Goal: Information Seeking & Learning: Learn about a topic

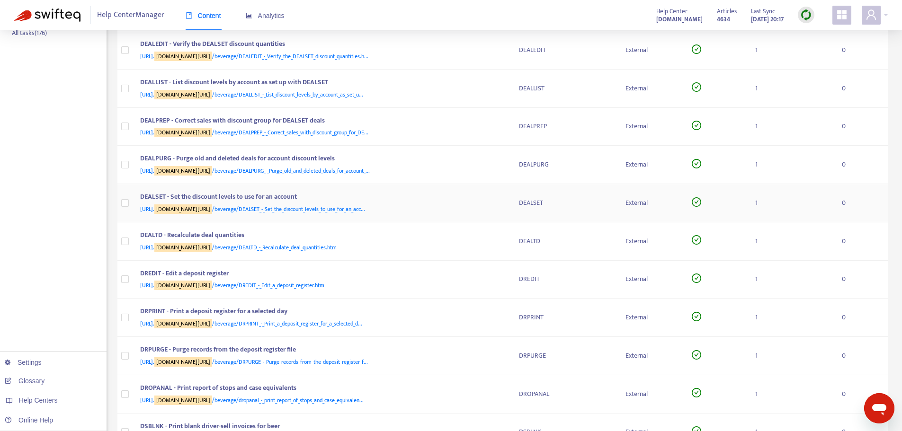
click at [497, 221] on td "DEALSET - Set the discount levels to use for an account [URL]. [DOMAIN_NAME][UR…" at bounding box center [322, 203] width 379 height 38
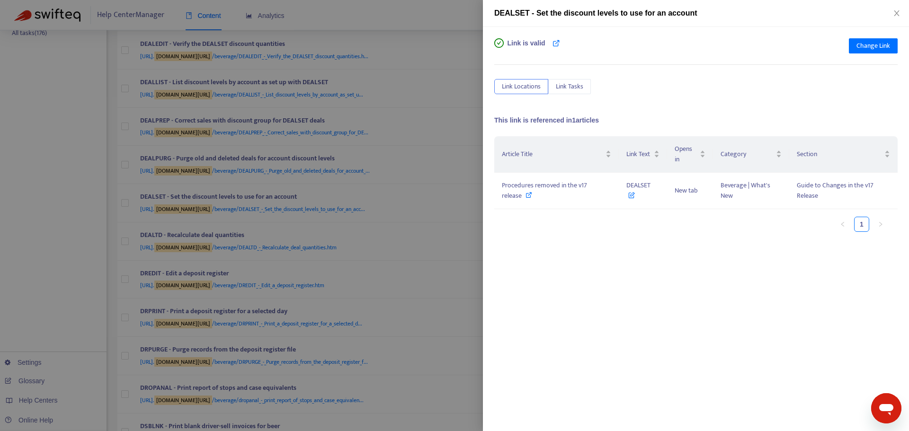
click at [470, 212] on div at bounding box center [454, 215] width 909 height 431
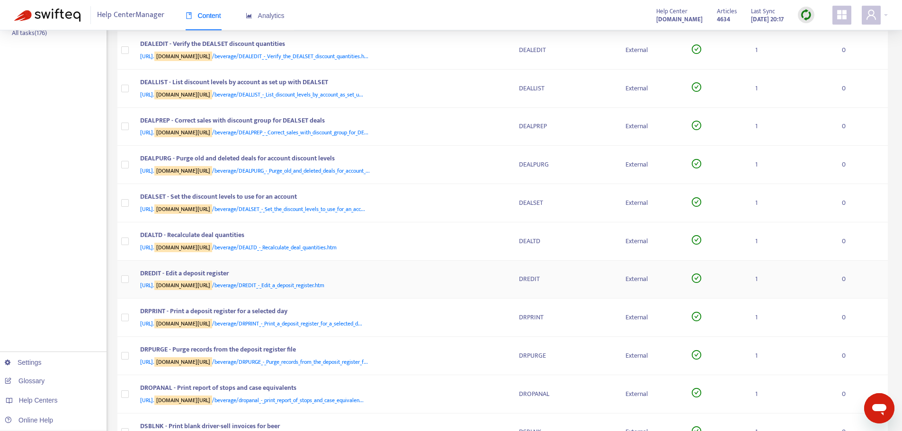
click at [510, 286] on td "DREDIT - Edit a deposit register [URL]. [DOMAIN_NAME][URL] /beverage/DREDIT_-_E…" at bounding box center [322, 280] width 379 height 38
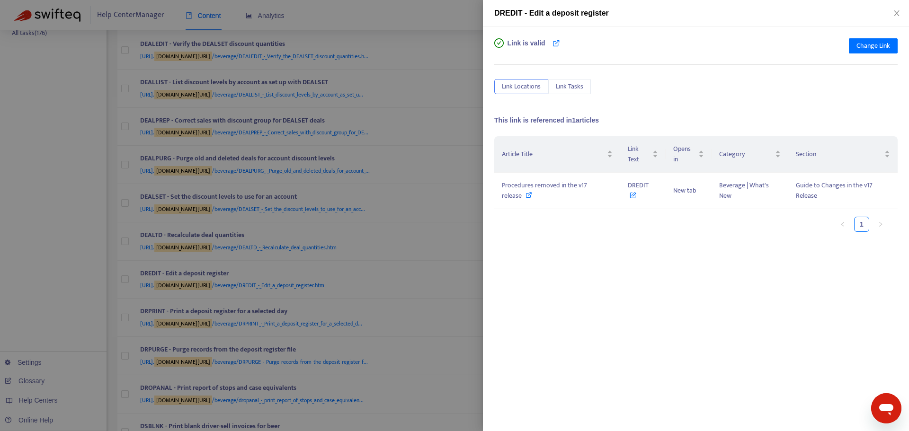
click at [462, 260] on div at bounding box center [454, 215] width 909 height 431
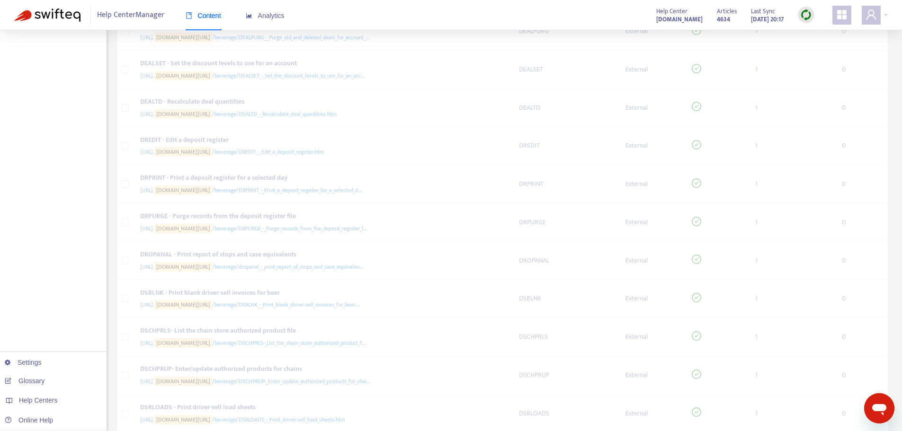
scroll to position [426, 0]
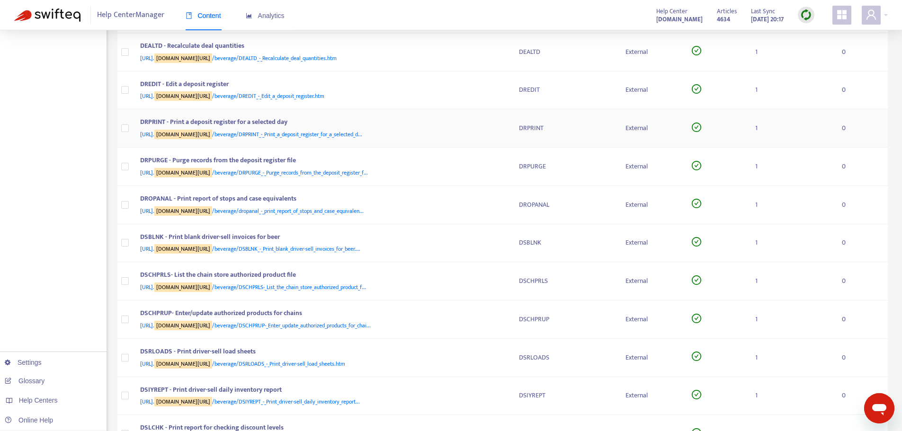
click at [502, 132] on div "DRPRINT - Print a deposit register for a selected day [URL]. [DOMAIN_NAME][URL]…" at bounding box center [322, 128] width 364 height 23
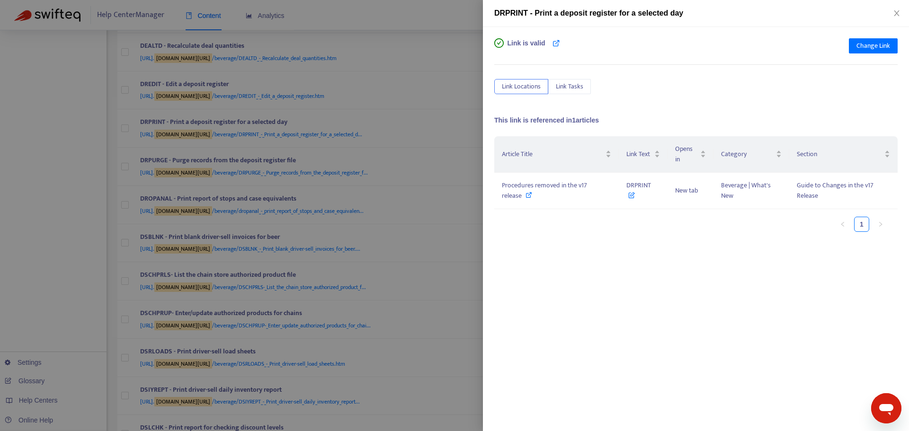
click at [457, 162] on div at bounding box center [454, 215] width 909 height 431
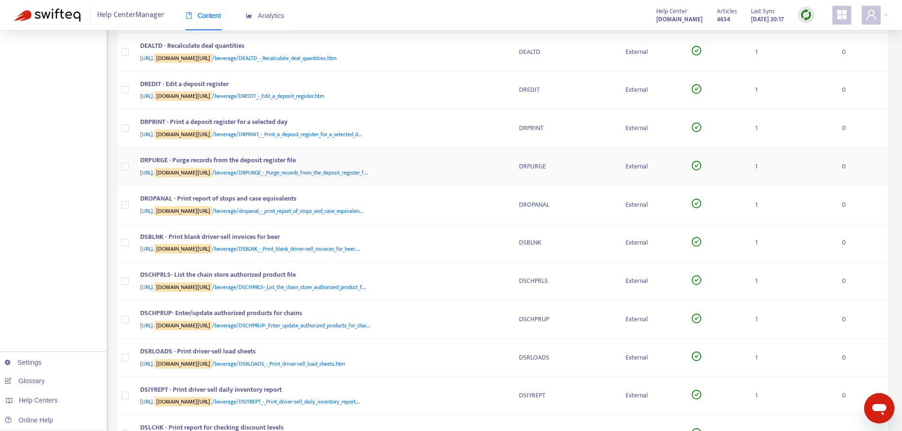
click at [499, 168] on div "[URL]. [DOMAIN_NAME][URL] /beverage/DRPURGE_-_Purge_records_from_the_deposit_re…" at bounding box center [320, 173] width 360 height 10
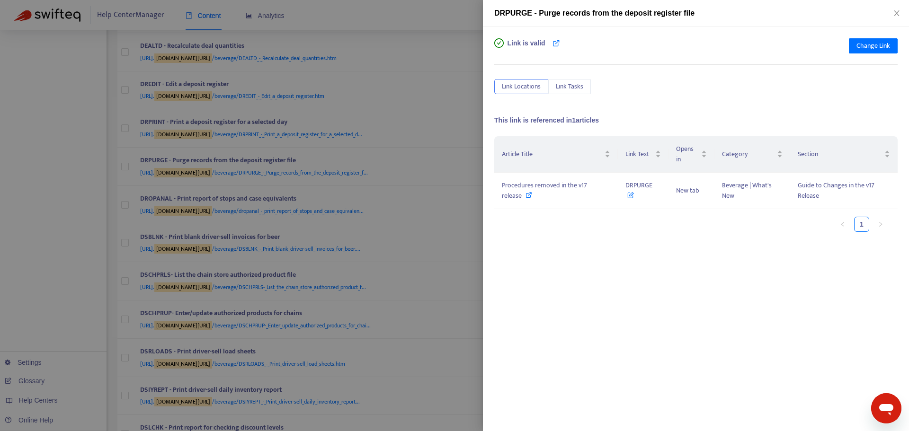
click at [473, 164] on div at bounding box center [454, 215] width 909 height 431
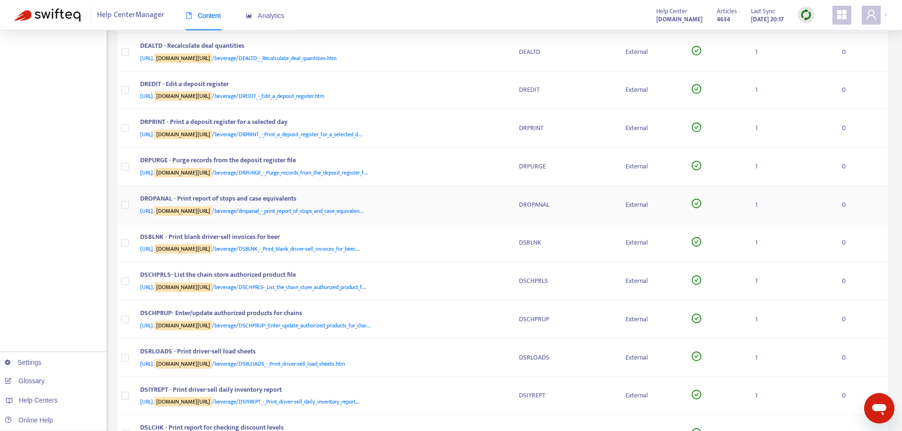
click at [499, 206] on div "[URL]. [DOMAIN_NAME][URL] /beverage/dropanal_-_print_report_of_stops_and_case_e…" at bounding box center [320, 211] width 360 height 10
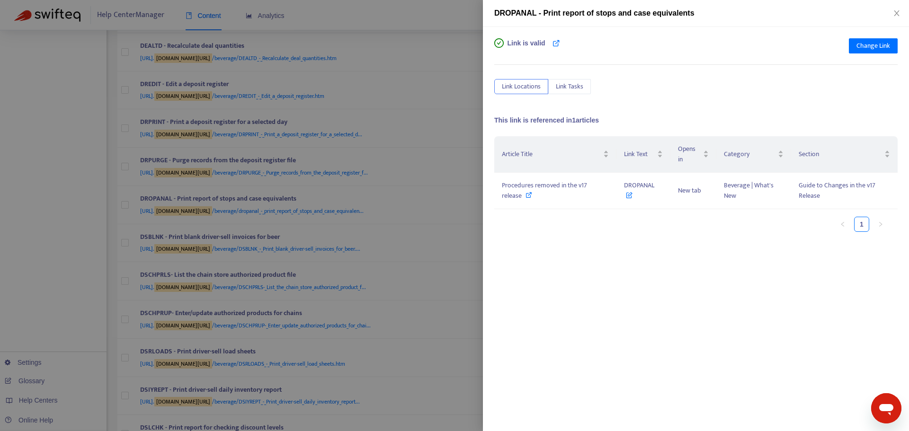
click at [466, 205] on div at bounding box center [454, 215] width 909 height 431
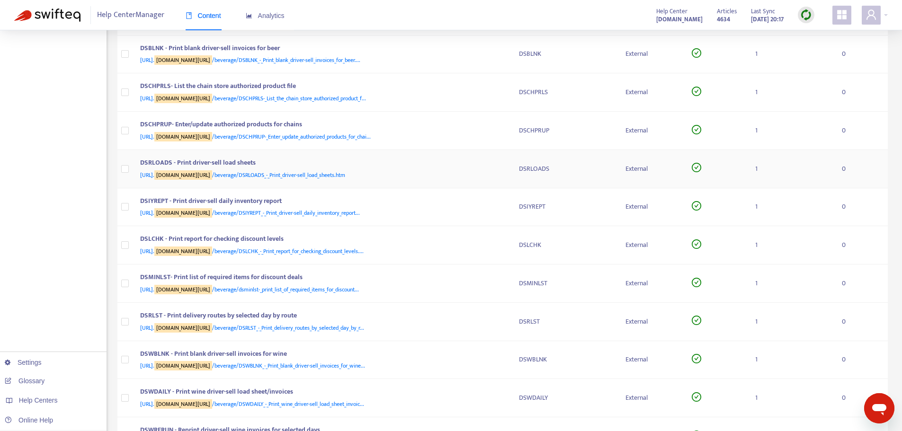
scroll to position [616, 0]
click at [502, 57] on div "DSBLNK - Print blank driver-sell invoices for beer [URL]. [DOMAIN_NAME][URL] /b…" at bounding box center [322, 54] width 364 height 23
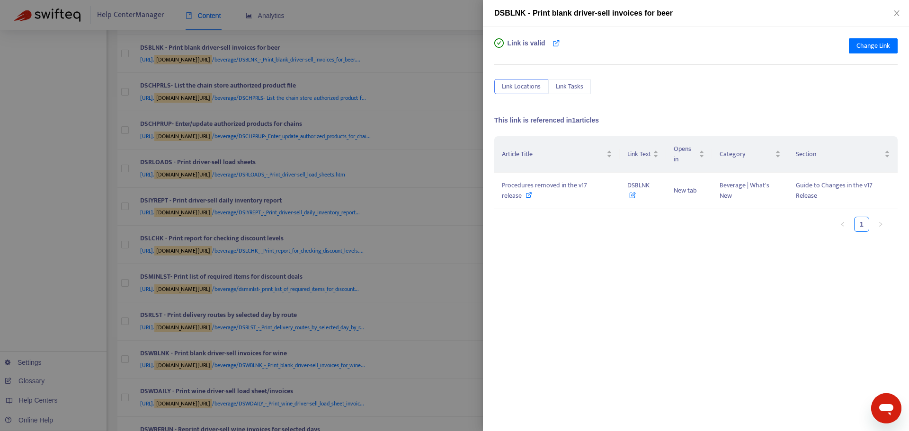
click at [457, 124] on div at bounding box center [454, 215] width 909 height 431
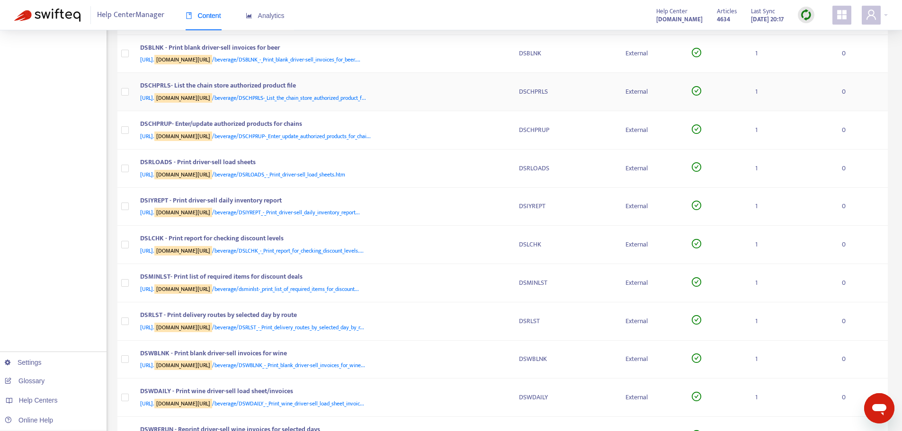
click at [496, 92] on div "DSCHPRLS- List the chain store authorized product file" at bounding box center [320, 87] width 360 height 12
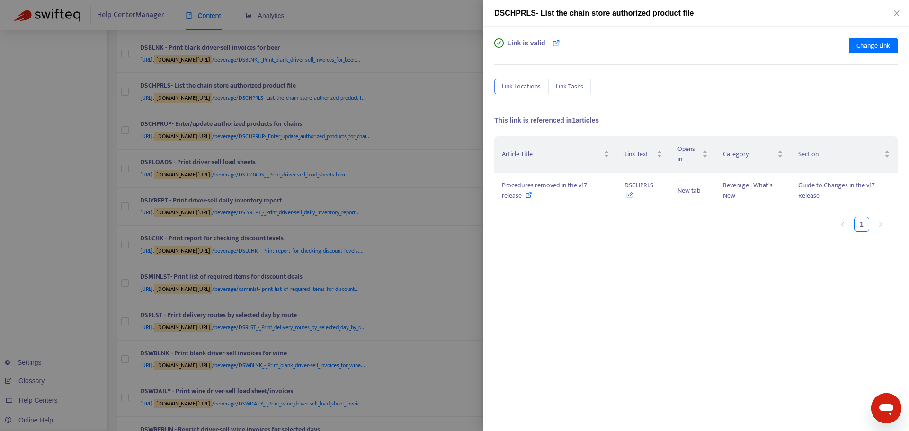
click at [458, 133] on div at bounding box center [454, 215] width 909 height 431
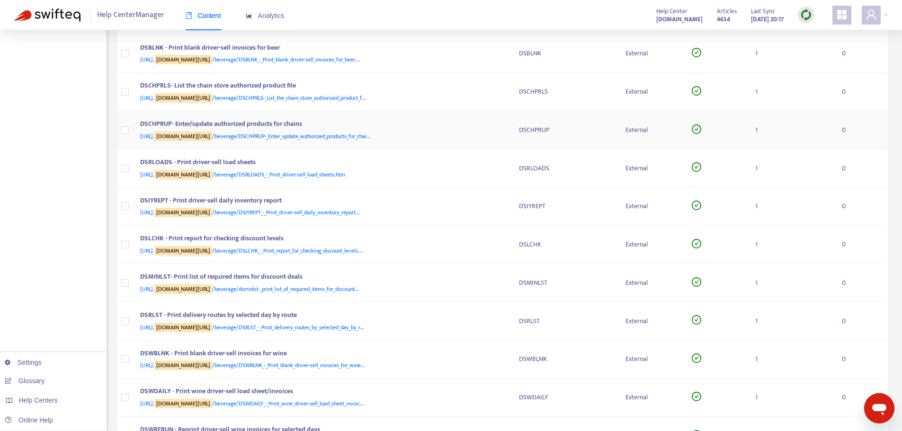
click at [500, 130] on div "DSCHPRUP- Enter/update authorized products for chains [URL]. [DOMAIN_NAME][URL]…" at bounding box center [322, 130] width 364 height 23
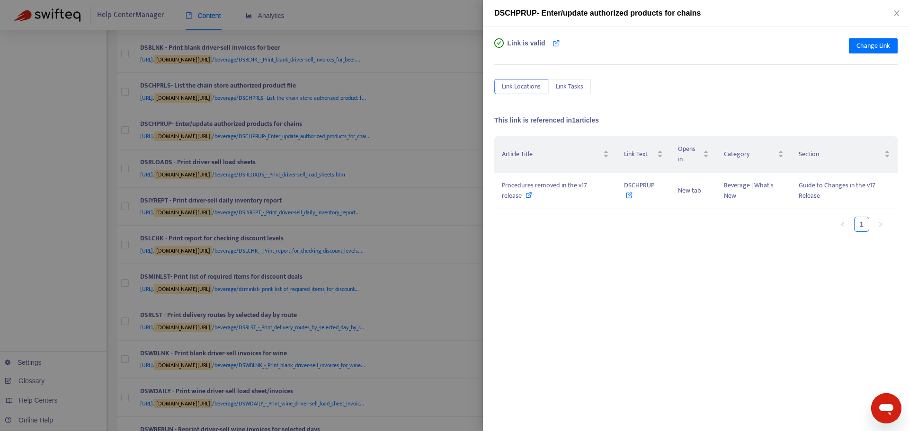
click at [472, 135] on div at bounding box center [454, 215] width 909 height 431
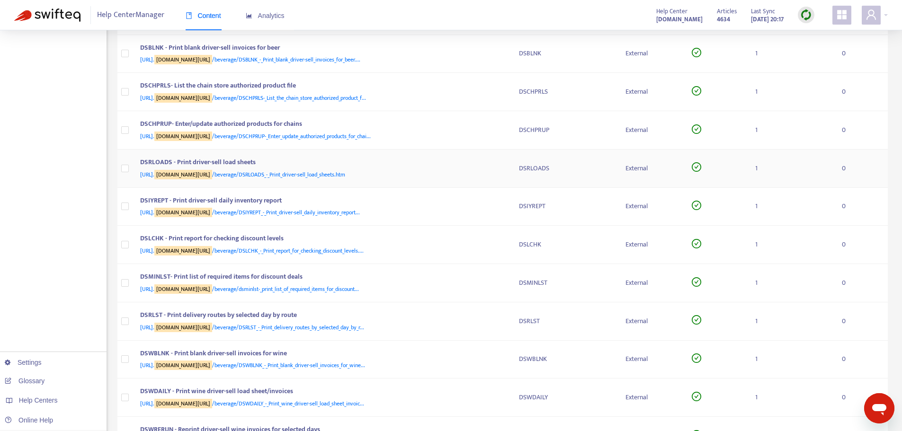
click at [500, 167] on div "DSRLOADS - Print driver-sell load sheets [URL]. [DOMAIN_NAME][URL] /beverage/DS…" at bounding box center [322, 168] width 364 height 23
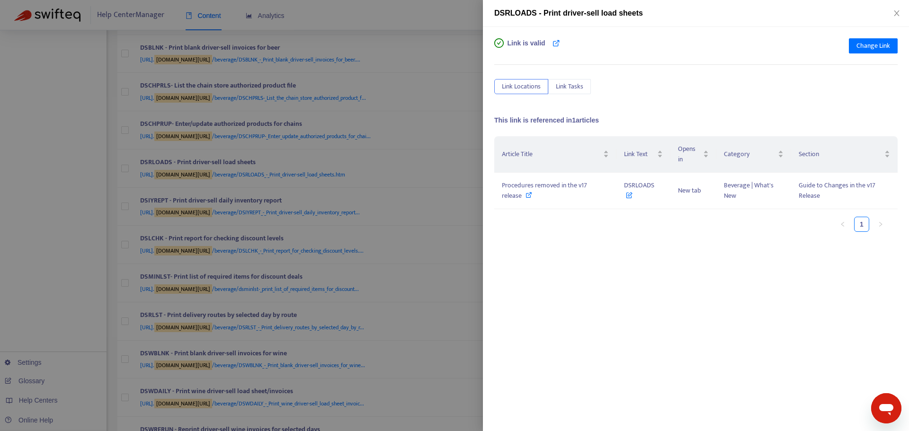
click at [463, 166] on div at bounding box center [454, 215] width 909 height 431
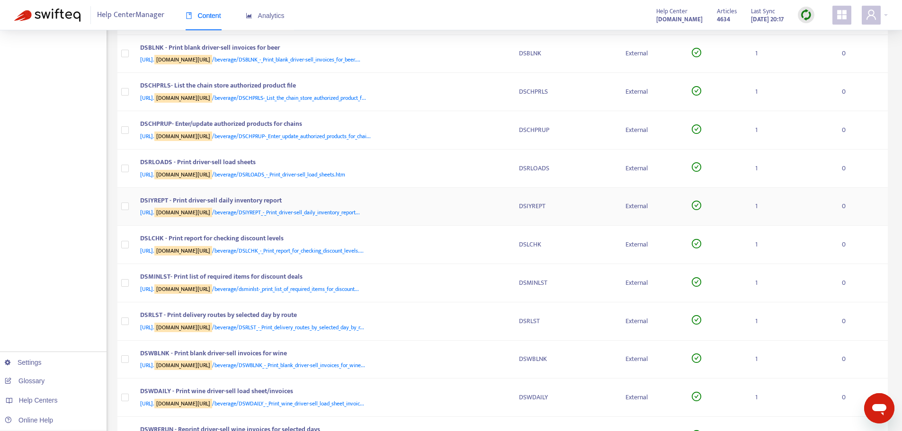
click at [501, 206] on div "DSIYREPT - Print driver-sell daily inventory report [URL]. [DOMAIN_NAME][URL] /…" at bounding box center [322, 207] width 364 height 23
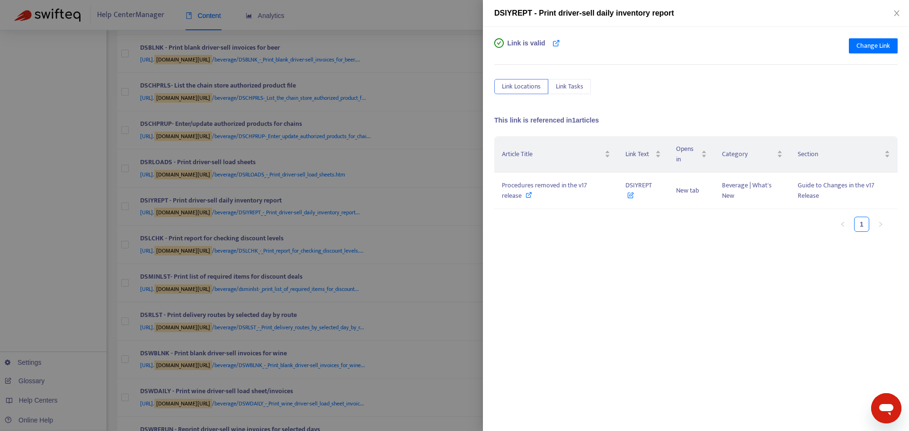
click at [471, 204] on div at bounding box center [454, 215] width 909 height 431
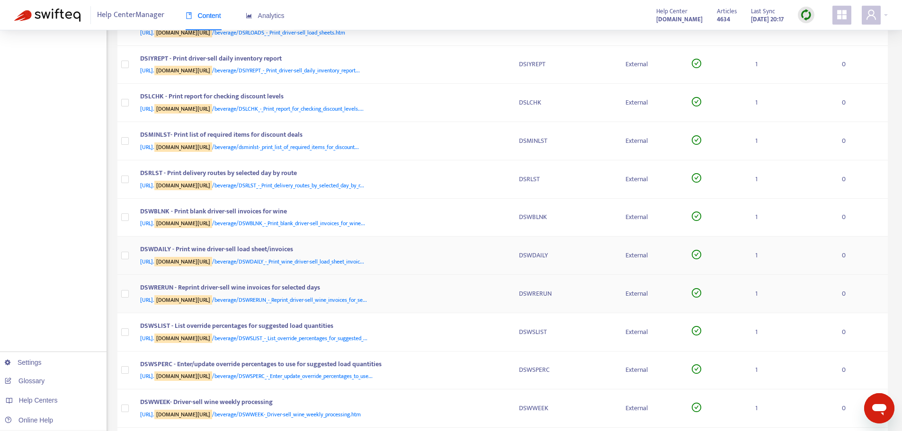
scroll to position [805, 0]
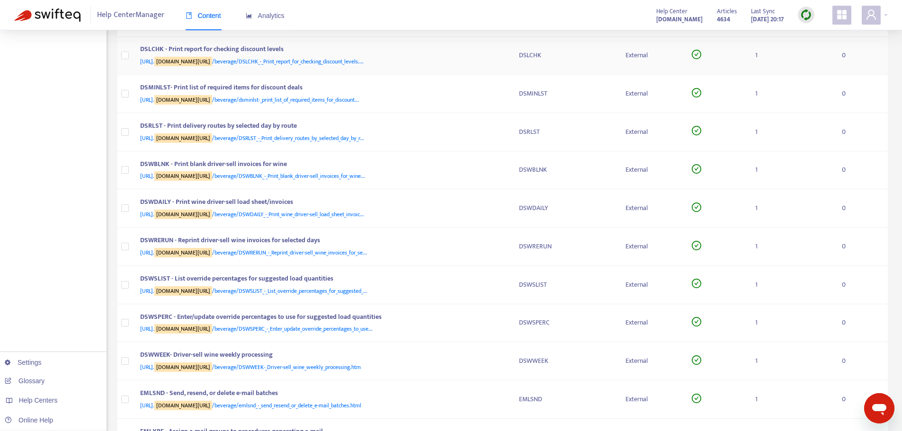
click at [489, 51] on div "DSLCHK - Print report for checking discount levels" at bounding box center [320, 50] width 360 height 12
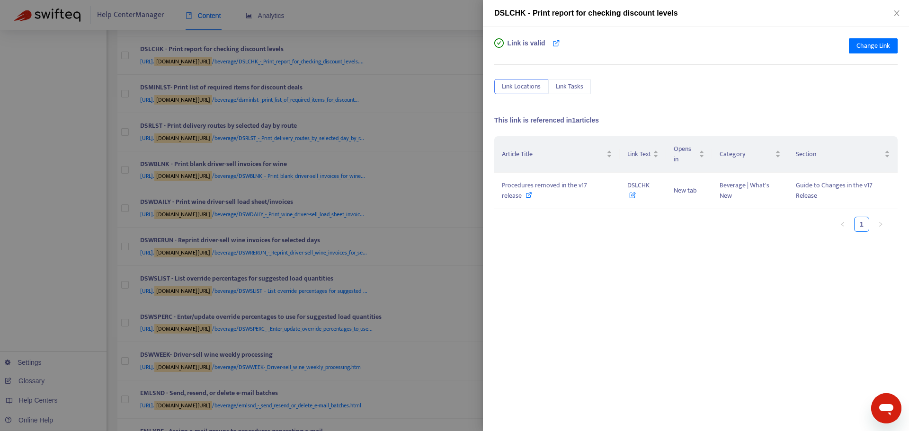
click at [458, 93] on div at bounding box center [454, 215] width 909 height 431
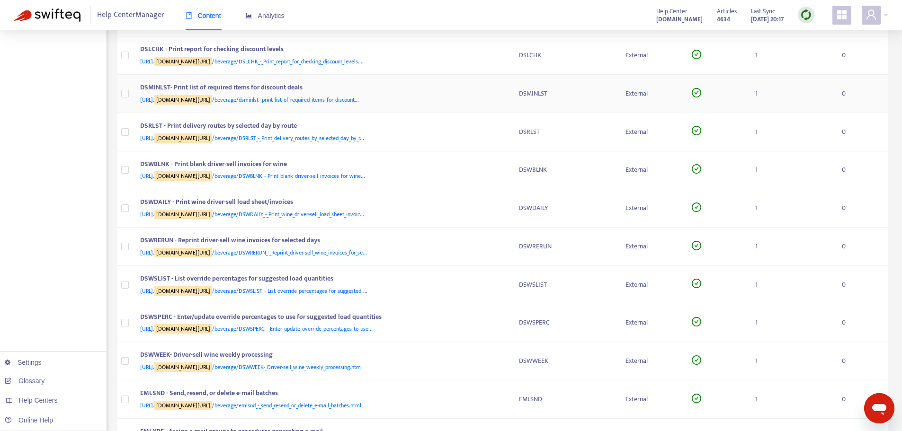
click at [497, 94] on div "DSMINLST- Print list of required items for discount deals" at bounding box center [320, 88] width 360 height 12
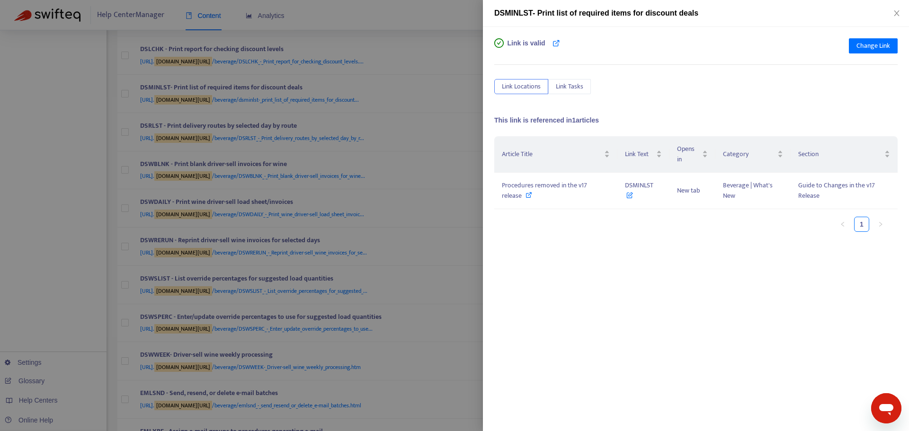
click at [459, 118] on div at bounding box center [454, 215] width 909 height 431
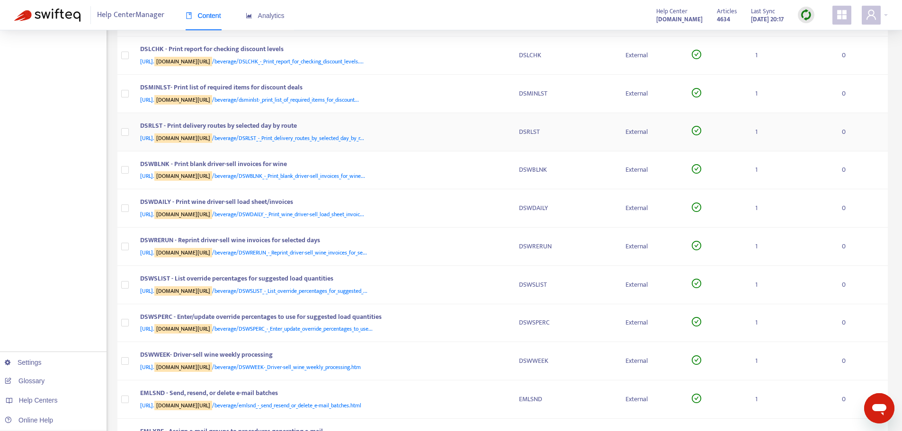
click at [492, 130] on div "DSRLST - Print delivery routes by selected day by route" at bounding box center [320, 127] width 360 height 12
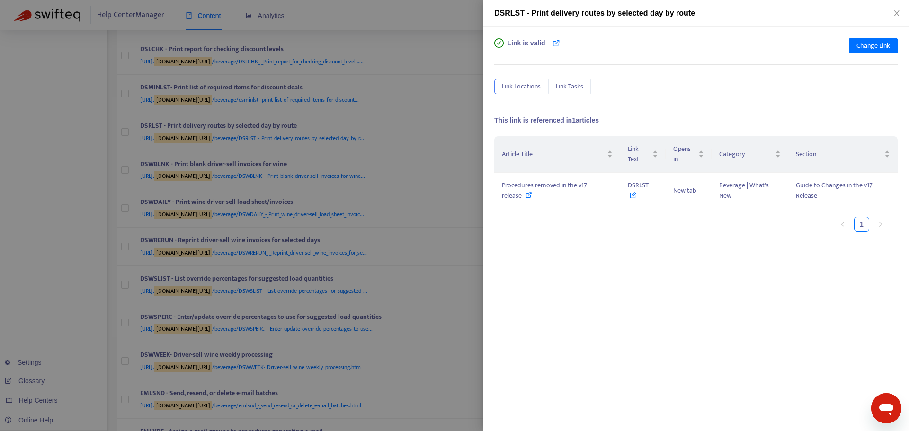
click at [453, 126] on div at bounding box center [454, 215] width 909 height 431
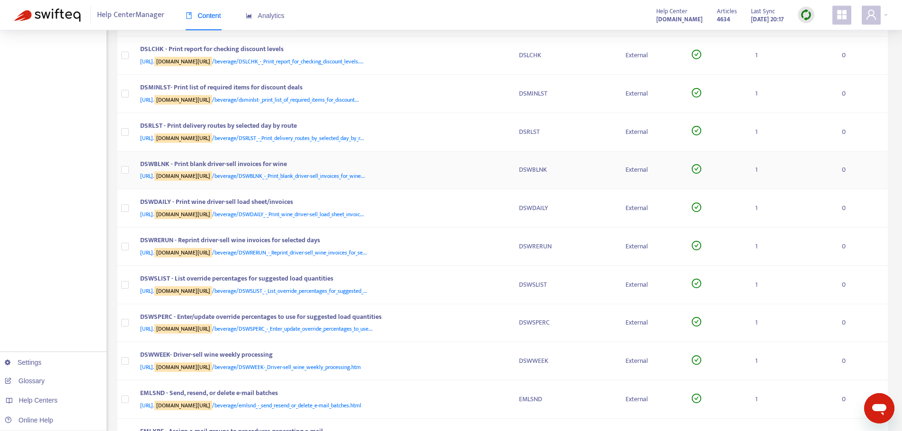
click at [493, 166] on div "DSWBLNK - Print blank driver-sell invoices for wine" at bounding box center [320, 165] width 360 height 12
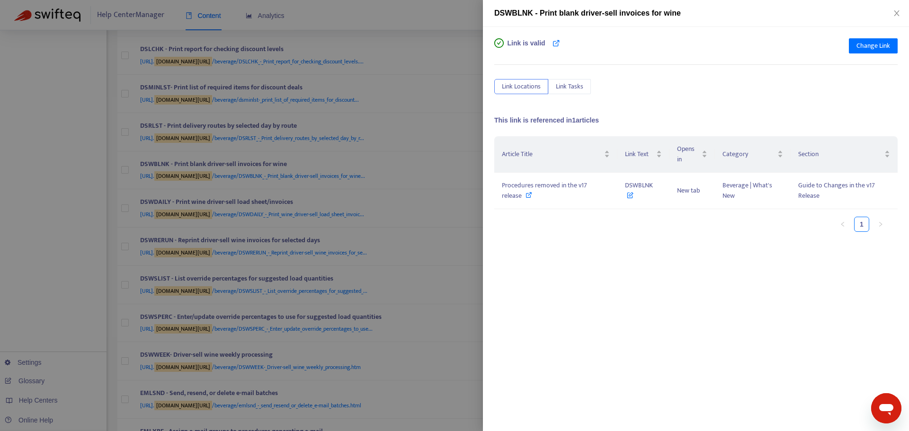
click at [456, 167] on div at bounding box center [454, 215] width 909 height 431
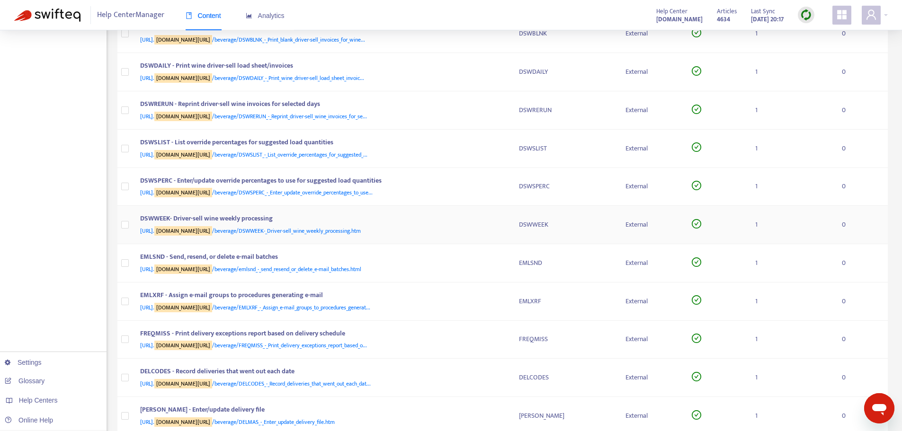
scroll to position [947, 0]
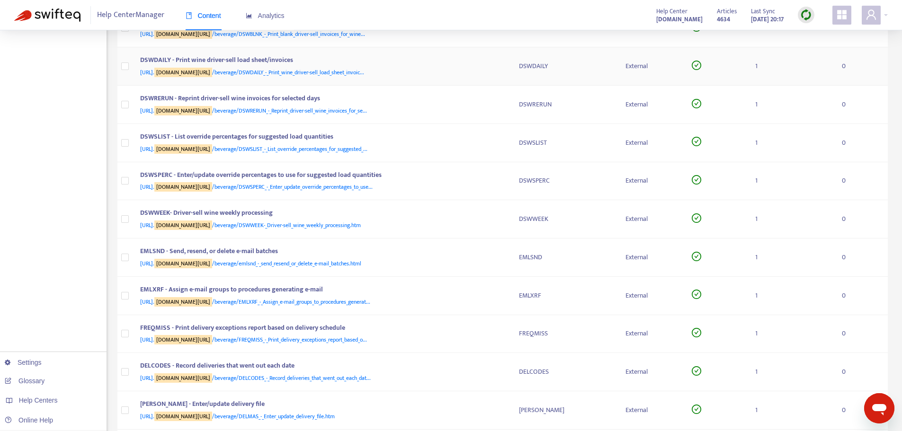
click at [487, 64] on div "DSWDAILY - Print wine driver-sell load sheet/invoices" at bounding box center [320, 61] width 360 height 12
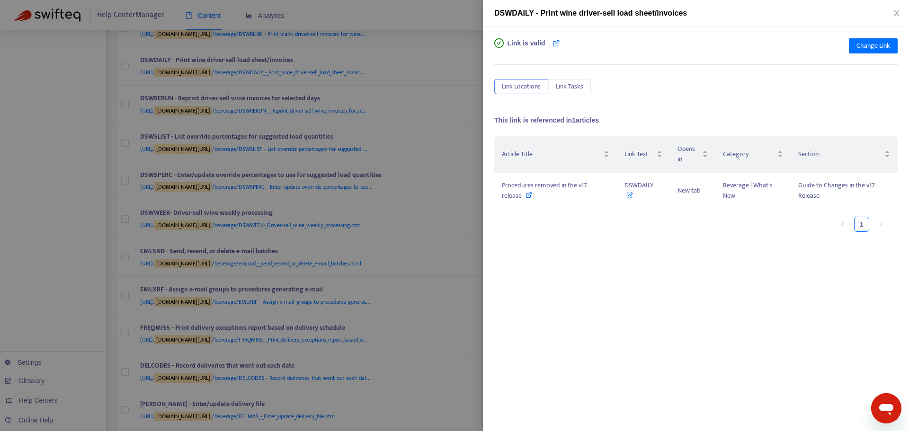
click at [476, 117] on div at bounding box center [454, 215] width 909 height 431
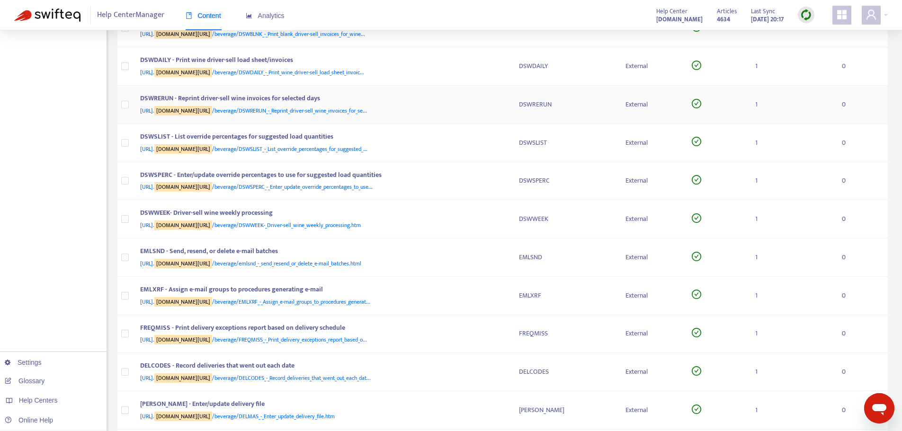
click at [495, 108] on div "[URL]. [DOMAIN_NAME][URL] /beverage/DSWRERUN_-_Reprint_driver-sell_wine_invoice…" at bounding box center [320, 111] width 360 height 10
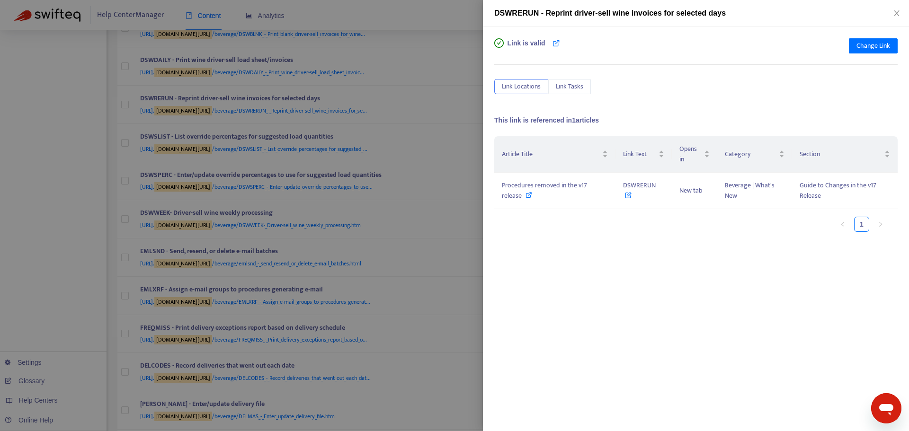
click at [475, 108] on div at bounding box center [454, 215] width 909 height 431
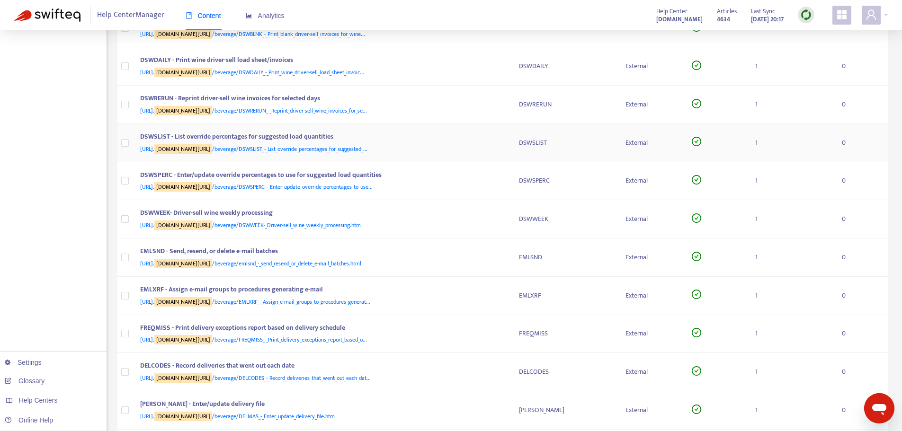
click at [498, 144] on div "[URL]. [DOMAIN_NAME][URL] /beverage/DSWSLIST_-_List_override_percentages_for_su…" at bounding box center [320, 149] width 360 height 10
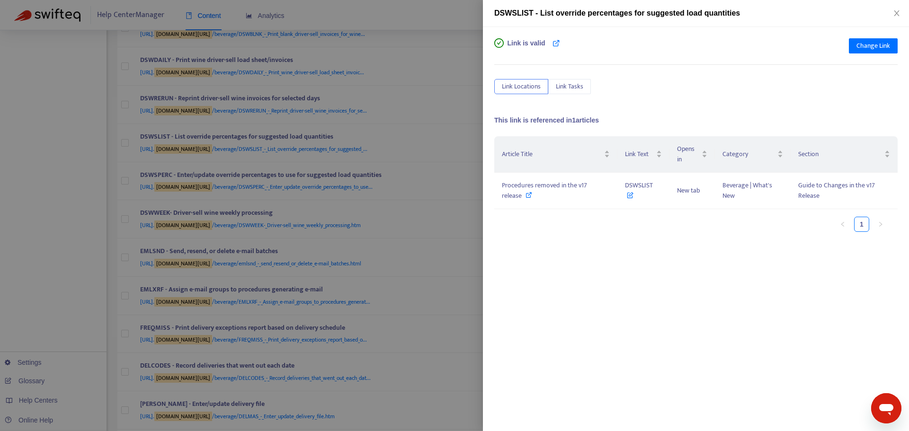
click at [470, 138] on div at bounding box center [454, 215] width 909 height 431
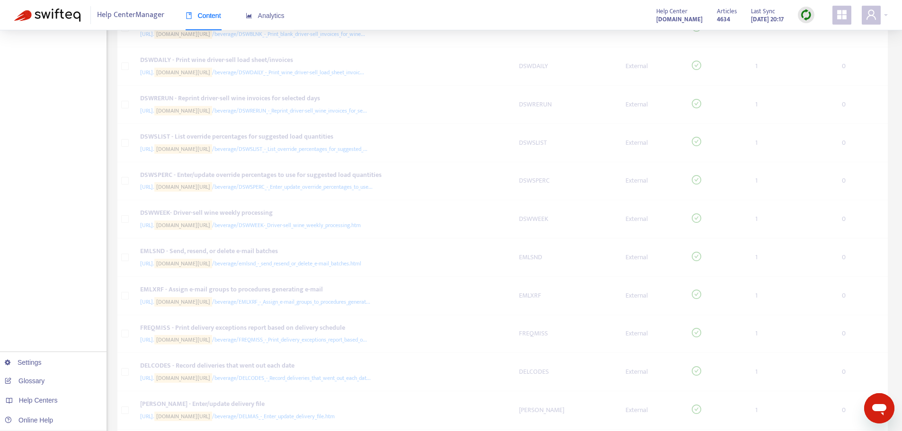
scroll to position [1042, 0]
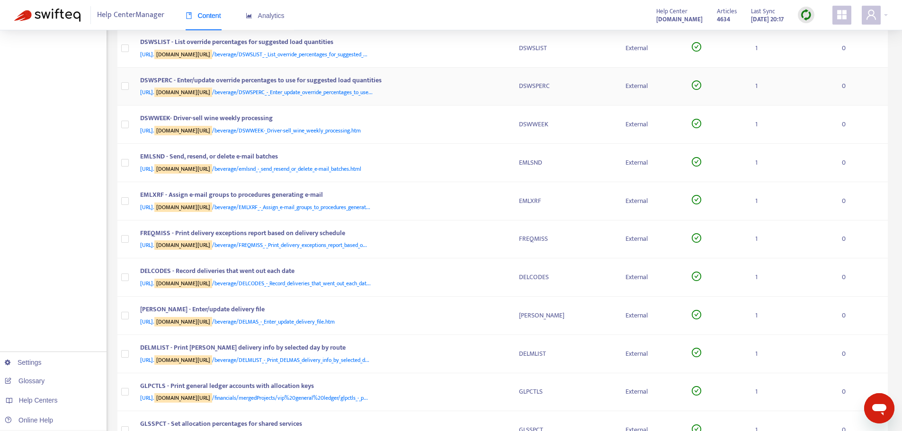
click at [487, 84] on div "DSWSPERC - Enter/update override percentages to use for suggested load quantiti…" at bounding box center [320, 81] width 360 height 12
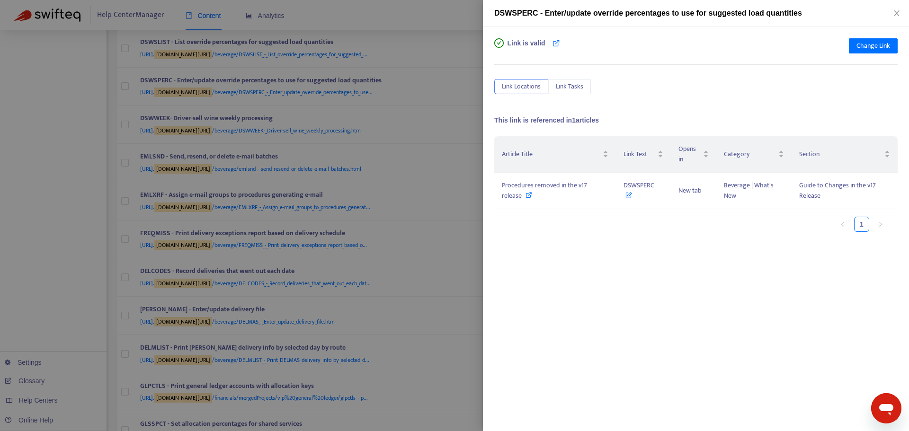
click at [446, 100] on div at bounding box center [454, 215] width 909 height 431
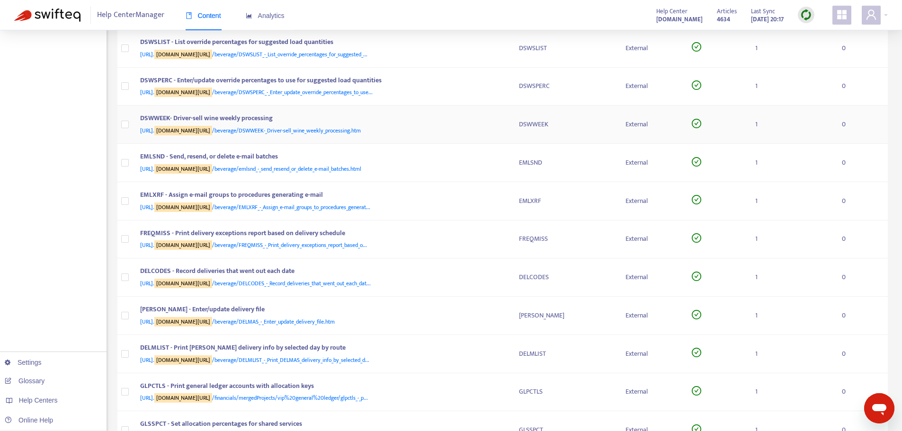
click at [502, 123] on div "DSWWEEK- Driver-sell wine weekly processing [URL]. [DOMAIN_NAME][URL] /beverage…" at bounding box center [322, 124] width 364 height 23
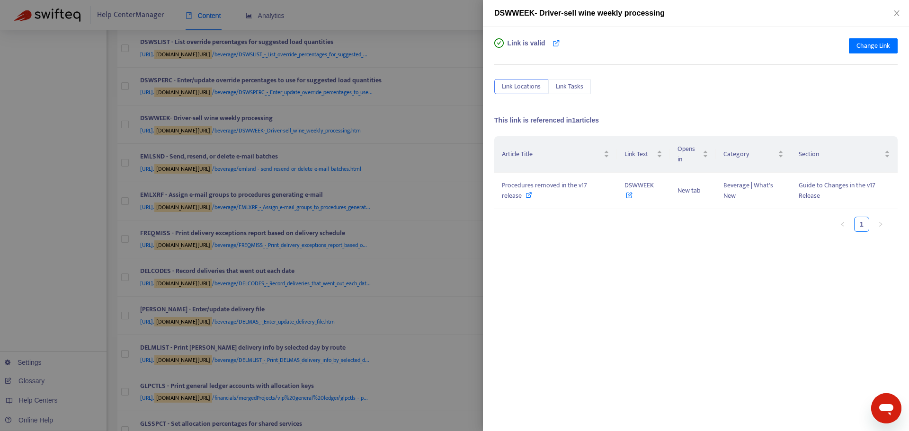
click at [468, 119] on div at bounding box center [454, 215] width 909 height 431
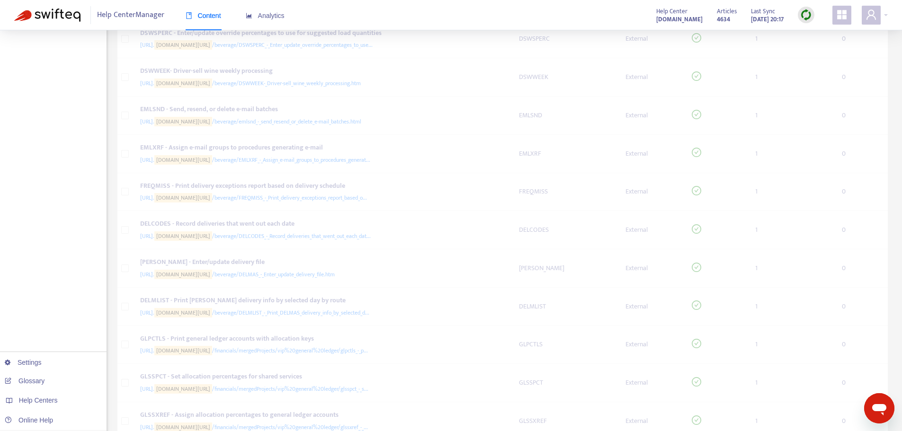
scroll to position [1137, 0]
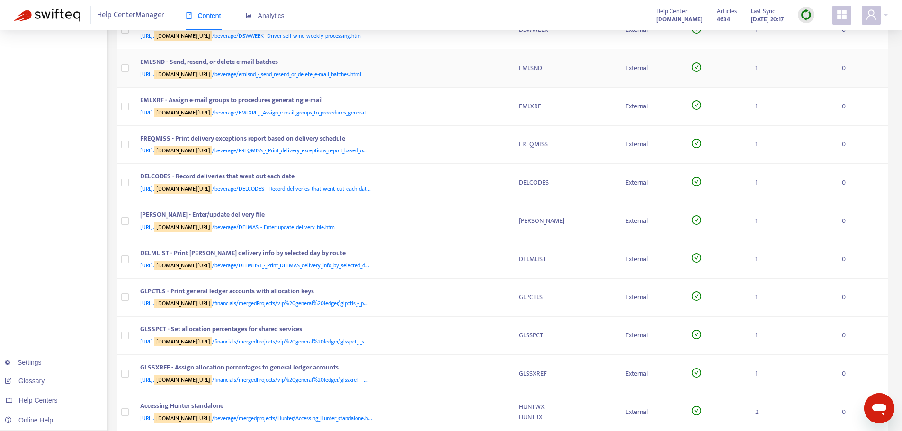
click at [501, 66] on div "EMLSND - Send, resend, or delete e-mail batches [URL]. [DOMAIN_NAME][URL] /beve…" at bounding box center [322, 68] width 364 height 23
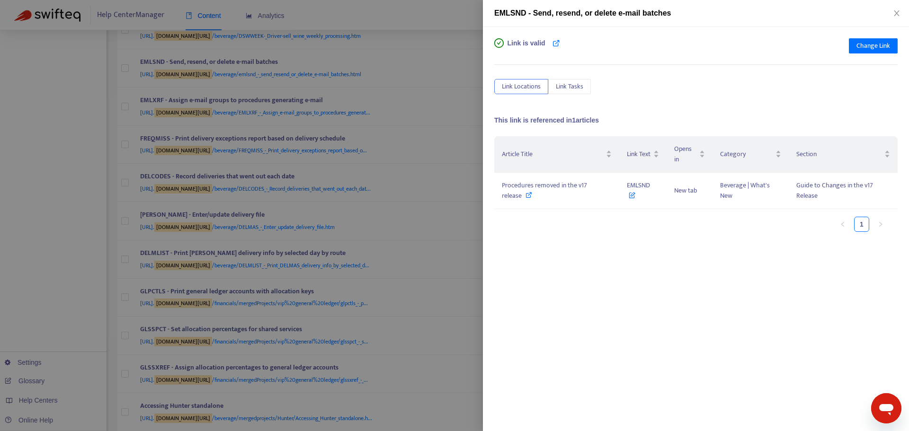
click at [455, 107] on div at bounding box center [454, 215] width 909 height 431
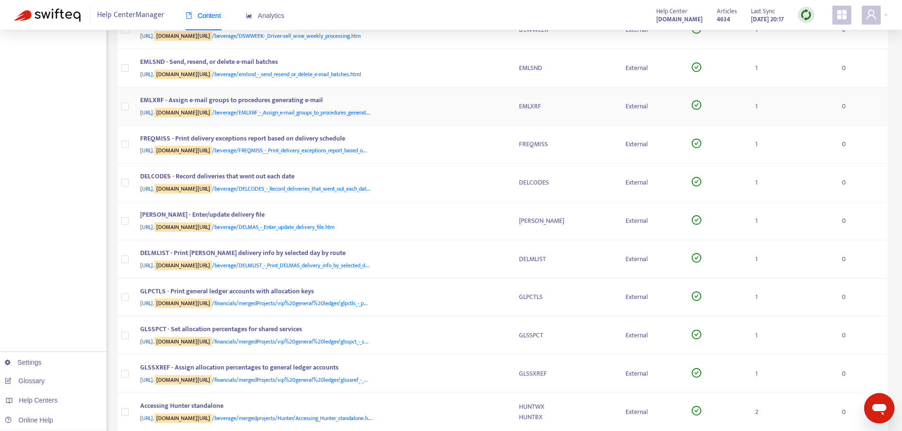
click at [502, 106] on div "EMLXRF - Assign e-mail groups to procedures generating e-mail [URL]. [DOMAIN_NA…" at bounding box center [322, 106] width 364 height 23
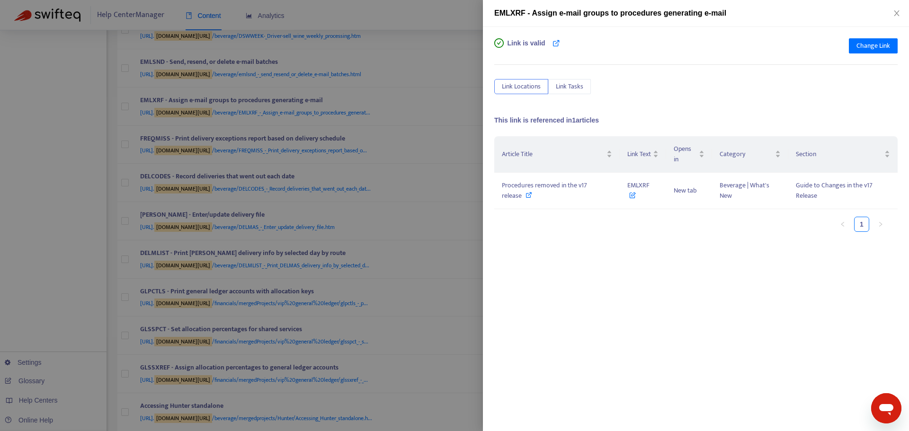
click at [464, 113] on div at bounding box center [454, 215] width 909 height 431
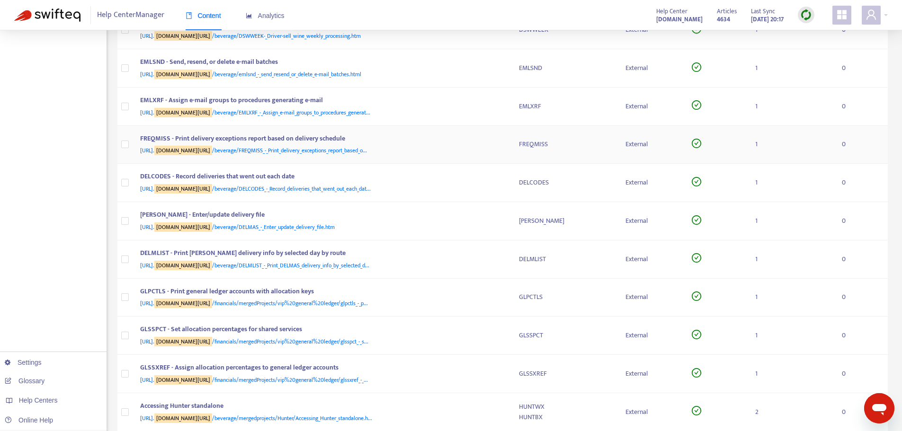
click at [494, 145] on div "[URL]. [DOMAIN_NAME][URL] /beverage/FREQMISS_-_Print_delivery_exceptions_report…" at bounding box center [320, 150] width 360 height 10
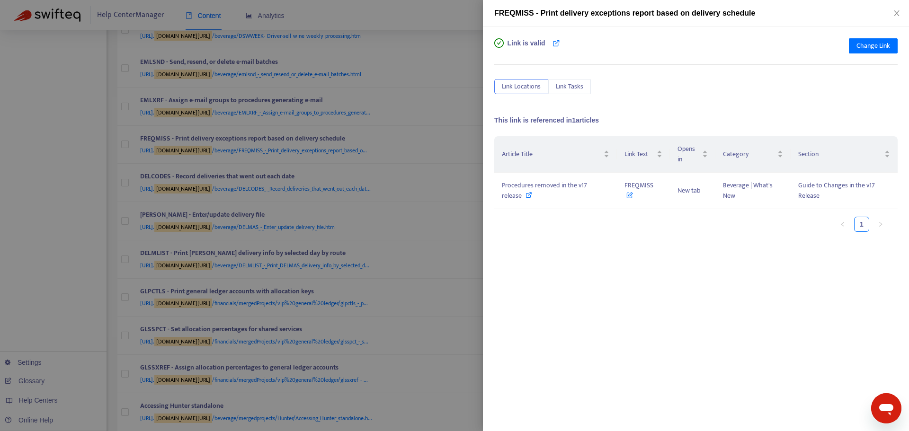
click at [468, 145] on div at bounding box center [454, 215] width 909 height 431
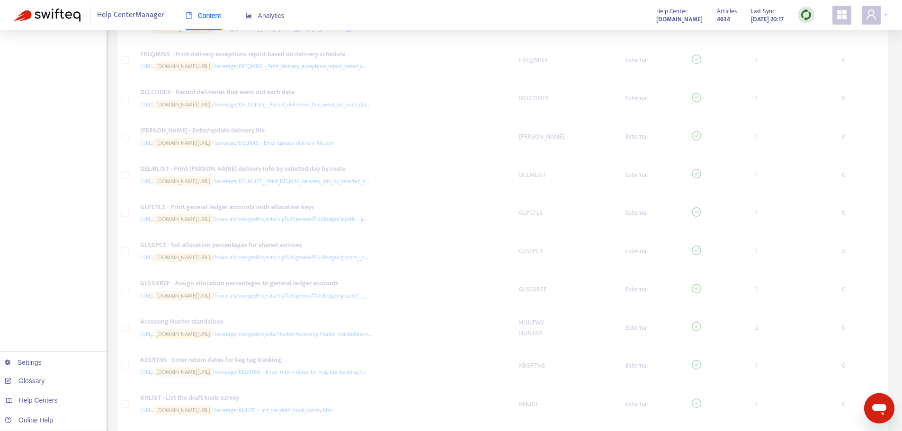
scroll to position [1231, 0]
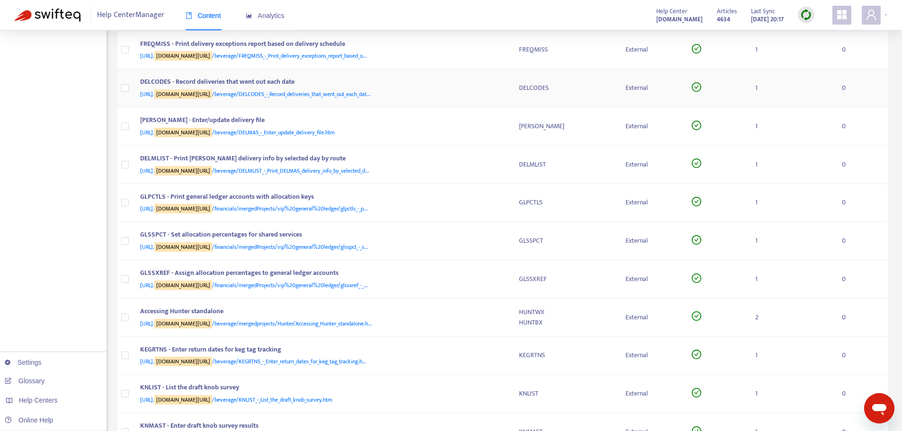
click at [491, 85] on div "DELCODES - Record deliveries that went out each date" at bounding box center [320, 83] width 360 height 12
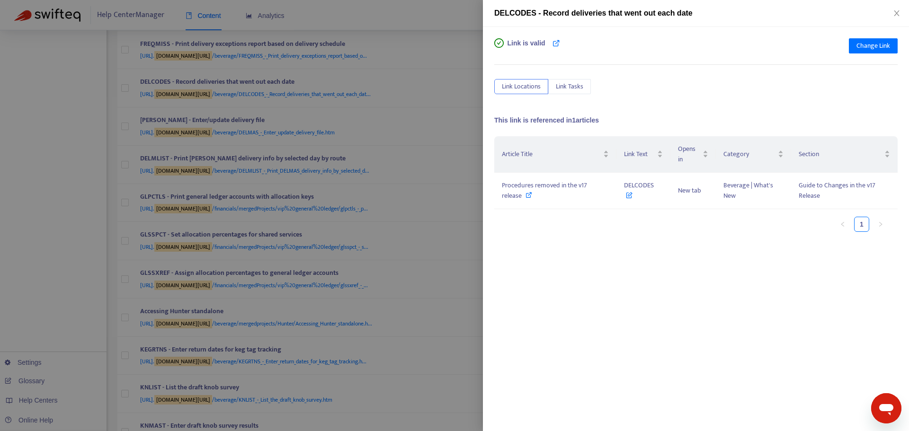
click at [473, 112] on div at bounding box center [454, 215] width 909 height 431
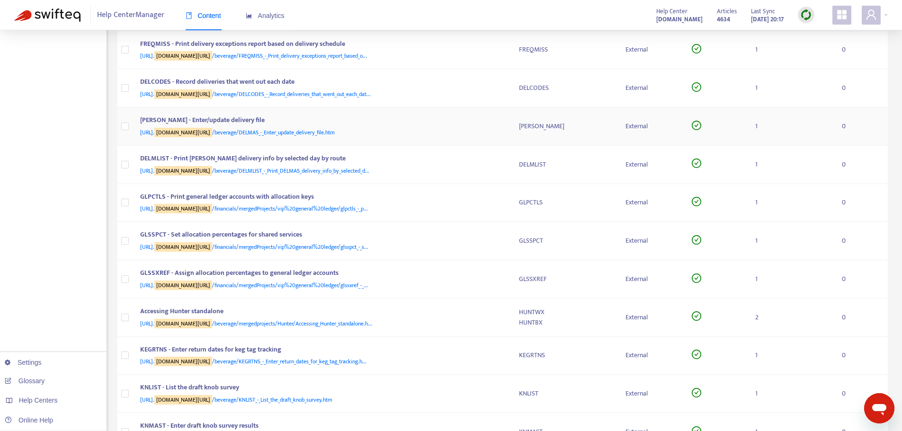
click at [498, 133] on div "[URL]. [DOMAIN_NAME][URL] /beverage/DELMAS_-_Enter_update_delivery_file.htm" at bounding box center [320, 132] width 360 height 10
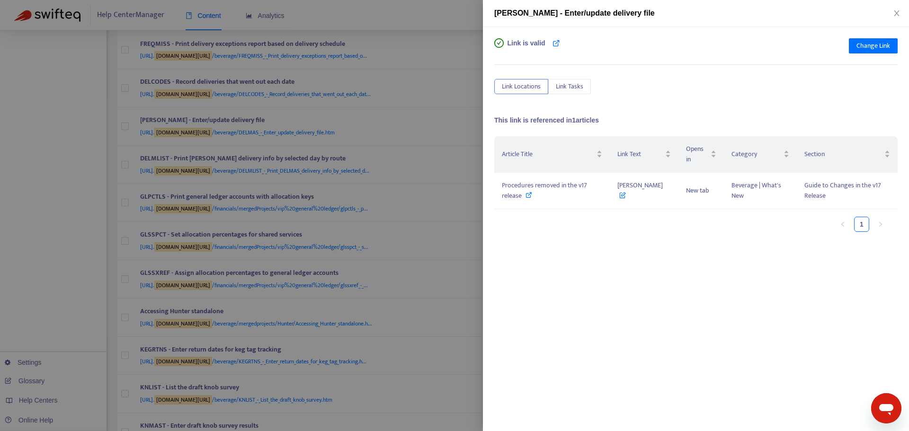
click at [464, 151] on div at bounding box center [454, 215] width 909 height 431
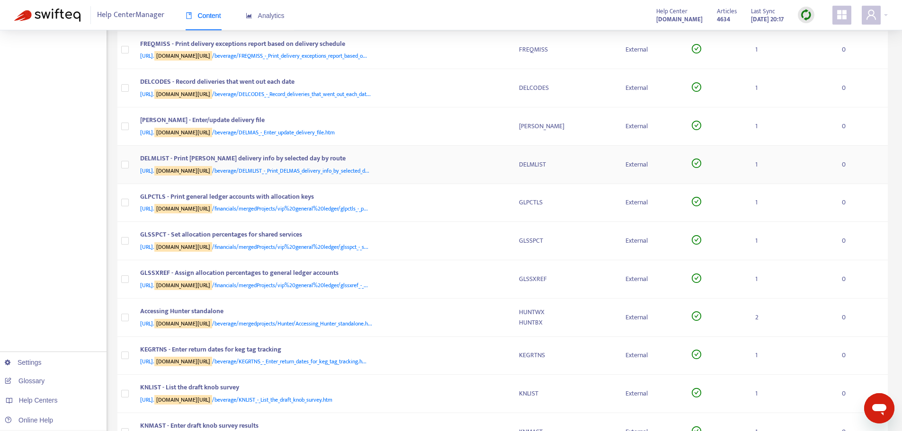
click at [502, 161] on div "DELMLIST - Print [PERSON_NAME] delivery info by selected day by route [URL]. [D…" at bounding box center [322, 164] width 364 height 23
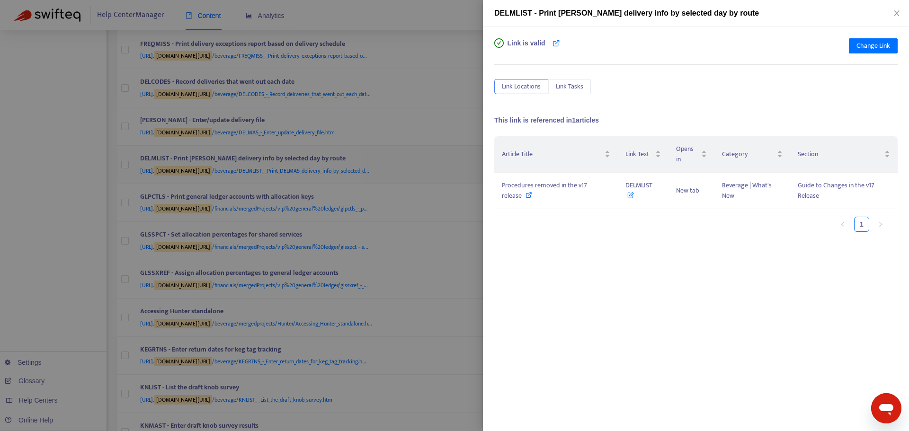
click at [481, 166] on div at bounding box center [454, 215] width 909 height 431
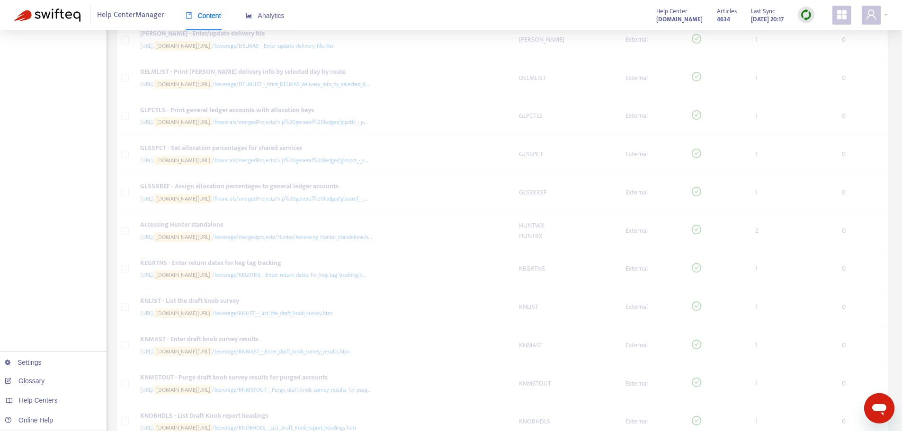
scroll to position [1373, 0]
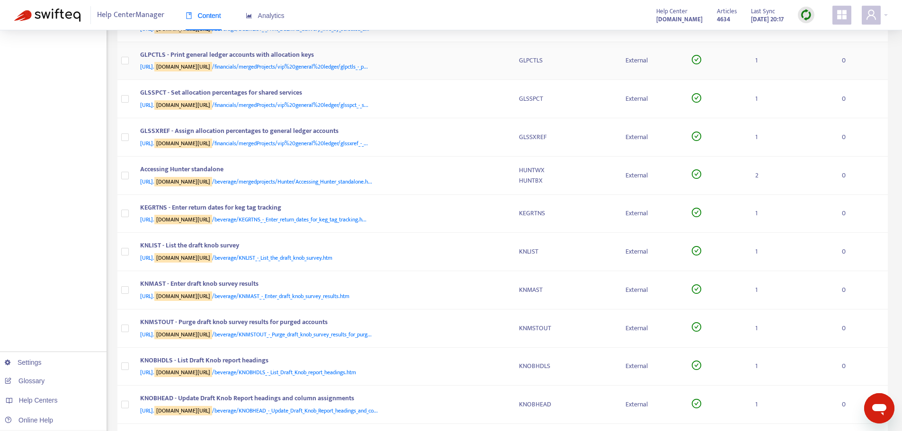
click at [495, 63] on div "[URL]. [DOMAIN_NAME][URL] /financials/mergedProjects/vip%20general%20ledger/glp…" at bounding box center [320, 67] width 360 height 10
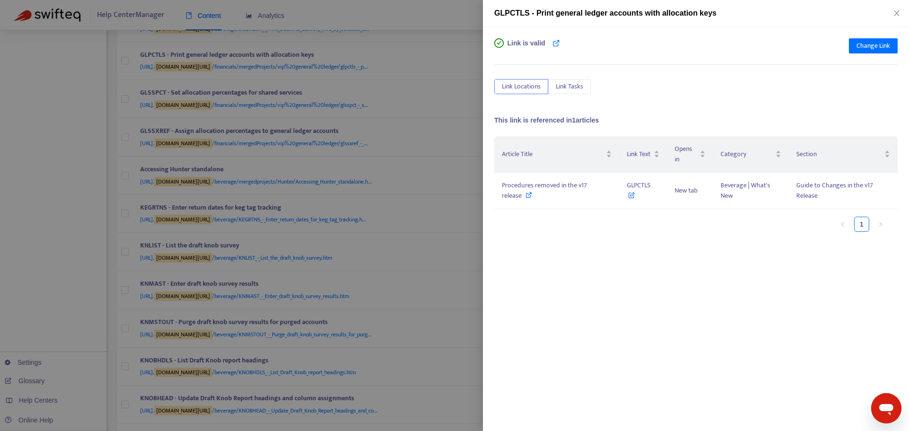
click at [476, 117] on div at bounding box center [454, 215] width 909 height 431
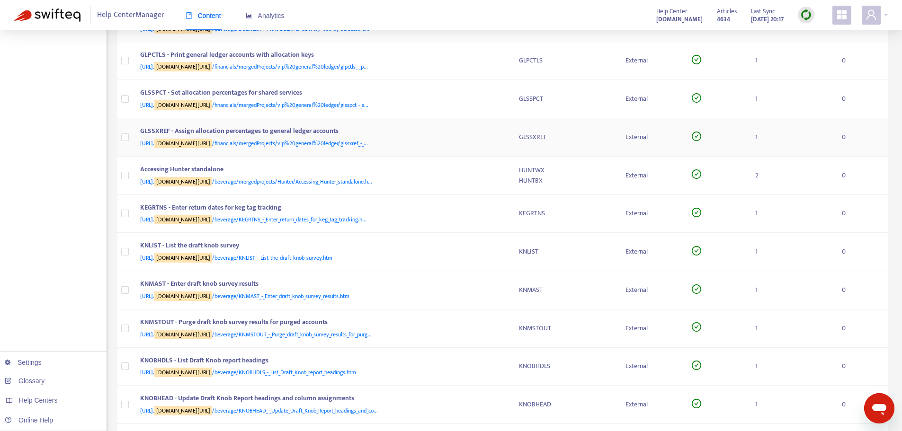
click at [475, 126] on div "GLSSXREF - Assign allocation percentages to general ledger accounts" at bounding box center [320, 132] width 360 height 12
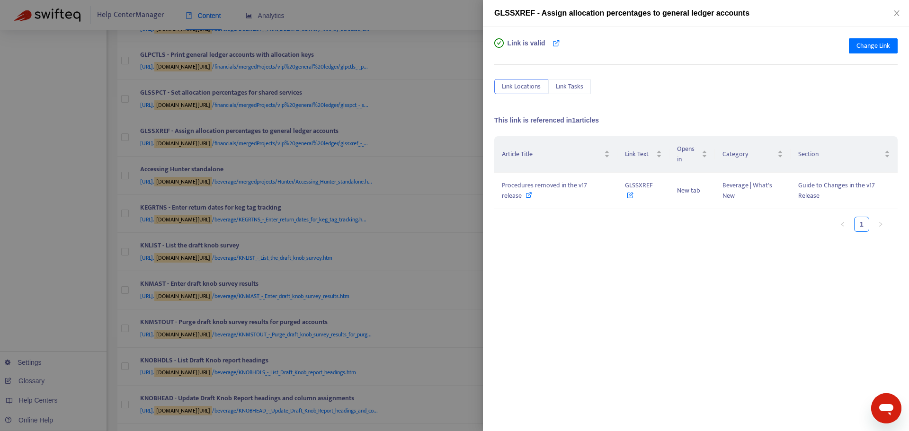
click at [447, 137] on div at bounding box center [454, 215] width 909 height 431
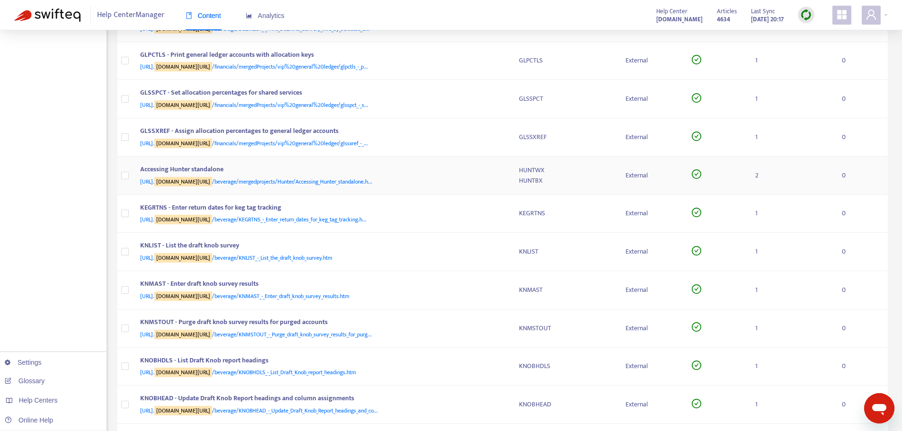
click at [490, 180] on div "[URL]. [DOMAIN_NAME][URL] /beverage/mergedprojects/Hunter/Accessing_Hunter_stan…" at bounding box center [320, 182] width 360 height 10
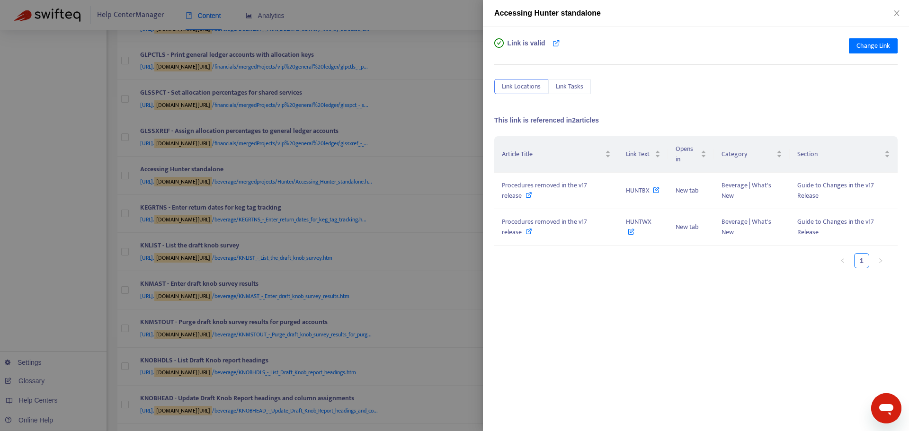
click at [469, 169] on div at bounding box center [454, 215] width 909 height 431
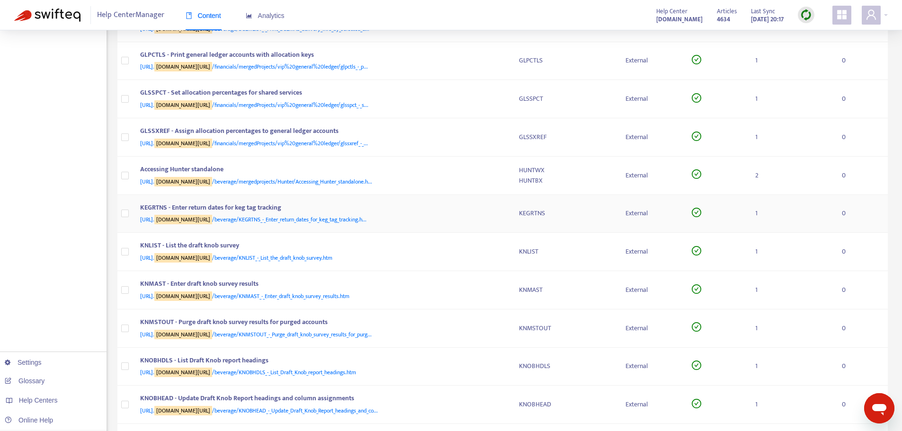
click at [488, 207] on div "KEGRTNS - Enter return dates for keg tag tracking" at bounding box center [320, 209] width 360 height 12
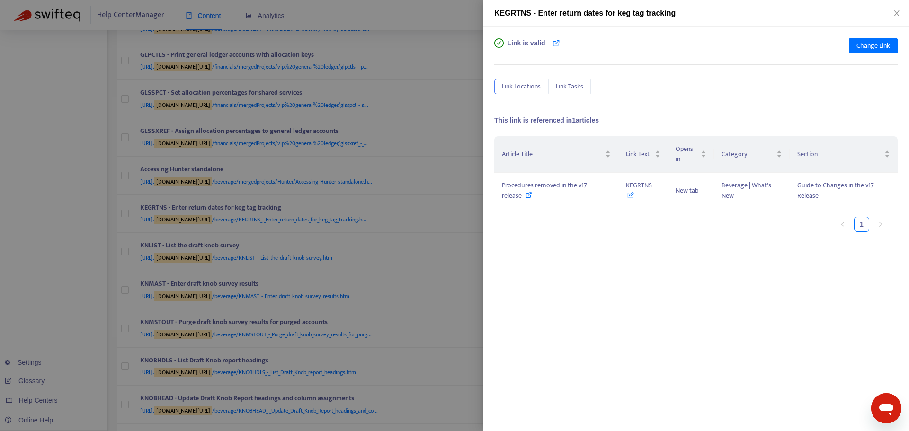
click at [469, 178] on div at bounding box center [454, 215] width 909 height 431
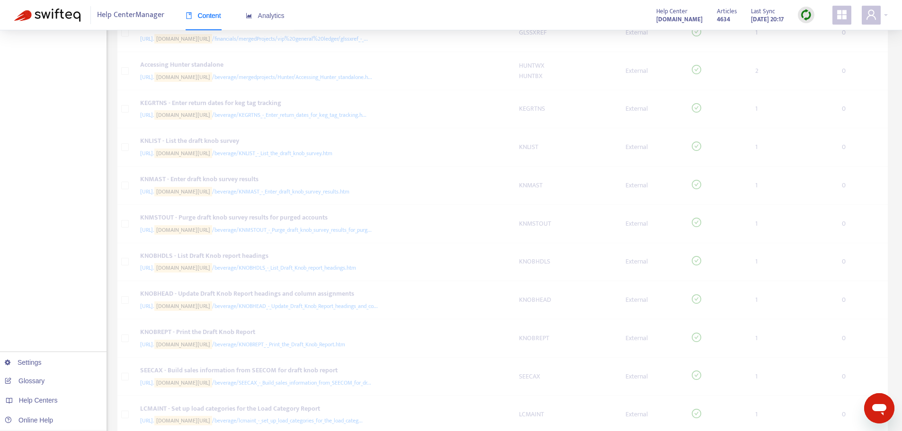
scroll to position [1516, 0]
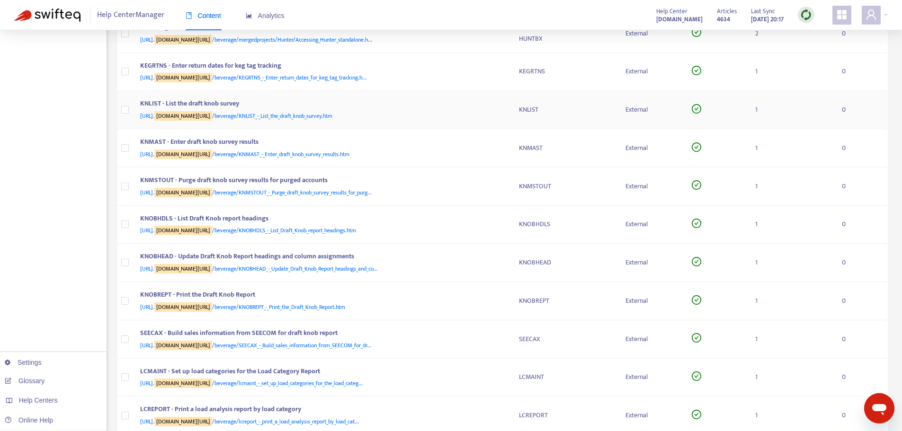
click at [491, 112] on div "[URL]. [DOMAIN_NAME][URL] /beverage/KNLIST_-_List_the_draft_knob_survey.htm" at bounding box center [320, 116] width 360 height 10
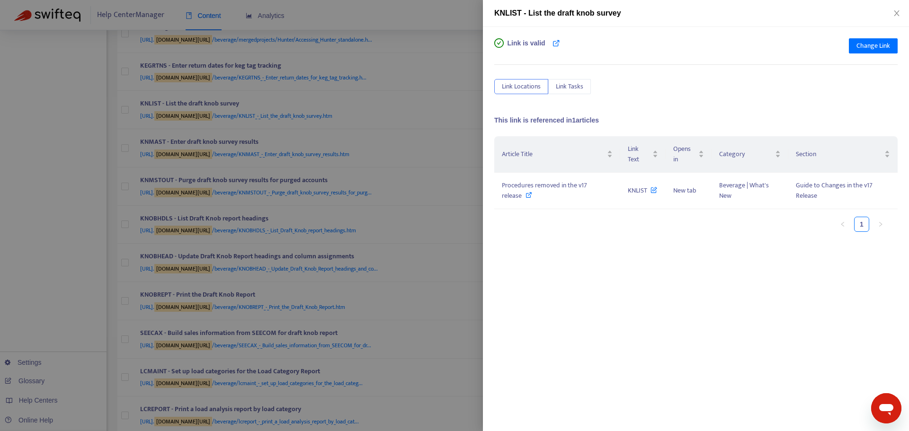
click at [460, 122] on div at bounding box center [454, 215] width 909 height 431
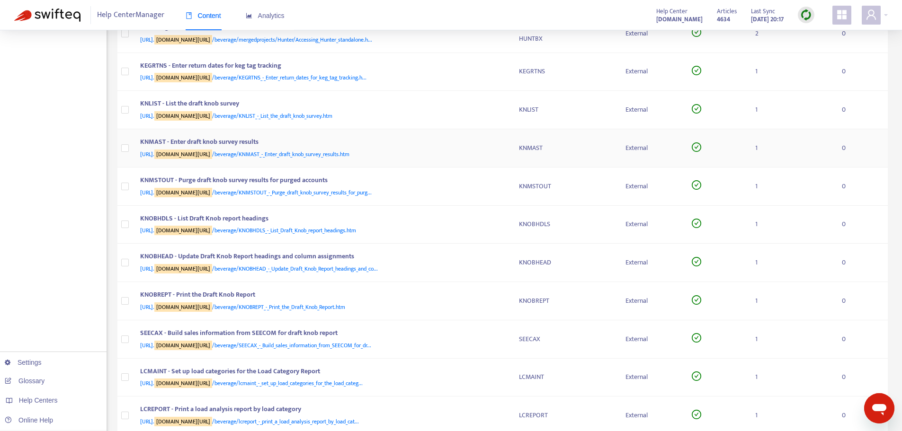
click at [496, 146] on div "KNMAST - Enter draft knob survey results" at bounding box center [320, 143] width 360 height 12
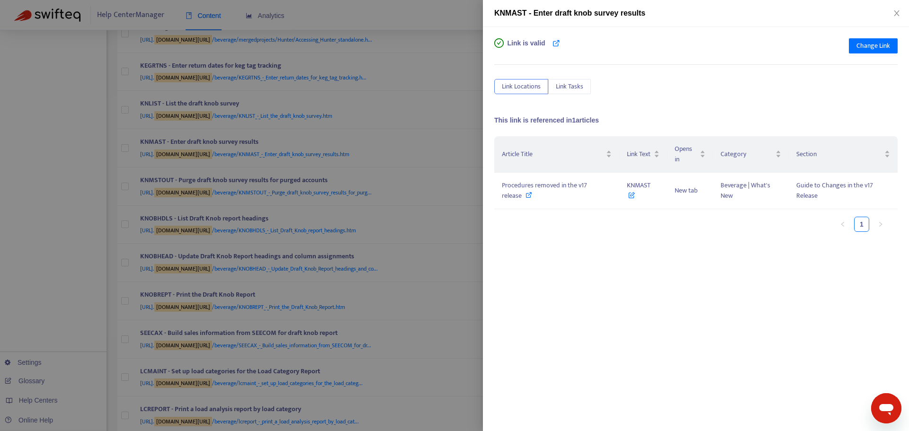
drag, startPoint x: 467, startPoint y: 136, endPoint x: 473, endPoint y: 135, distance: 5.4
click at [468, 135] on div at bounding box center [454, 215] width 909 height 431
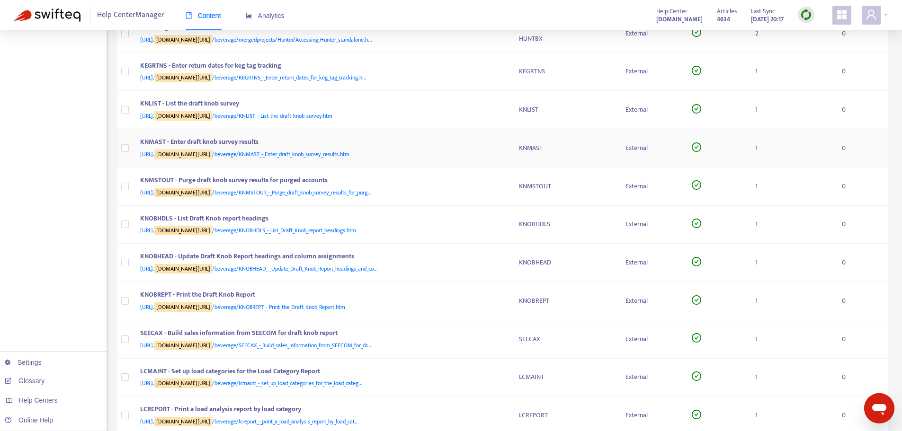
click at [474, 135] on td "KNMAST - Enter draft knob survey results [URL]. [DOMAIN_NAME][URL] /beverage/KN…" at bounding box center [322, 148] width 379 height 38
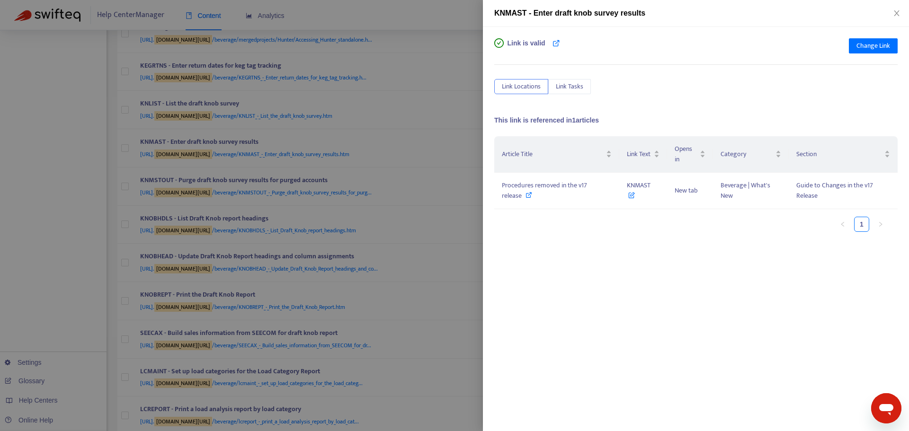
click at [463, 136] on div at bounding box center [454, 215] width 909 height 431
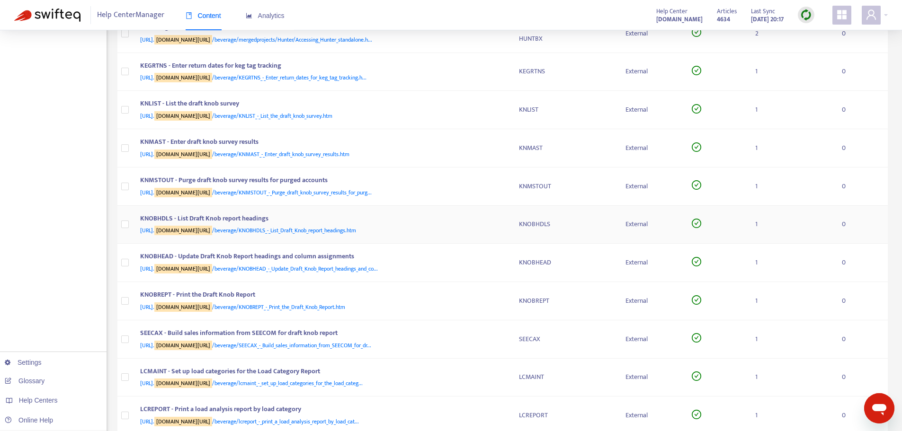
click at [477, 222] on div "KNOBHDLS - List Draft Knob report headings" at bounding box center [320, 220] width 360 height 12
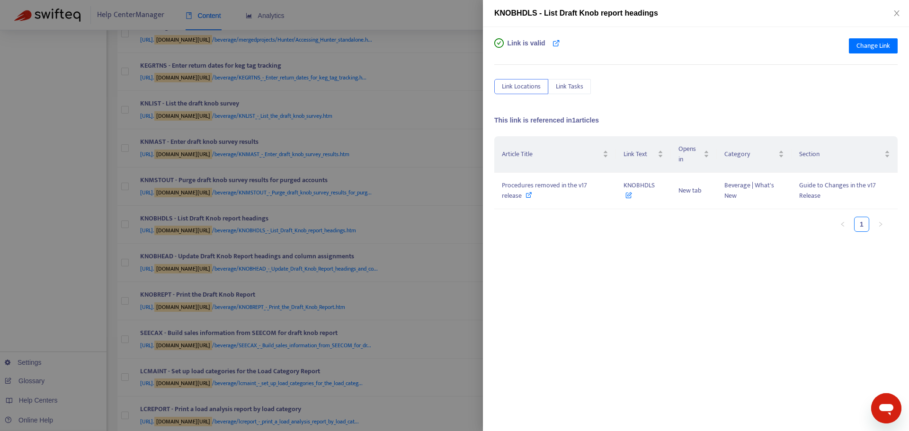
click at [462, 212] on div at bounding box center [454, 215] width 909 height 431
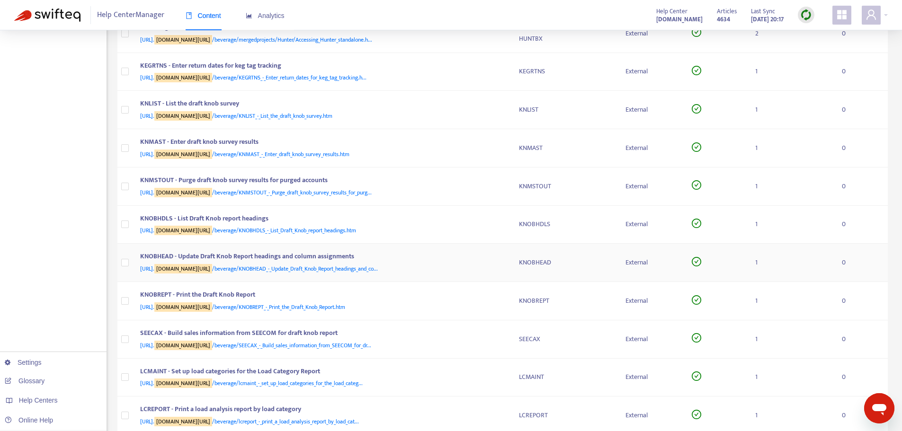
click at [495, 268] on div "[URL]. [DOMAIN_NAME][URL] /beverage/KNOBHEAD_-_Update_Draft_Knob_Report_heading…" at bounding box center [320, 269] width 360 height 10
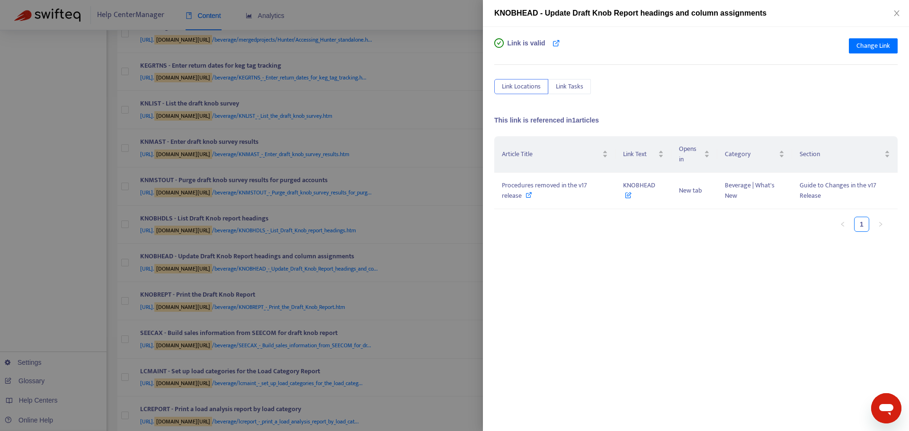
click at [472, 239] on div at bounding box center [454, 215] width 909 height 431
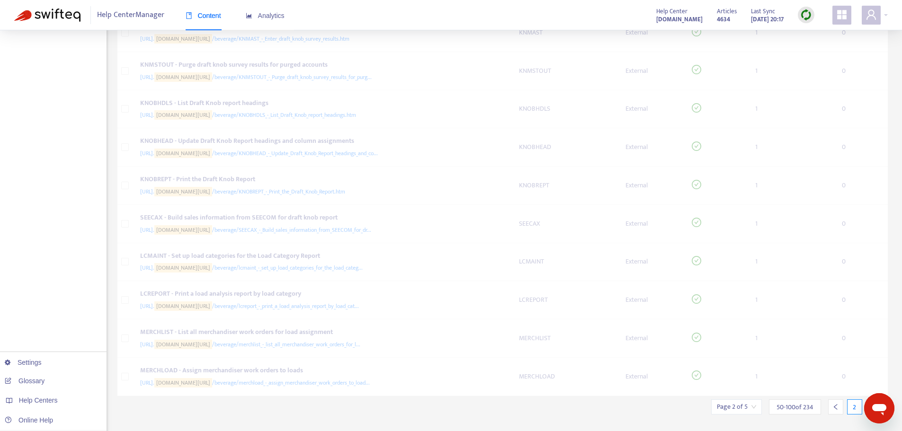
scroll to position [1649, 0]
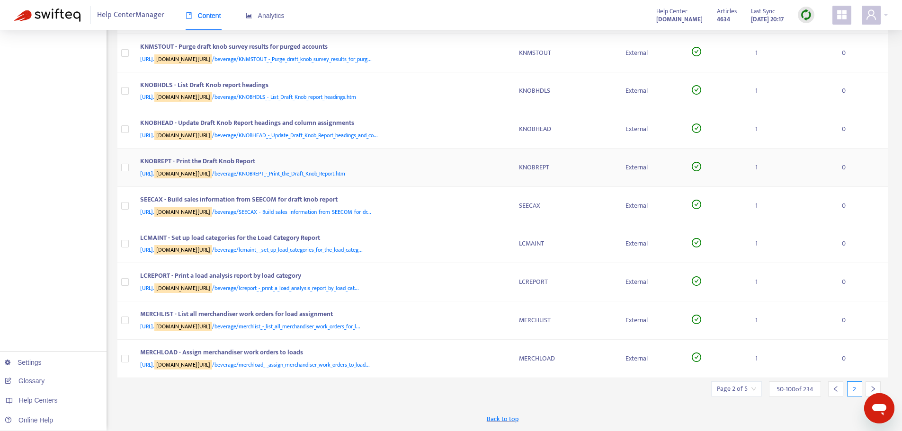
click at [497, 167] on div "KNOBREPT - Print the Draft Knob Report" at bounding box center [320, 162] width 360 height 12
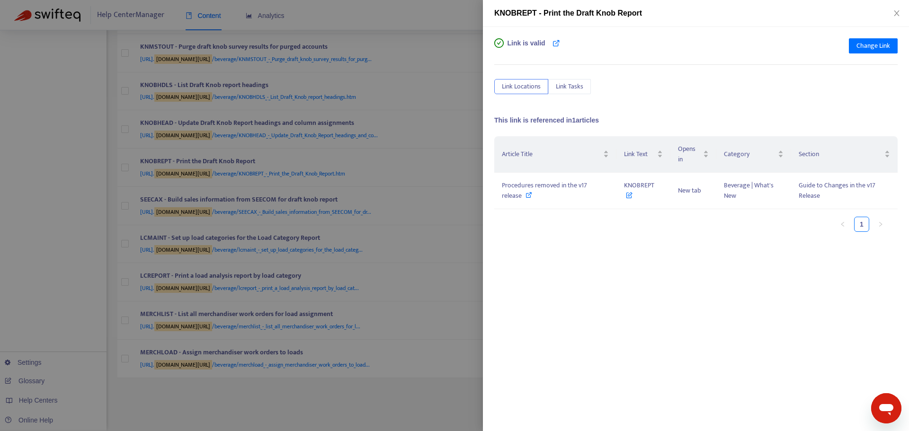
click at [477, 176] on div at bounding box center [454, 215] width 909 height 431
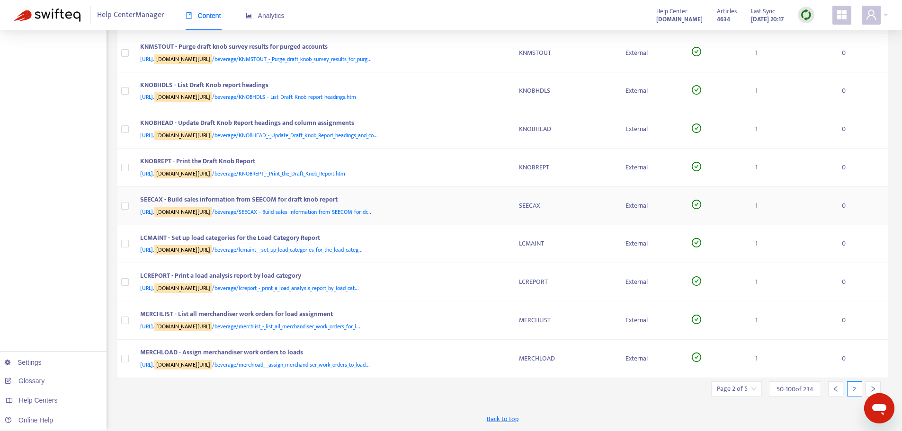
click at [496, 203] on div "SEECAX - Build sales information from SEECOM for draft knob report" at bounding box center [320, 201] width 360 height 12
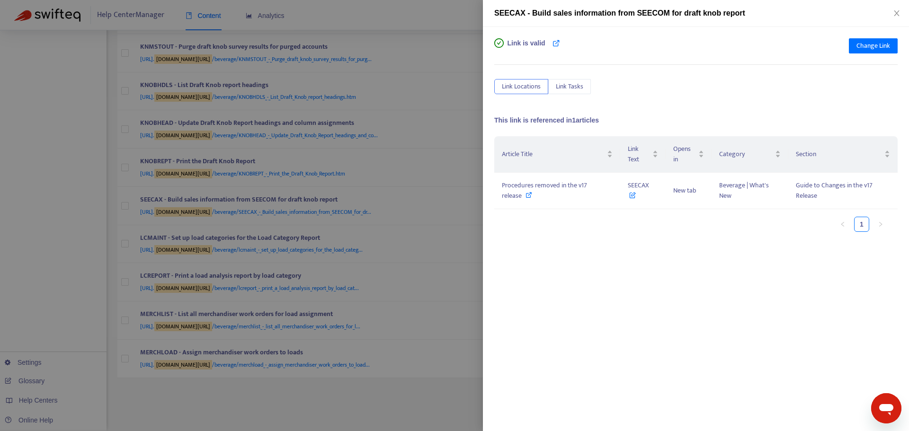
click at [451, 194] on div at bounding box center [454, 215] width 909 height 431
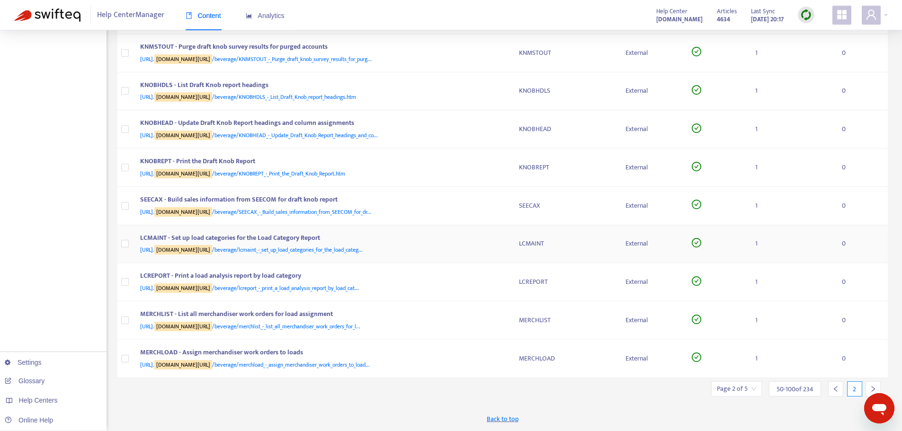
click at [494, 245] on div "[URL]. [DOMAIN_NAME][URL] /beverage/lcmaint_-_set_up_load_categories_for_the_lo…" at bounding box center [320, 250] width 360 height 10
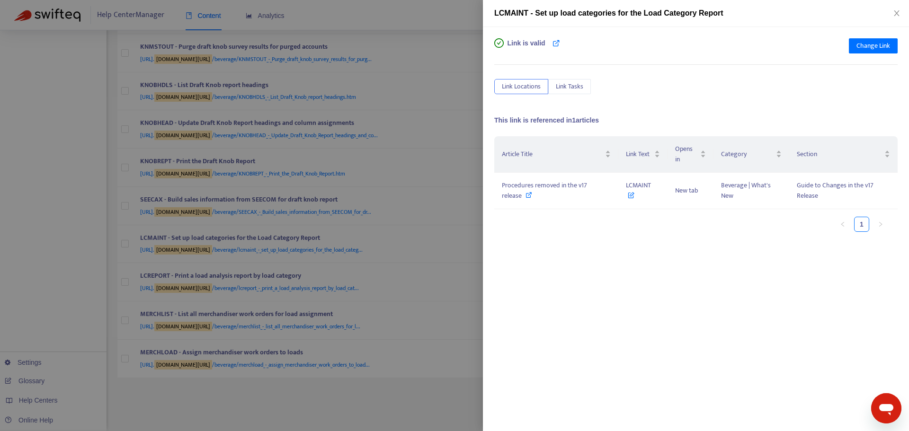
click at [459, 226] on div at bounding box center [454, 215] width 909 height 431
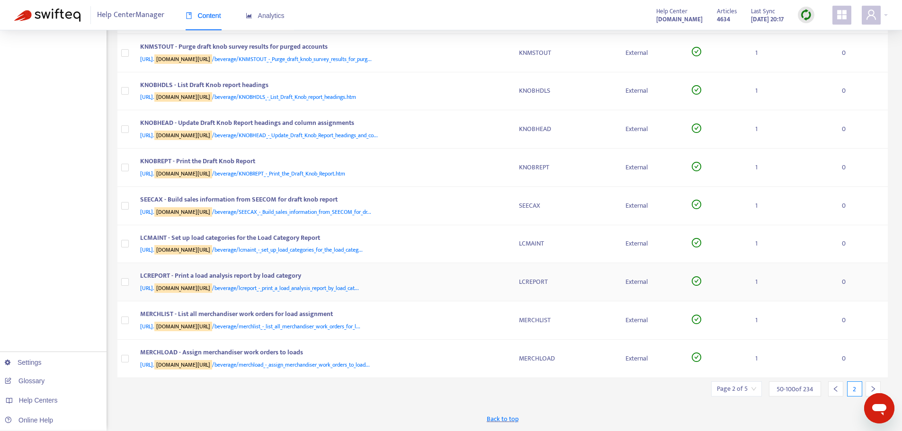
click at [489, 280] on div "LCREPORT - Print a load analysis report by load category" at bounding box center [320, 277] width 360 height 12
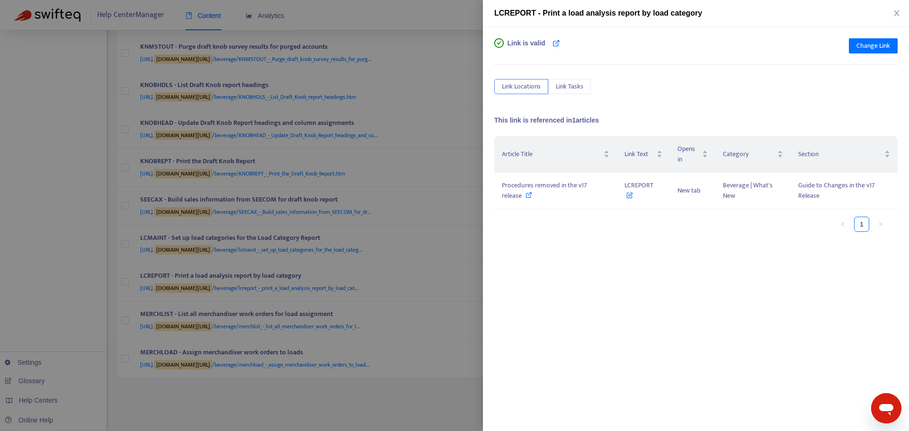
click at [455, 254] on div at bounding box center [454, 215] width 909 height 431
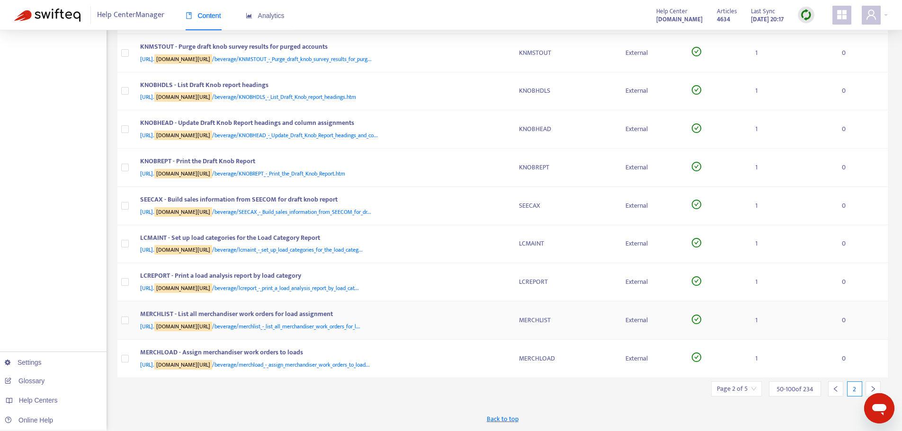
click at [507, 323] on td "MERCHLIST - List all merchandiser work orders for load assignment [URL]. [DOMAI…" at bounding box center [322, 321] width 379 height 38
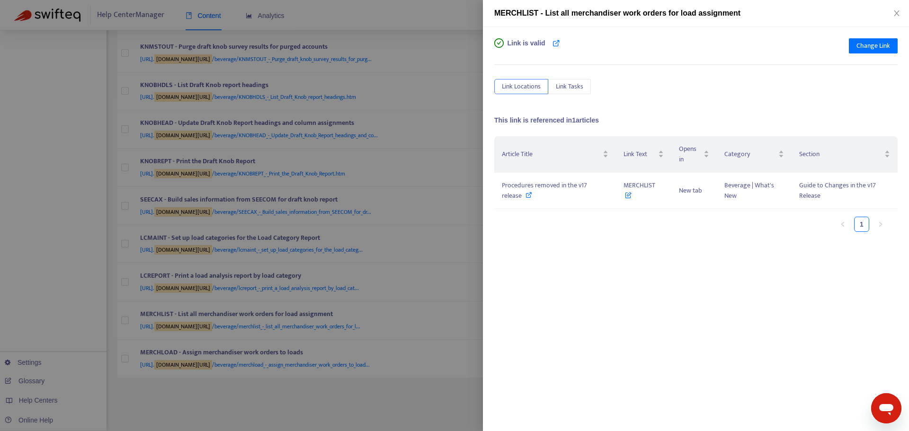
click at [451, 243] on div at bounding box center [454, 215] width 909 height 431
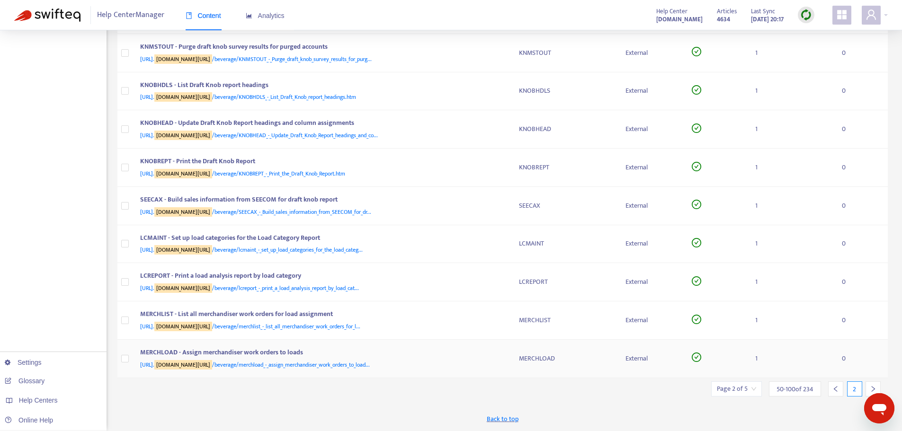
click at [501, 359] on div "MERCHLOAD - Assign merchandiser work orders to loads [URL]. [DOMAIN_NAME][URL] …" at bounding box center [322, 359] width 364 height 23
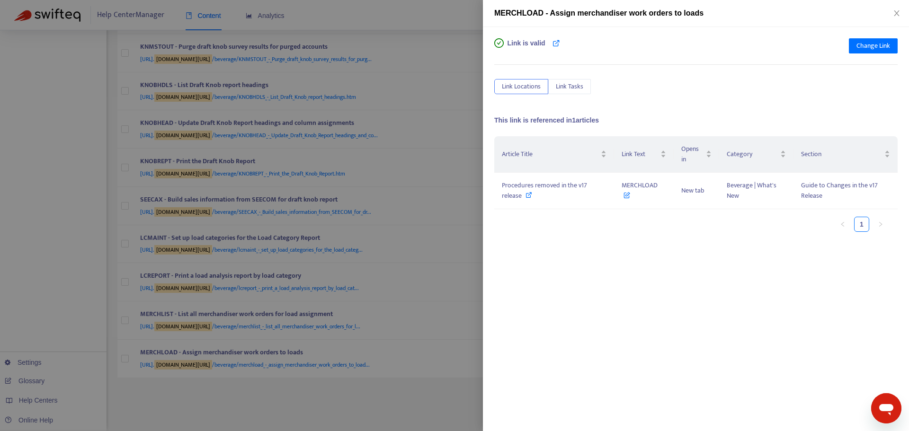
click at [464, 257] on div at bounding box center [454, 215] width 909 height 431
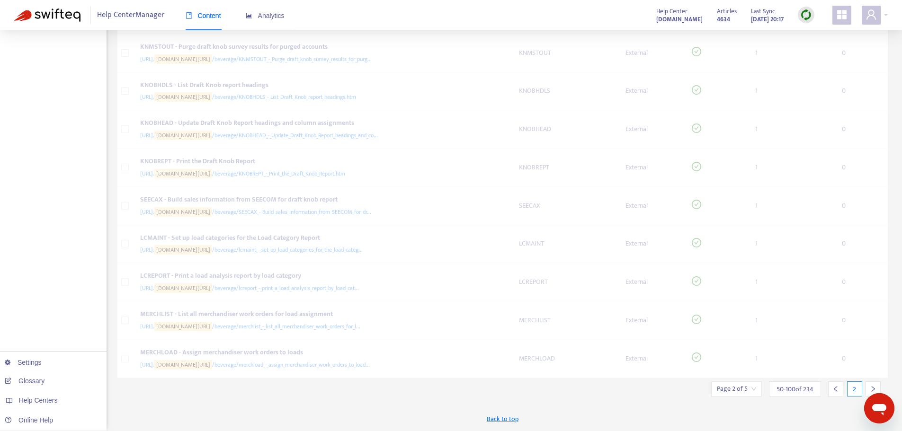
click at [873, 382] on div at bounding box center [873, 389] width 15 height 15
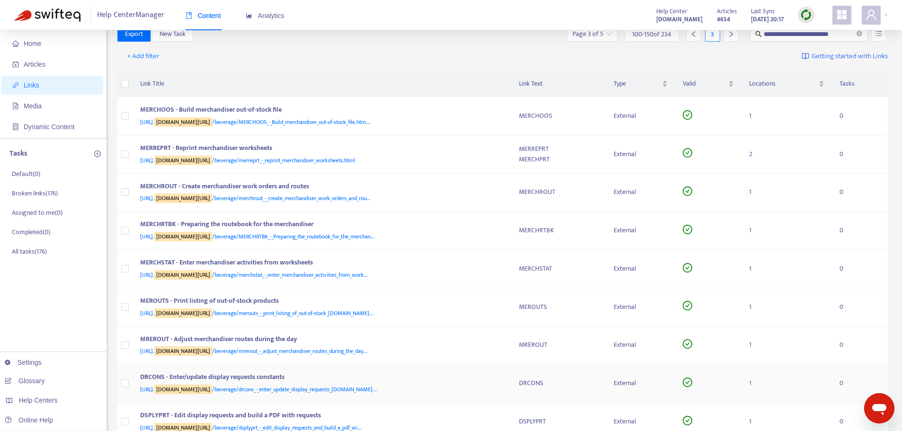
scroll to position [0, 0]
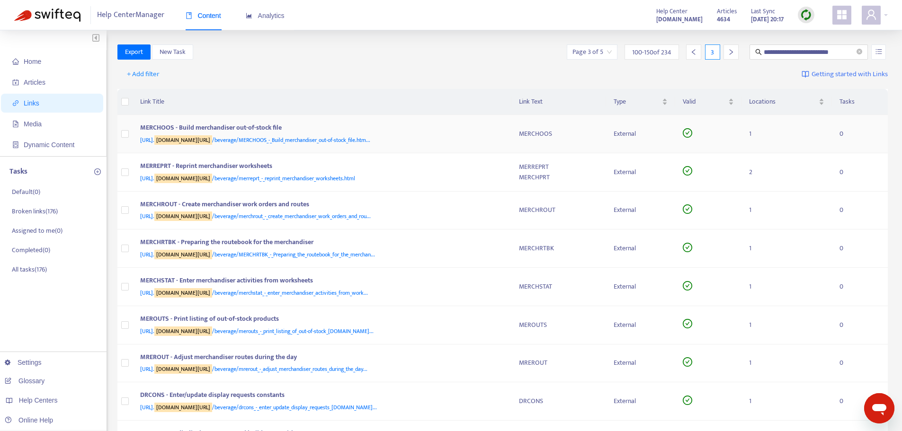
click at [486, 136] on div "[URL]. [DOMAIN_NAME][URL] /beverage/MERCHOOS_-_Build_merchandiser_out-of-stock_…" at bounding box center [320, 140] width 360 height 10
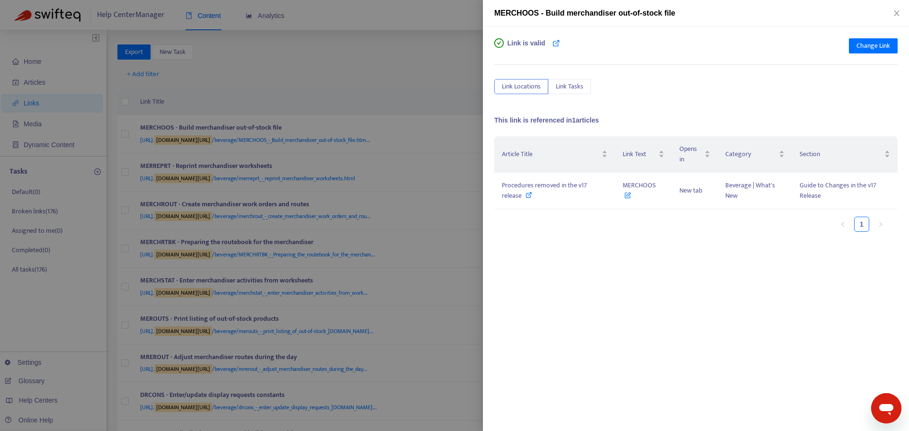
click at [453, 139] on div at bounding box center [454, 215] width 909 height 431
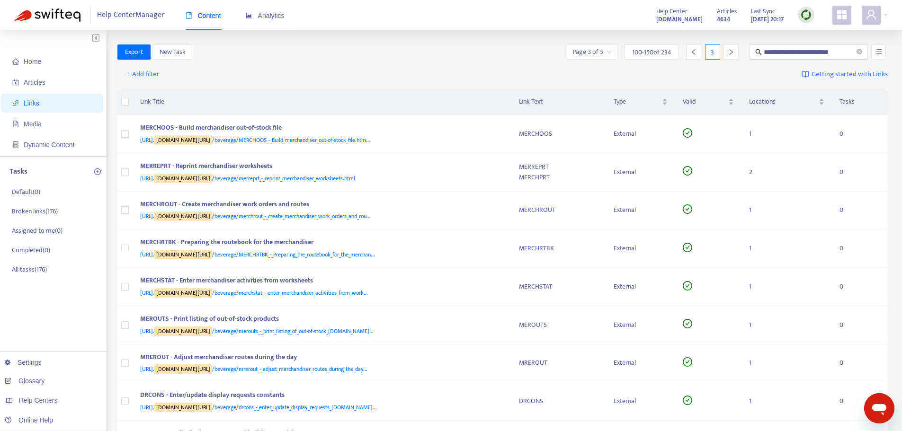
click at [500, 179] on div "[URL]. [DOMAIN_NAME][URL] /beverage/merreprt_-_reprint_merchandiser_worksheets.…" at bounding box center [320, 178] width 360 height 10
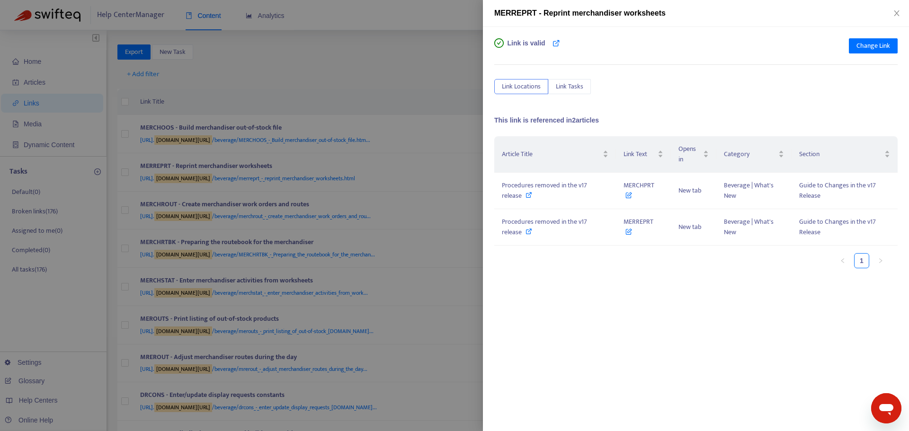
click at [453, 160] on div at bounding box center [454, 215] width 909 height 431
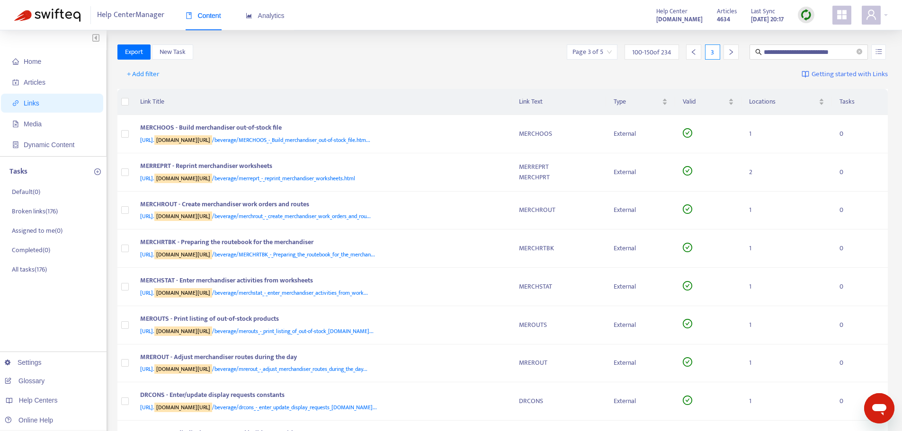
click at [495, 208] on div "MERCHROUT - Create merchandiser work orders and routes" at bounding box center [320, 205] width 360 height 12
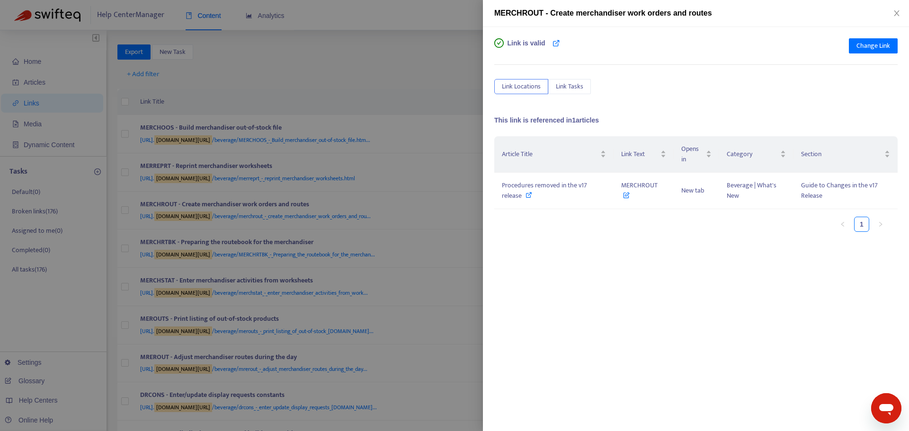
click at [468, 187] on div at bounding box center [454, 215] width 909 height 431
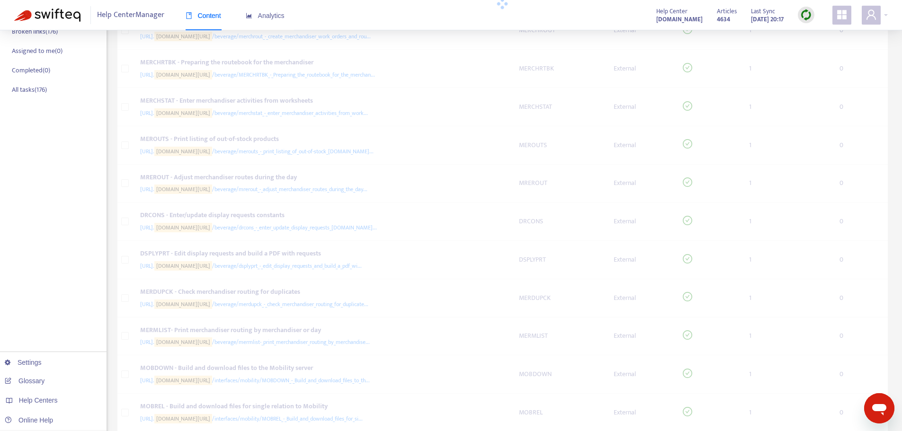
scroll to position [189, 0]
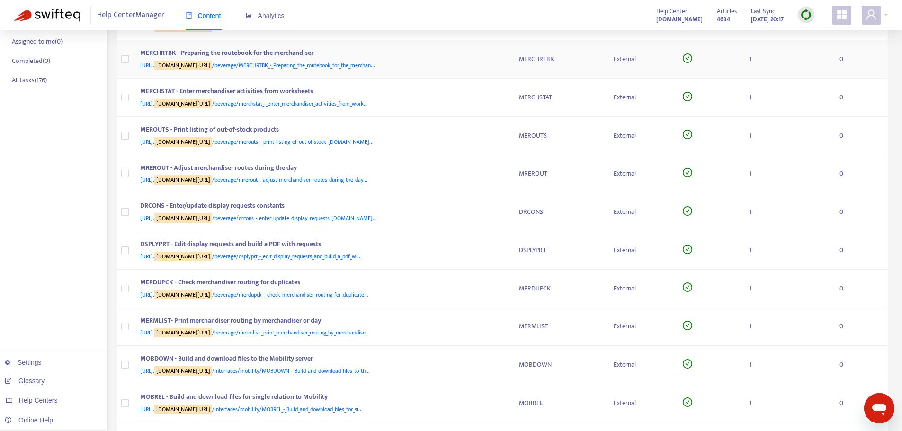
click at [493, 64] on div "[URL]. [DOMAIN_NAME][URL] /beverage/MERCHRTBK_-_Preparing_the_routebook_for_the…" at bounding box center [320, 65] width 360 height 10
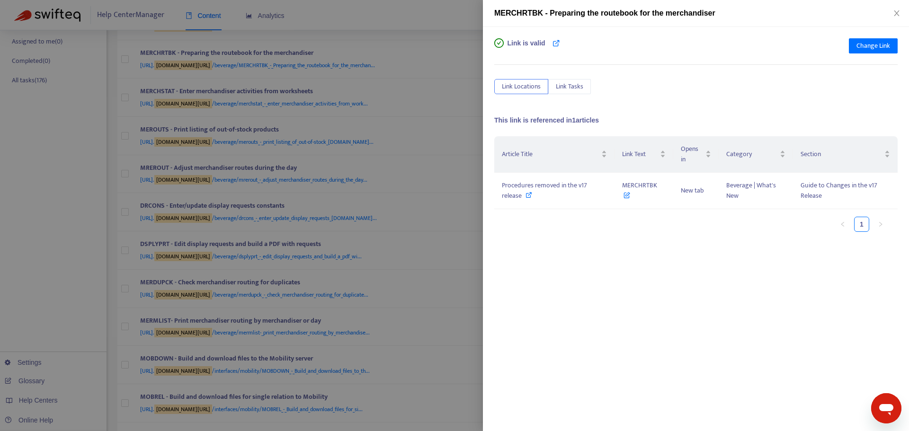
click at [466, 89] on div at bounding box center [454, 215] width 909 height 431
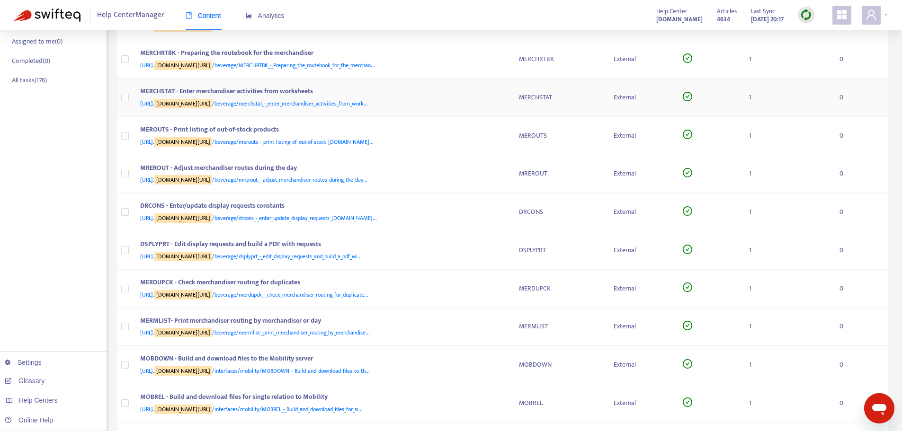
click at [502, 100] on div "MERCHSTAT - Enter merchandiser activities from worksheets [URL]. [DOMAIN_NAME][…" at bounding box center [322, 97] width 364 height 23
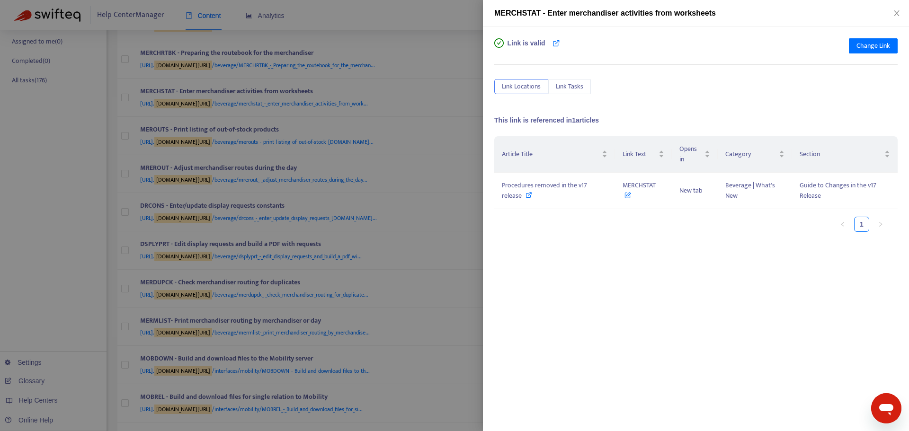
click at [464, 107] on div at bounding box center [454, 215] width 909 height 431
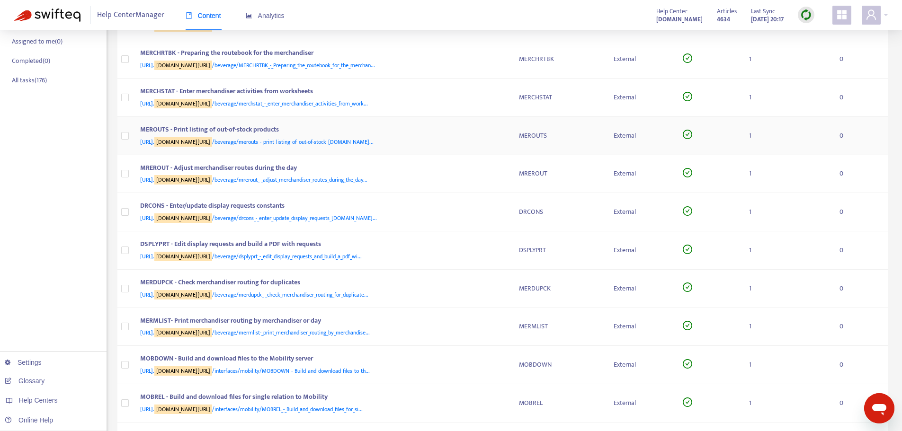
click at [499, 138] on div "[URL]. [DOMAIN_NAME][URL] /beverage/merouts_-_print_listing_of_out-of-stock_[DO…" at bounding box center [320, 142] width 360 height 10
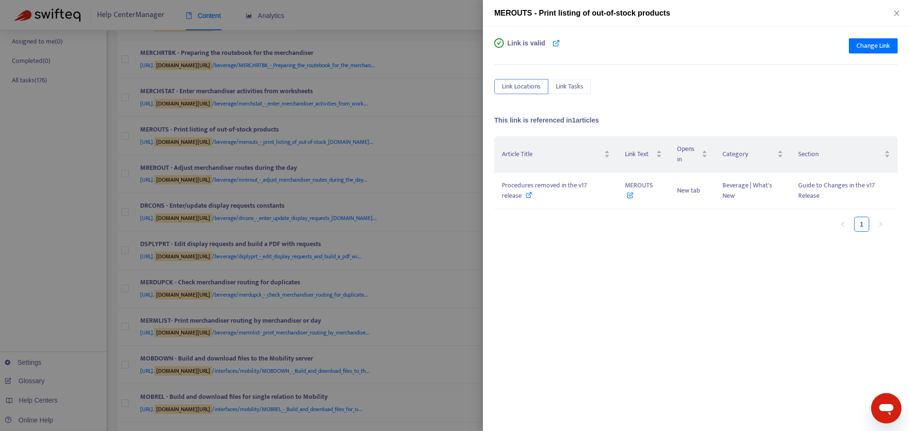
click at [472, 148] on div at bounding box center [454, 215] width 909 height 431
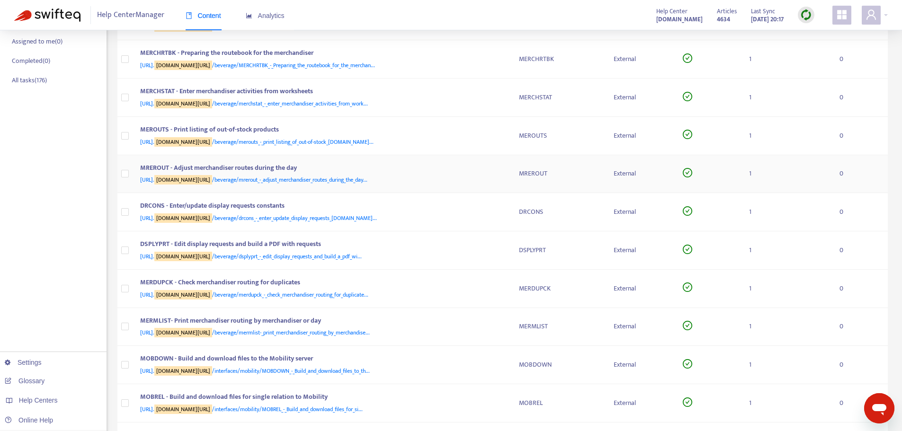
click at [497, 175] on div "[URL]. [DOMAIN_NAME][URL] /beverage/mrerout_-_adjust_merchandiser_routes_during…" at bounding box center [320, 180] width 360 height 10
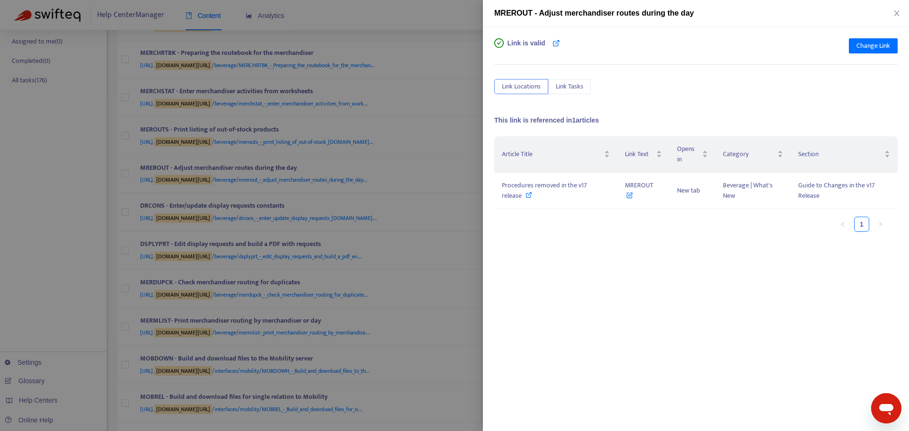
click at [467, 165] on div at bounding box center [454, 215] width 909 height 431
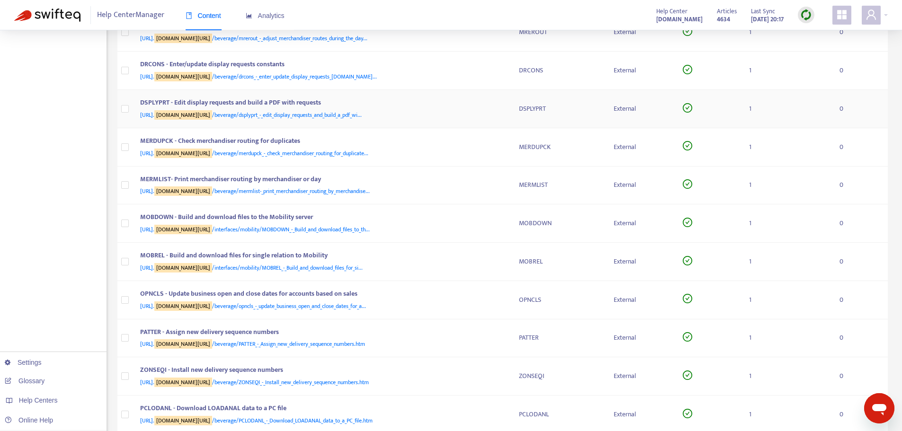
scroll to position [332, 0]
click at [497, 65] on div "DRCONS - Enter/update display requests constants" at bounding box center [320, 65] width 360 height 12
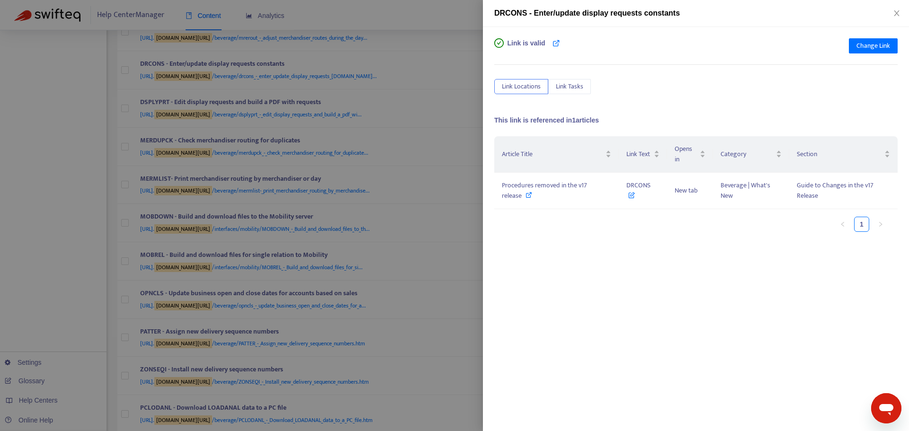
click at [467, 152] on div at bounding box center [454, 215] width 909 height 431
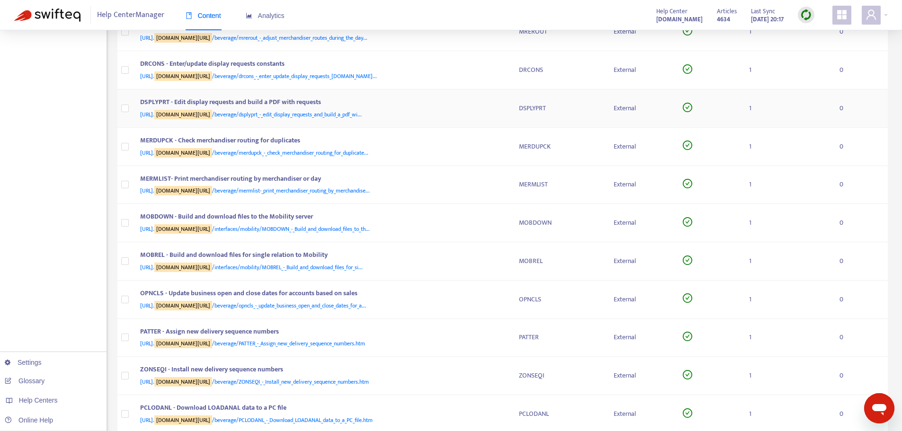
click at [468, 96] on td "DSPLYPRT - Edit display requests and build a PDF with requests [URL]. [DOMAIN_N…" at bounding box center [322, 109] width 379 height 38
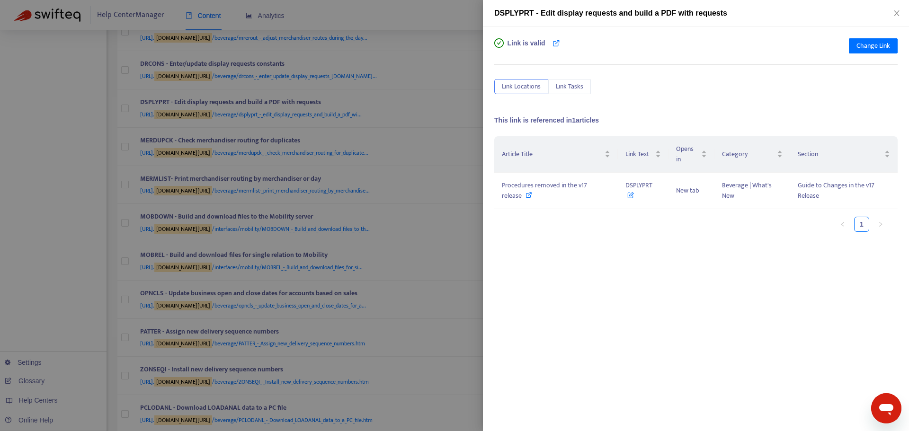
click at [400, 137] on div at bounding box center [454, 215] width 909 height 431
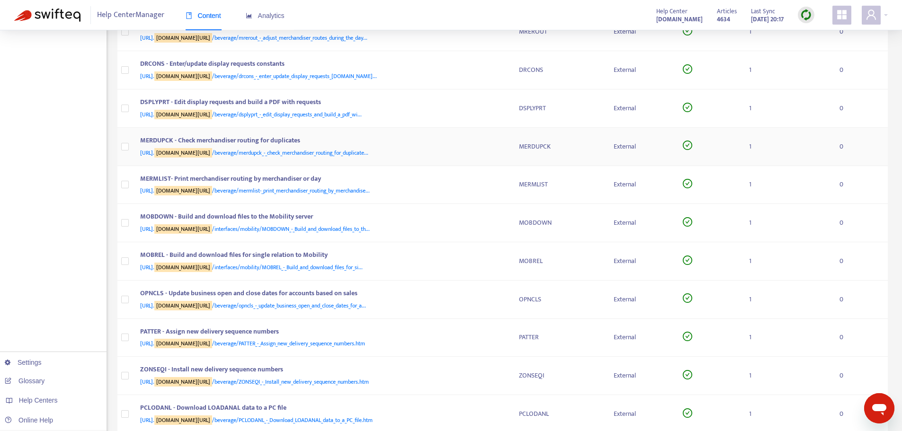
click at [494, 151] on div "[URL]. [DOMAIN_NAME][URL] /beverage/merdupck_-_check_merchandiser_routing_for_d…" at bounding box center [320, 153] width 360 height 10
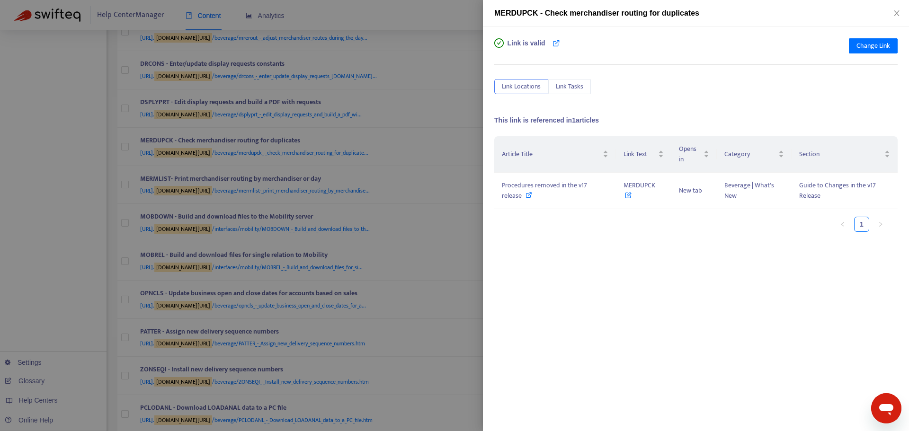
click at [420, 167] on div at bounding box center [454, 215] width 909 height 431
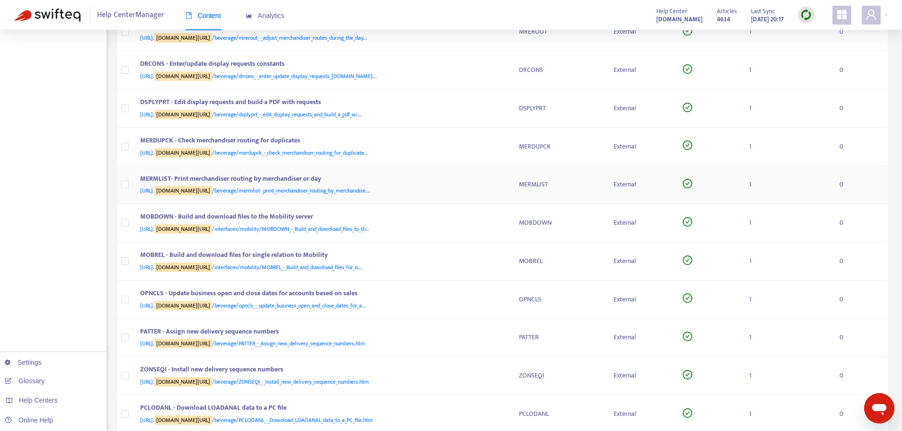
click at [508, 188] on td "MERMLIST- Print merchandiser routing by merchandiser or day [URL]. [DOMAIN_NAME…" at bounding box center [322, 185] width 379 height 38
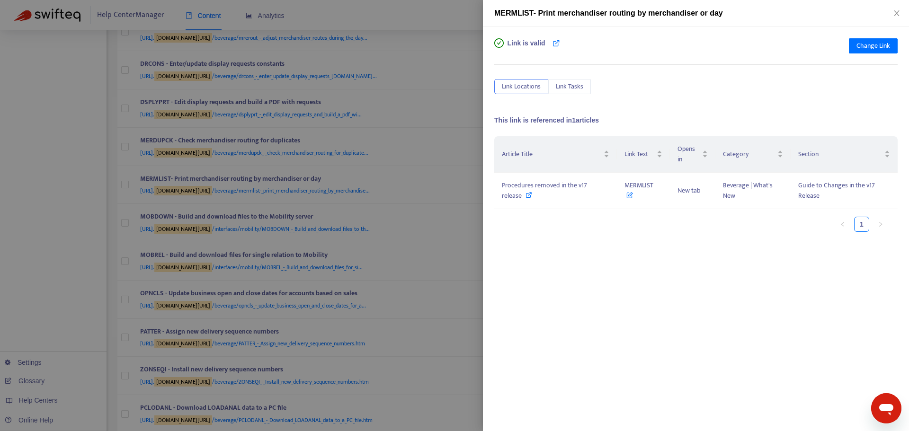
click at [429, 186] on div at bounding box center [454, 215] width 909 height 431
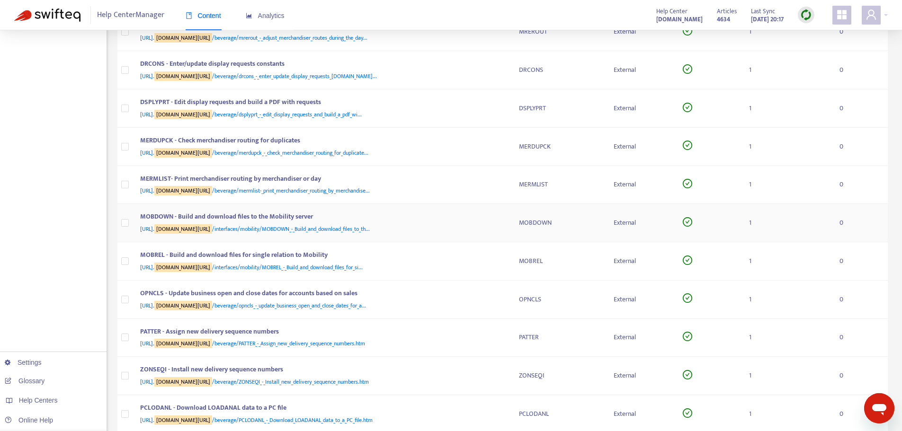
click at [493, 224] on div "MOBDOWN - Build and download files to the Mobility server" at bounding box center [320, 218] width 360 height 12
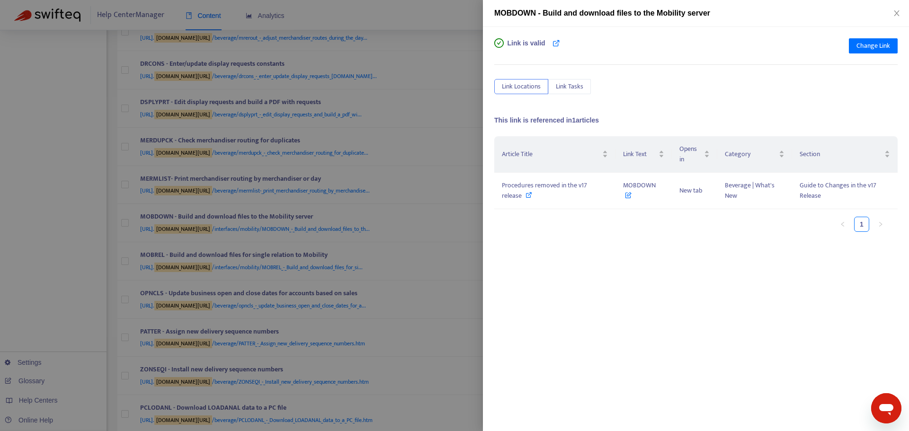
click at [450, 216] on div at bounding box center [454, 215] width 909 height 431
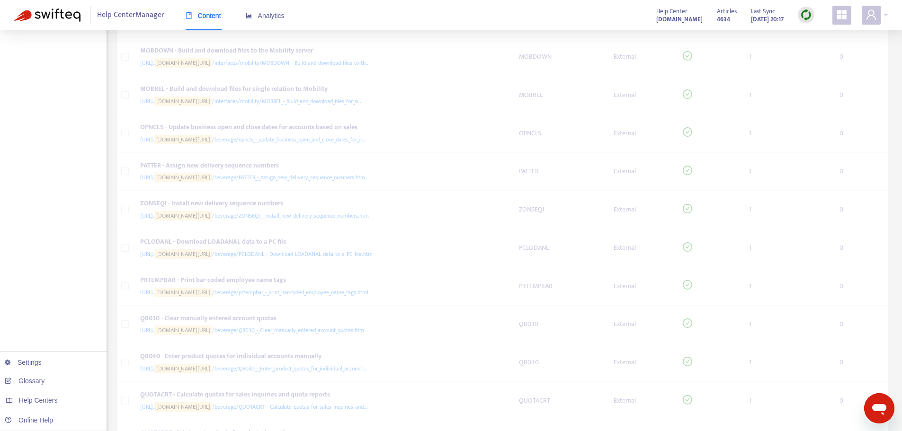
scroll to position [521, 0]
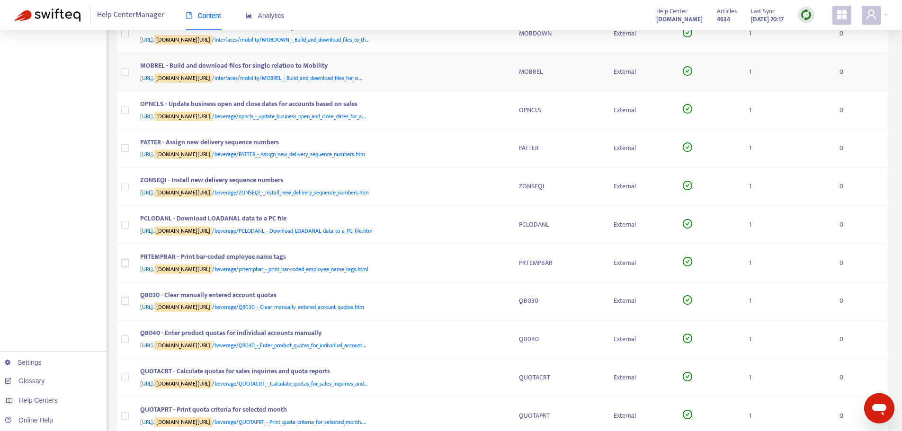
click at [491, 60] on td "MOBREL - Build and download files for single relation to Mobility [URL]. [DOMAI…" at bounding box center [322, 72] width 379 height 38
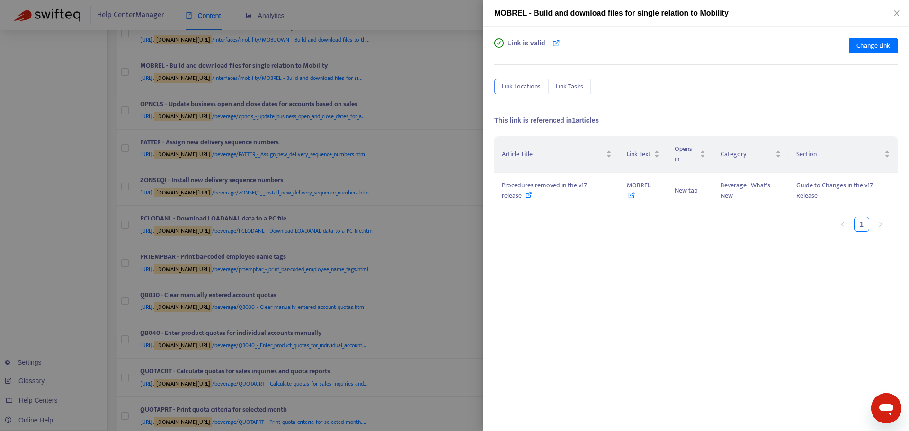
click at [441, 134] on div at bounding box center [454, 215] width 909 height 431
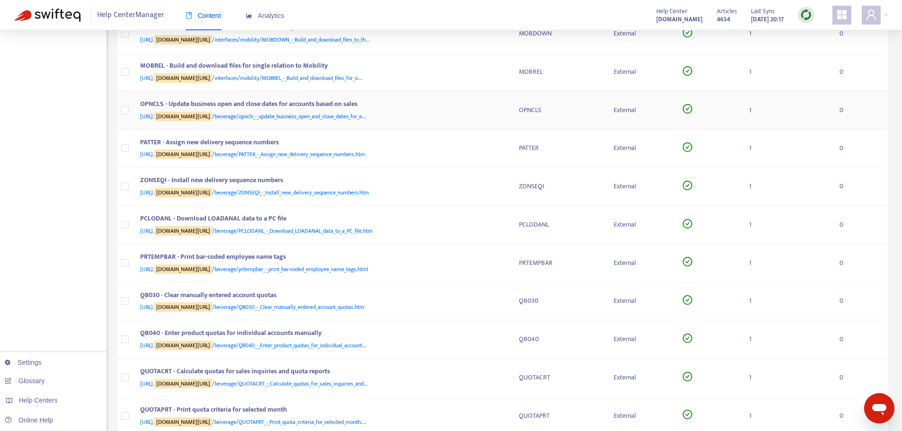
click at [499, 109] on div "OPNCLS - Update business open and close dates for accounts based on sales" at bounding box center [320, 105] width 360 height 12
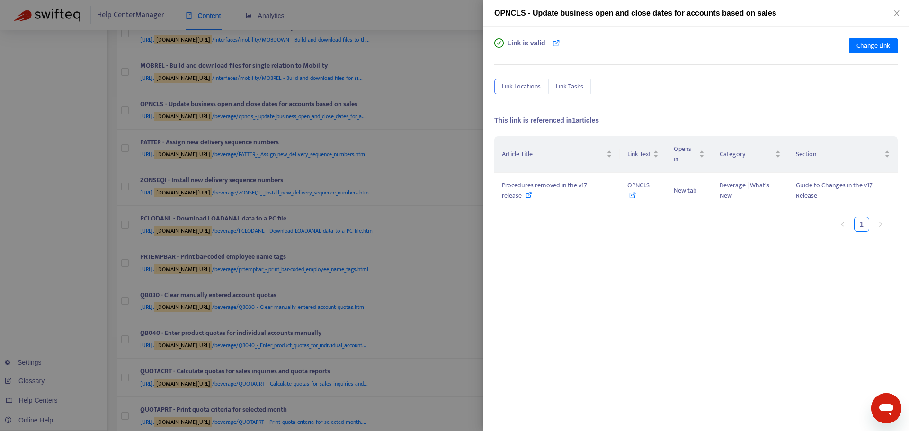
click at [457, 135] on div at bounding box center [454, 215] width 909 height 431
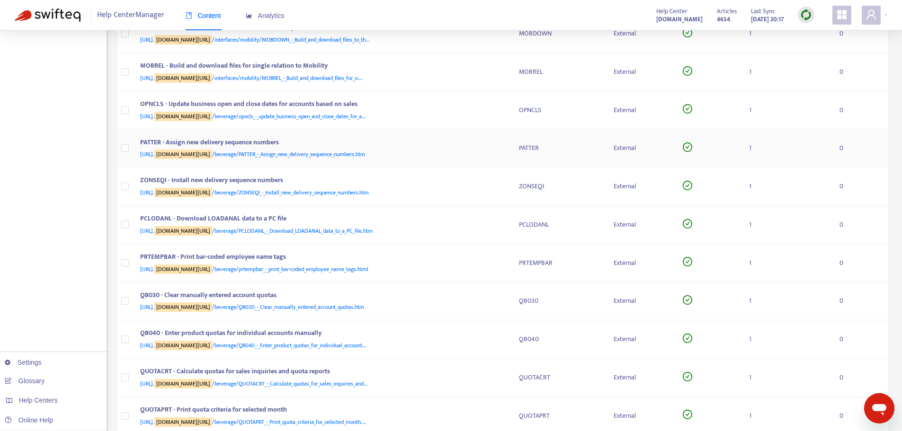
click at [495, 147] on div "PATTER - Assign new delivery sequence numbers" at bounding box center [320, 143] width 360 height 12
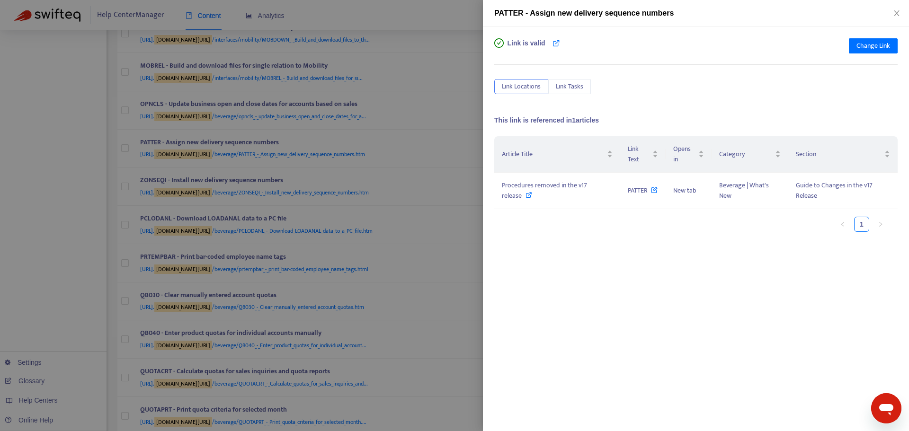
click at [468, 188] on div at bounding box center [454, 215] width 909 height 431
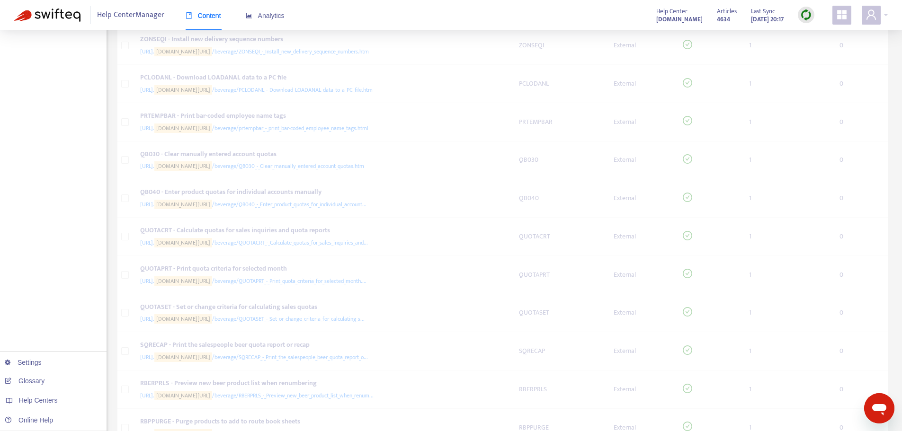
scroll to position [663, 0]
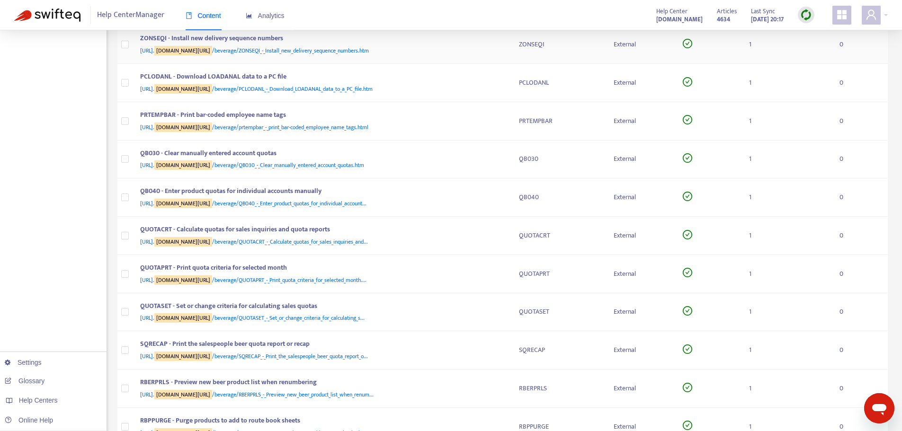
click at [486, 51] on div "[URL]. [DOMAIN_NAME][URL] /beverage/ZONSEQI_-_Install_new_delivery_sequence_num…" at bounding box center [320, 50] width 360 height 10
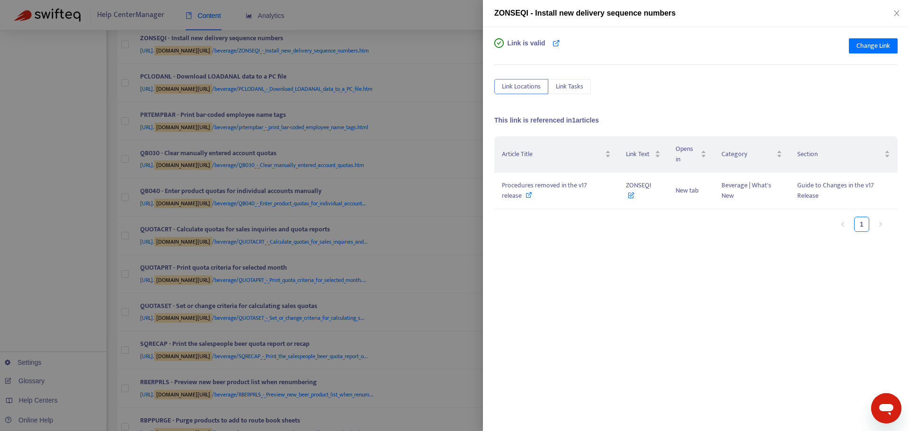
click at [459, 80] on div at bounding box center [454, 215] width 909 height 431
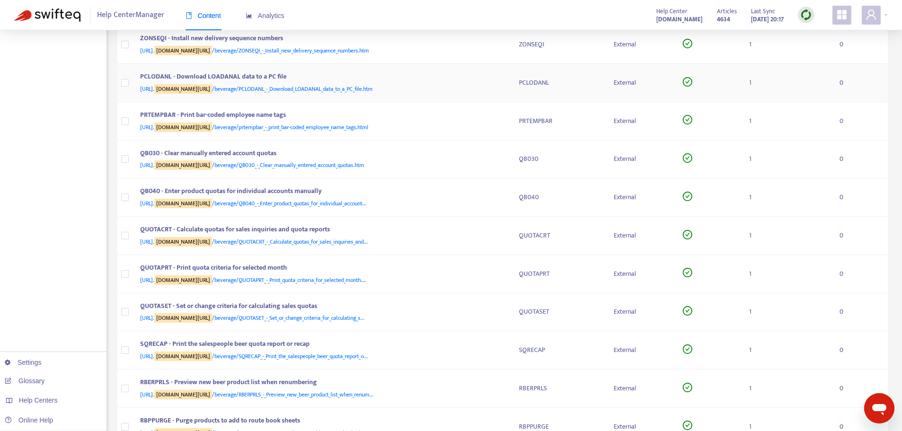
click at [501, 84] on div "PCLODANL - Download LOADANAL data to a PC file [URL]. [DOMAIN_NAME][URL] /bever…" at bounding box center [322, 83] width 364 height 23
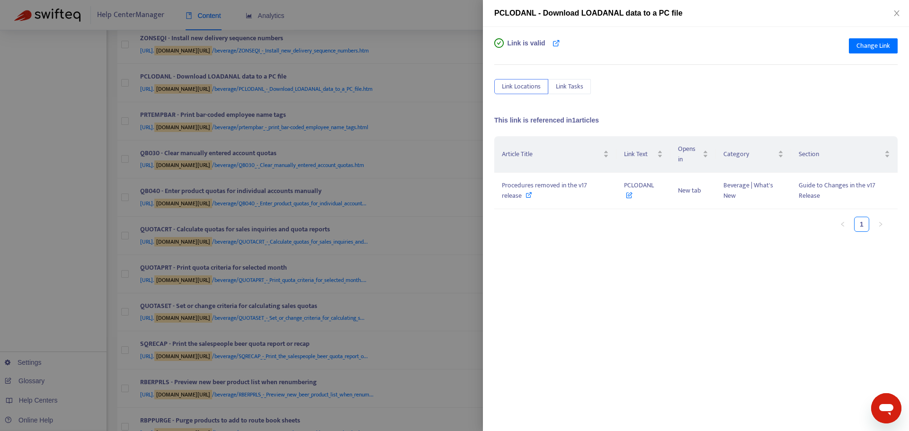
click at [433, 121] on div at bounding box center [454, 215] width 909 height 431
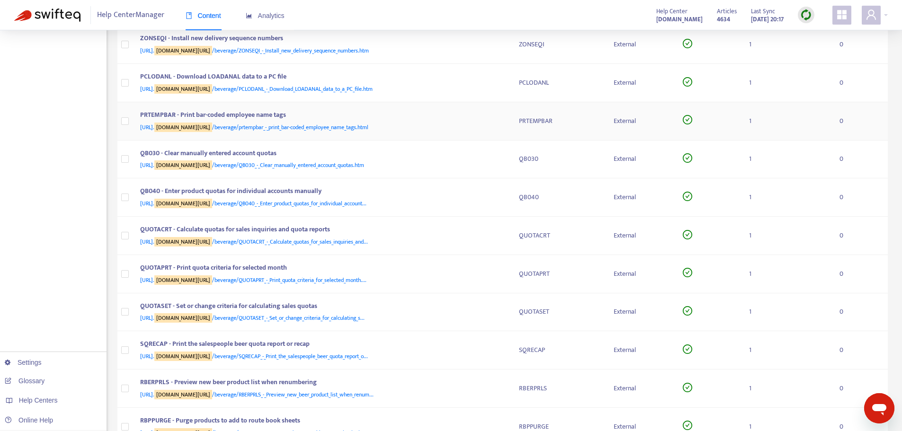
click at [498, 121] on div "PRTEMPBAR - Print bar-coded employee name tags" at bounding box center [320, 116] width 360 height 12
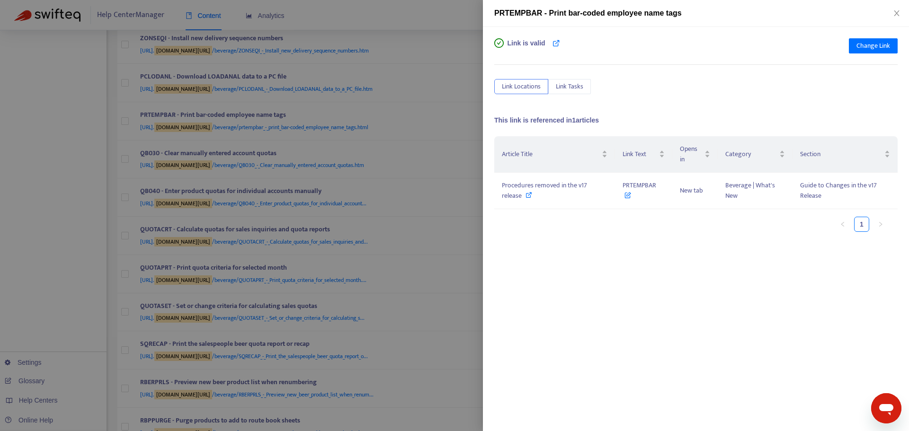
click at [460, 132] on div at bounding box center [454, 215] width 909 height 431
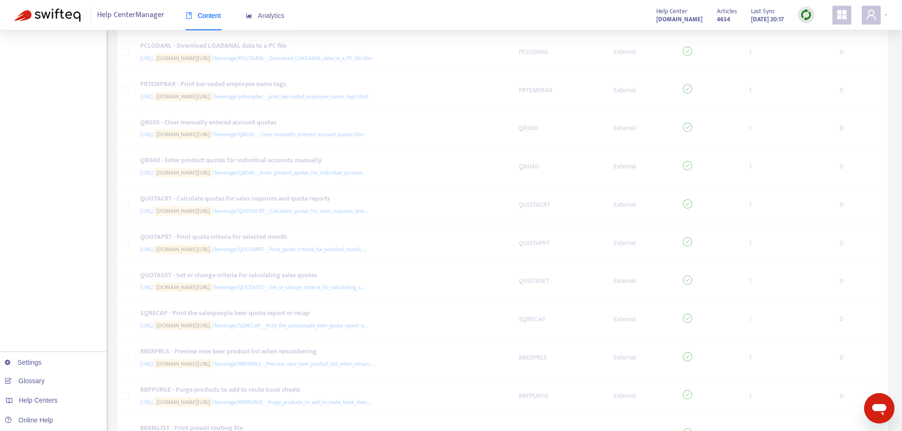
scroll to position [758, 0]
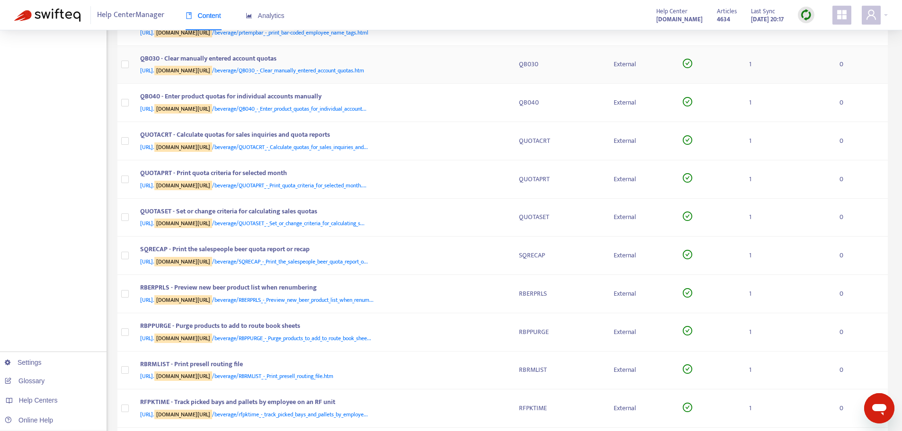
click at [500, 62] on div "QB030 - Clear manually entered account quotas" at bounding box center [320, 60] width 360 height 12
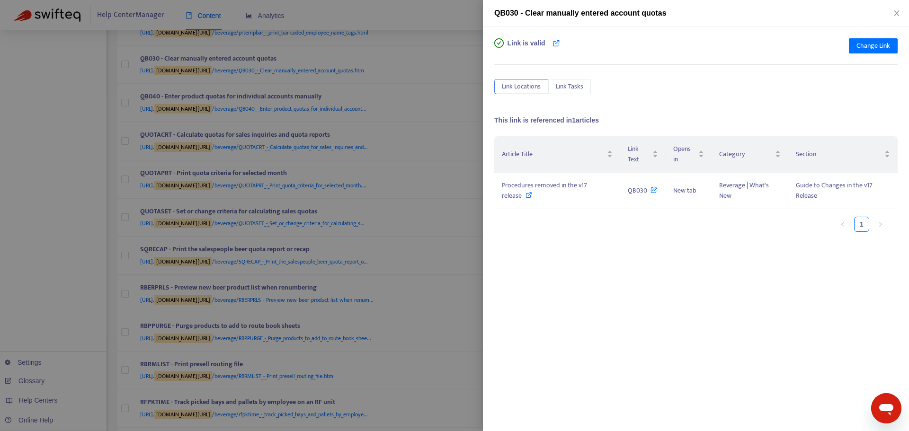
click at [471, 107] on div at bounding box center [454, 215] width 909 height 431
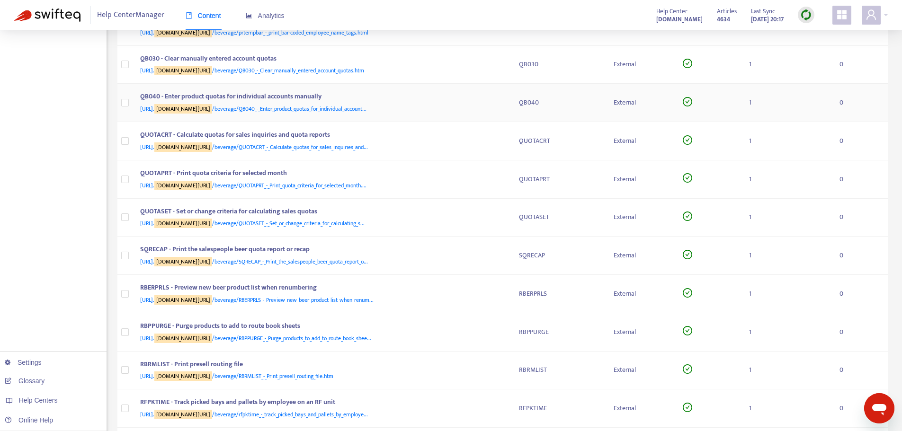
click at [500, 102] on div "QB040 - Enter product quotas for individual accounts manually [URL]. [DOMAIN_NA…" at bounding box center [322, 102] width 364 height 23
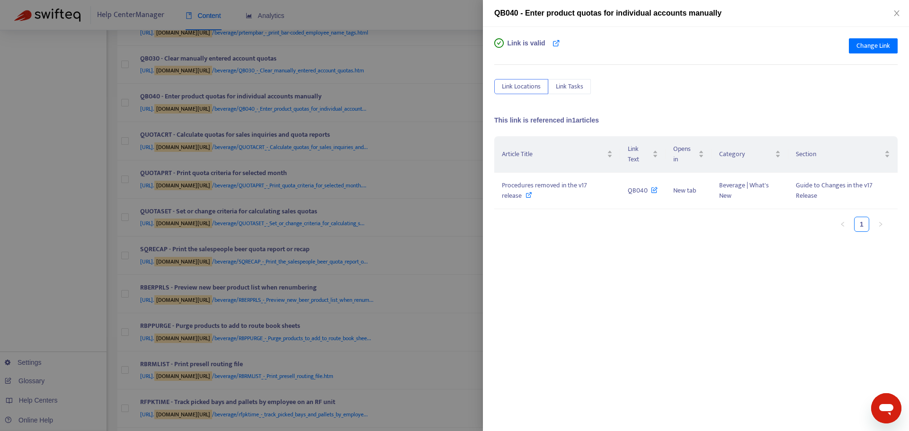
click at [451, 144] on div at bounding box center [454, 215] width 909 height 431
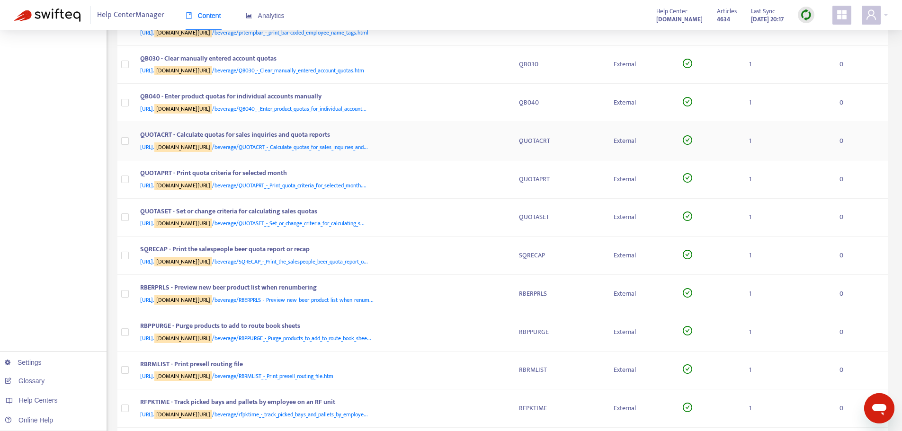
click at [498, 143] on div "[URL]. [DOMAIN_NAME][URL] /beverage/QUOTACRT_-_Calculate_quotas_for_sales_inqui…" at bounding box center [320, 147] width 360 height 10
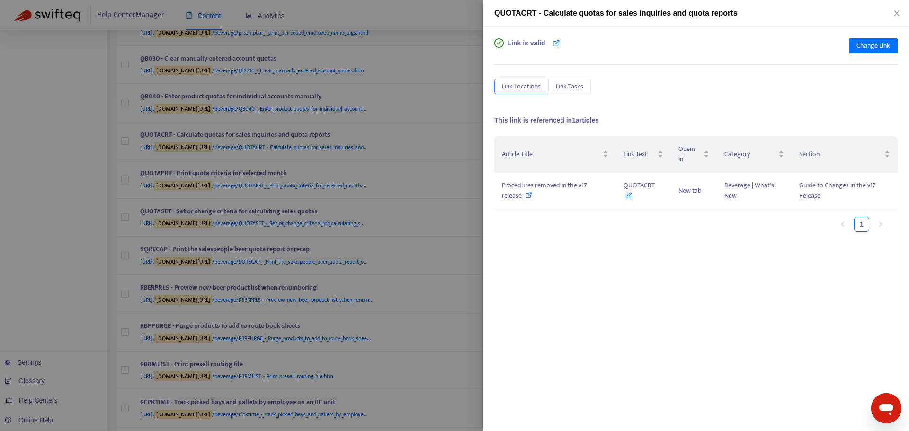
click at [470, 153] on div at bounding box center [454, 215] width 909 height 431
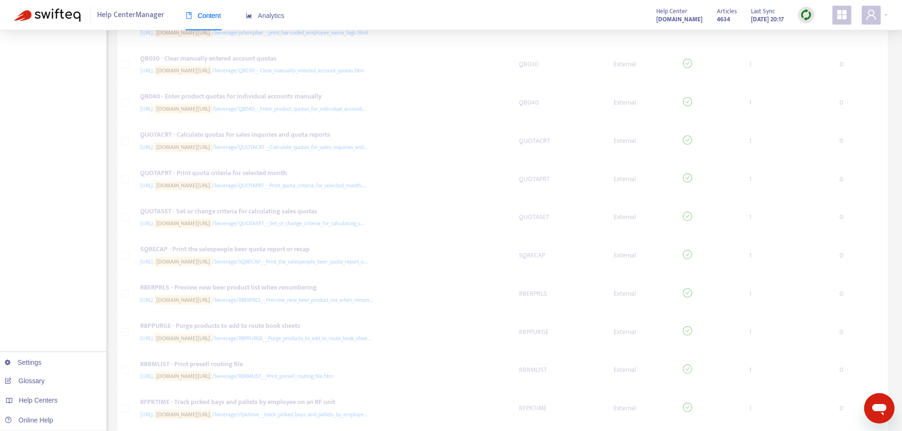
click at [497, 182] on div "[PERSON_NAME] Link Text Type Valid Locations Tasks MERCHOOS - Build merchandise…" at bounding box center [502, 300] width 771 height 1938
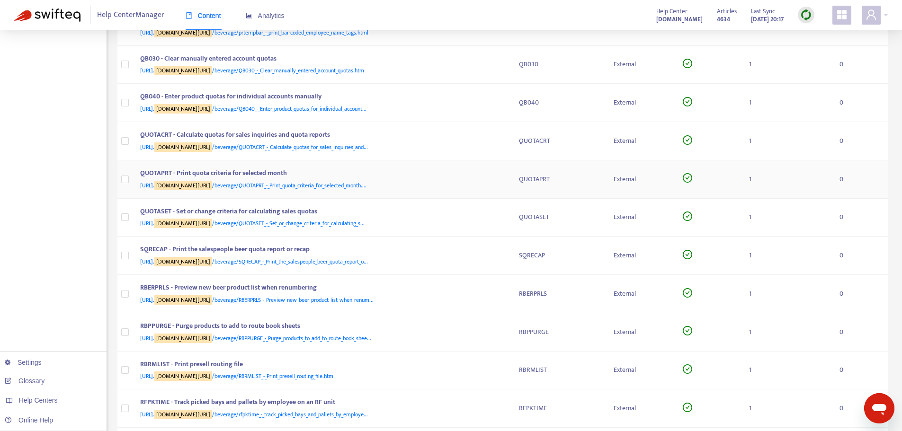
click at [501, 182] on div "QUOTAPRT - Print quota criteria for selected month [URL]. [DOMAIN_NAME][URL] /b…" at bounding box center [322, 179] width 364 height 23
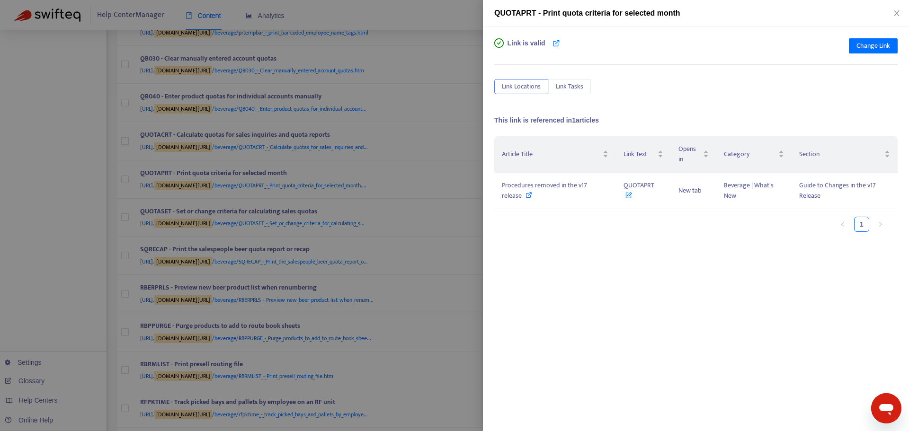
click at [453, 198] on div at bounding box center [454, 215] width 909 height 431
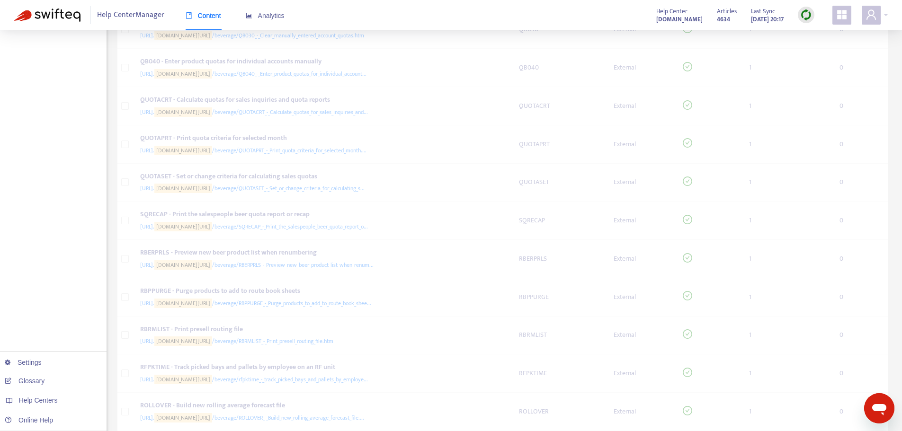
scroll to position [900, 0]
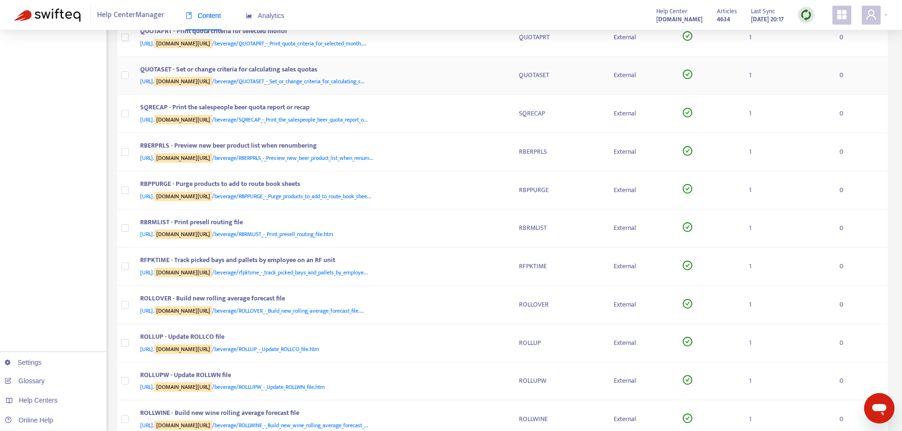
click at [496, 76] on div "[URL]. [DOMAIN_NAME][URL] /beverage/QUOTASET_-_Set_or_change_criteria_for_calcu…" at bounding box center [320, 81] width 360 height 10
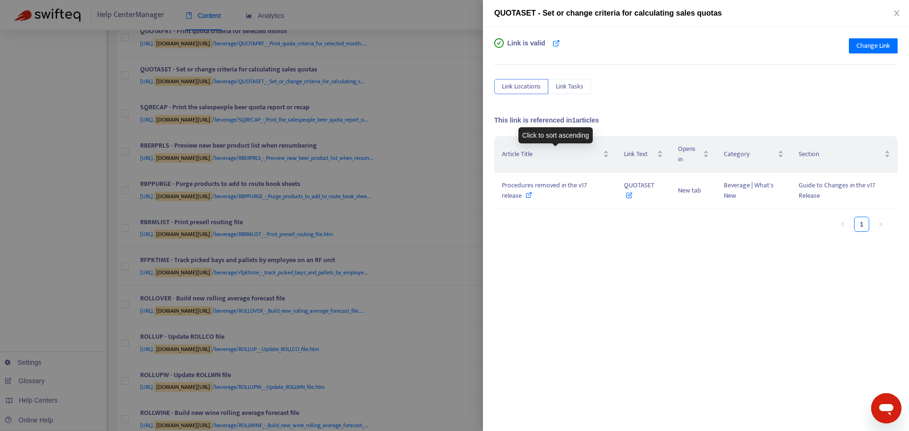
drag, startPoint x: 465, startPoint y: 146, endPoint x: 470, endPoint y: 145, distance: 4.9
click at [467, 145] on div at bounding box center [454, 215] width 909 height 431
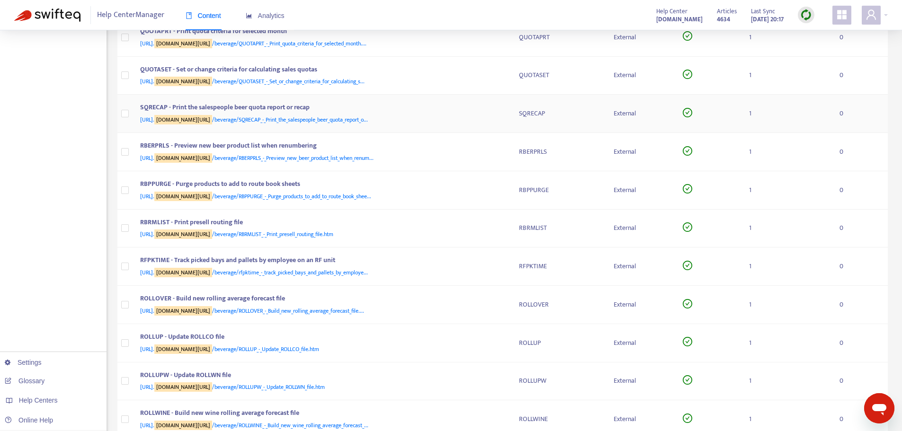
click at [500, 114] on div "SQRECAP - Print the salespeople beer quota report or recap [URL]. [DOMAIN_NAME]…" at bounding box center [322, 113] width 364 height 23
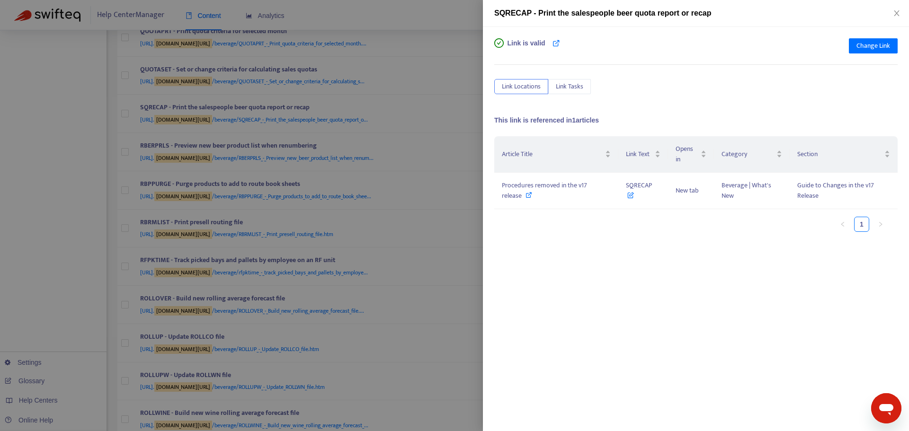
click at [473, 154] on div at bounding box center [454, 215] width 909 height 431
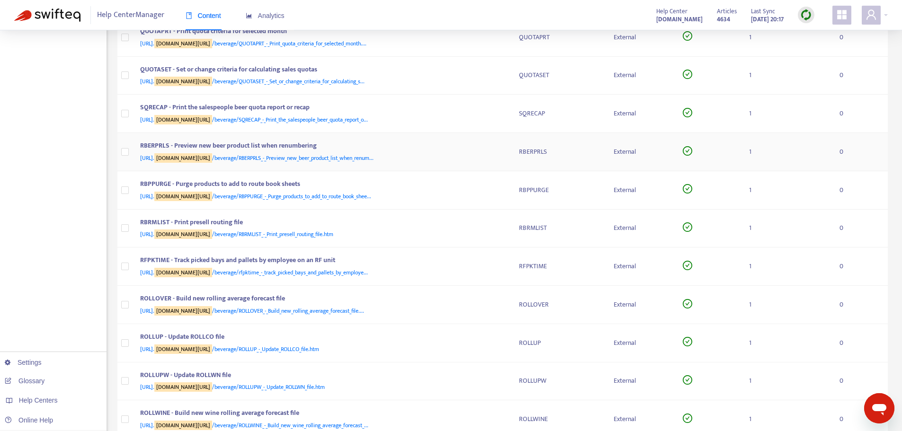
click at [501, 153] on div "RBERPRLS - Preview new beer product list when renumbering [URL]. [DOMAIN_NAME][…" at bounding box center [322, 152] width 364 height 23
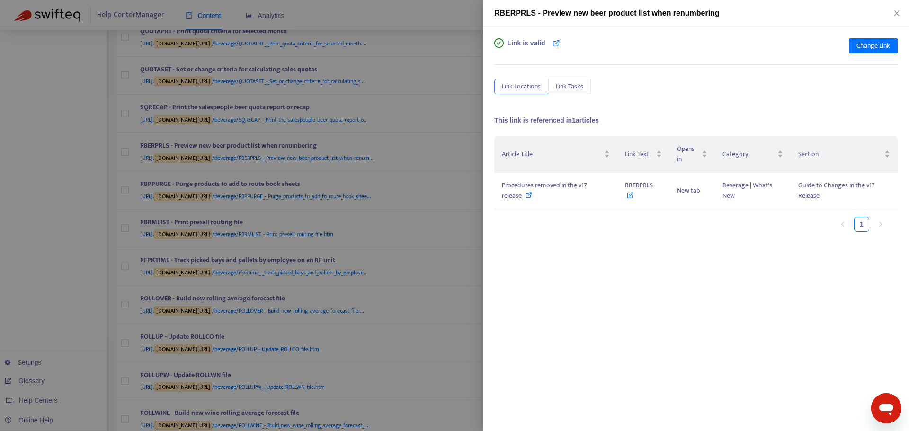
click at [475, 150] on div at bounding box center [454, 215] width 909 height 431
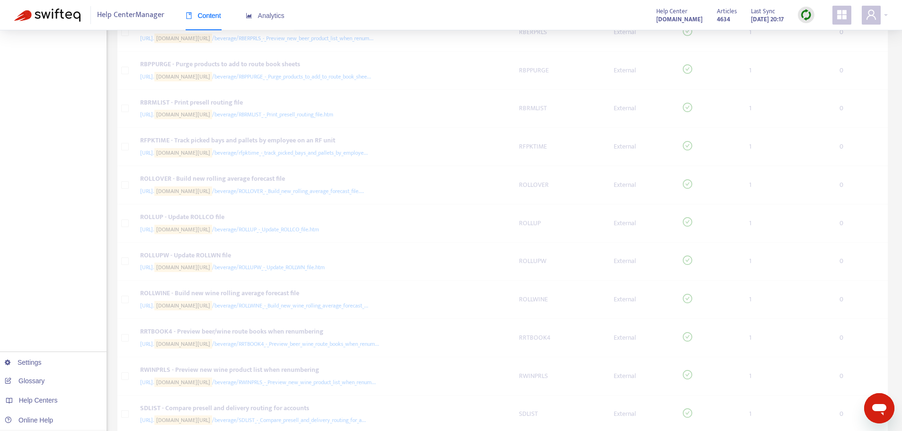
scroll to position [1042, 0]
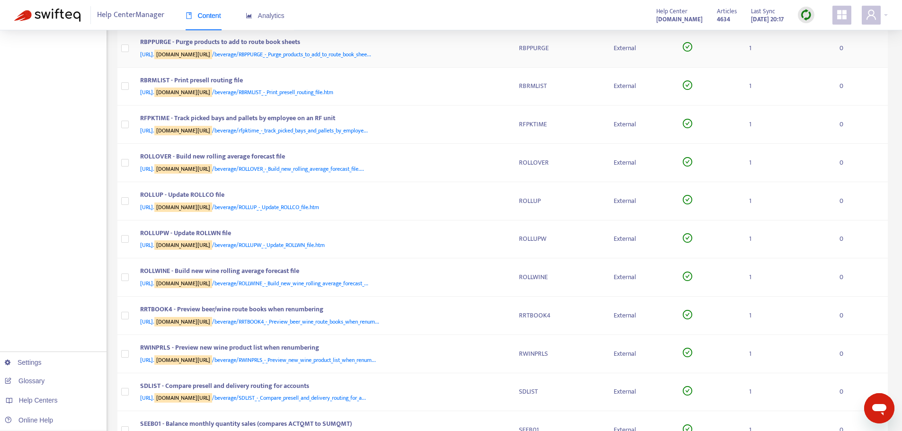
click at [481, 45] on div "RBPPURGE - Purge products to add to route book sheets" at bounding box center [320, 43] width 360 height 12
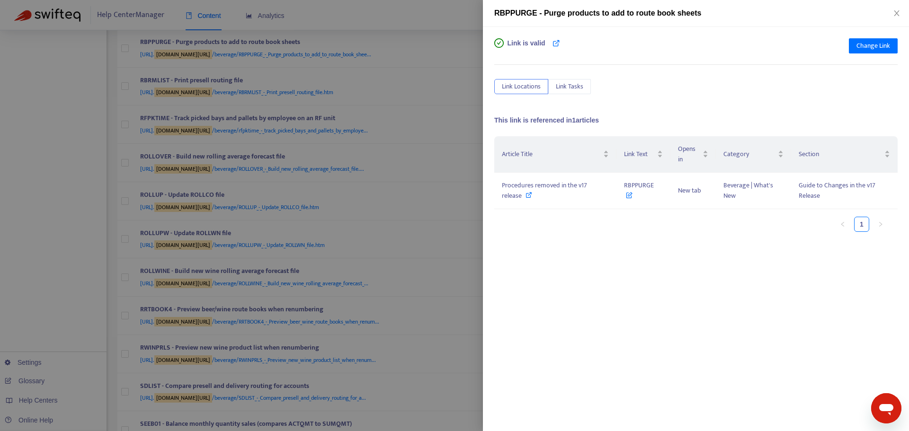
click at [451, 154] on div at bounding box center [454, 215] width 909 height 431
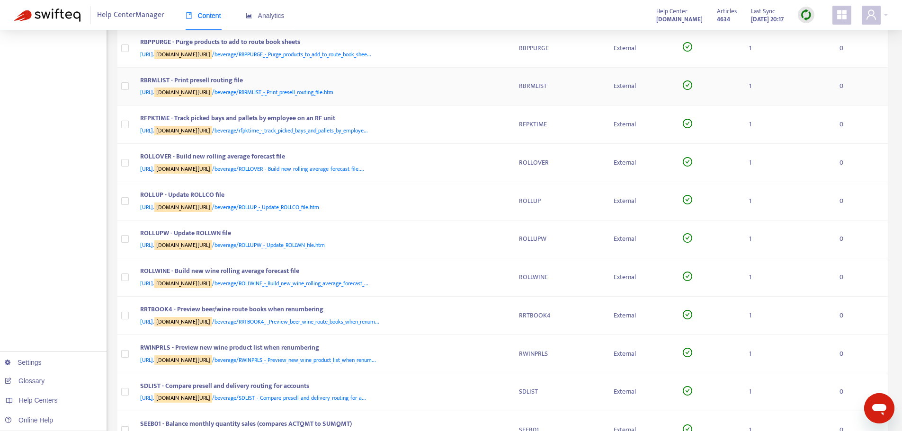
click at [500, 86] on div "RBRMLIST - Print presell routing file [URL]. [DOMAIN_NAME][URL] /beverage/RBRML…" at bounding box center [322, 86] width 364 height 23
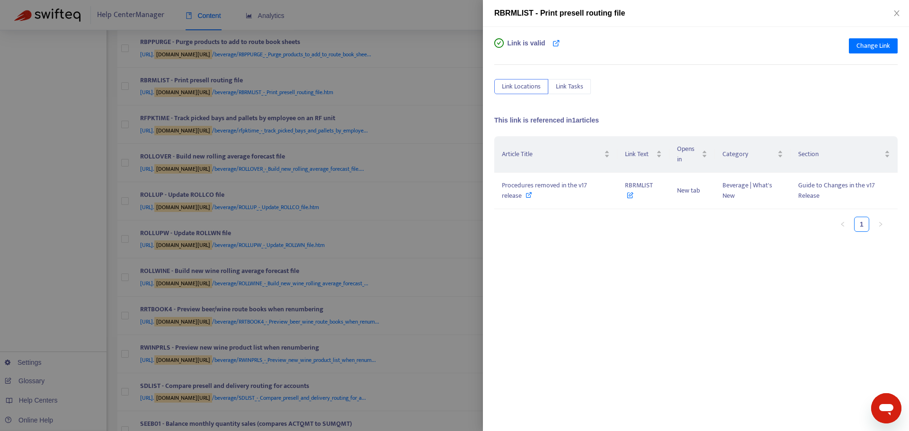
click at [475, 160] on div at bounding box center [454, 215] width 909 height 431
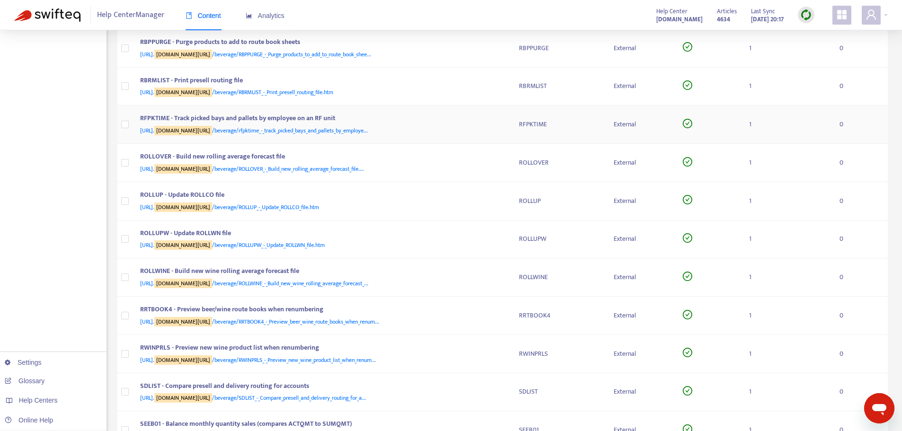
click at [502, 121] on div "RFPKTIME - Track picked bays and pallets by employee on an RF unit [URL]. [DOMA…" at bounding box center [322, 124] width 364 height 23
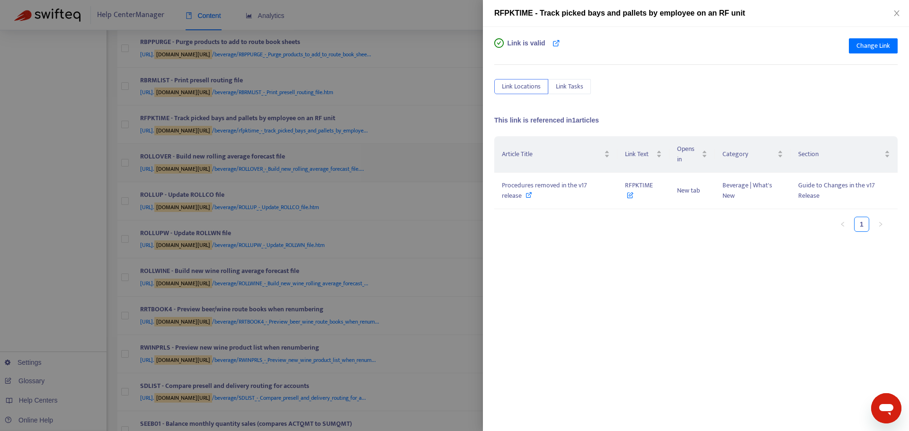
click at [446, 173] on div at bounding box center [454, 215] width 909 height 431
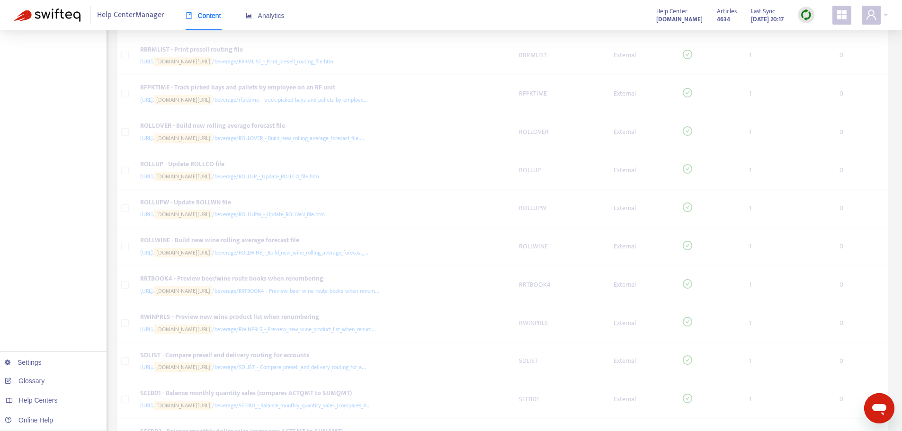
scroll to position [1137, 0]
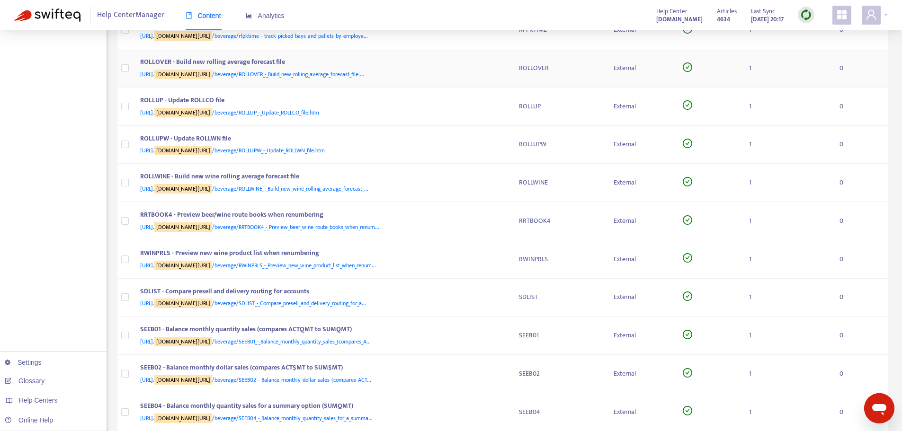
click at [496, 66] on div "ROLLOVER - Build new rolling average forecast file" at bounding box center [320, 63] width 360 height 12
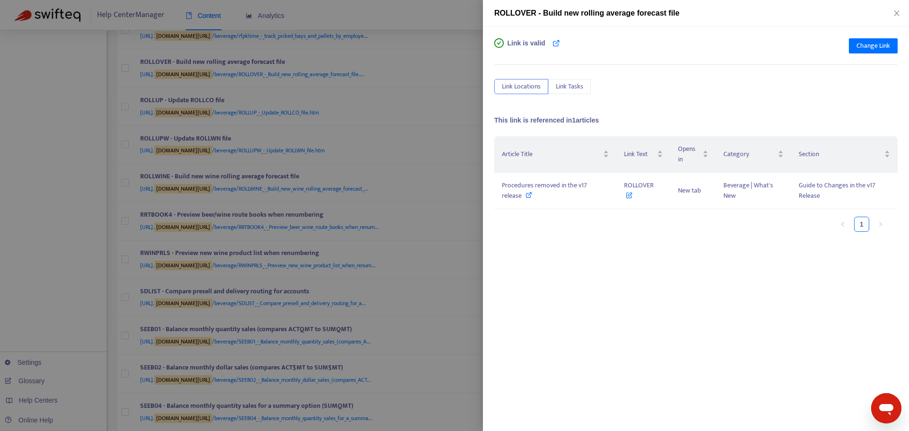
click at [468, 193] on div at bounding box center [454, 215] width 909 height 431
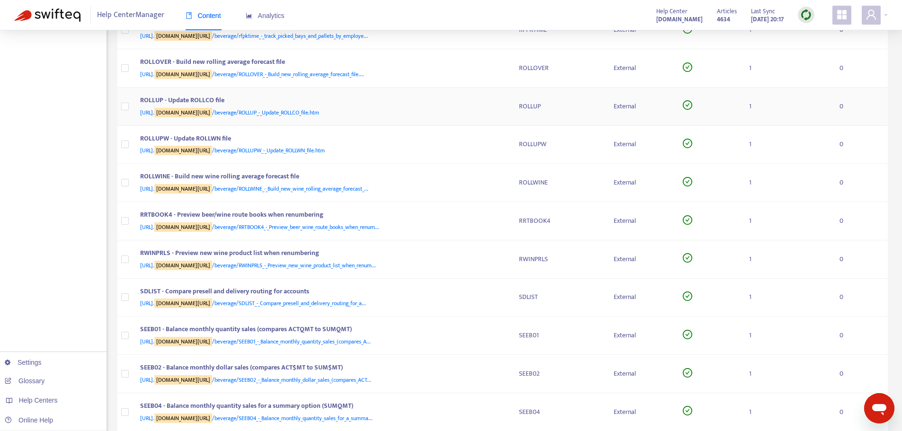
click at [497, 105] on div "ROLLUP - Update ROLLCO file" at bounding box center [320, 101] width 360 height 12
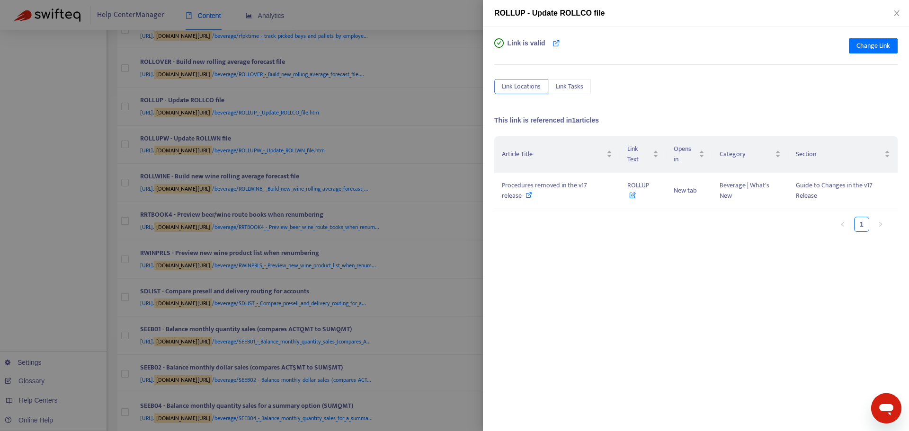
click at [470, 188] on div at bounding box center [454, 215] width 909 height 431
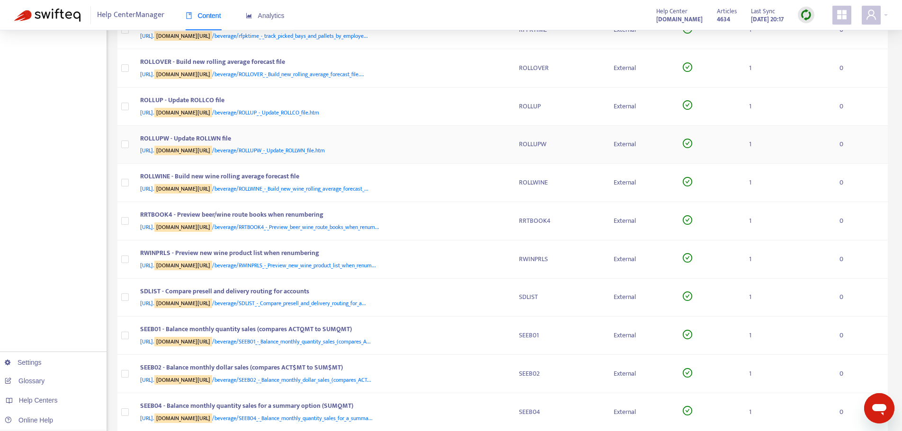
click at [496, 143] on div "ROLLUPW - Update ROLLWN file" at bounding box center [320, 140] width 360 height 12
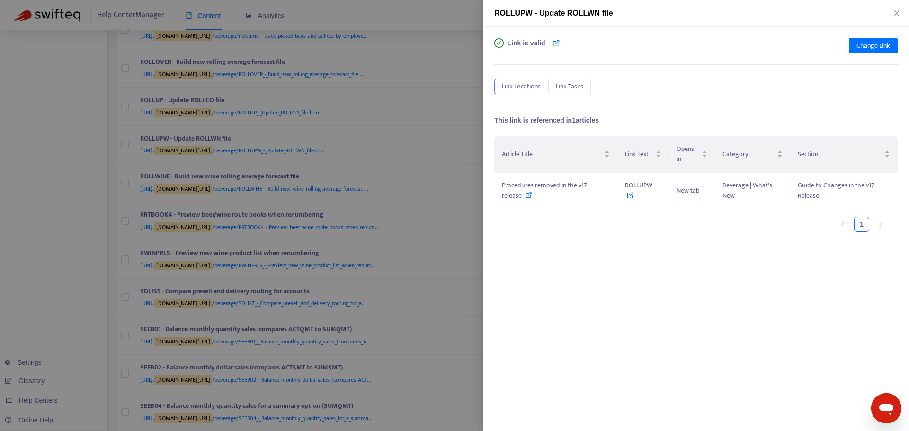
click at [474, 200] on div at bounding box center [454, 215] width 909 height 431
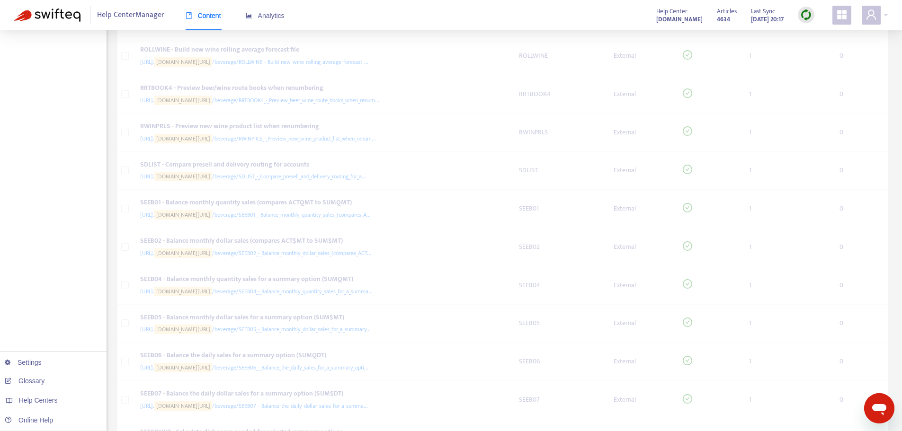
scroll to position [1279, 0]
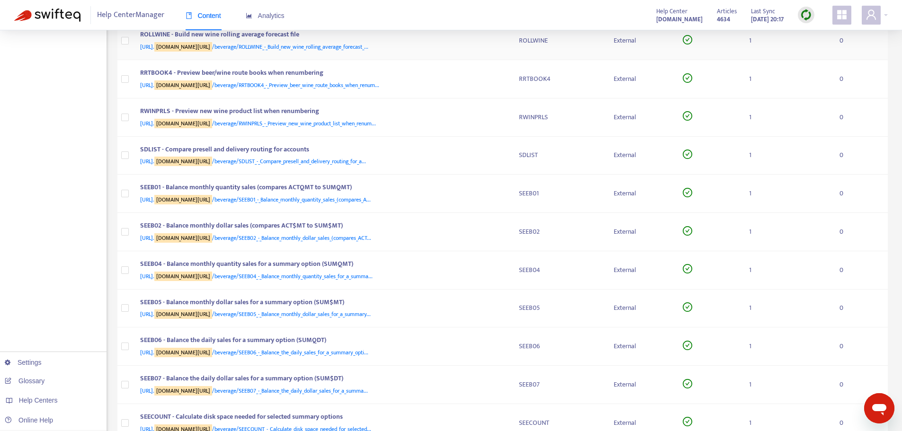
click at [493, 47] on div "[URL]. [DOMAIN_NAME][URL] /beverage/ROLLWINE_-_Build_new_wine_rolling_average_f…" at bounding box center [320, 47] width 360 height 10
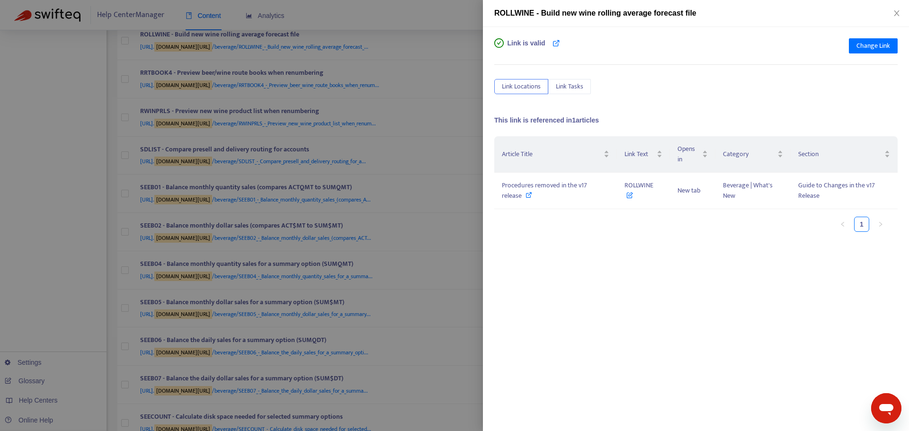
click at [471, 149] on div at bounding box center [454, 215] width 909 height 431
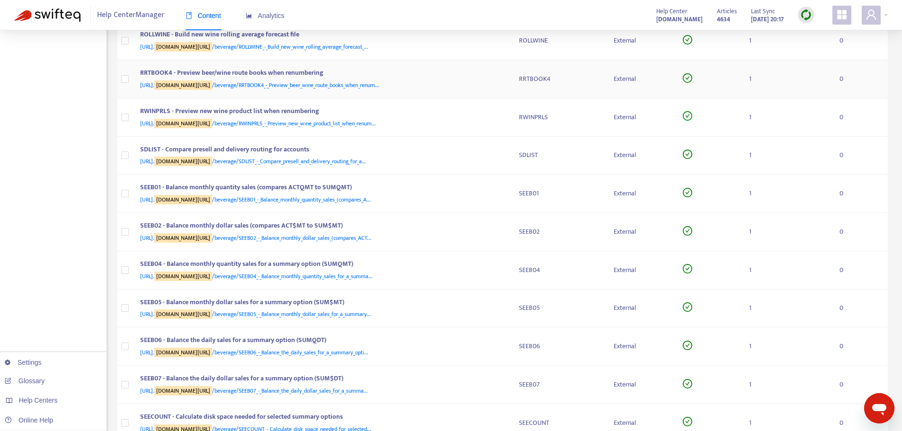
click at [505, 76] on td "RRTBOOK4 - Preview beer/wine route books when renumbering [URL]. [DOMAIN_NAME][…" at bounding box center [322, 79] width 379 height 38
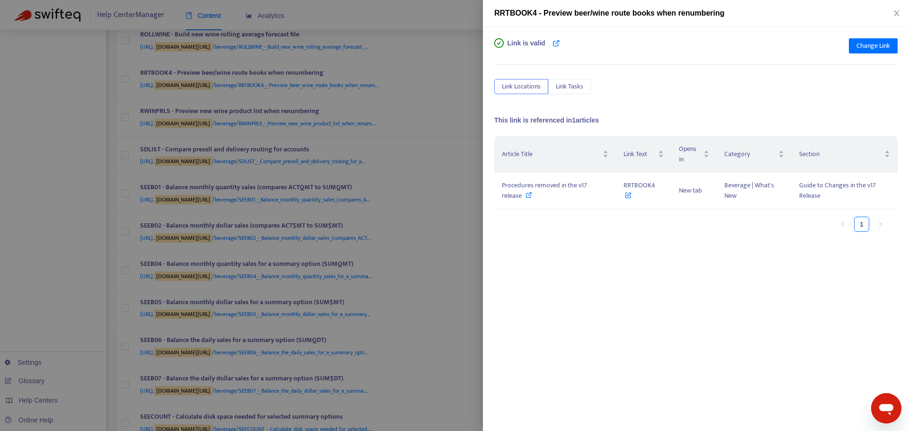
drag, startPoint x: 457, startPoint y: 171, endPoint x: 466, endPoint y: 163, distance: 12.5
click at [457, 170] on div at bounding box center [454, 215] width 909 height 431
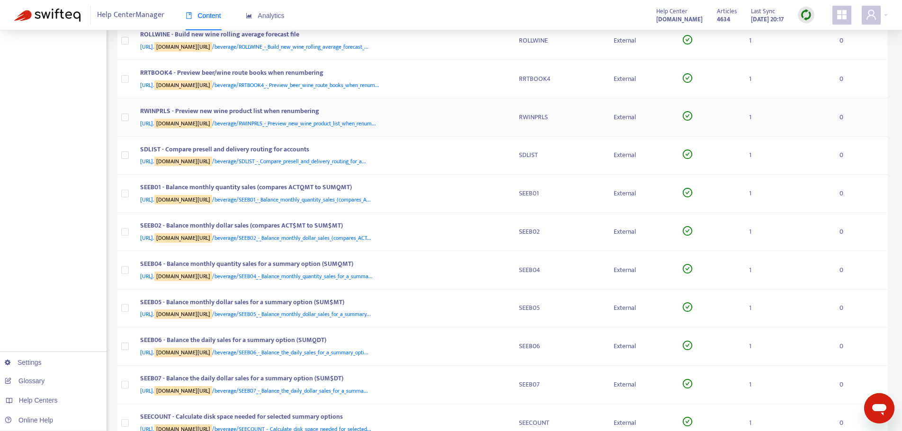
click at [505, 115] on td "RWINPRLS - Preview new wine product list when renumbering [URL]. [DOMAIN_NAME][…" at bounding box center [322, 118] width 379 height 38
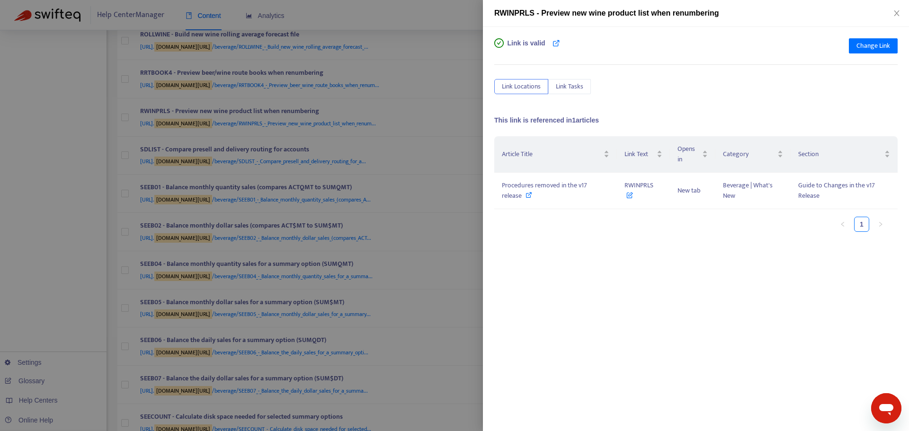
click at [458, 144] on div at bounding box center [454, 215] width 909 height 431
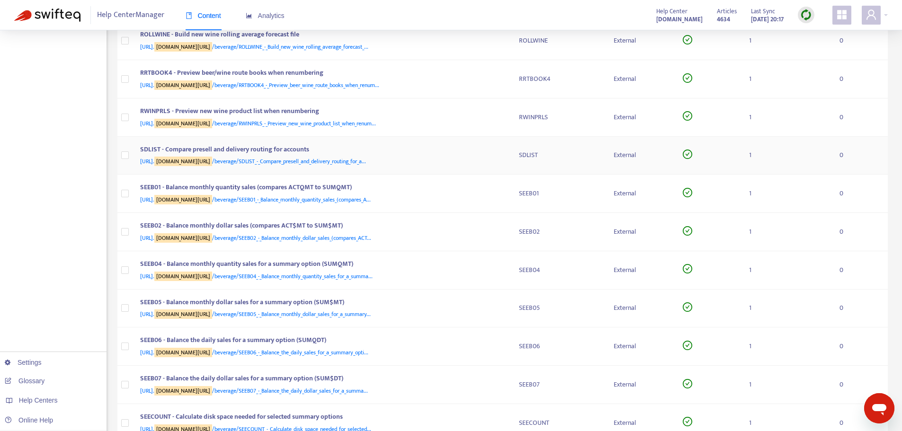
click at [498, 156] on div "[URL]. [DOMAIN_NAME][URL] /beverage/SDLIST_-_Compare_presell_and_delivery_routi…" at bounding box center [320, 161] width 360 height 10
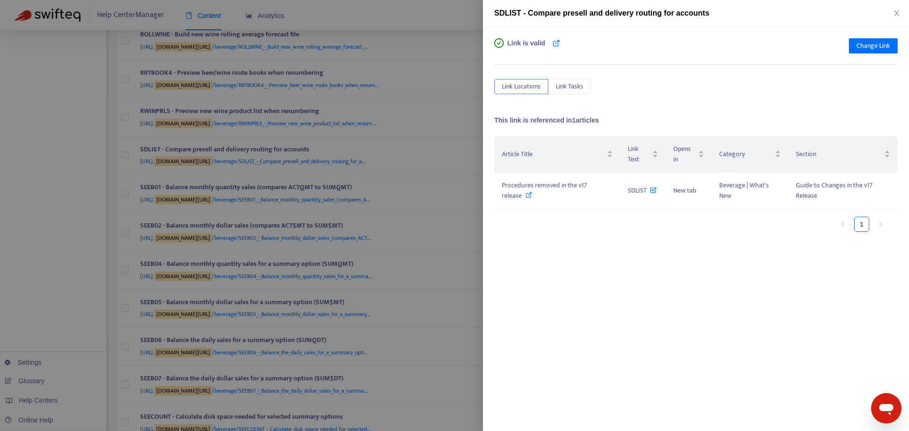
click at [471, 184] on div at bounding box center [454, 215] width 909 height 431
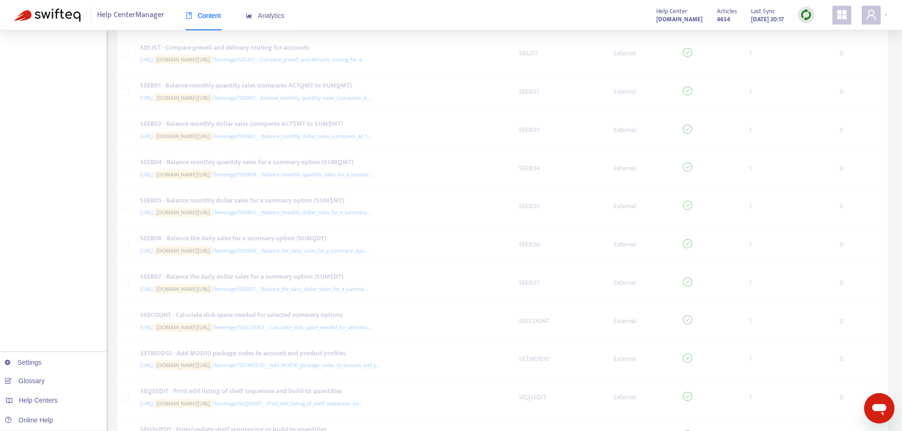
scroll to position [1421, 0]
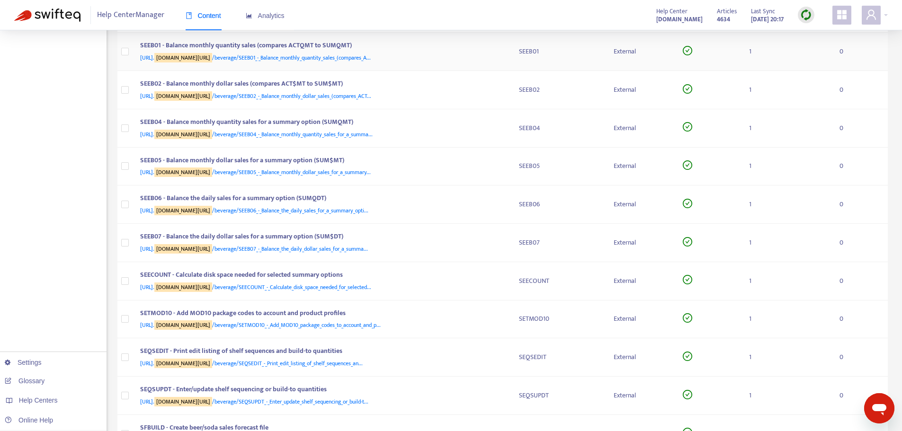
click at [497, 61] on div "[URL]. [DOMAIN_NAME][URL] /beverage/SEEB01_-_Balance_monthly_quantity_sales_(co…" at bounding box center [320, 58] width 360 height 10
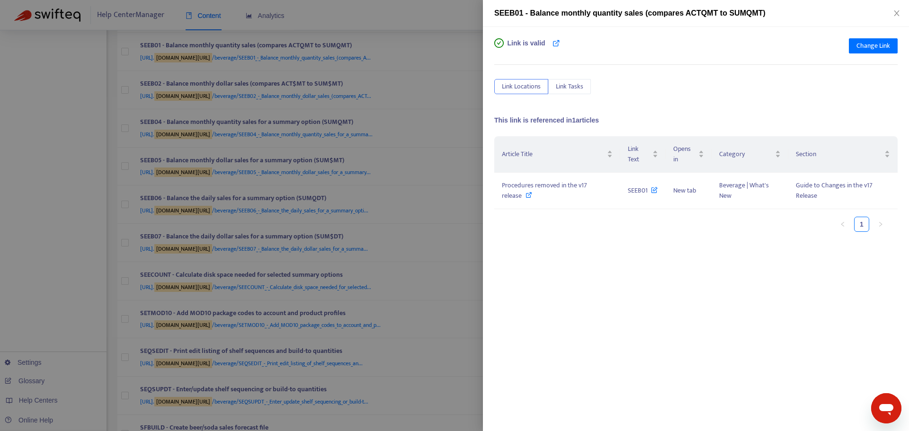
click at [478, 167] on div at bounding box center [454, 215] width 909 height 431
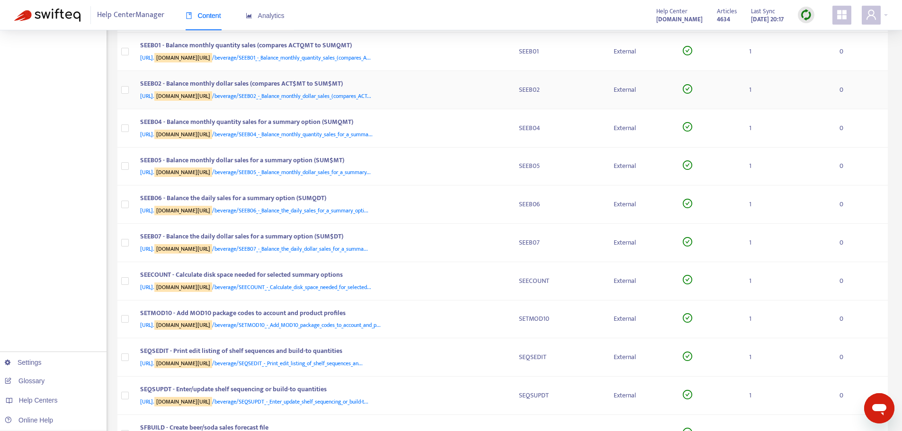
click at [499, 92] on div "[URL]. [DOMAIN_NAME][URL] /beverage/SEEB02_-_Balance_monthly_dollar_sales_(comp…" at bounding box center [320, 96] width 360 height 10
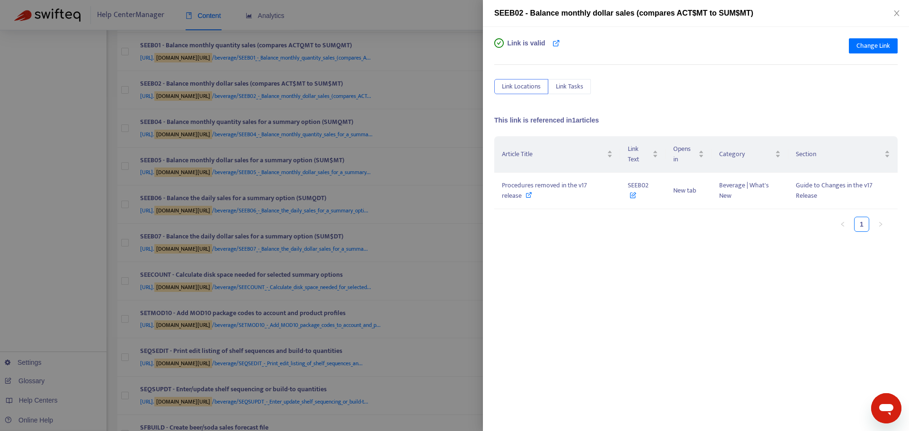
click at [476, 169] on div at bounding box center [454, 215] width 909 height 431
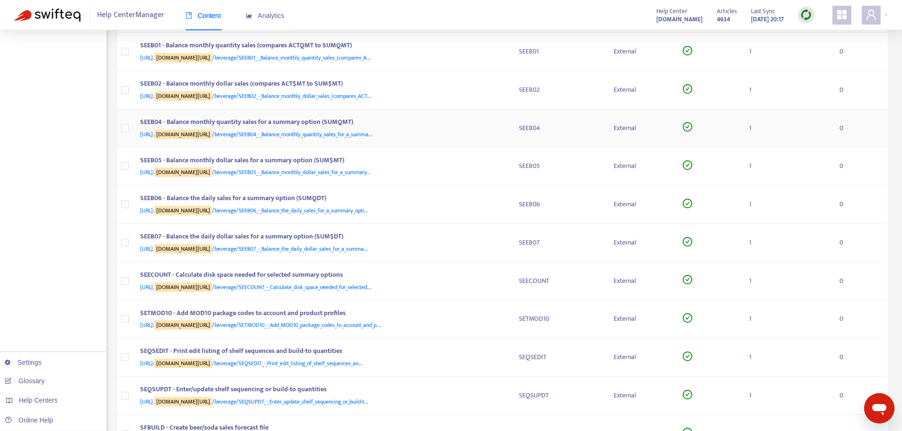
click at [501, 131] on div "SEEB04 - Balance monthly quantity sales for a summary option (SUMQMT) [URL]. [D…" at bounding box center [322, 128] width 364 height 23
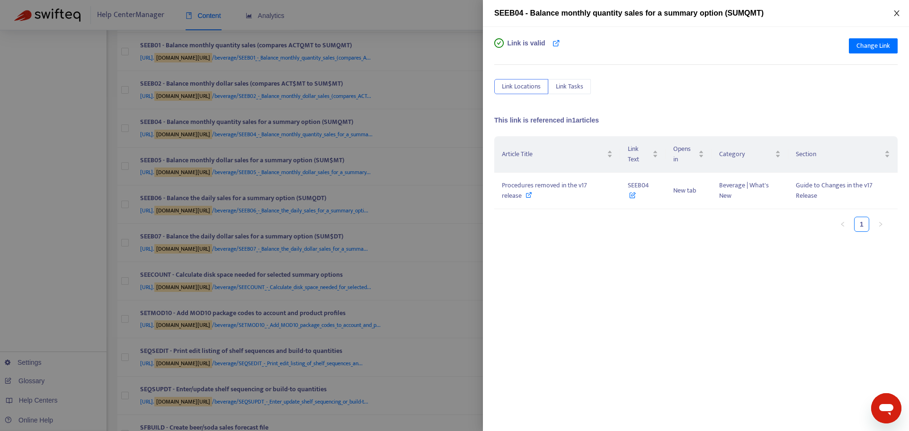
click at [898, 15] on icon "close" at bounding box center [896, 13] width 5 height 6
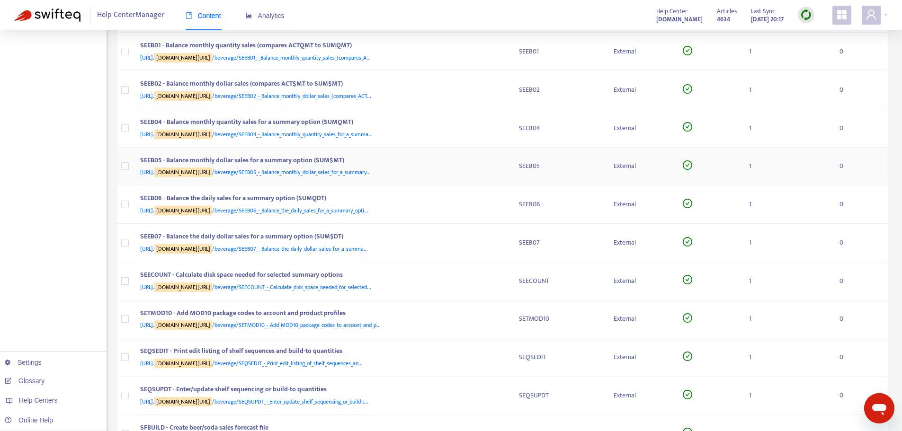
click at [504, 164] on td "SEEB05 - Balance monthly dollar sales for a summary option (SUM$MT) [URL]. [DOM…" at bounding box center [322, 167] width 379 height 38
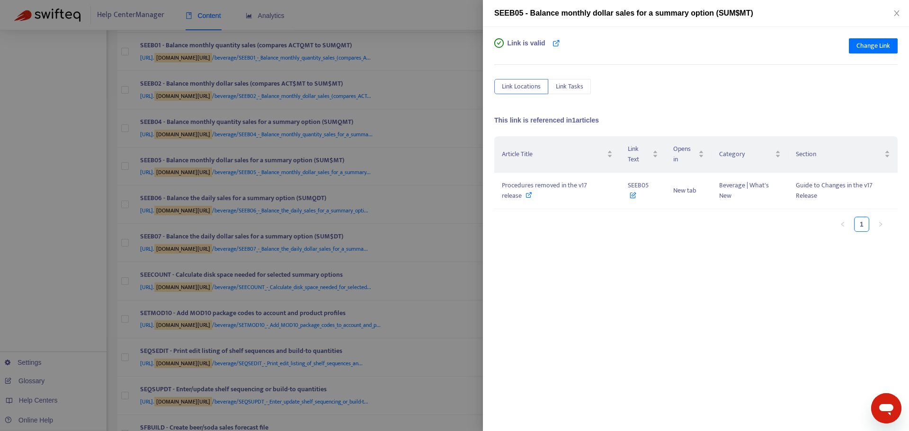
click at [442, 145] on div at bounding box center [454, 215] width 909 height 431
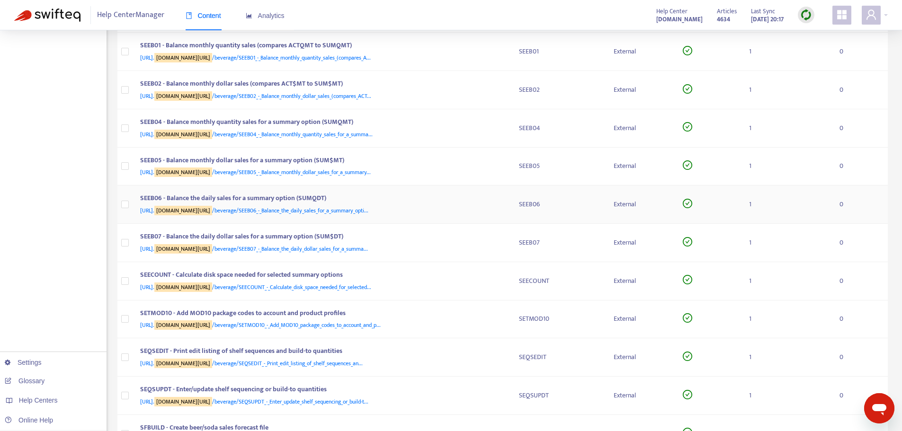
click at [502, 204] on div "SEEB06 - Balance the daily sales for a summary option (SUMQDT) [URL]. [DOMAIN_N…" at bounding box center [322, 204] width 364 height 23
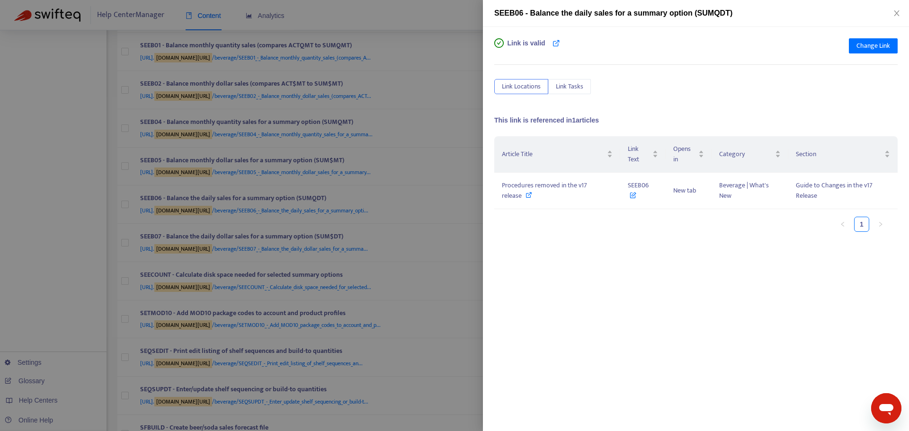
click at [471, 189] on div at bounding box center [454, 215] width 909 height 431
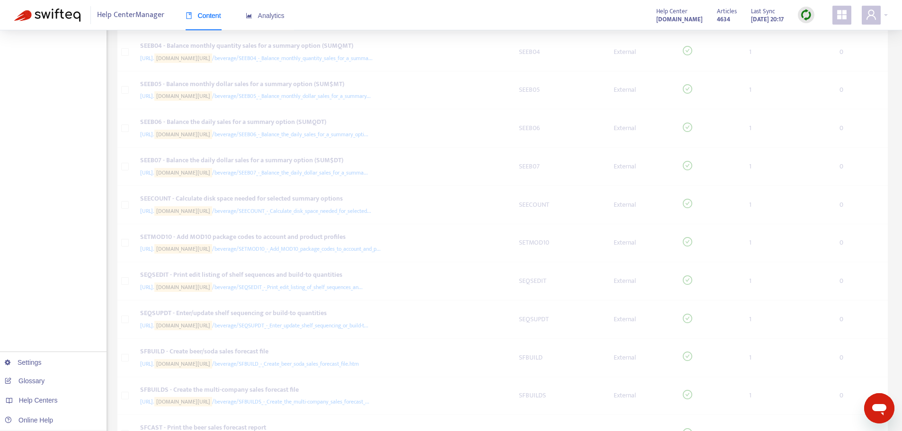
scroll to position [1516, 0]
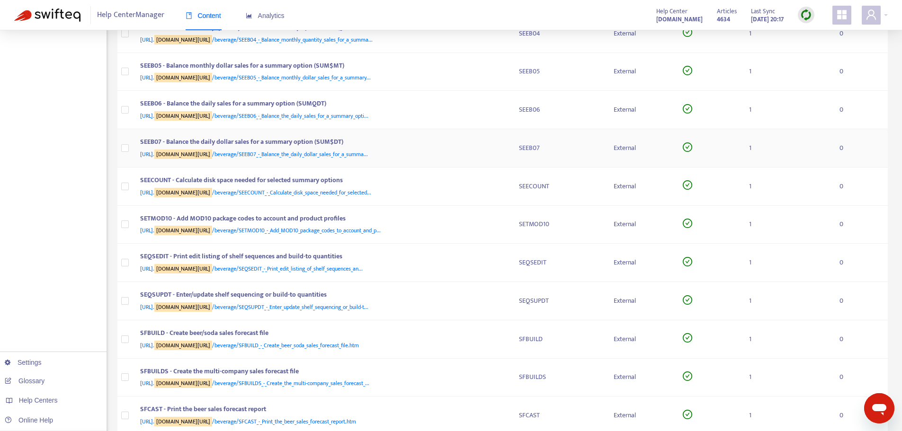
click at [499, 153] on div "[URL]. [DOMAIN_NAME][URL] /beverage/SEEB07_-_Balance_the_daily_dollar_sales_for…" at bounding box center [320, 154] width 360 height 10
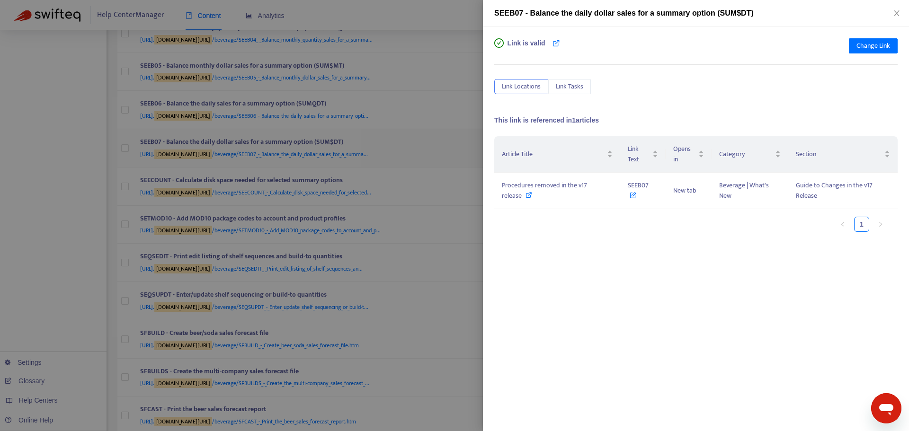
click at [448, 152] on div at bounding box center [454, 215] width 909 height 431
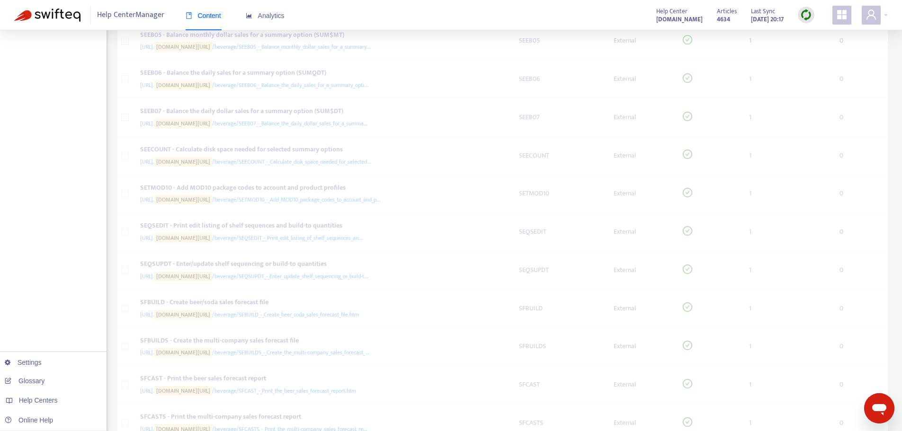
scroll to position [1563, 0]
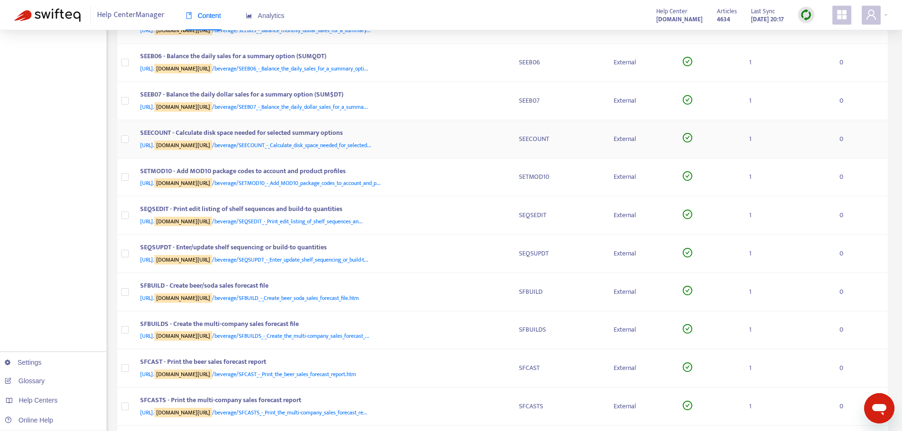
click at [501, 149] on div "SEECOUNT - Calculate disk space needed for selected summary options [URL]. [DOM…" at bounding box center [322, 139] width 364 height 23
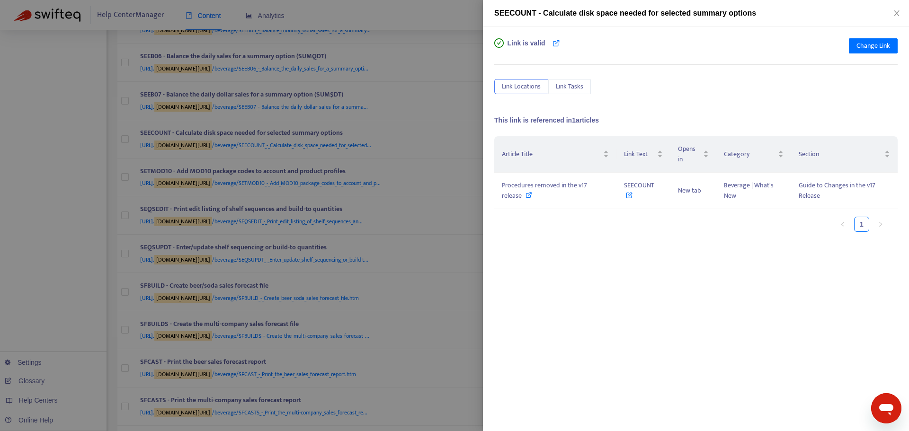
click at [454, 142] on div at bounding box center [454, 215] width 909 height 431
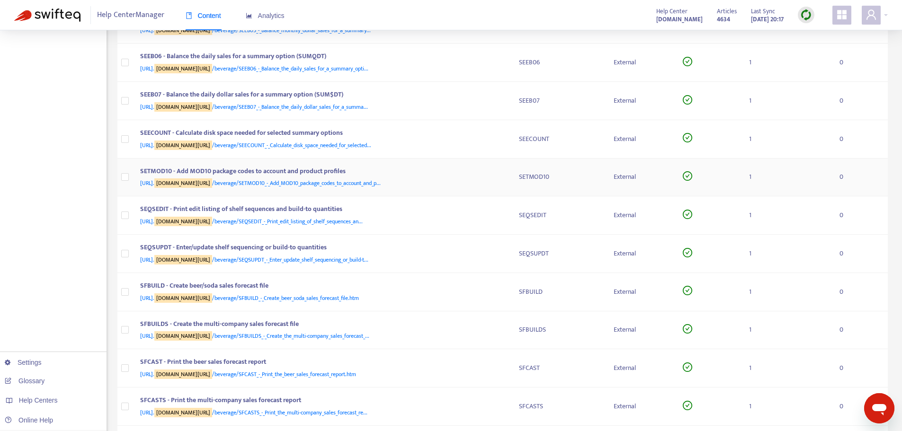
click at [489, 179] on div "[URL]. [DOMAIN_NAME][URL] /beverage/SETMOD10_-_Add_MOD10_package_codes_to_accou…" at bounding box center [320, 183] width 360 height 10
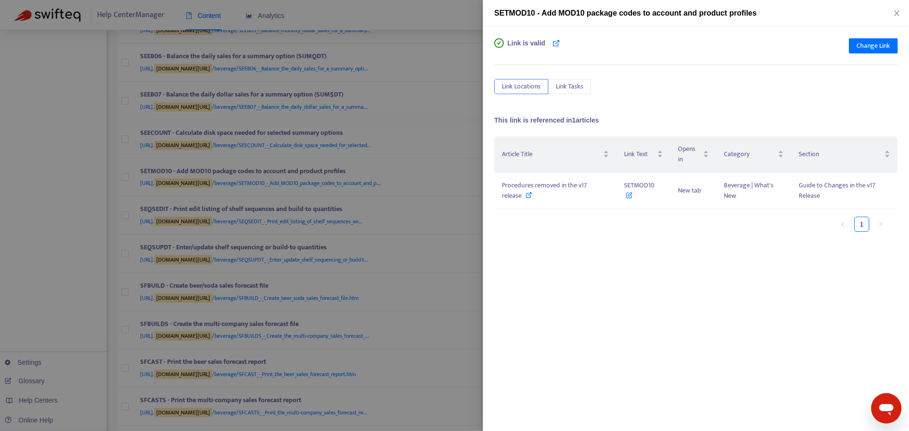
click at [469, 177] on div at bounding box center [454, 215] width 909 height 431
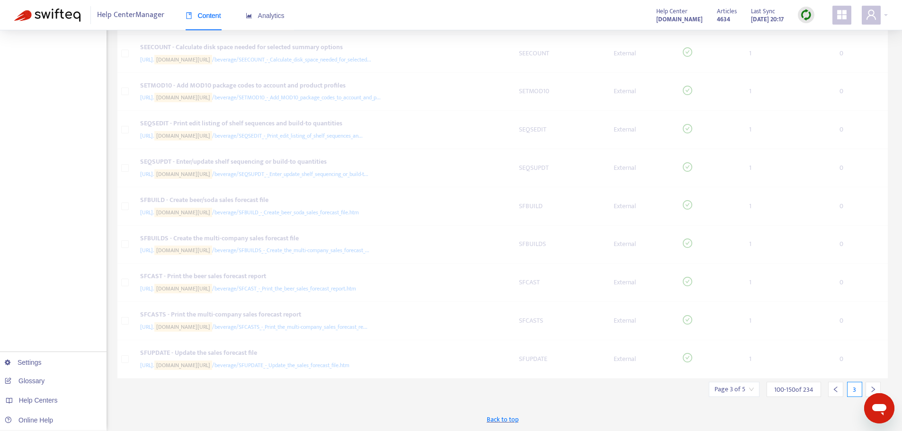
scroll to position [1649, 0]
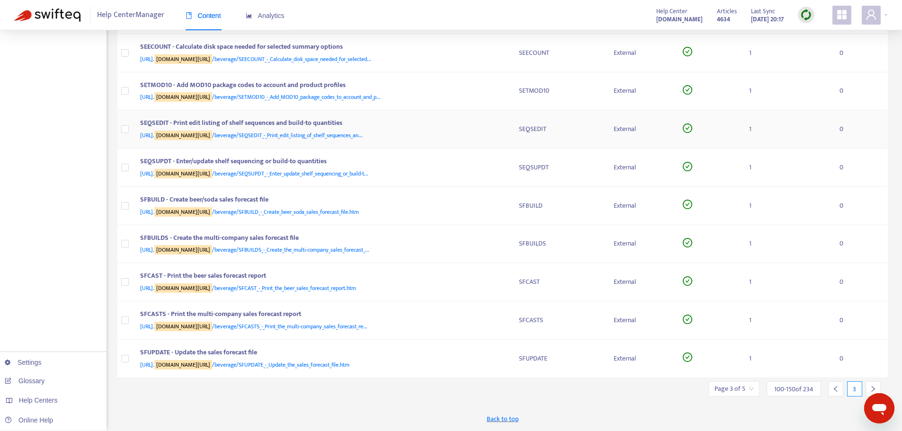
click at [508, 129] on td "SEQSEDIT - Print edit listing of shelf sequences and build-to quantities [URL].…" at bounding box center [322, 129] width 379 height 38
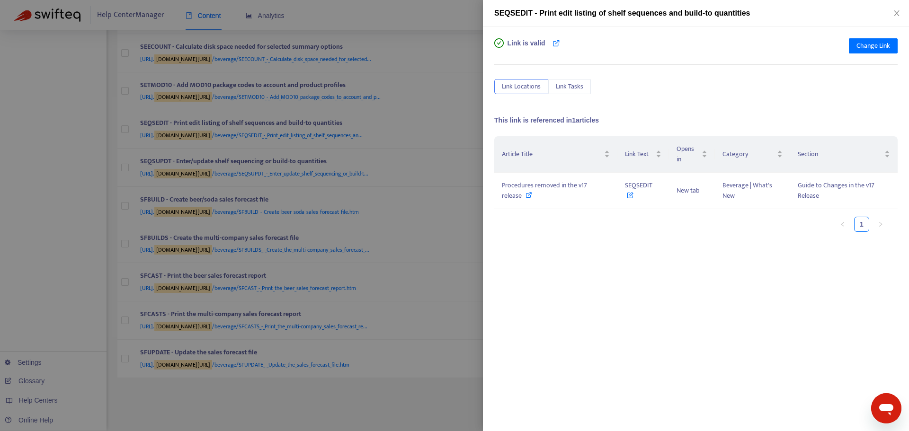
click at [462, 126] on div at bounding box center [454, 215] width 909 height 431
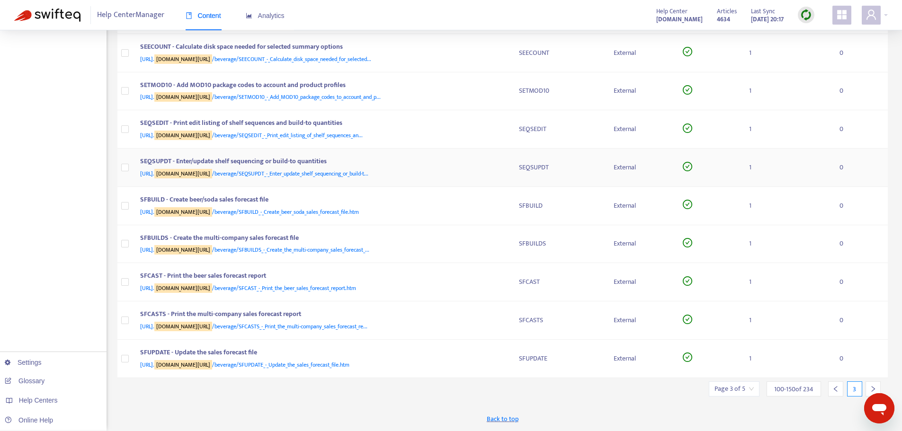
click at [497, 172] on div "[URL]. [DOMAIN_NAME][URL] /beverage/SEQSUPDT_-_Enter_update_shelf_sequencing_or…" at bounding box center [320, 174] width 360 height 10
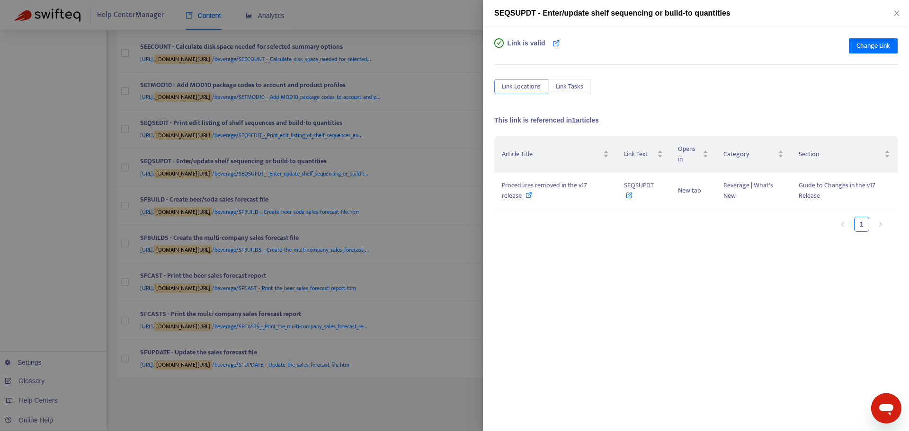
click at [465, 165] on div at bounding box center [454, 215] width 909 height 431
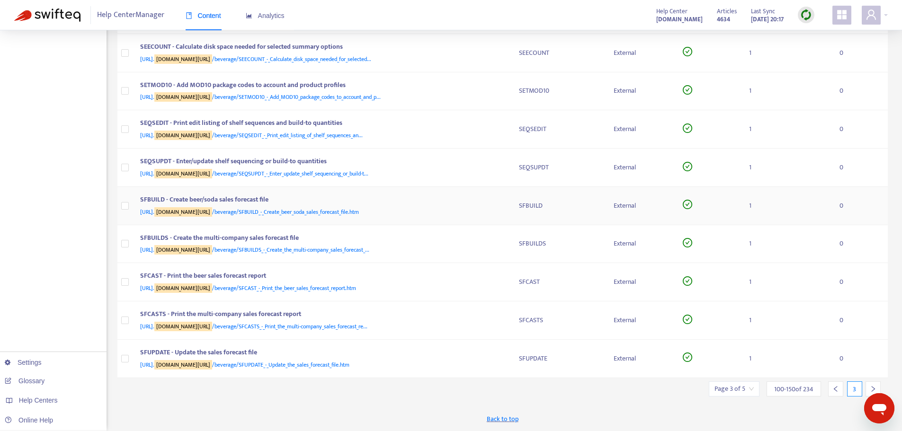
click at [503, 204] on div "SFBUILD - Create beer/soda sales forecast file [URL]. [DOMAIN_NAME][URL] /bever…" at bounding box center [322, 206] width 364 height 23
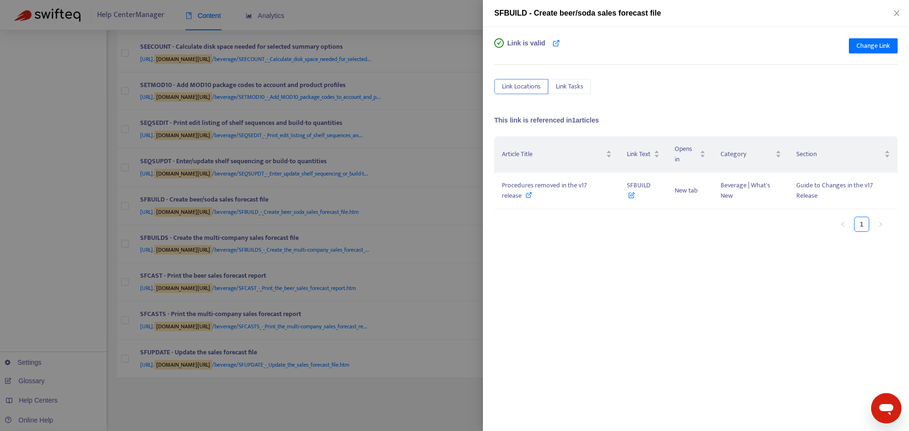
click at [436, 176] on div at bounding box center [454, 215] width 909 height 431
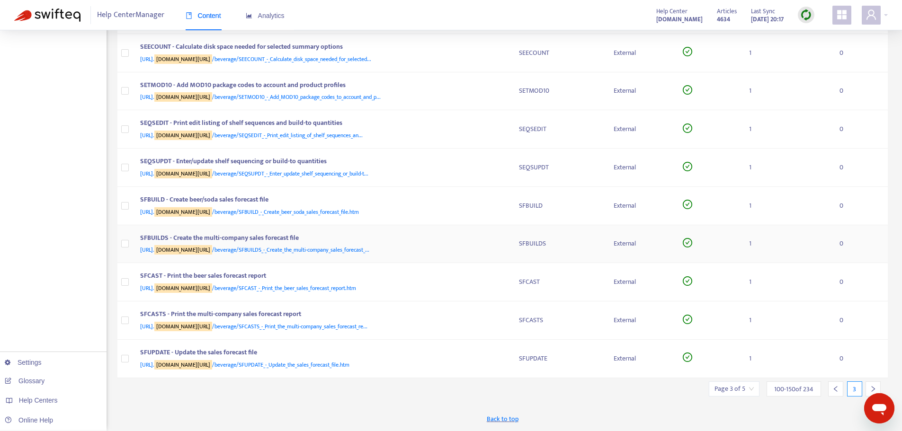
click at [500, 246] on div "[URL]. [DOMAIN_NAME][URL] /beverage/SFBUILDS_-_Create_the_multi-company_sales_f…" at bounding box center [320, 250] width 360 height 10
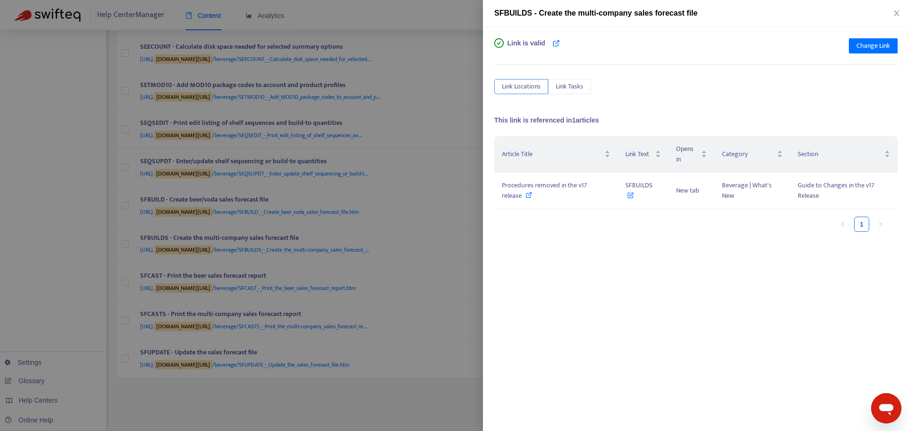
click at [457, 232] on div at bounding box center [454, 215] width 909 height 431
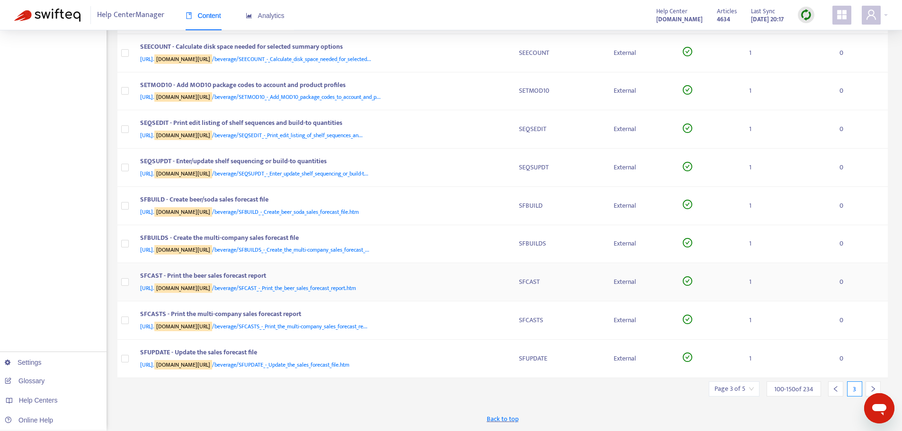
click at [498, 269] on td "SFCAST - Print the beer sales forecast report [URL]. [DOMAIN_NAME][URL] /bevera…" at bounding box center [322, 282] width 379 height 38
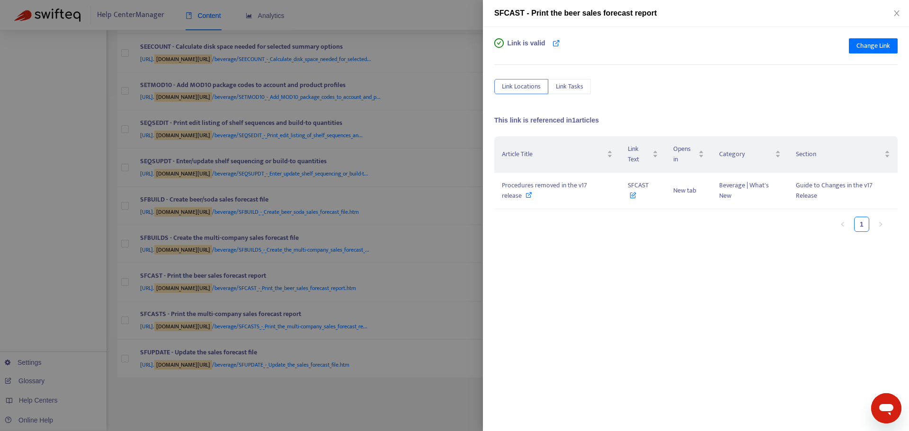
click at [463, 220] on div at bounding box center [454, 215] width 909 height 431
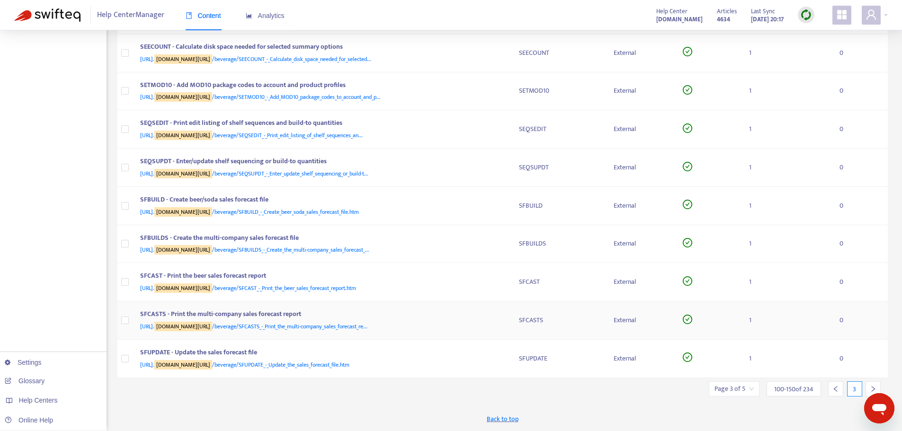
click at [501, 320] on div "SFCASTS - Print the multi-company sales forecast report [URL]. [DOMAIN_NAME][UR…" at bounding box center [322, 320] width 364 height 23
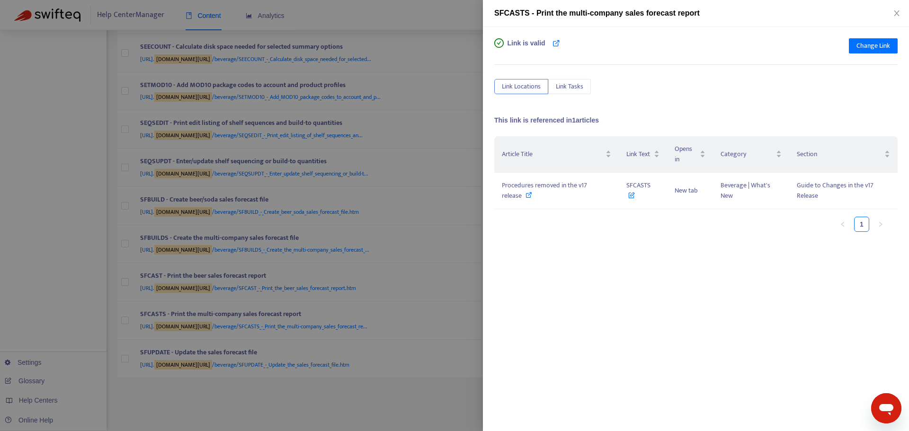
click at [458, 247] on div at bounding box center [454, 215] width 909 height 431
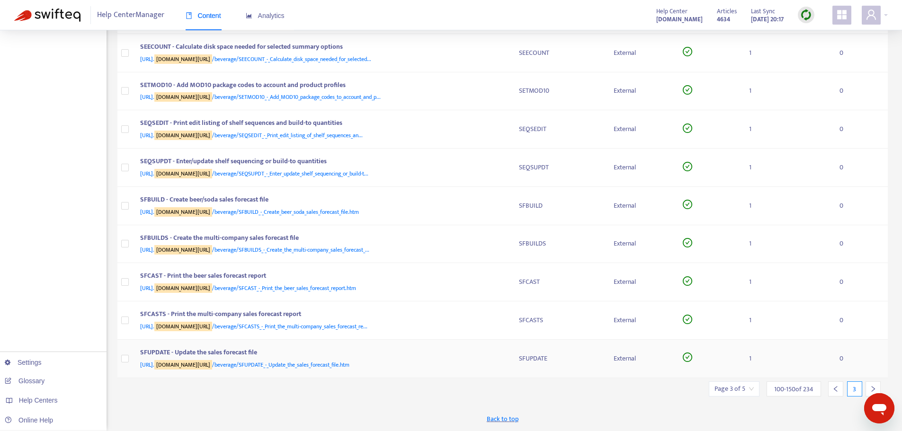
click at [504, 362] on td "SFUPDATE - Update the sales forecast file [URL]. [DOMAIN_NAME][URL] /beverage/S…" at bounding box center [322, 359] width 379 height 38
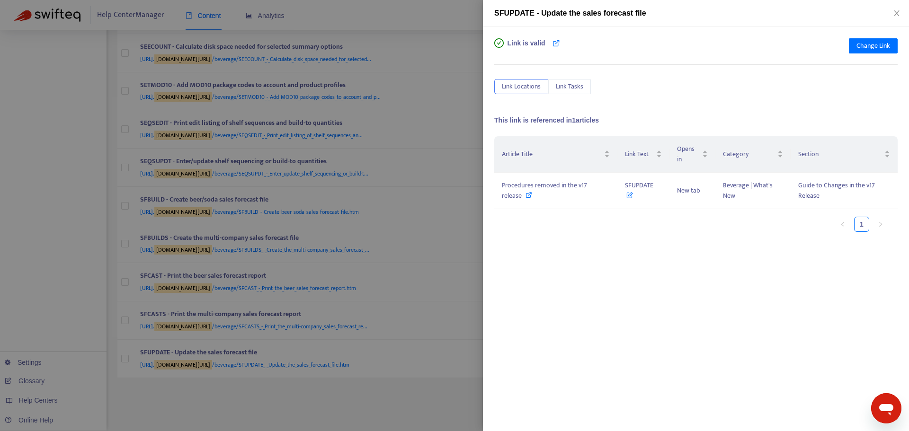
click at [457, 268] on div at bounding box center [454, 215] width 909 height 431
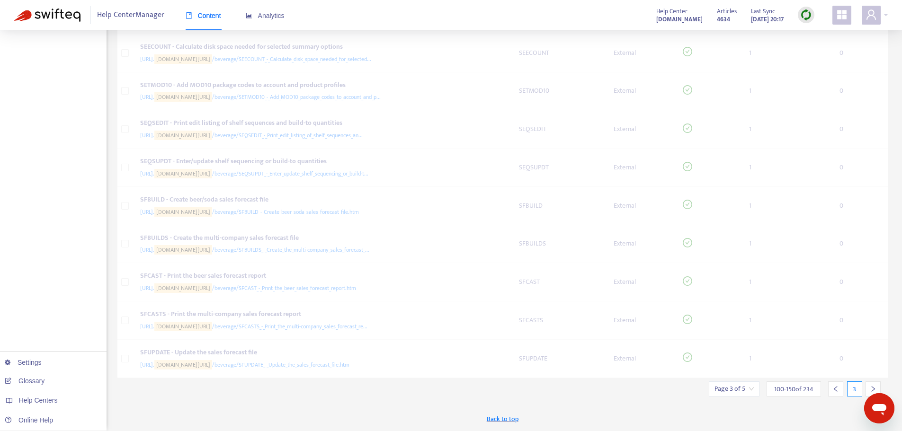
click at [874, 387] on icon "right" at bounding box center [873, 389] width 7 height 7
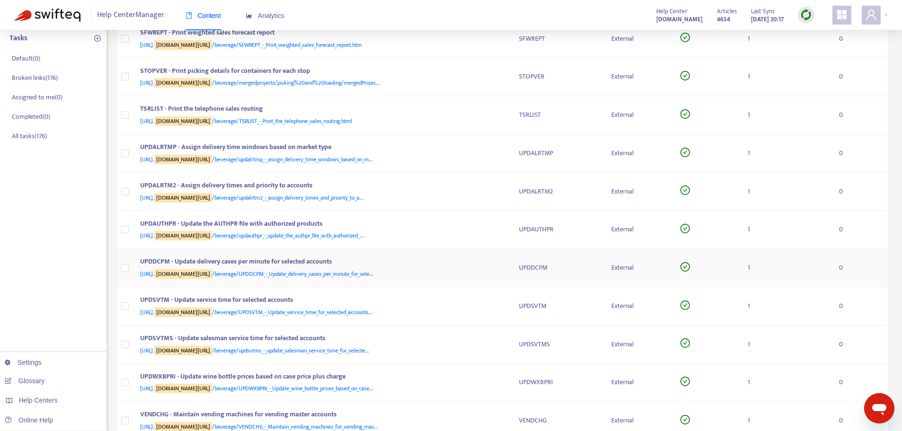
scroll to position [0, 0]
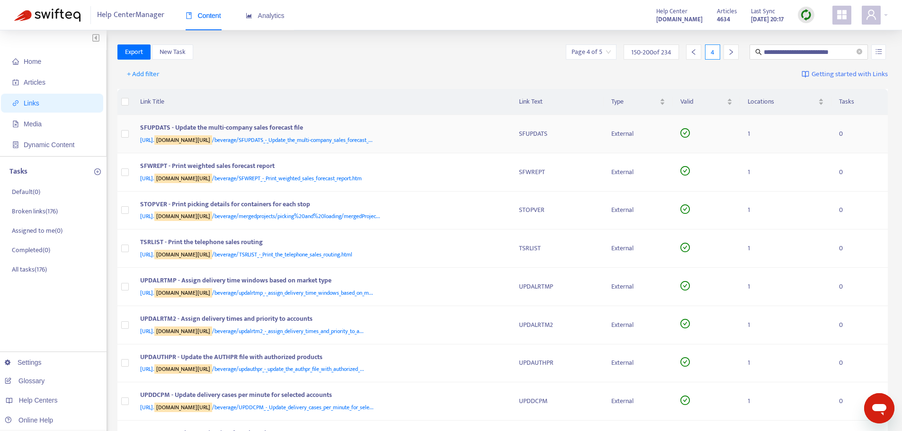
click at [500, 140] on div "[URL]. [DOMAIN_NAME][URL] /beverage/SFUPDATS_-_Update_the_multi-company_sales_f…" at bounding box center [320, 140] width 360 height 10
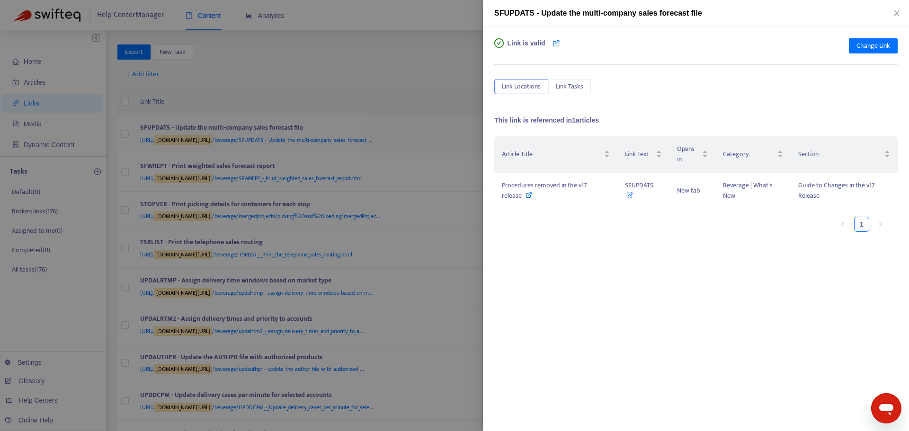
click at [469, 135] on div at bounding box center [454, 215] width 909 height 431
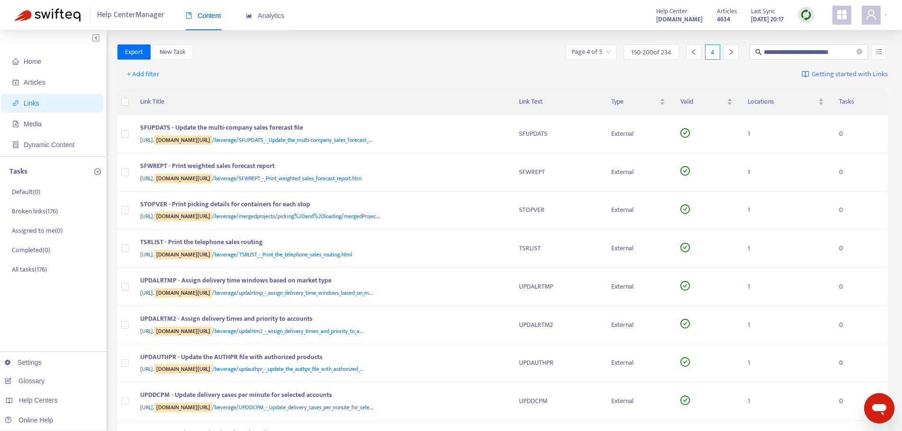
click at [497, 176] on div "[URL]. [DOMAIN_NAME][URL] /beverage/SFWREPT_-_Print_weighted_sales_forecast_rep…" at bounding box center [320, 178] width 360 height 10
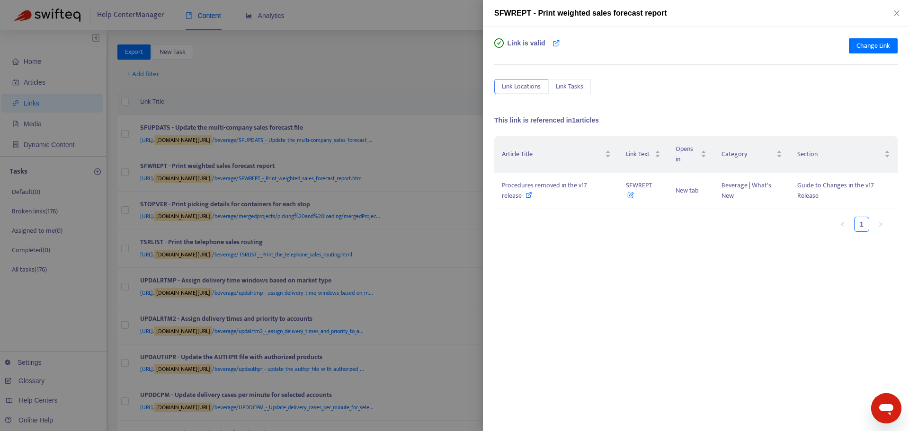
click at [457, 155] on div at bounding box center [454, 215] width 909 height 431
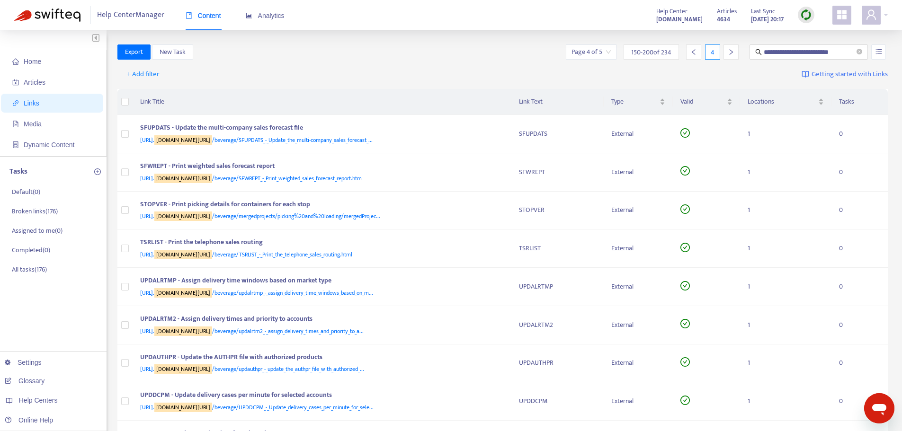
click at [503, 214] on div "STOPVER - Print picking details for containers for each stop [URL]. [DOMAIN_NAM…" at bounding box center [322, 210] width 364 height 23
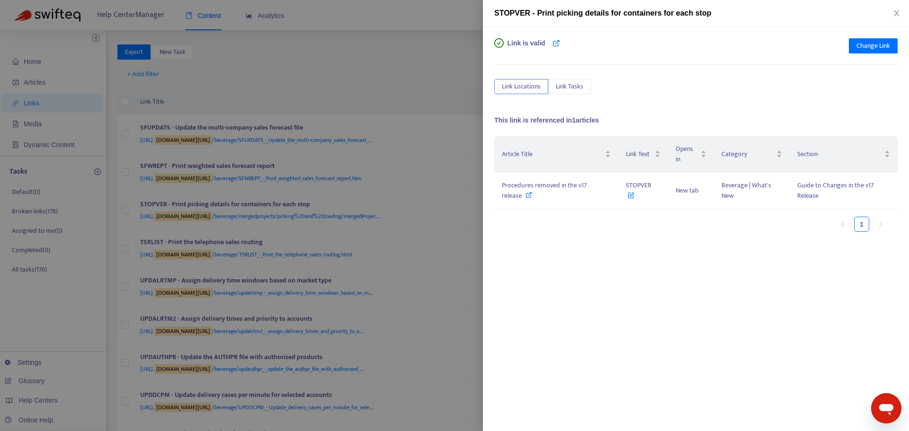
click at [450, 195] on div at bounding box center [454, 215] width 909 height 431
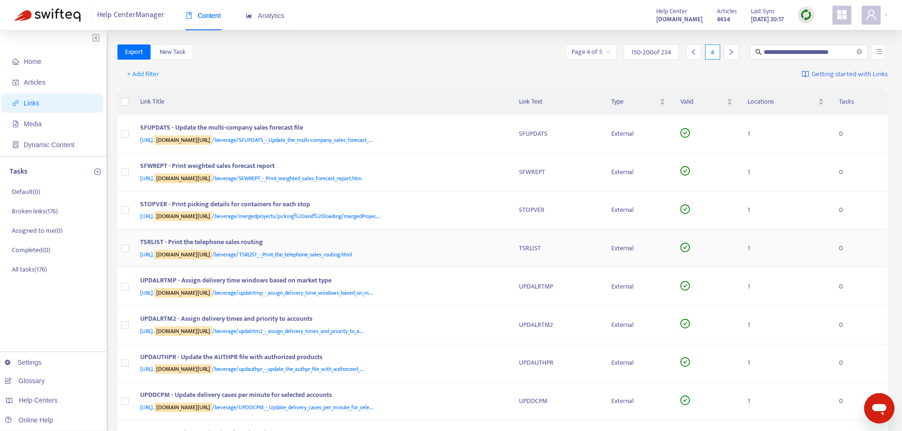
click at [506, 253] on td "TSRLIST - Print the telephone sales routing [URL]. [DOMAIN_NAME][URL] /beverage…" at bounding box center [322, 249] width 379 height 38
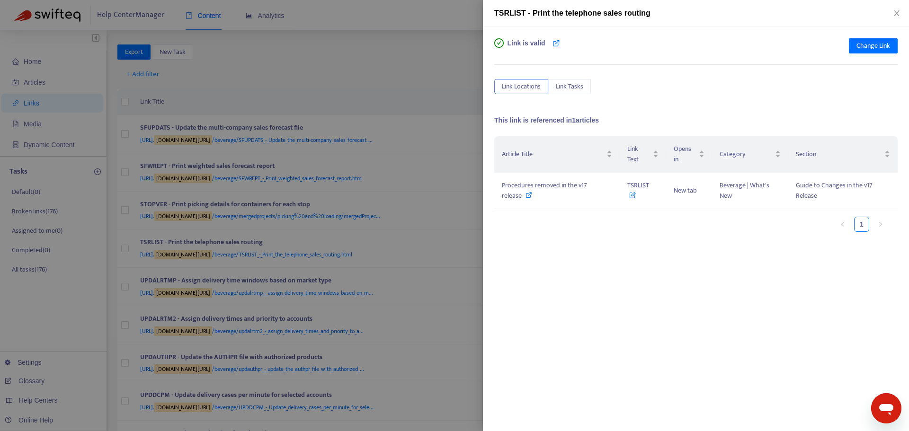
click at [470, 235] on div at bounding box center [454, 215] width 909 height 431
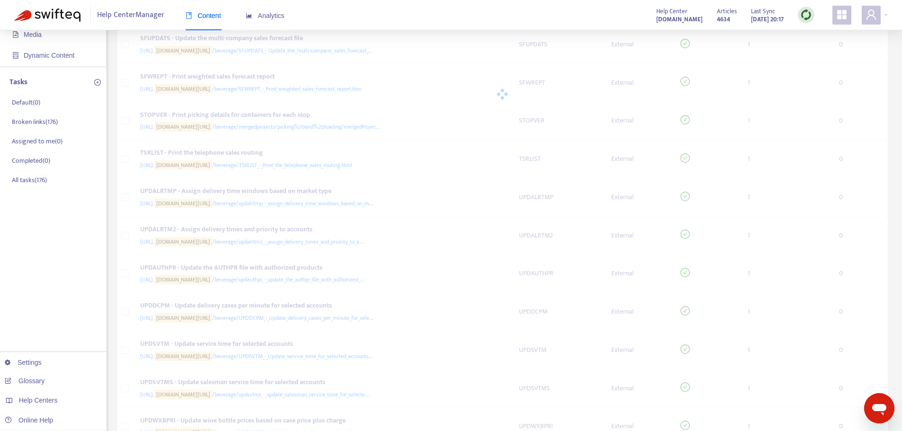
scroll to position [95, 0]
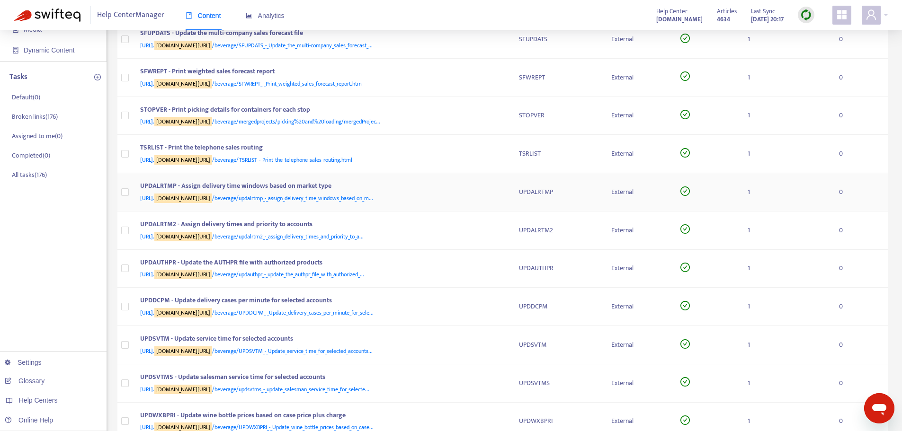
click at [502, 187] on div "UPDALRTMP - Assign delivery time windows based on market type [URL]. [DOMAIN_NA…" at bounding box center [322, 192] width 364 height 23
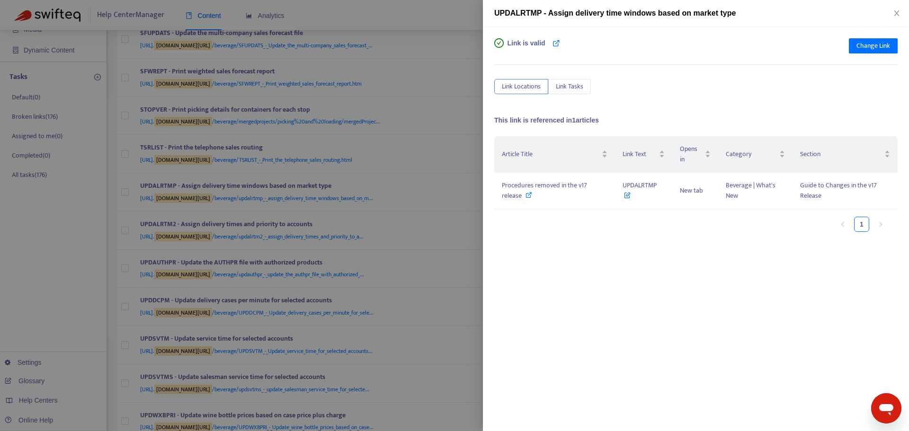
click at [475, 172] on div at bounding box center [454, 215] width 909 height 431
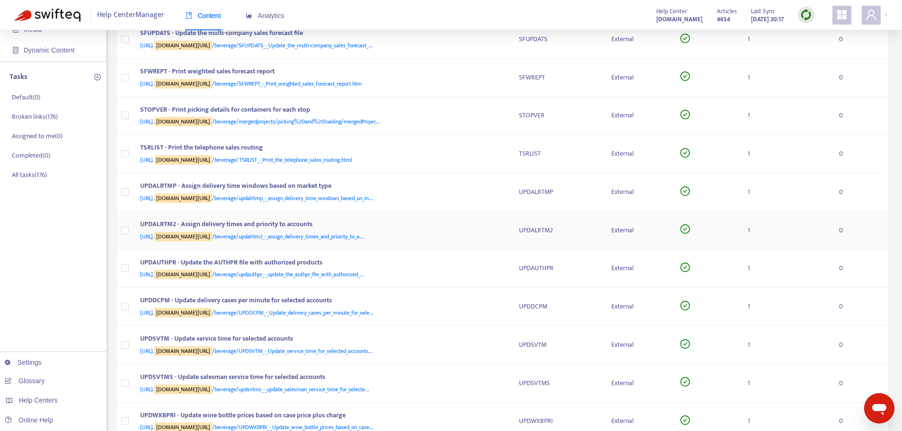
click at [502, 227] on div "UPDALRTM2 - Assign delivery times and priority to accounts [URL]. [DOMAIN_NAME]…" at bounding box center [322, 230] width 364 height 23
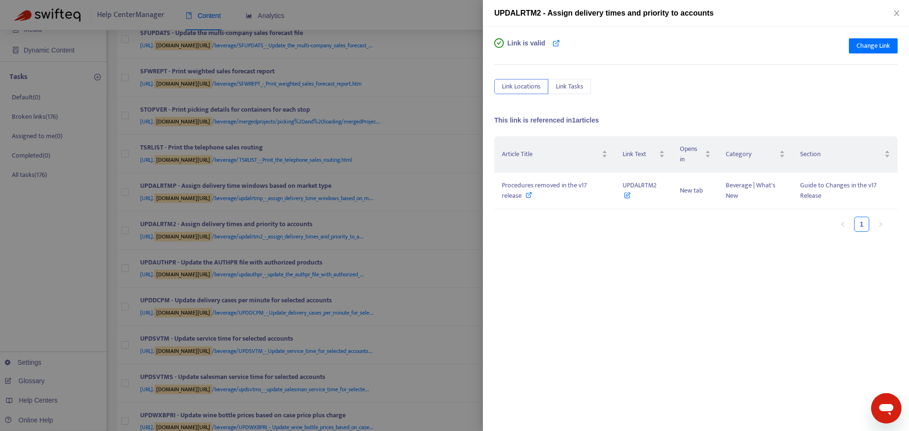
click at [452, 182] on div at bounding box center [454, 215] width 909 height 431
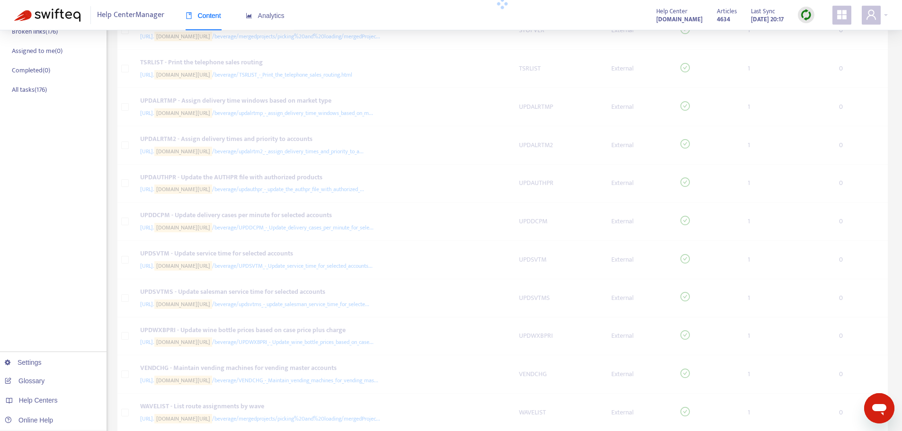
scroll to position [237, 0]
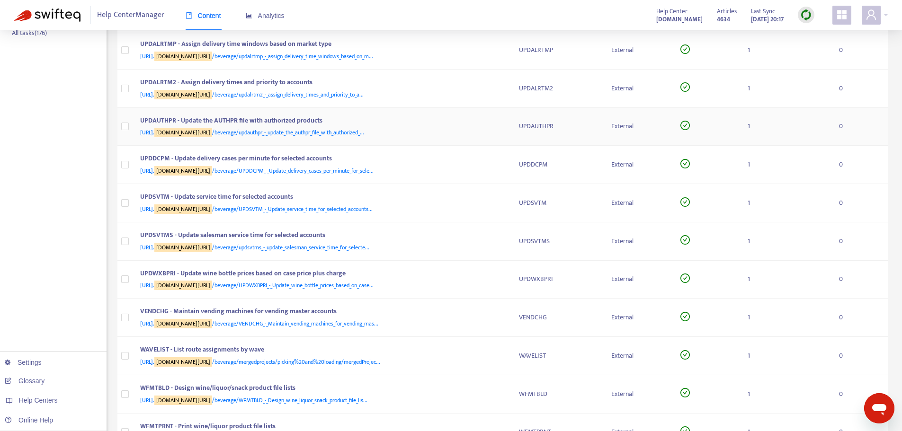
click at [492, 138] on td "UPDAUTHPR - Update the AUTHPR file with authorized products [URL]. [DOMAIN_NAME…" at bounding box center [322, 127] width 379 height 38
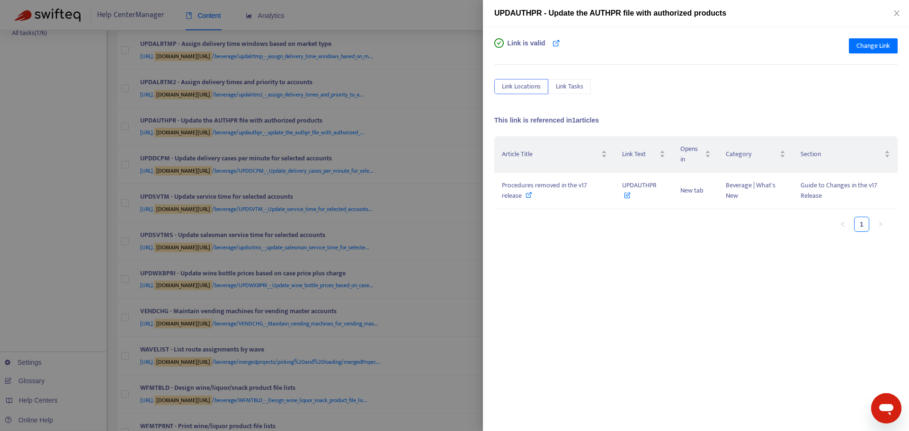
click at [448, 141] on div at bounding box center [454, 215] width 909 height 431
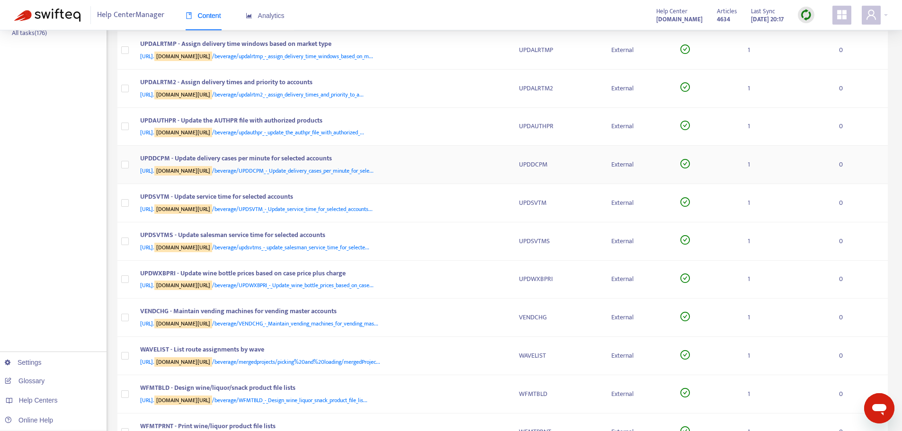
click at [501, 175] on div "UPDDCPM - Update delivery cases per minute for selected accounts [URL]. [DOMAIN…" at bounding box center [322, 164] width 364 height 23
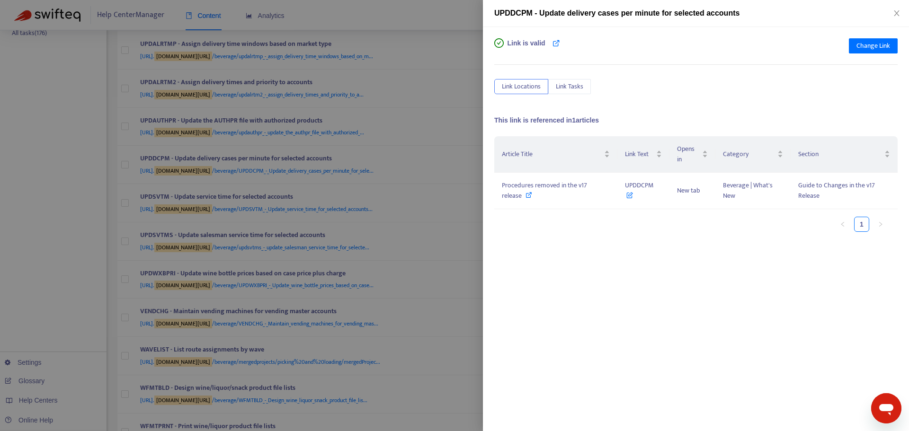
click at [446, 149] on div at bounding box center [454, 215] width 909 height 431
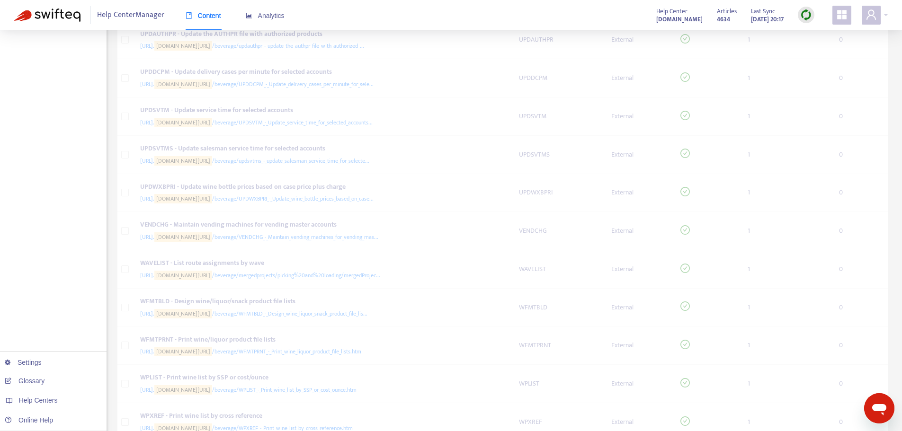
scroll to position [332, 0]
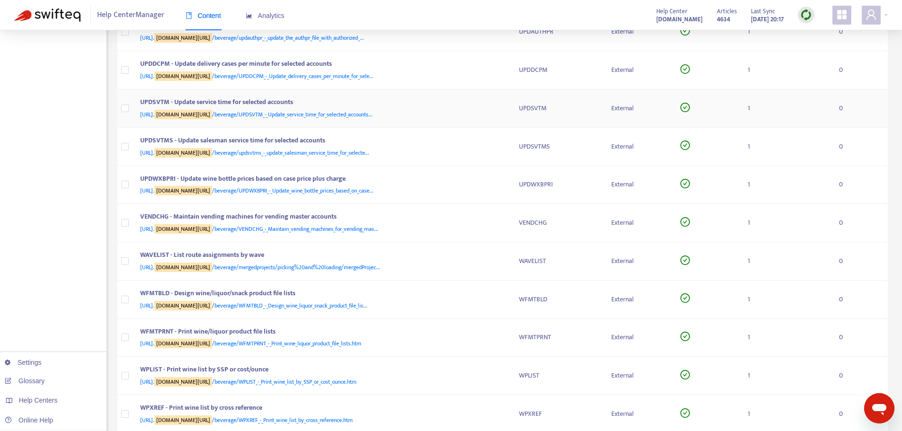
click at [496, 114] on div "[URL]. [DOMAIN_NAME][URL] /beverage/UPDSVTM_-_Update_service_time_for_selected_…" at bounding box center [320, 114] width 360 height 10
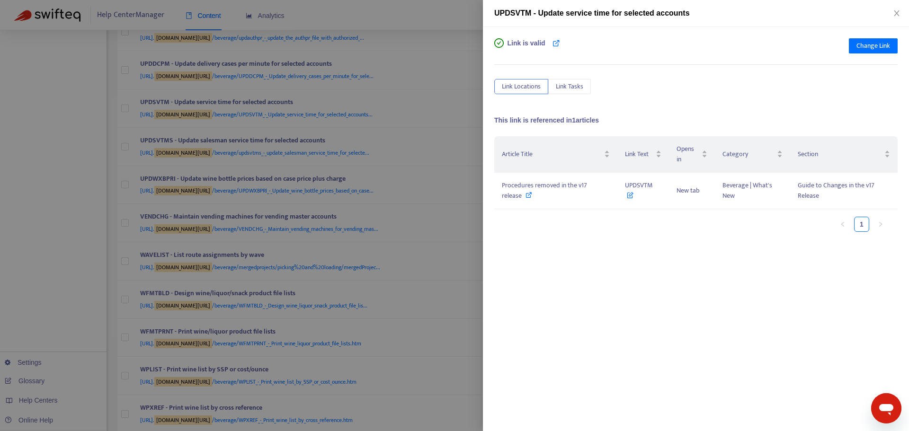
click at [459, 117] on div at bounding box center [454, 215] width 909 height 431
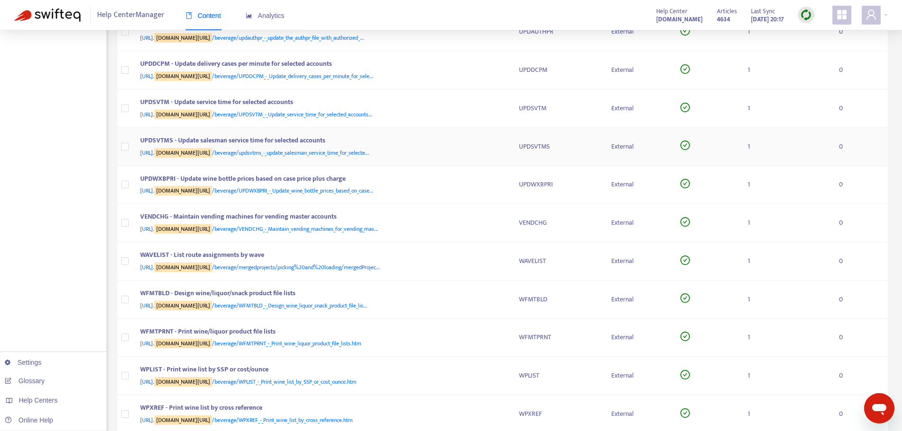
click at [507, 156] on td "UPDSVTMS - Update salesman service time for selected accounts [URL]. [DOMAIN_NA…" at bounding box center [322, 147] width 379 height 38
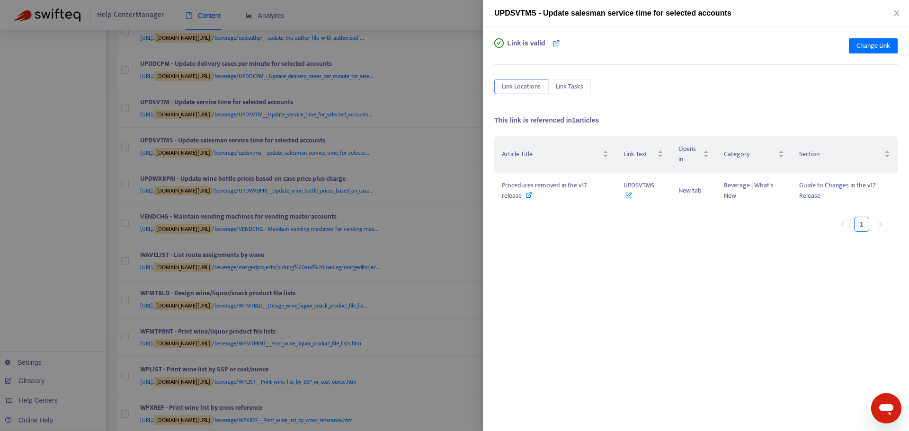
click at [460, 141] on div at bounding box center [454, 215] width 909 height 431
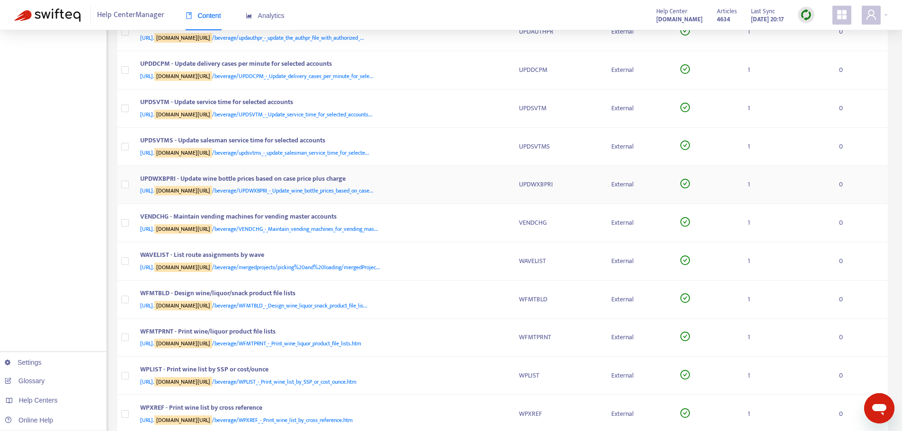
click at [496, 181] on div "UPDWXBPRI - Update wine bottle prices based on case price plus charge" at bounding box center [320, 180] width 360 height 12
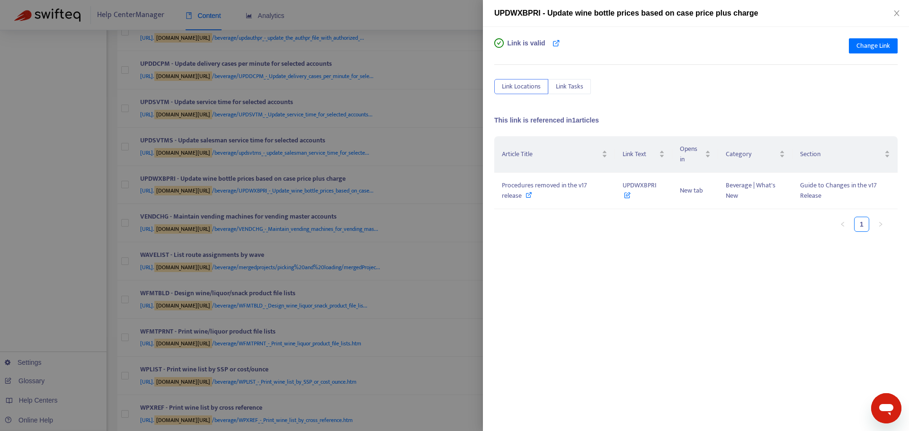
click at [458, 145] on div at bounding box center [454, 215] width 909 height 431
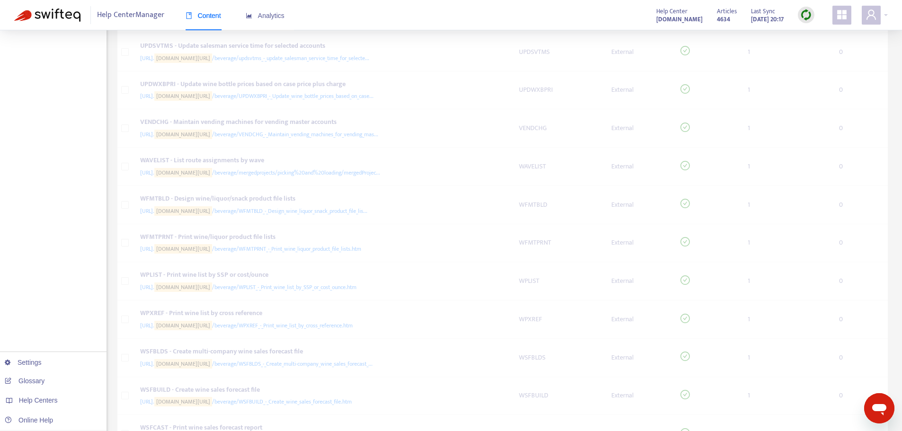
scroll to position [474, 0]
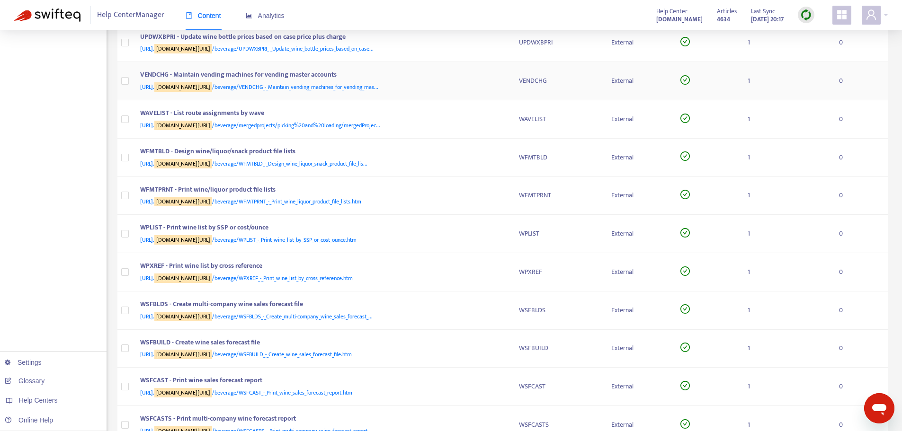
click at [495, 82] on div "[URL]. [DOMAIN_NAME][URL] /beverage/VENDCHG_-_Maintain_vending_machines_for_ven…" at bounding box center [320, 87] width 360 height 10
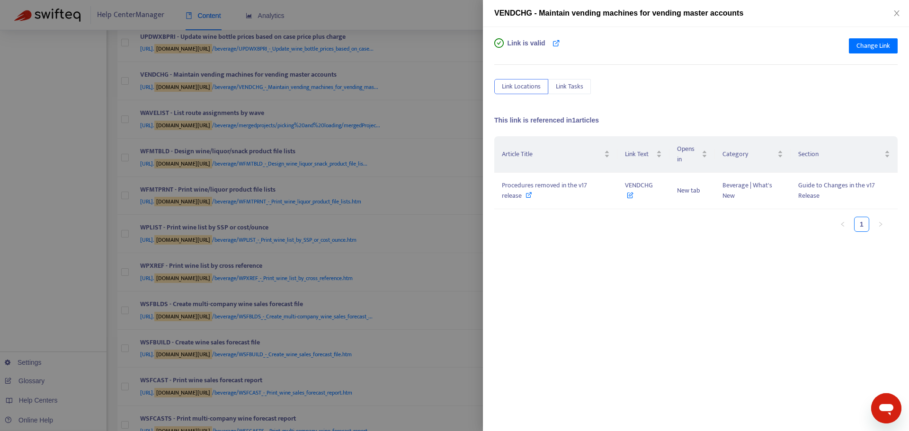
click at [475, 96] on div at bounding box center [454, 215] width 909 height 431
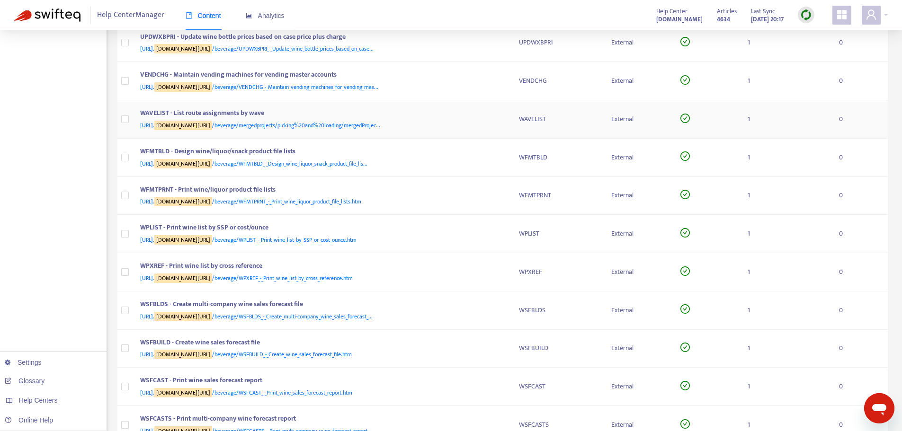
click at [502, 122] on div "WAVELIST - List route assignments by wave [URL]. [DOMAIN_NAME][URL] /beverage/m…" at bounding box center [322, 119] width 364 height 23
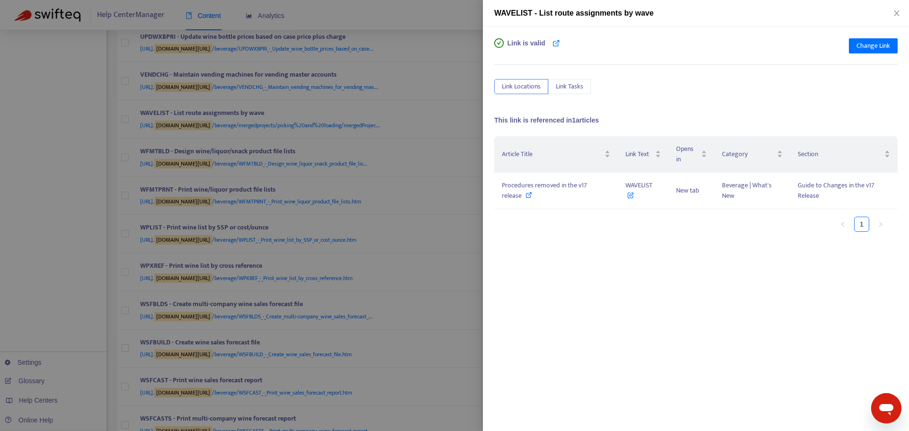
click at [450, 88] on div at bounding box center [454, 215] width 909 height 431
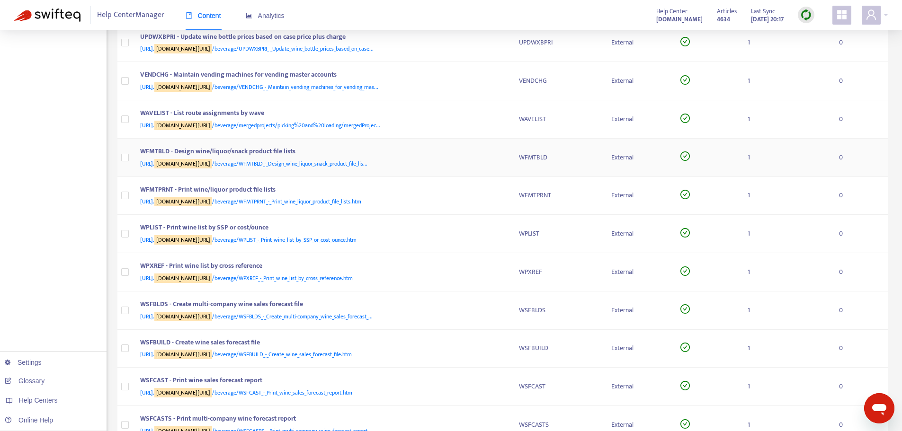
click at [499, 154] on div "WFMTBLD - Design wine/liquor/snack product file lists" at bounding box center [320, 152] width 360 height 12
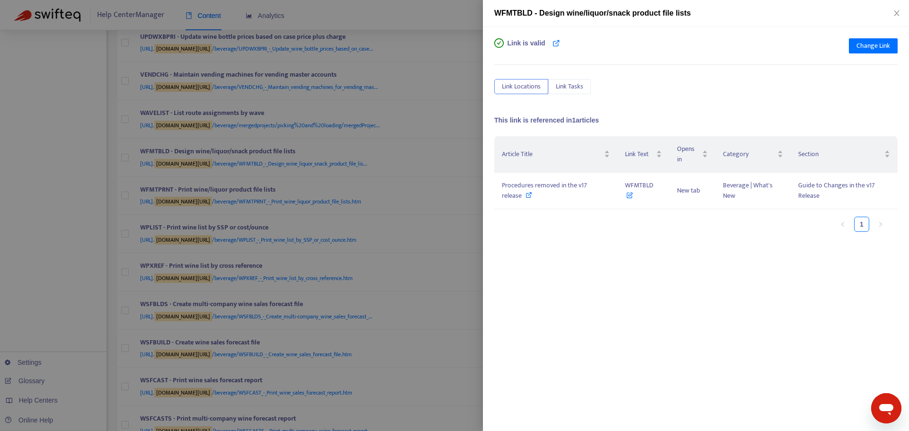
click at [468, 145] on div at bounding box center [454, 215] width 909 height 431
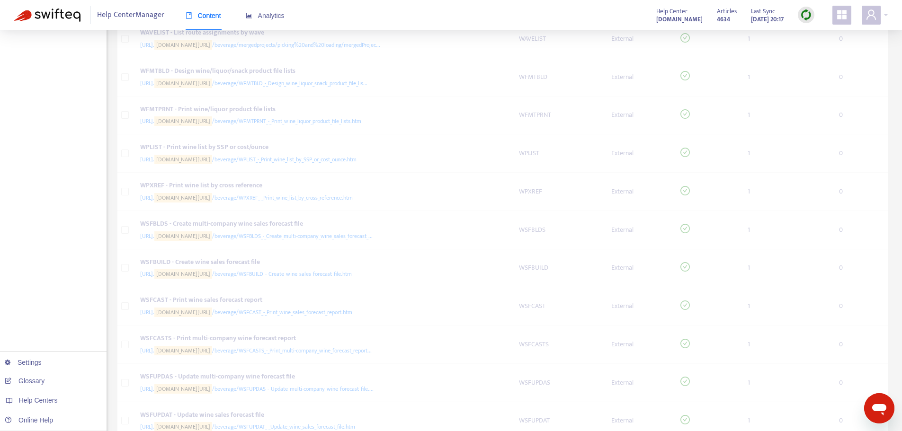
scroll to position [568, 0]
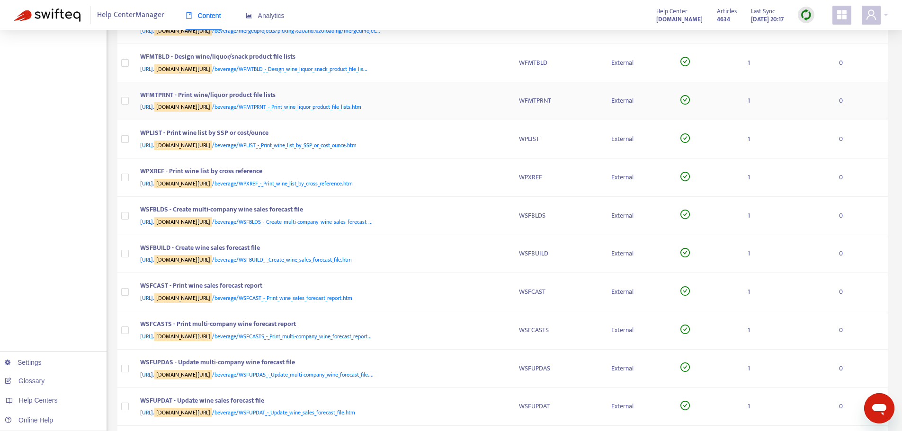
click at [497, 104] on div "[URL]. [DOMAIN_NAME][URL] /beverage/WFMTPRNT_-_Print_wine_liquor_product_file_l…" at bounding box center [320, 107] width 360 height 10
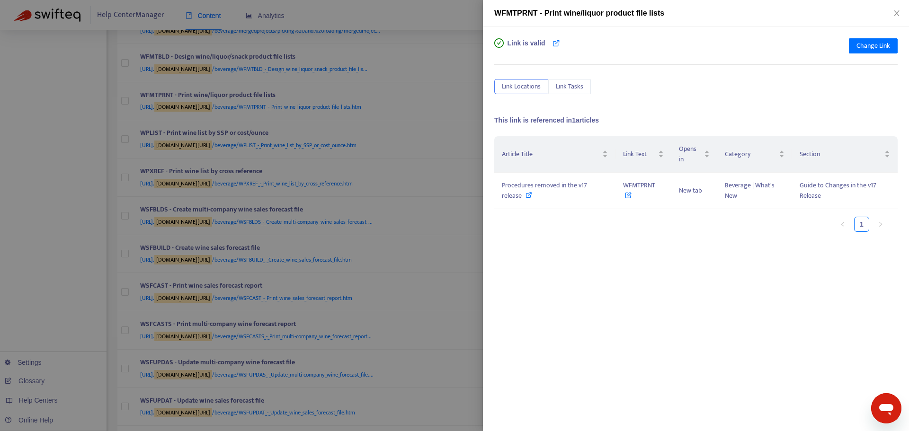
click at [449, 117] on div at bounding box center [454, 215] width 909 height 431
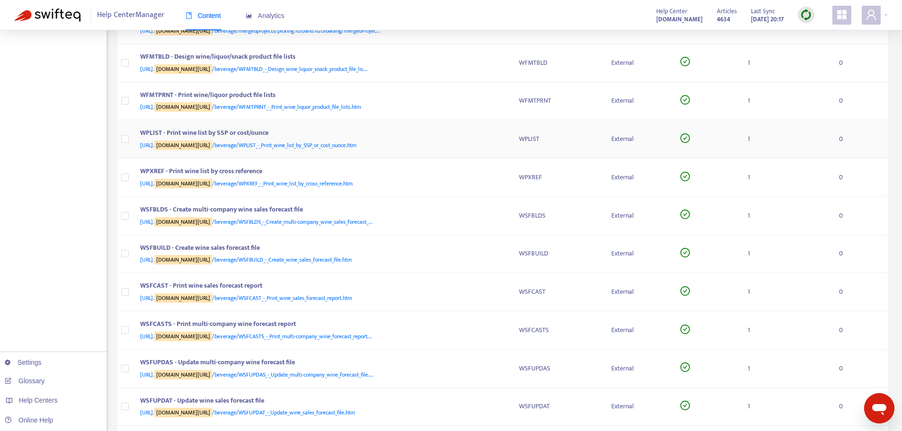
click at [501, 144] on div "WPLIST - Print wine list by SSP or cost/ounce [URL]. [DOMAIN_NAME][URL] /bevera…" at bounding box center [322, 139] width 364 height 23
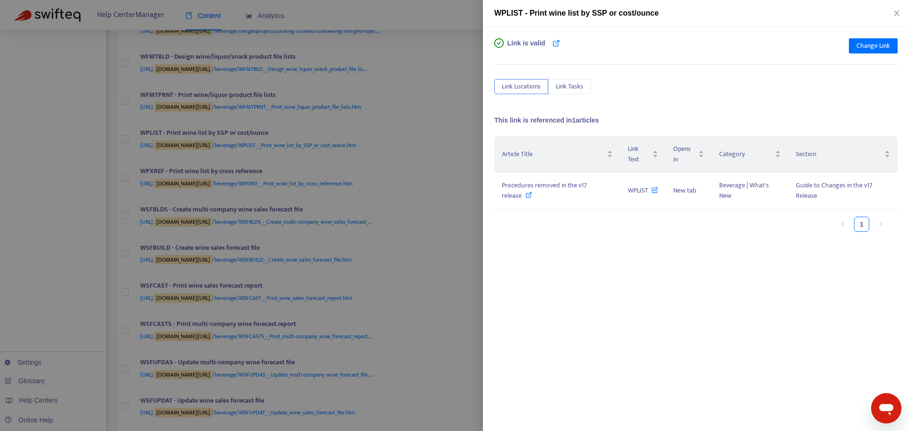
click at [470, 178] on div at bounding box center [454, 215] width 909 height 431
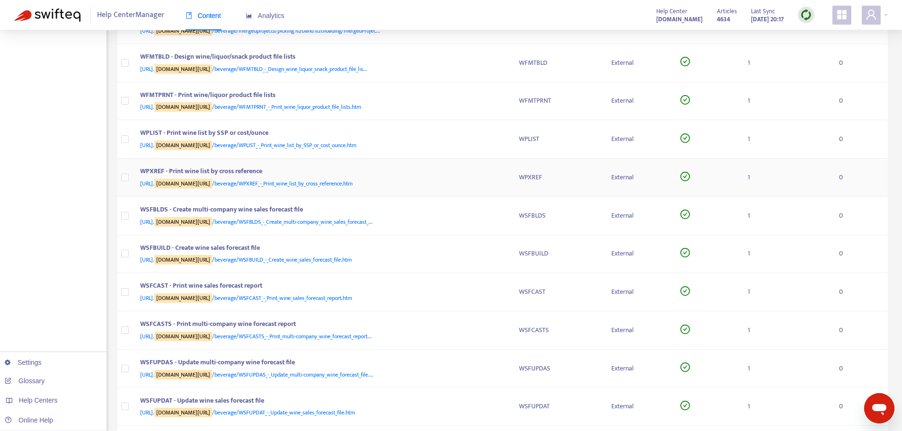
click at [502, 179] on div "WPXREF - Print wine list by cross reference [URL]. [DOMAIN_NAME][URL] /beverage…" at bounding box center [322, 177] width 364 height 23
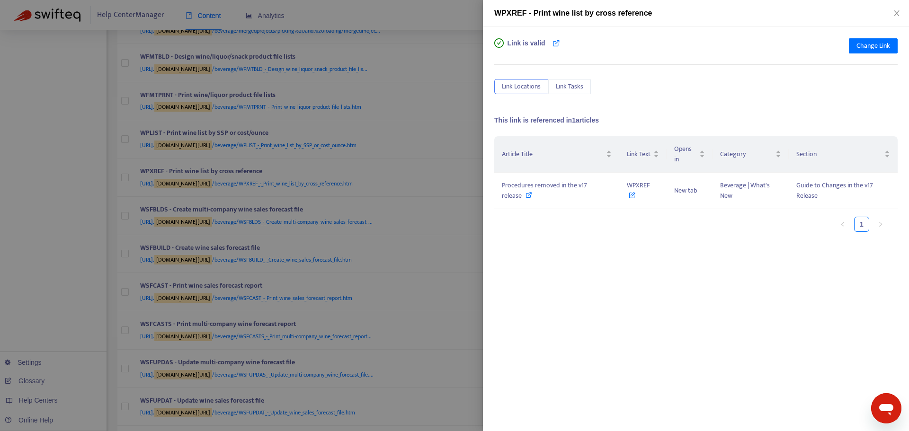
click at [468, 174] on div at bounding box center [454, 215] width 909 height 431
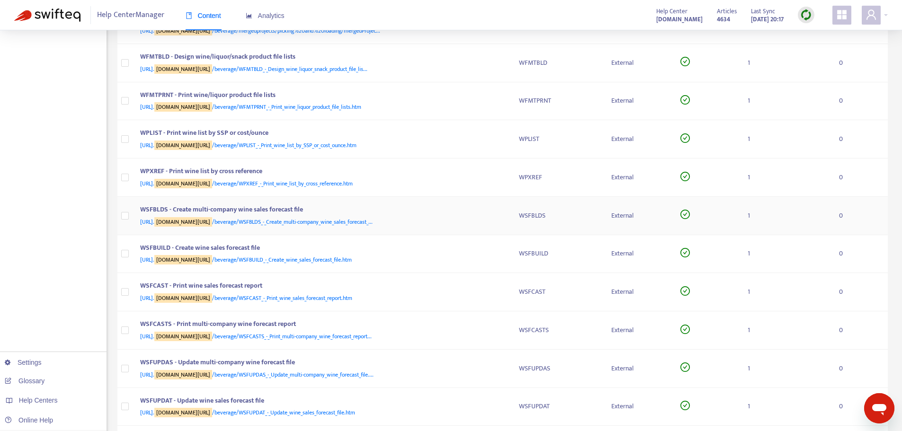
click at [504, 217] on td "WSFBLDS - Create multi-company wine sales forecast file [URL]. [DOMAIN_NAME][UR…" at bounding box center [322, 216] width 379 height 38
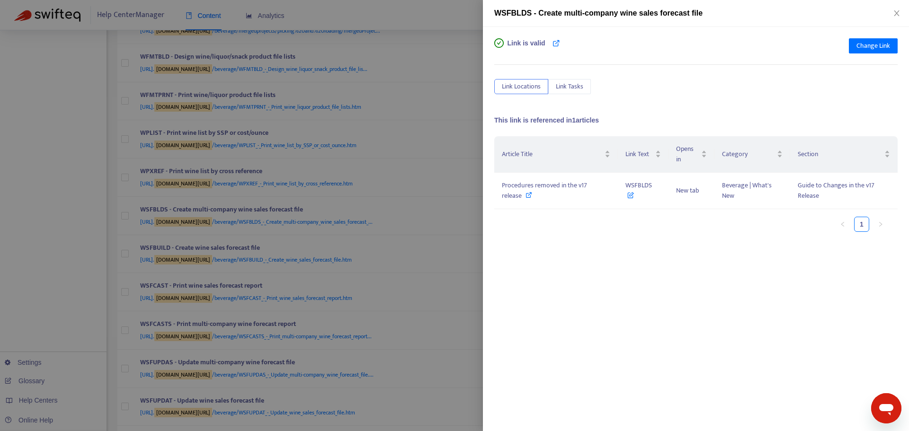
click at [466, 198] on div at bounding box center [454, 215] width 909 height 431
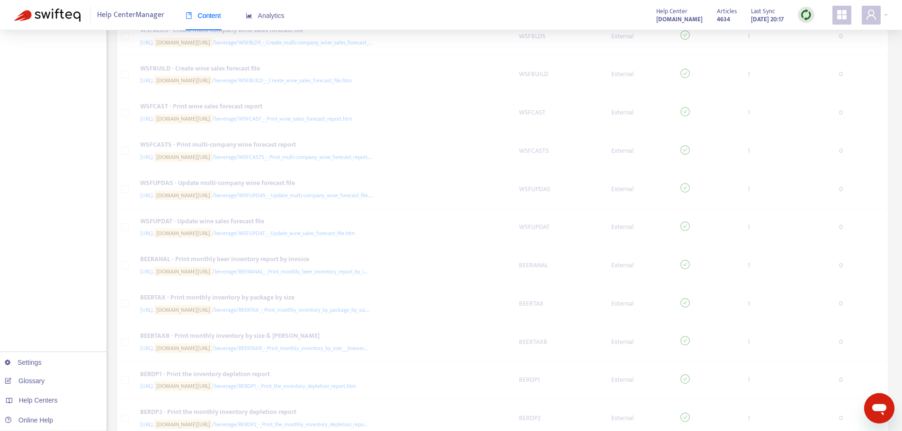
scroll to position [758, 0]
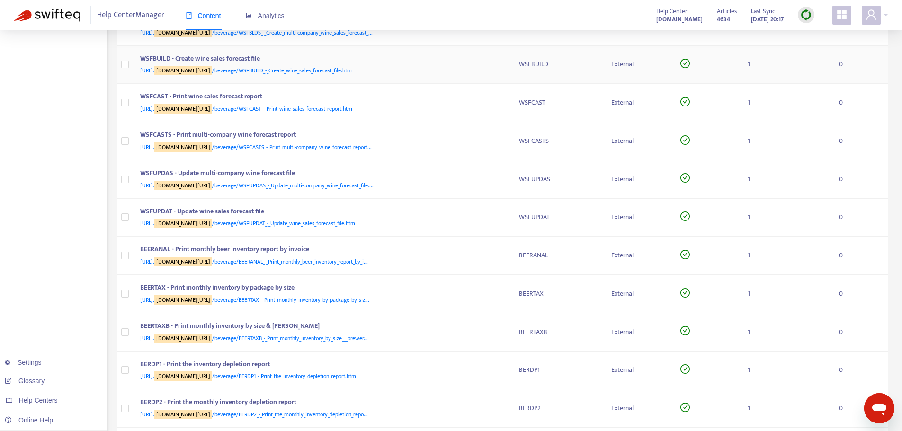
click at [499, 71] on div "[URL]. [DOMAIN_NAME][URL] /beverage/WSFBUILD_-_Create_wine_sales_forecast_file.…" at bounding box center [320, 70] width 360 height 10
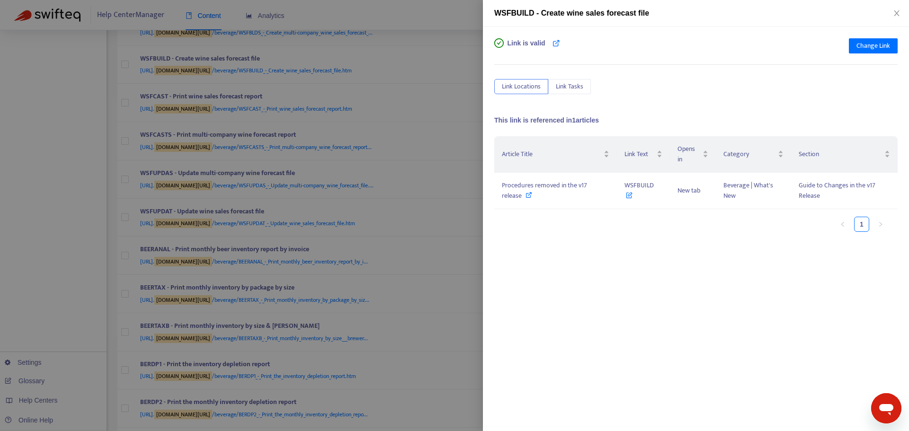
click at [474, 89] on div at bounding box center [454, 215] width 909 height 431
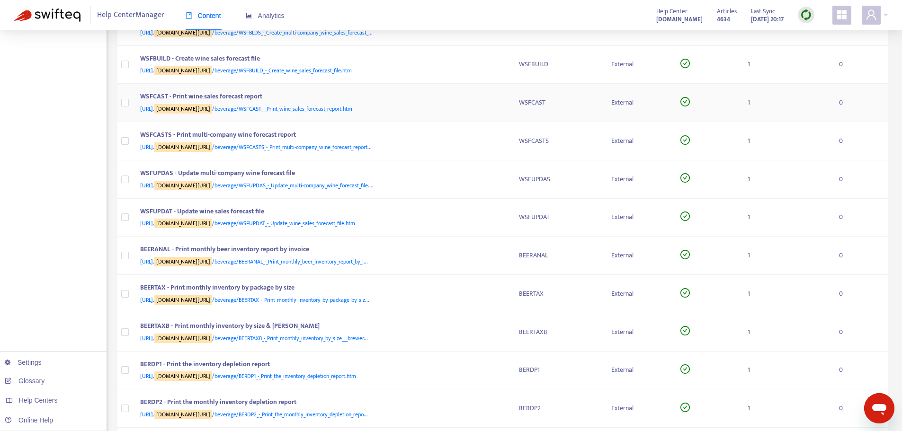
click at [503, 104] on div "WSFCAST - Print wine sales forecast report [URL]. [DOMAIN_NAME][URL] /beverage/…" at bounding box center [322, 102] width 364 height 23
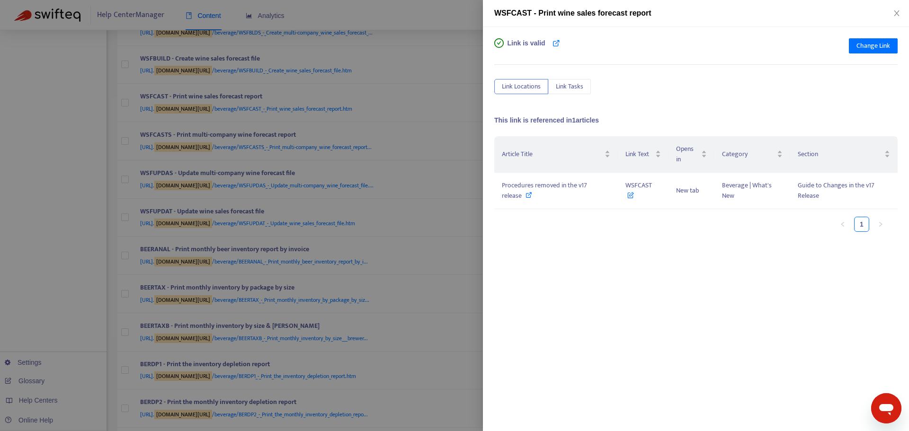
click at [427, 130] on div at bounding box center [454, 215] width 909 height 431
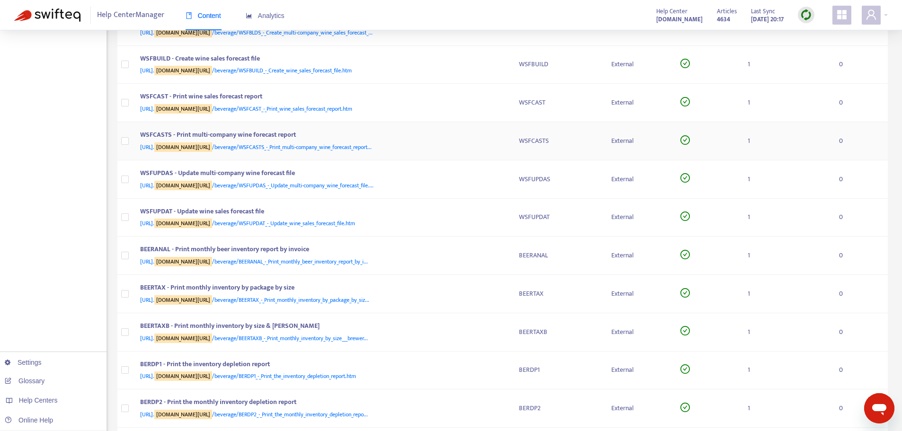
click at [506, 143] on td "WSFCASTS - Print multi-company wine forecast report [URL]. [DOMAIN_NAME][URL] /…" at bounding box center [322, 141] width 379 height 38
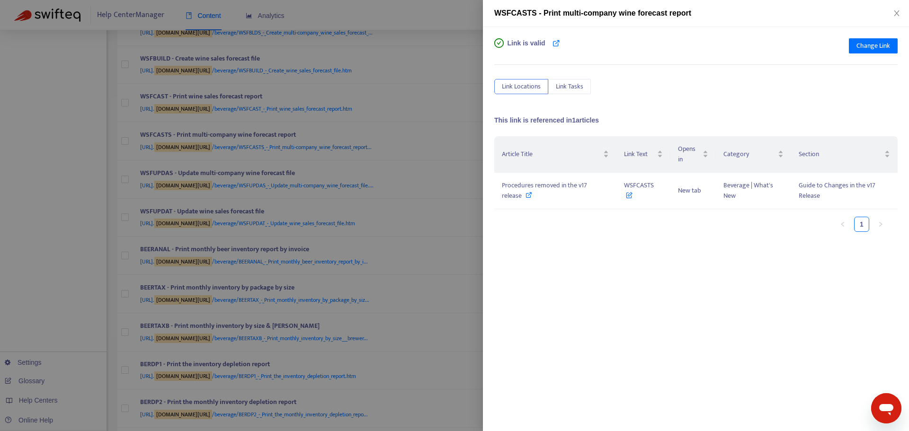
click at [473, 152] on div at bounding box center [454, 215] width 909 height 431
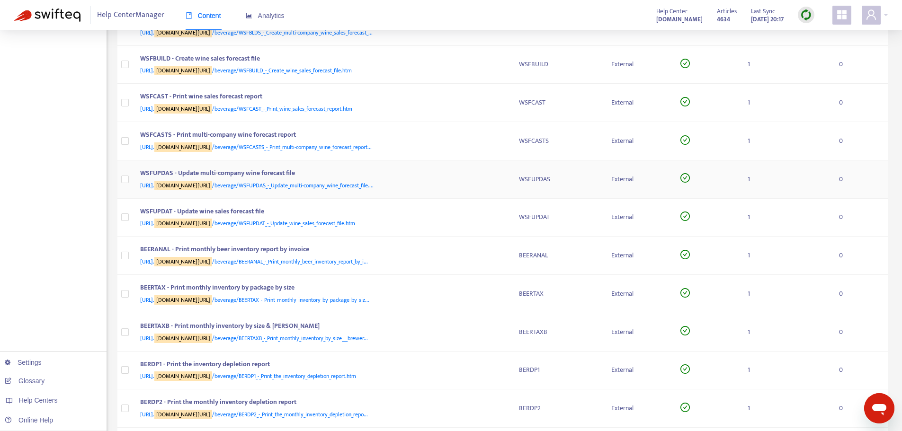
click at [493, 184] on div "[URL]. [DOMAIN_NAME][URL] /beverage/WSFUPDAS_-_Update_multi-company_wine_foreca…" at bounding box center [320, 185] width 360 height 10
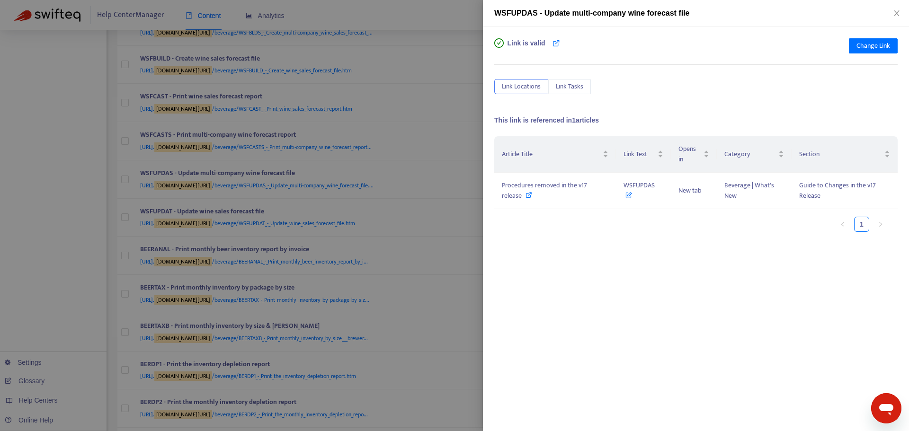
click at [475, 178] on div at bounding box center [454, 215] width 909 height 431
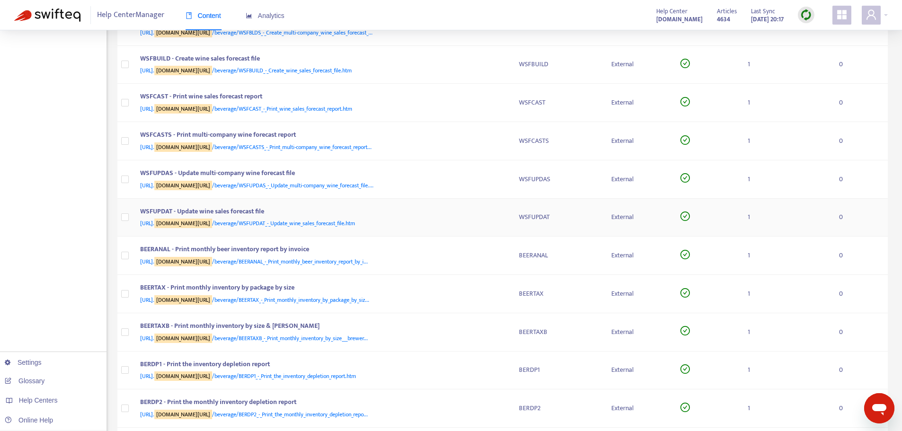
click at [500, 219] on div "WSFUPDAT - Update wine sales forecast file [URL]. [DOMAIN_NAME][URL] /beverage/…" at bounding box center [322, 217] width 364 height 23
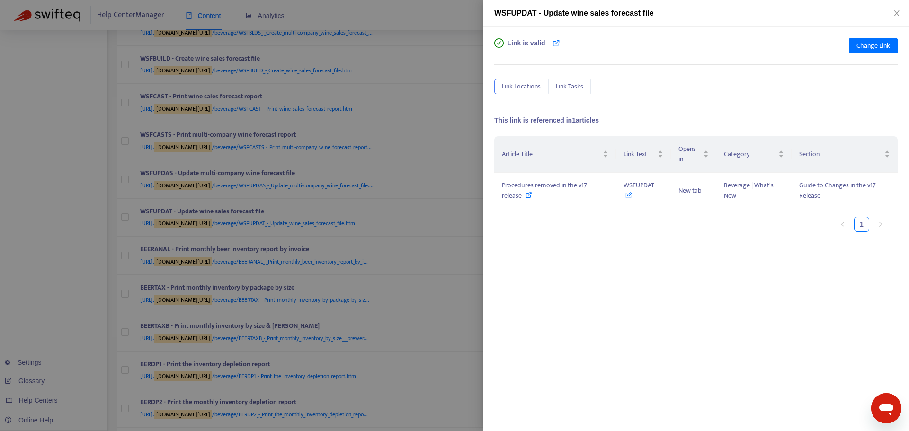
click at [467, 200] on div at bounding box center [454, 215] width 909 height 431
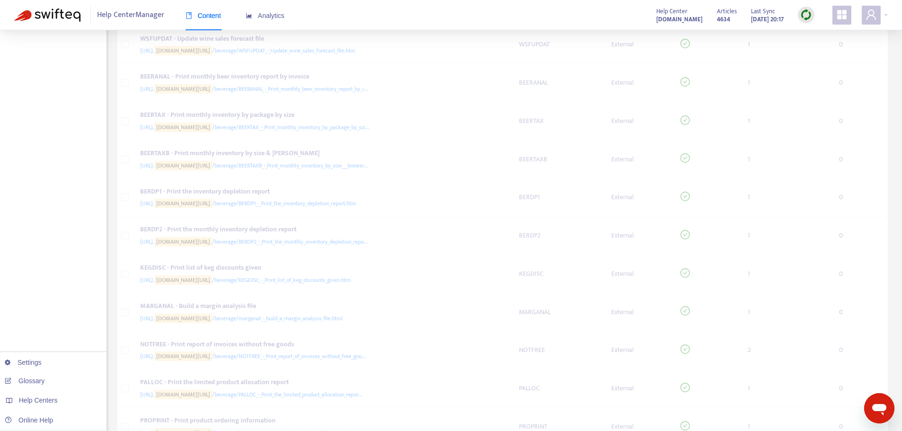
scroll to position [947, 0]
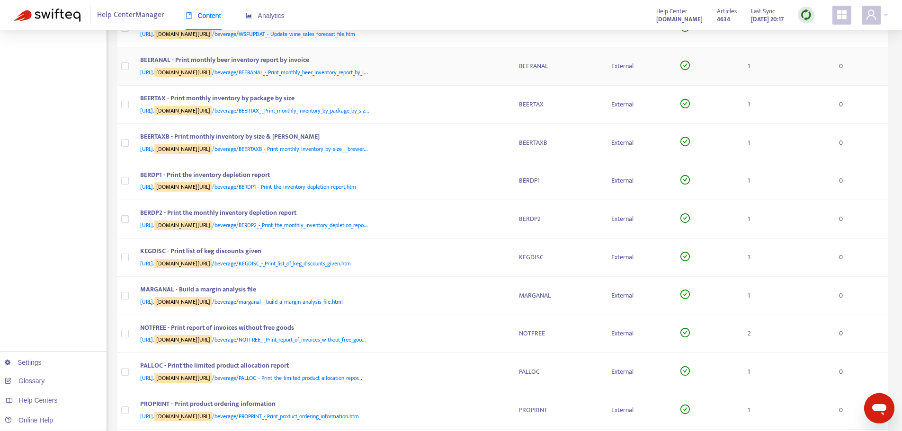
click at [500, 71] on div "BEERANAL - Print monthly beer inventory report by invoice [URL]. [DOMAIN_NAME][…" at bounding box center [322, 66] width 364 height 23
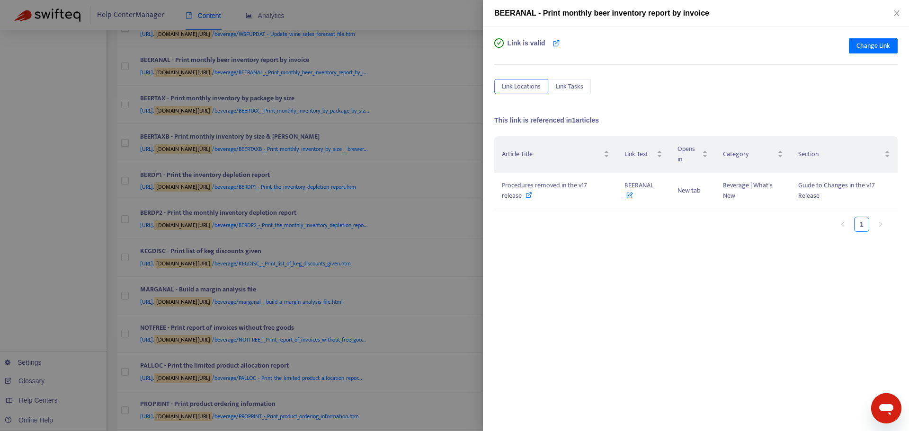
click at [452, 124] on div at bounding box center [454, 215] width 909 height 431
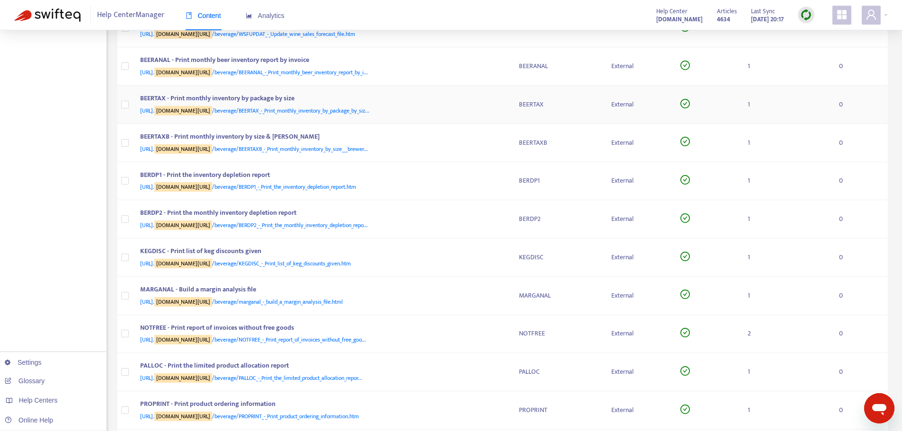
click at [502, 108] on div "BEERTAX - Print monthly inventory by package by size [URL]. [DOMAIN_NAME][URL] …" at bounding box center [322, 104] width 364 height 23
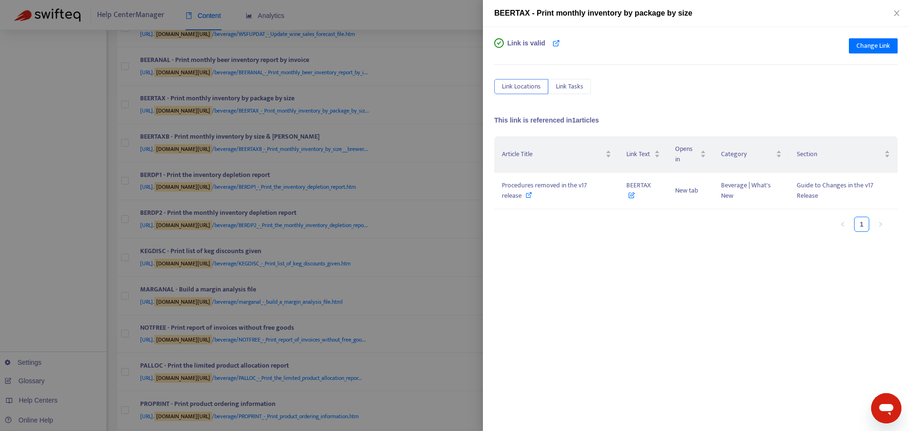
click at [458, 155] on div at bounding box center [454, 215] width 909 height 431
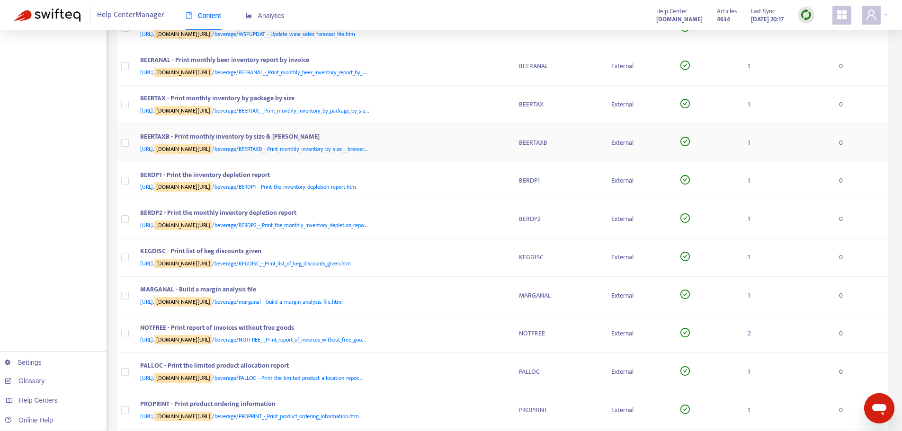
click at [507, 143] on td "BEERTAXB - Print monthly inventory by size & [PERSON_NAME] [URL]. [DOMAIN_NAME]…" at bounding box center [322, 143] width 379 height 38
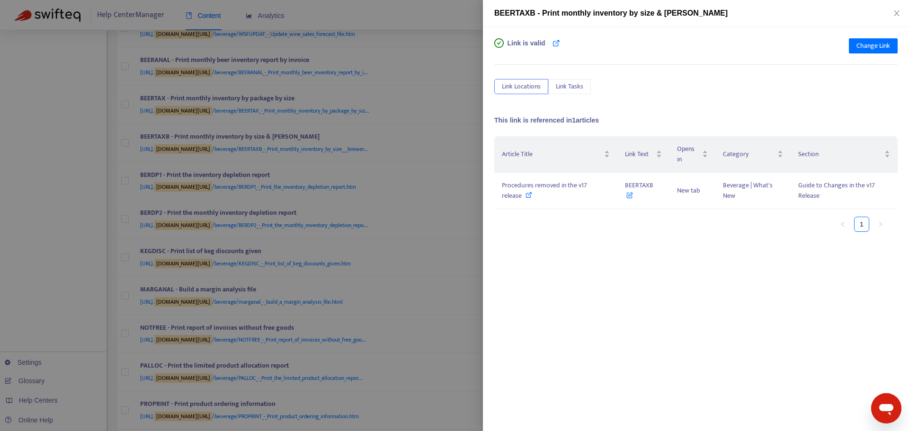
click at [460, 138] on div at bounding box center [454, 215] width 909 height 431
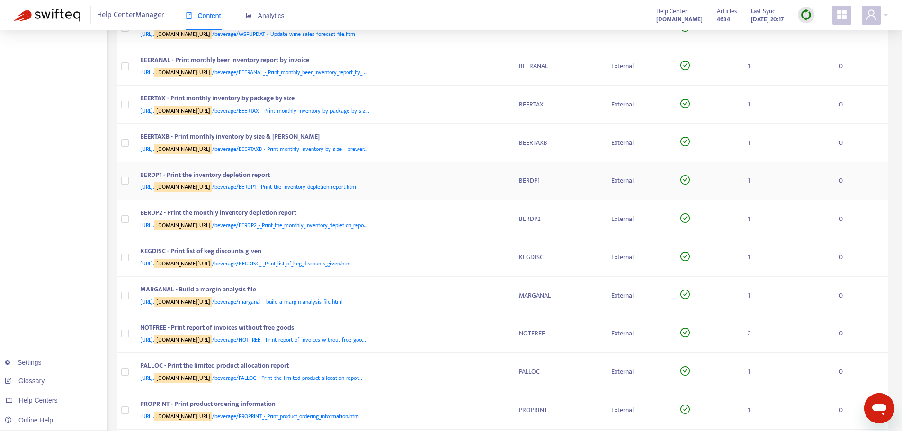
click at [504, 184] on td "BERDP1 - Print the inventory depletion report [URL]. [DOMAIN_NAME][URL] /bevera…" at bounding box center [322, 181] width 379 height 38
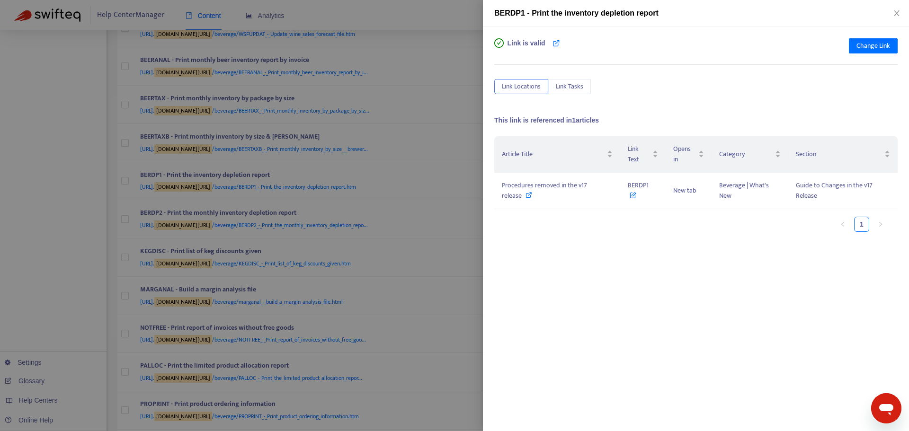
click at [471, 170] on div at bounding box center [454, 215] width 909 height 431
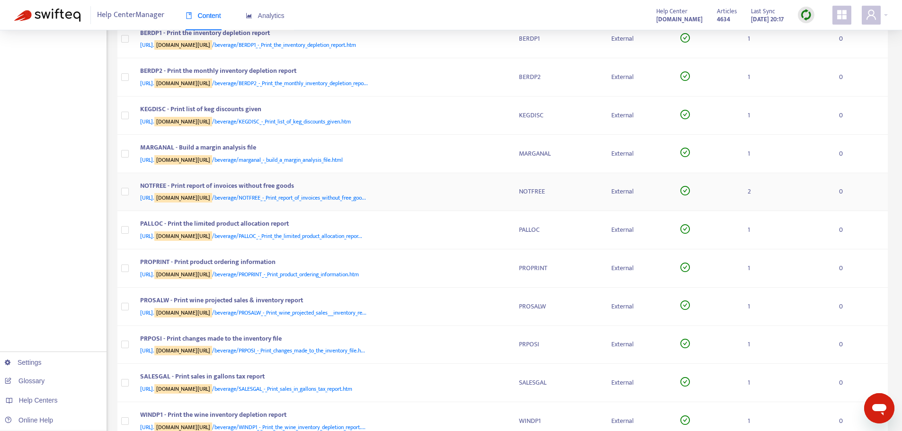
scroll to position [1137, 0]
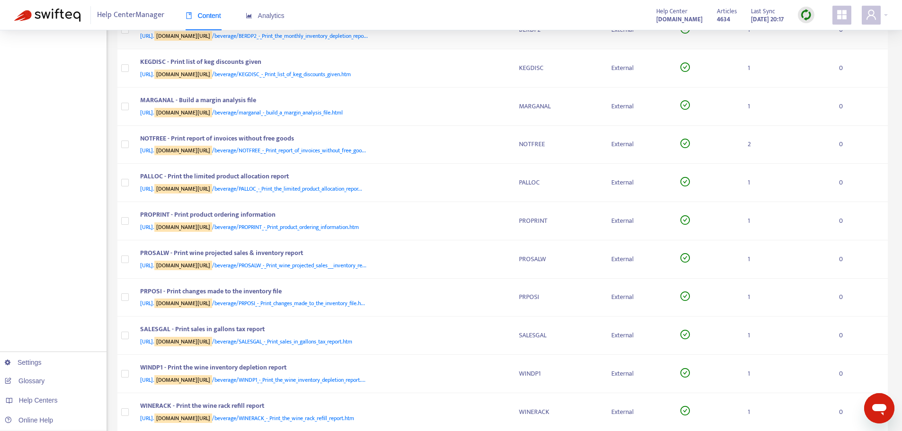
click at [502, 37] on div "BERDP2 - Print the monthly inventory depletion report [URL]. [DOMAIN_NAME][URL]…" at bounding box center [322, 29] width 364 height 23
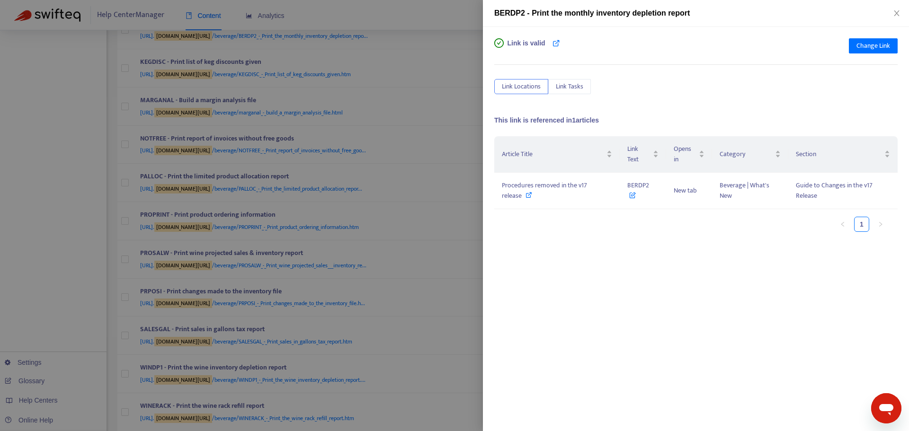
click at [466, 169] on div at bounding box center [454, 215] width 909 height 431
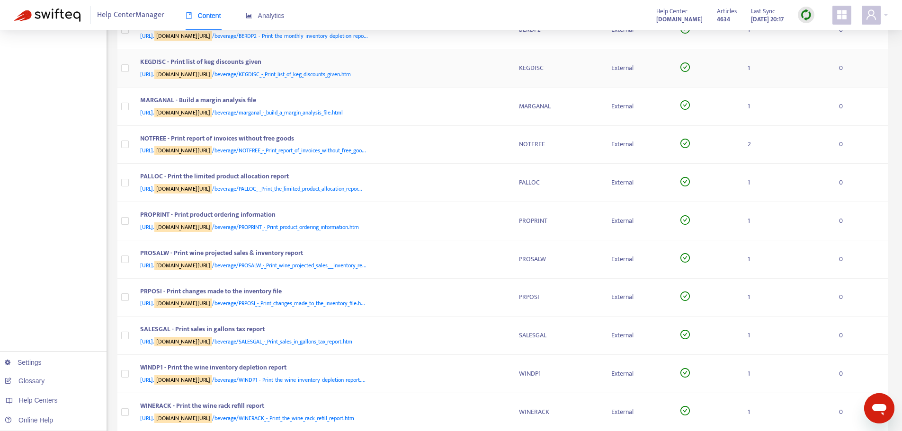
click at [503, 69] on div "KEGDISC - Print list of keg discounts given [URL]. [DOMAIN_NAME][URL] /beverage…" at bounding box center [322, 68] width 364 height 23
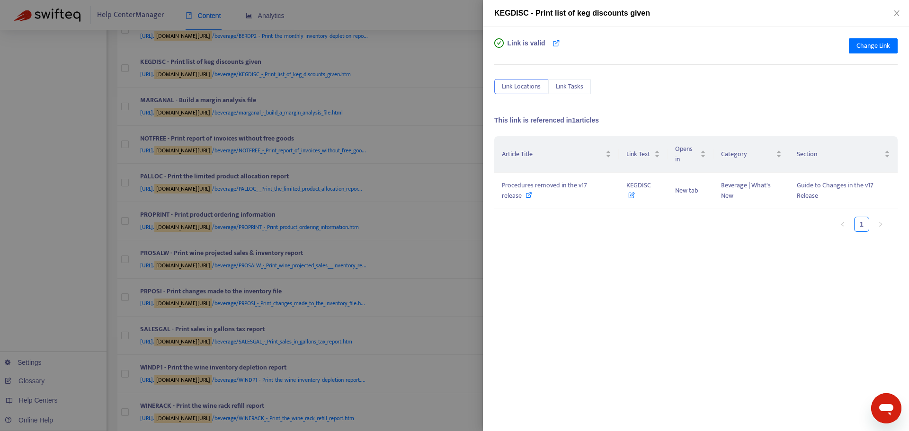
click at [463, 135] on div at bounding box center [454, 215] width 909 height 431
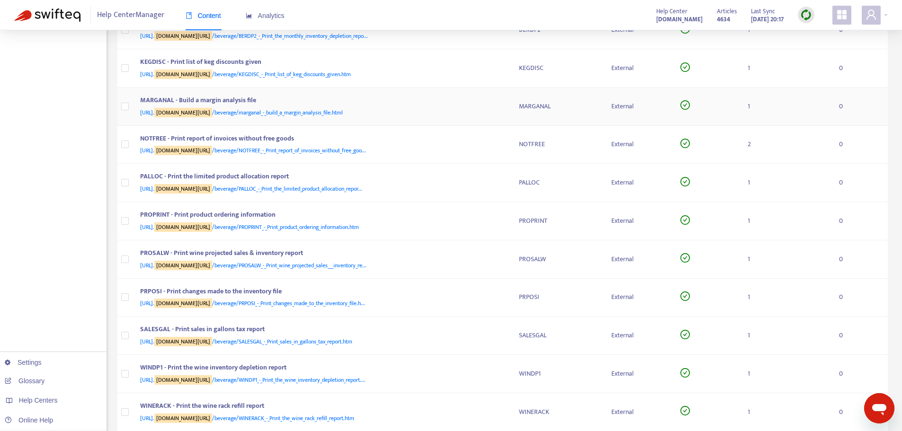
click at [503, 108] on div "MARGANAL - Build a margin analysis file [URL]. [DOMAIN_NAME][URL] /beverage/mar…" at bounding box center [322, 106] width 364 height 23
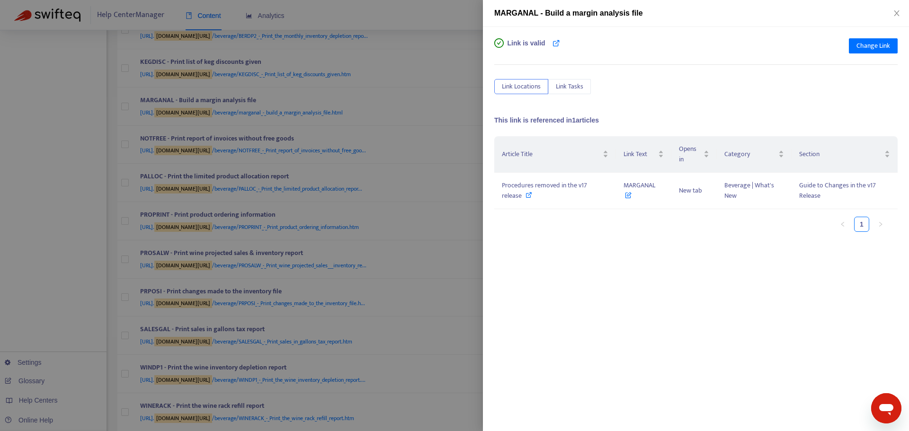
click at [460, 150] on div at bounding box center [454, 215] width 909 height 431
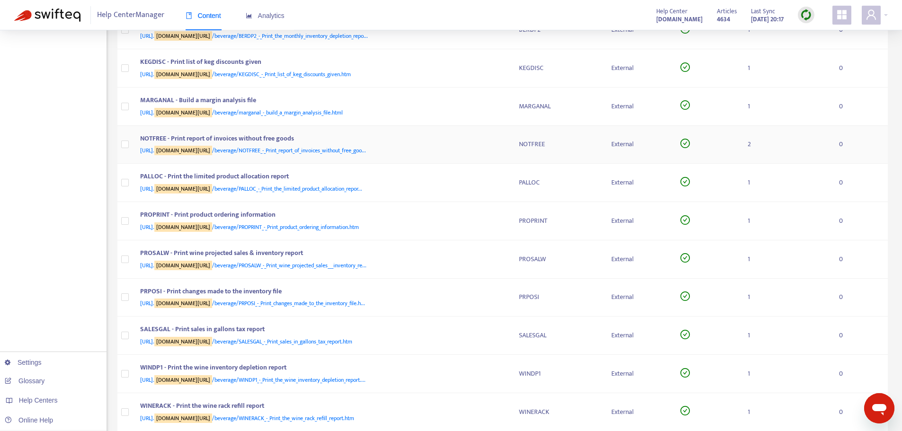
click at [500, 147] on div "NOTFREE - Print report of invoices without free goods [URL]. [DOMAIN_NAME][URL]…" at bounding box center [322, 145] width 364 height 23
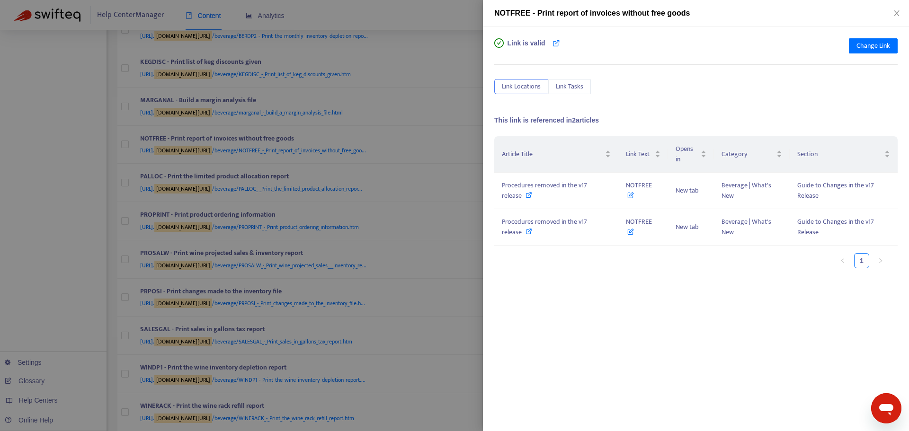
click at [461, 140] on div at bounding box center [454, 215] width 909 height 431
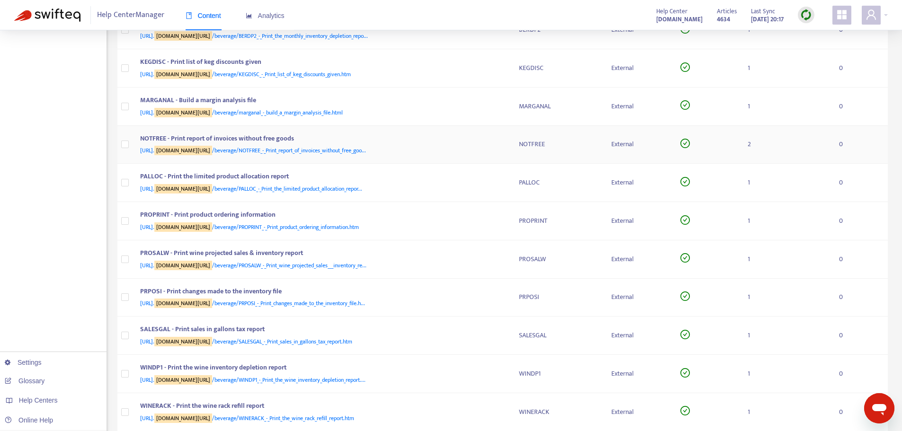
click at [511, 157] on td "NOTFREE" at bounding box center [557, 145] width 92 height 38
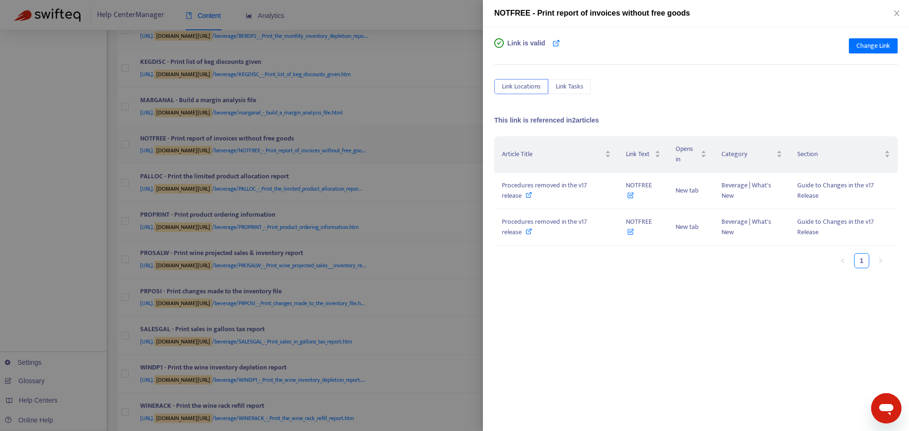
click at [461, 128] on div at bounding box center [454, 215] width 909 height 431
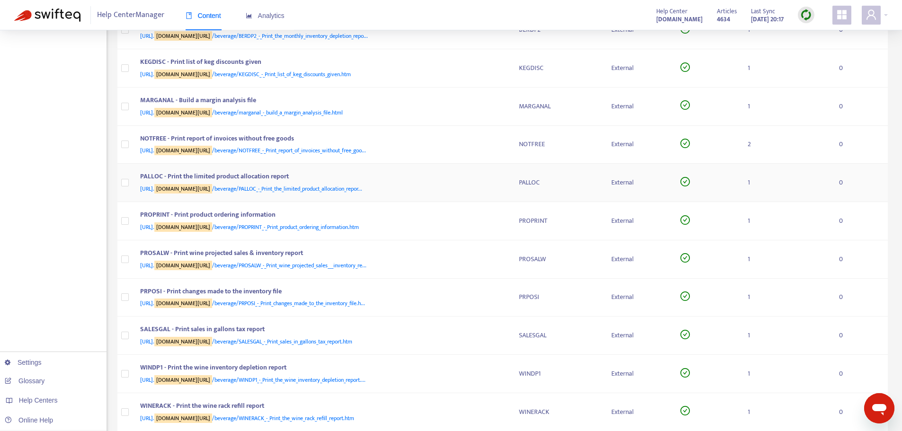
click at [497, 184] on div "[URL]. [DOMAIN_NAME][URL] /beverage/PALLOC_-_Print_the_limited_product_allocati…" at bounding box center [320, 189] width 360 height 10
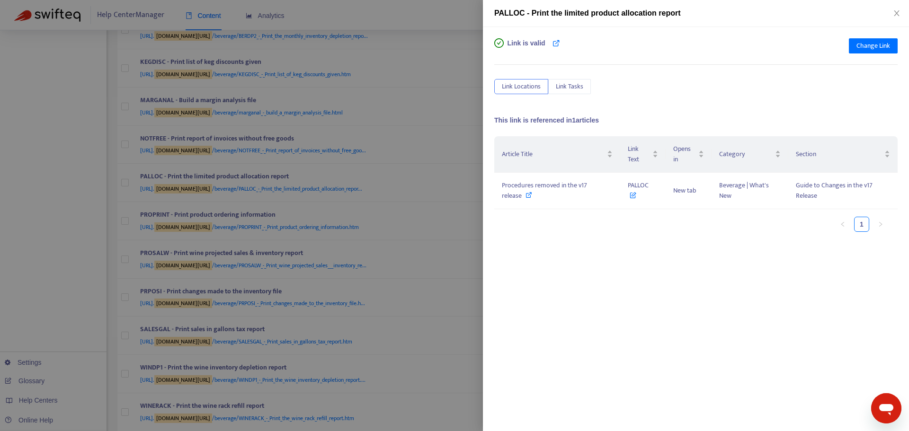
click at [466, 179] on div at bounding box center [454, 215] width 909 height 431
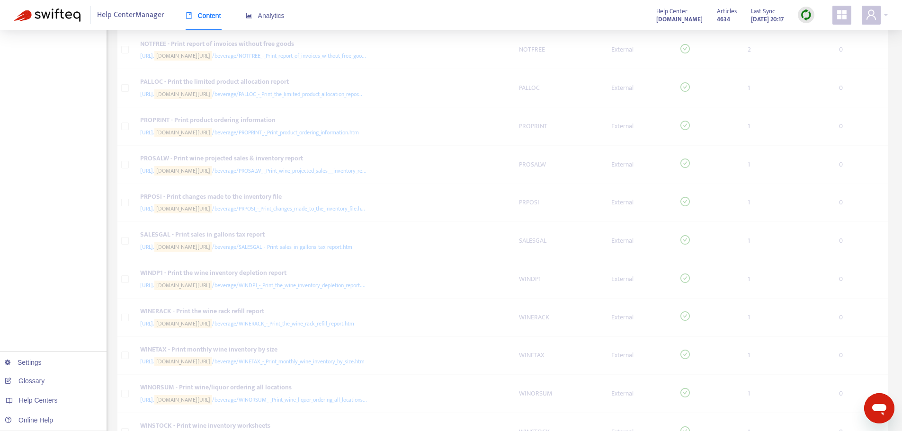
scroll to position [1279, 0]
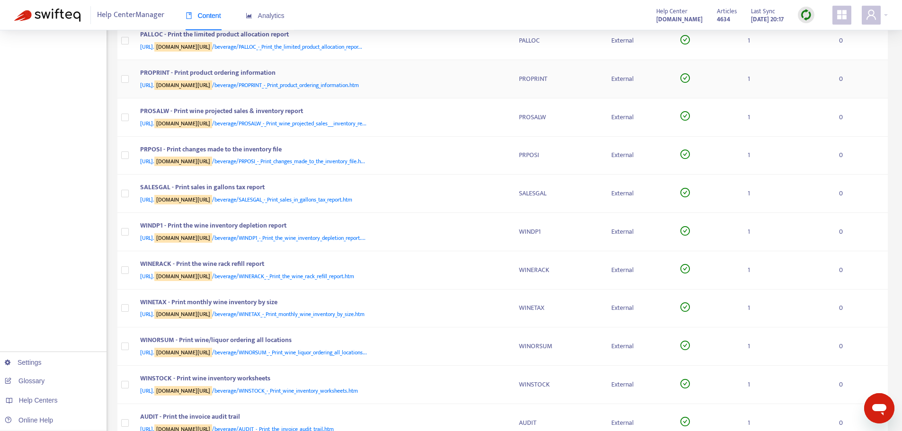
click at [502, 83] on div "PROPRINT - Print product ordering information [URL]. [DOMAIN_NAME][URL] /bevera…" at bounding box center [322, 79] width 364 height 23
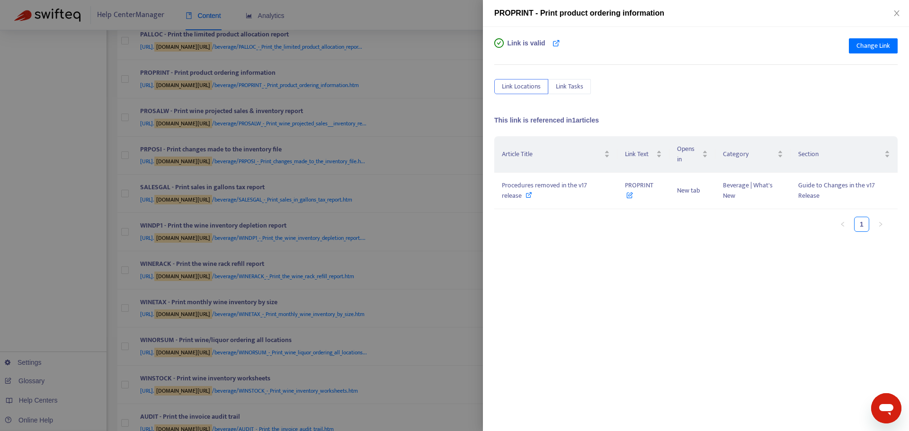
click at [463, 144] on div at bounding box center [454, 215] width 909 height 431
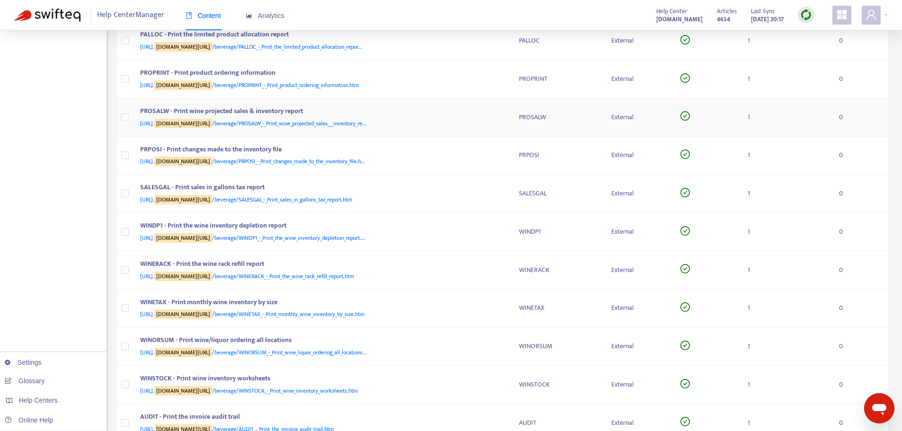
click at [504, 118] on td "PROSALW - Print wine projected sales & inventory report [URL]. [DOMAIN_NAME][UR…" at bounding box center [322, 118] width 379 height 38
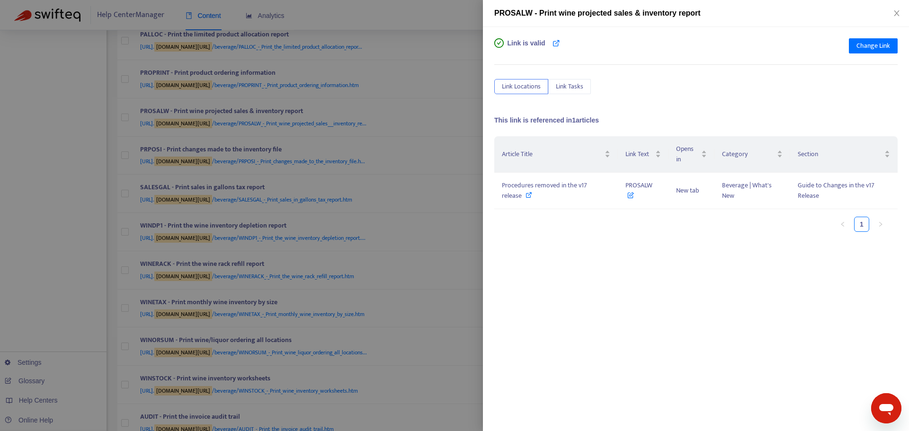
click at [459, 138] on div at bounding box center [454, 215] width 909 height 431
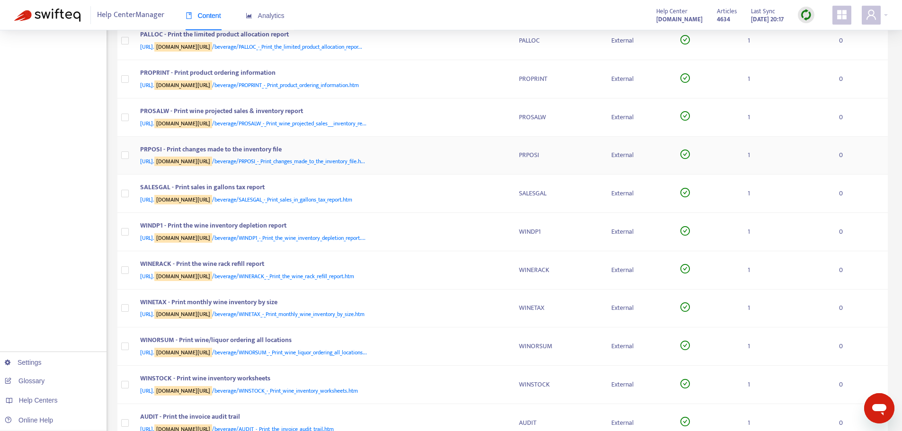
click at [506, 152] on td "PRPOSI - Print changes made to the inventory file [URL]. [DOMAIN_NAME][URL] /be…" at bounding box center [322, 156] width 379 height 38
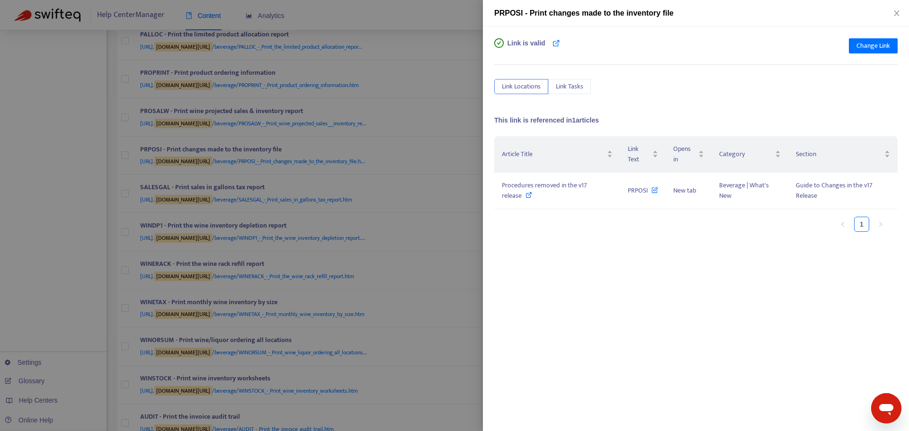
click at [472, 136] on div at bounding box center [454, 215] width 909 height 431
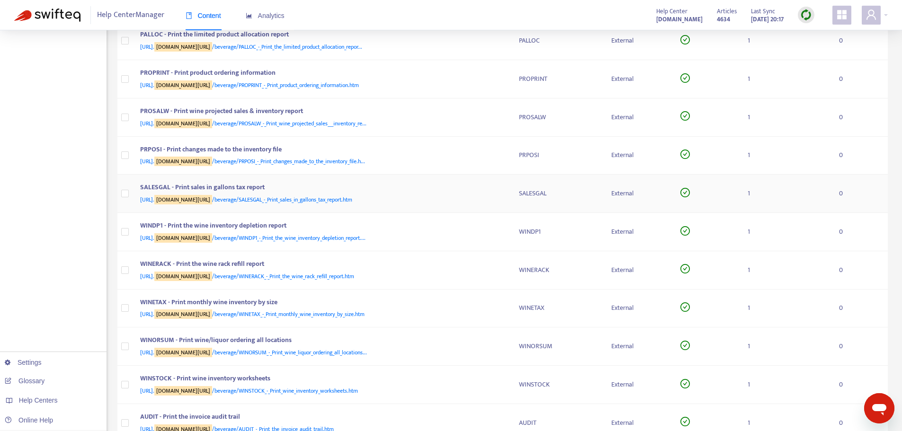
click at [502, 193] on div "SALESGAL - Print sales in gallons tax report [URL]. [DOMAIN_NAME][URL] /beverag…" at bounding box center [322, 193] width 364 height 23
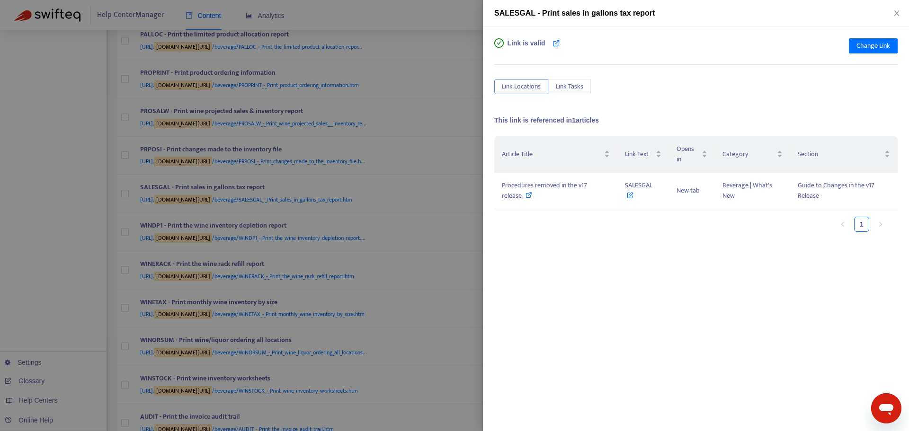
click at [448, 177] on div at bounding box center [454, 215] width 909 height 431
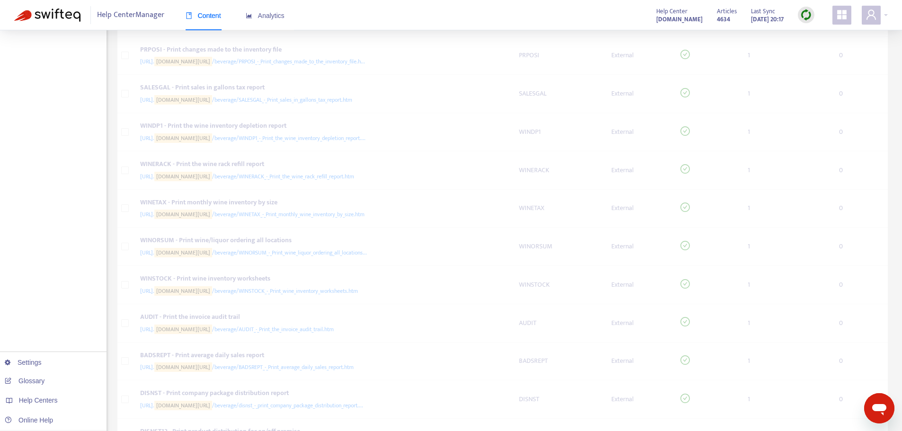
scroll to position [1421, 0]
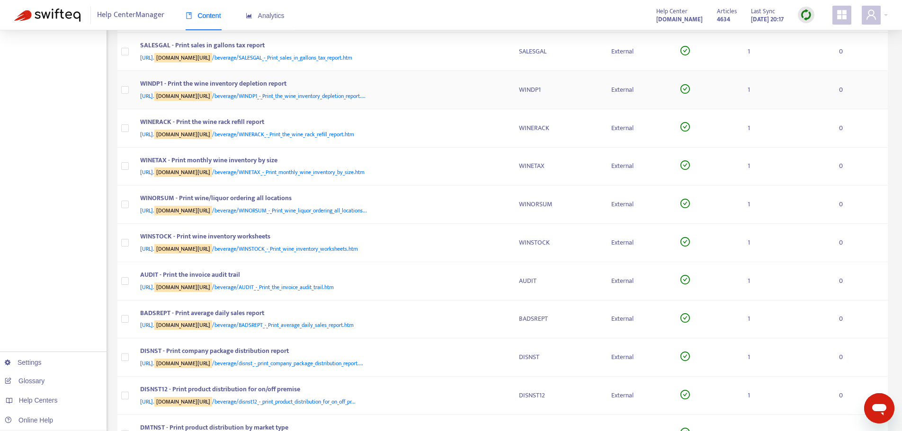
click at [496, 93] on div "[URL]. [DOMAIN_NAME][URL] /beverage/WINDP1_-_Print_the_wine_inventory_depletion…" at bounding box center [320, 96] width 360 height 10
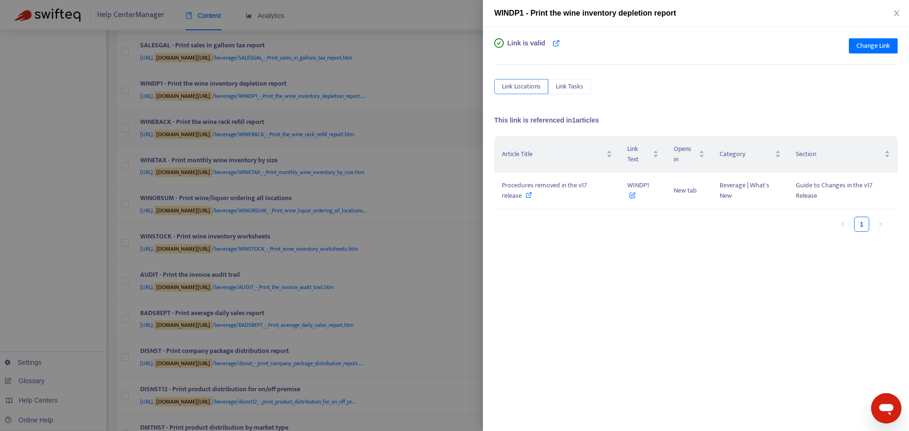
click at [464, 110] on div at bounding box center [454, 215] width 909 height 431
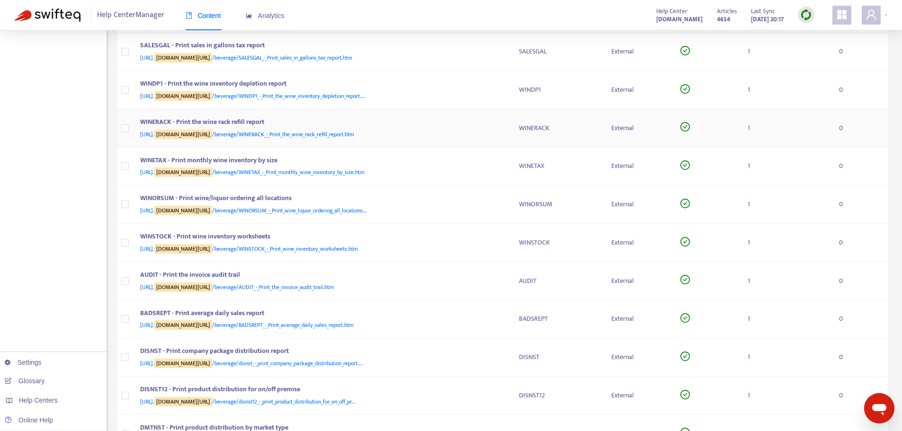
click at [510, 126] on td "WINERACK - Print the wine rack refill report [URL]. [DOMAIN_NAME][URL] /beverag…" at bounding box center [322, 128] width 379 height 38
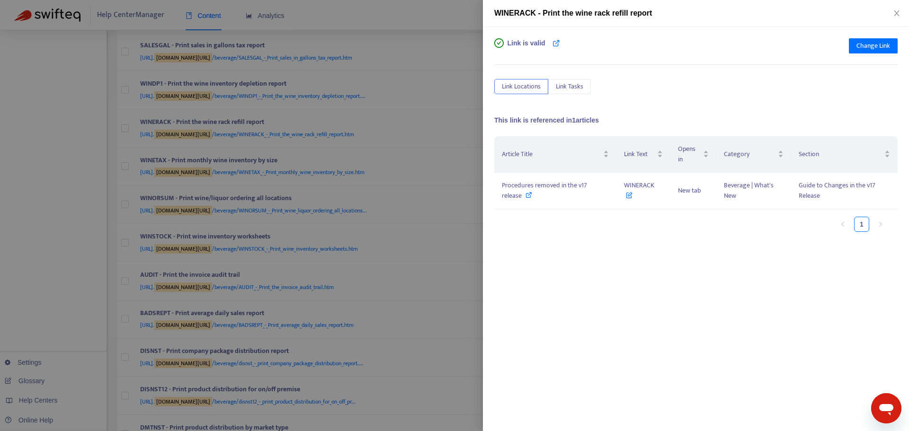
click at [461, 130] on div at bounding box center [454, 215] width 909 height 431
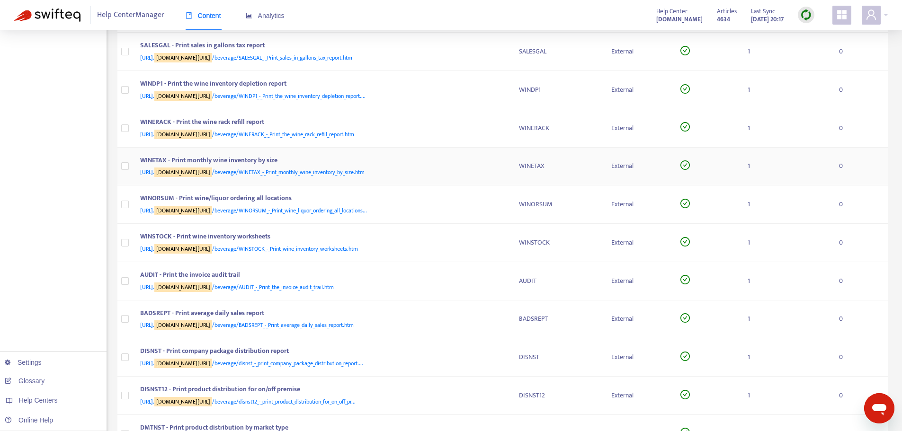
click at [508, 169] on td "WINETAX - Print monthly wine inventory by size [URL]. [DOMAIN_NAME][URL] /bever…" at bounding box center [322, 167] width 379 height 38
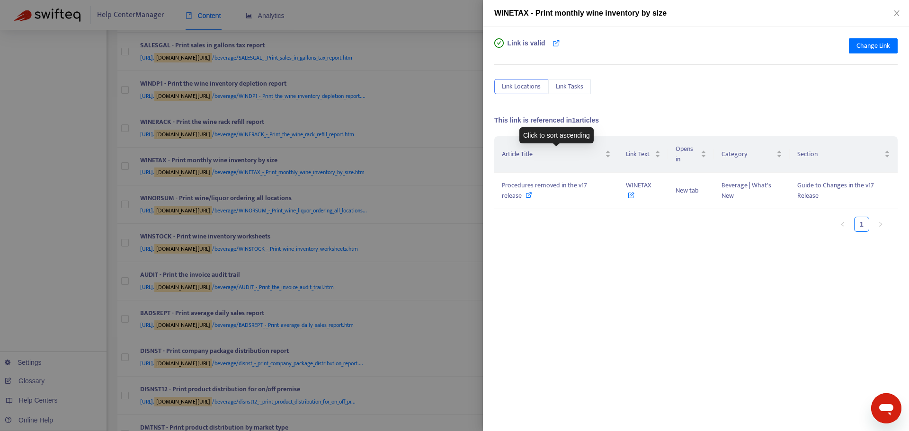
click at [466, 158] on div at bounding box center [454, 215] width 909 height 431
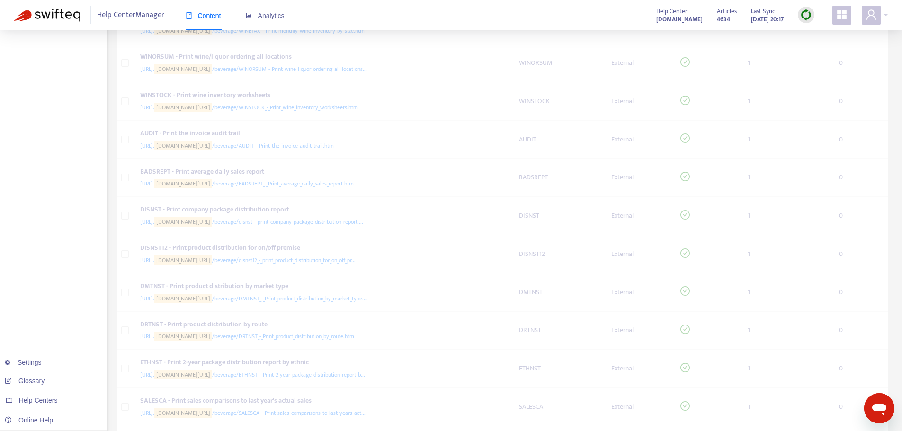
scroll to position [1563, 0]
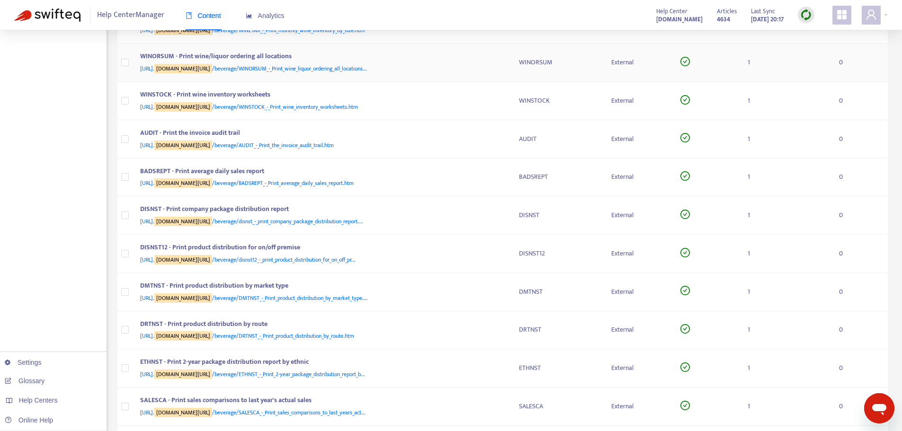
click at [508, 65] on td "WINORSUM - Print wine/liquor ordering all locations [URL]. [DOMAIN_NAME][URL] /…" at bounding box center [322, 63] width 379 height 38
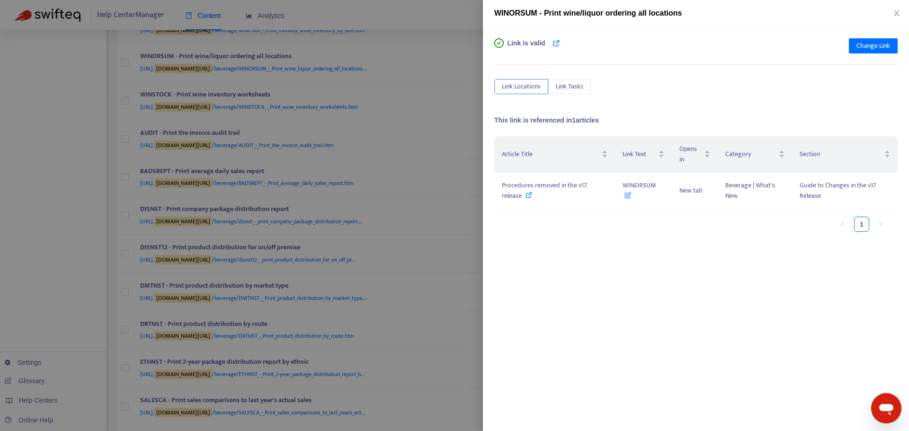
click at [467, 93] on div at bounding box center [454, 215] width 909 height 431
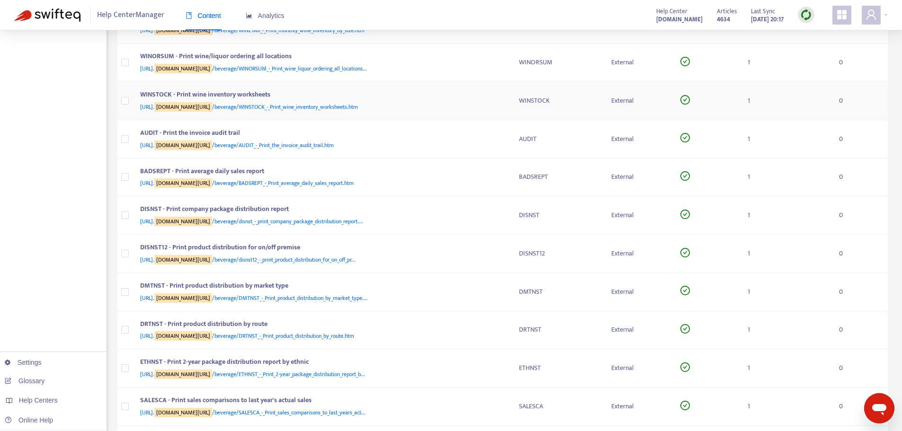
click at [507, 104] on td "WINSTOCK - Print wine inventory worksheets [URL]. [DOMAIN_NAME][URL] /beverage/…" at bounding box center [322, 101] width 379 height 38
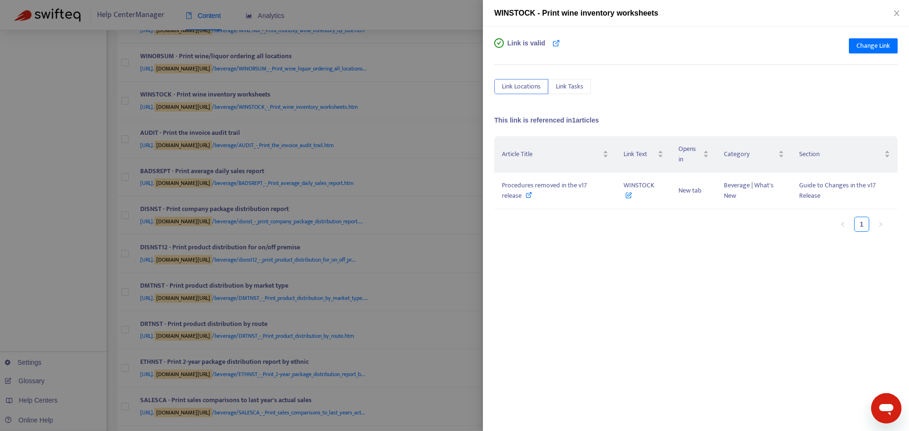
click at [449, 110] on div at bounding box center [454, 215] width 909 height 431
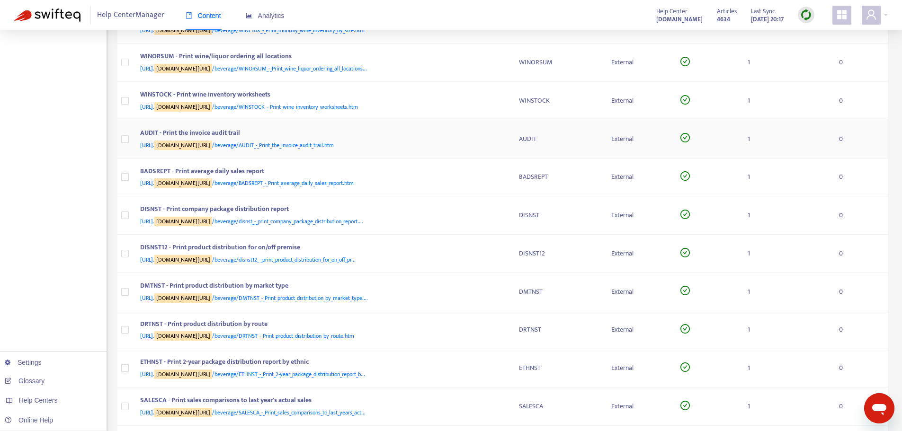
click at [506, 141] on td "AUDIT - Print the invoice audit trail [URL]. [DOMAIN_NAME][URL] /beverage/AUDIT…" at bounding box center [322, 139] width 379 height 38
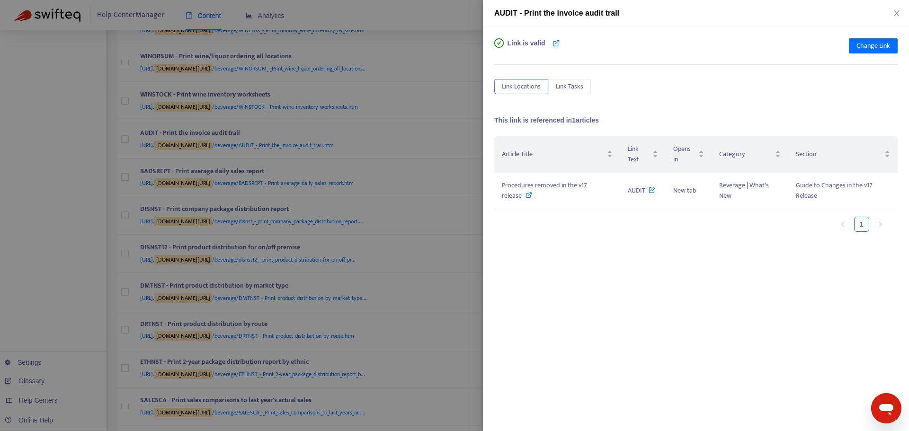
click at [464, 137] on div at bounding box center [454, 215] width 909 height 431
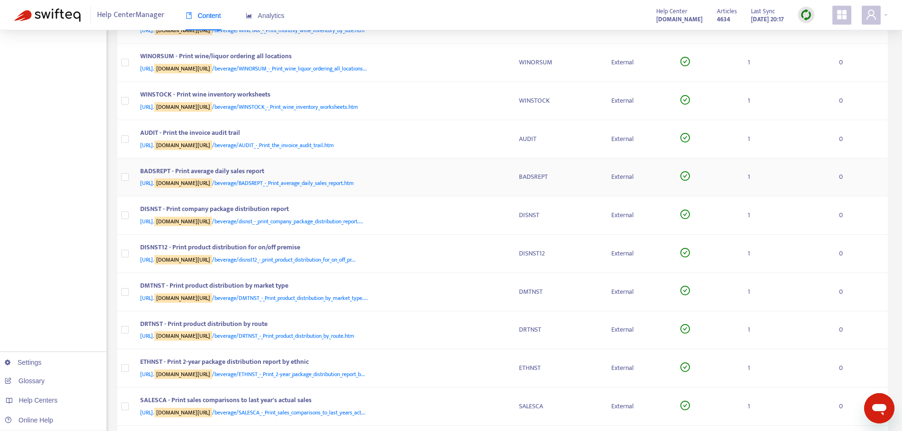
click at [506, 175] on td "BADSREPT - Print average daily sales report [URL]. [DOMAIN_NAME][URL] /beverage…" at bounding box center [322, 178] width 379 height 38
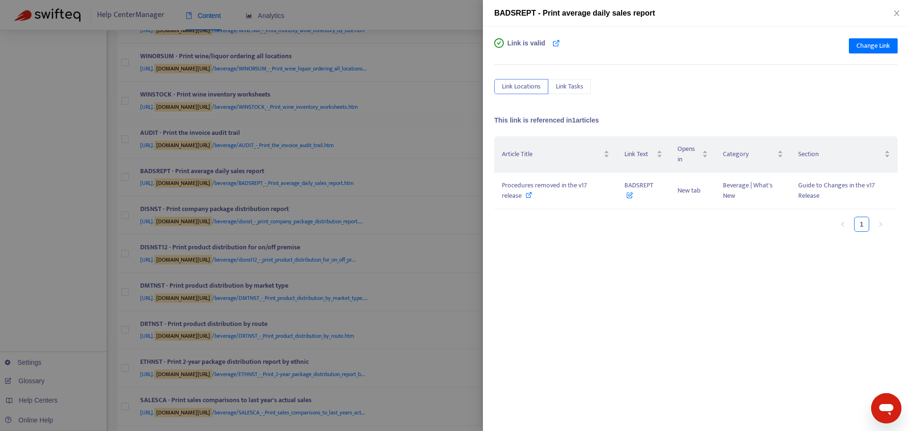
click at [463, 155] on div at bounding box center [454, 215] width 909 height 431
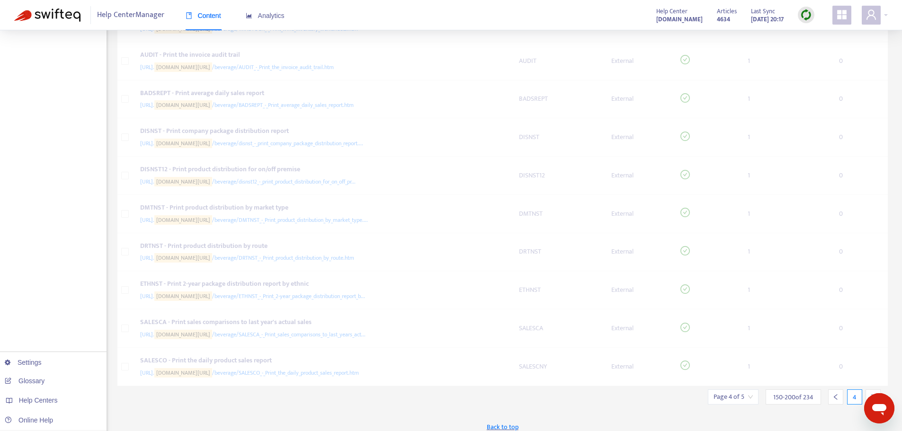
scroll to position [1649, 0]
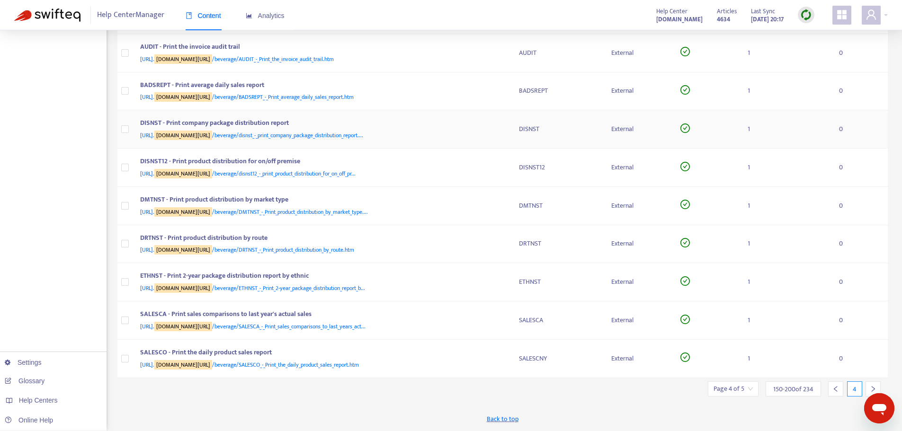
click at [500, 124] on div "DISNST - Print company package distribution report" at bounding box center [320, 124] width 360 height 12
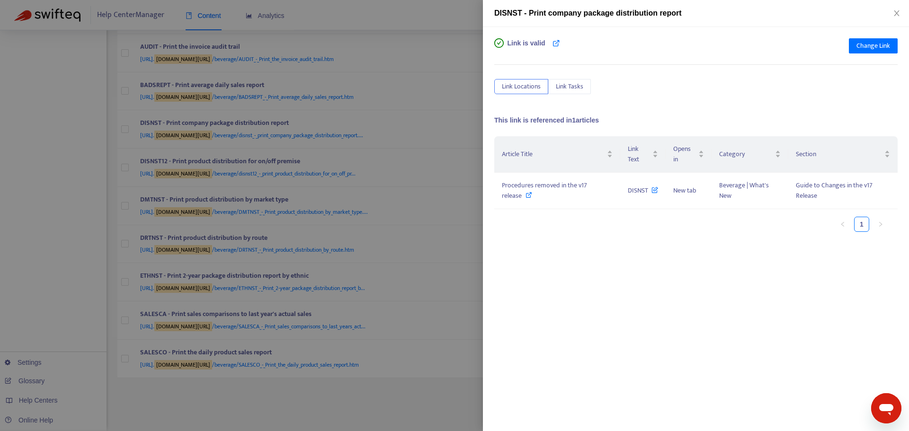
click at [476, 130] on div at bounding box center [454, 215] width 909 height 431
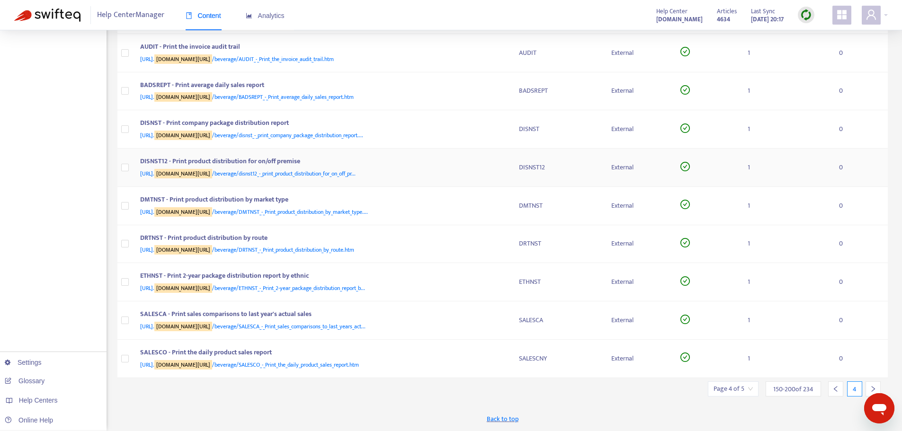
click at [498, 171] on div "[URL]. [DOMAIN_NAME][URL] /beverage/disnst12_-_print_product_distribution_for_o…" at bounding box center [320, 174] width 360 height 10
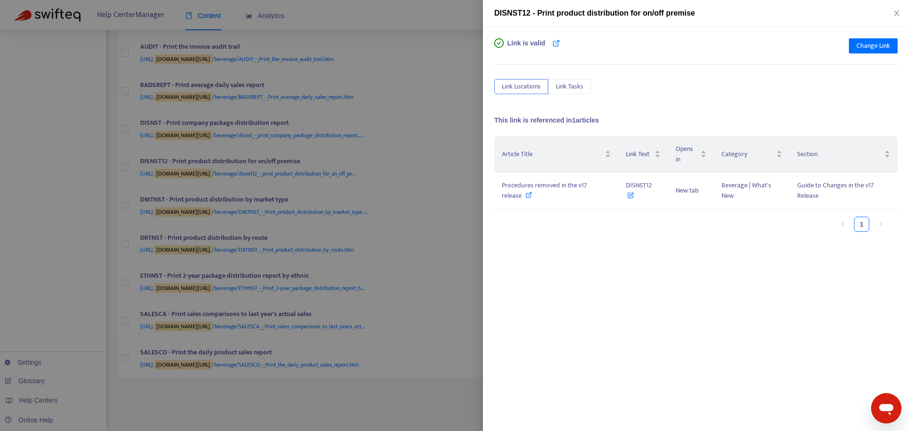
click at [481, 162] on div at bounding box center [454, 215] width 909 height 431
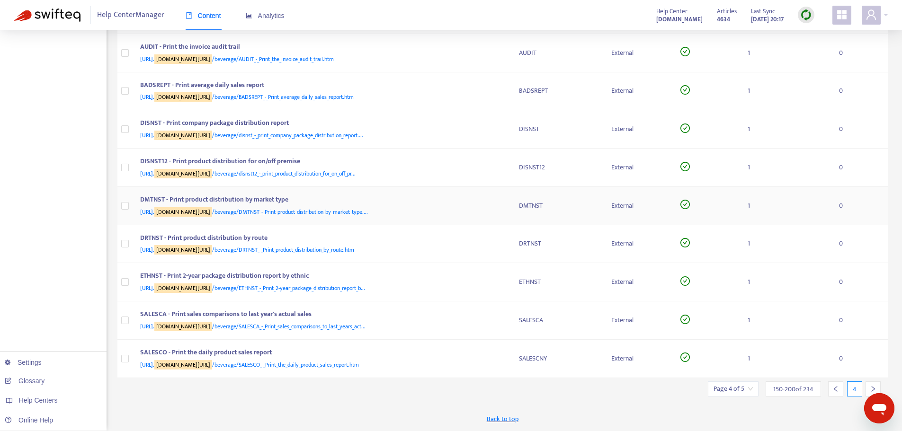
click at [499, 207] on div "[URL]. [DOMAIN_NAME][URL] /beverage/DMTNST_-_Print_product_distribution_by_mark…" at bounding box center [320, 212] width 360 height 10
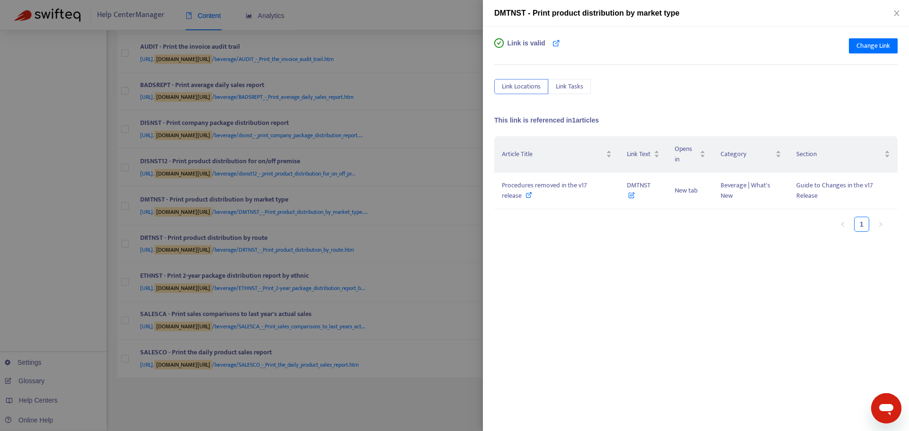
click at [476, 161] on div at bounding box center [454, 215] width 909 height 431
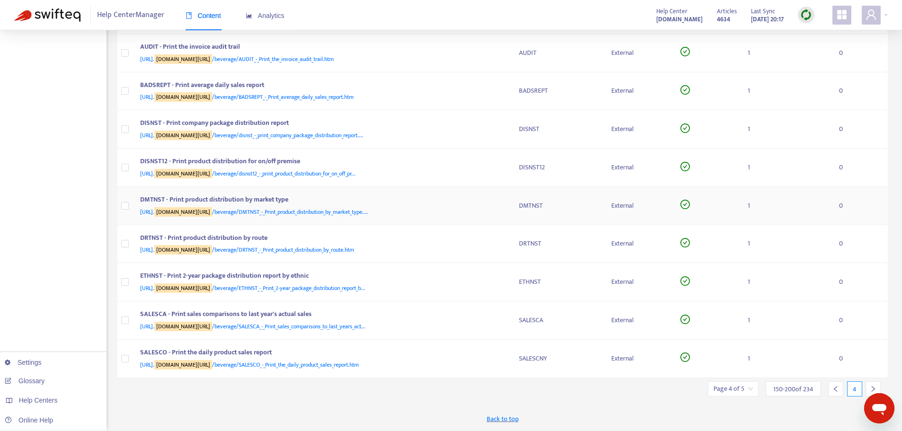
click at [507, 212] on td "DMTNST - Print product distribution by market type [URL]. [DOMAIN_NAME][URL] /b…" at bounding box center [322, 206] width 379 height 38
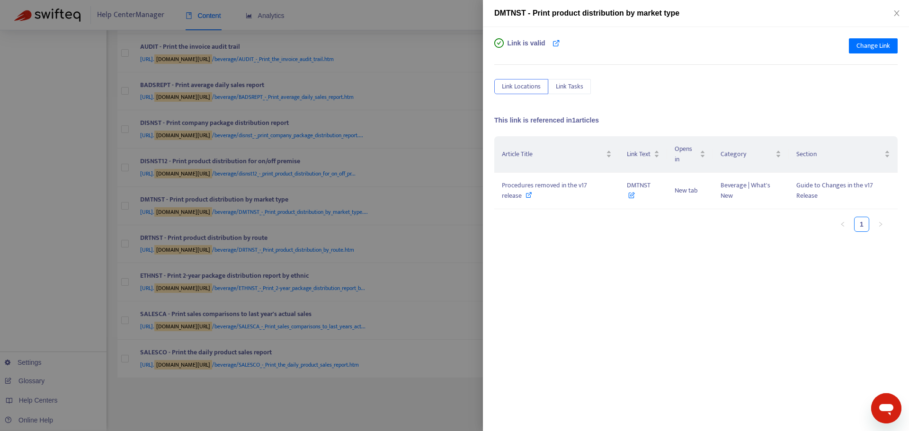
click at [468, 159] on div at bounding box center [454, 215] width 909 height 431
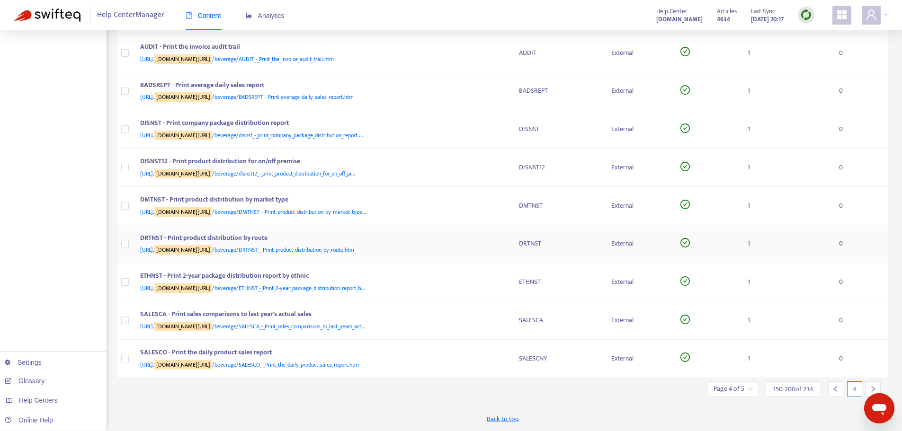
click at [502, 248] on div "DRTNST - Print product distribution by route [URL]. [DOMAIN_NAME][URL] /beverag…" at bounding box center [322, 244] width 364 height 23
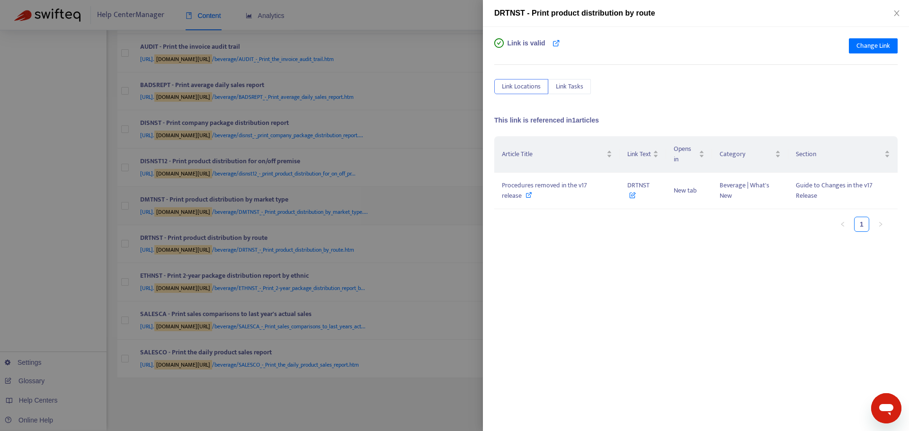
click at [479, 192] on div at bounding box center [454, 215] width 909 height 431
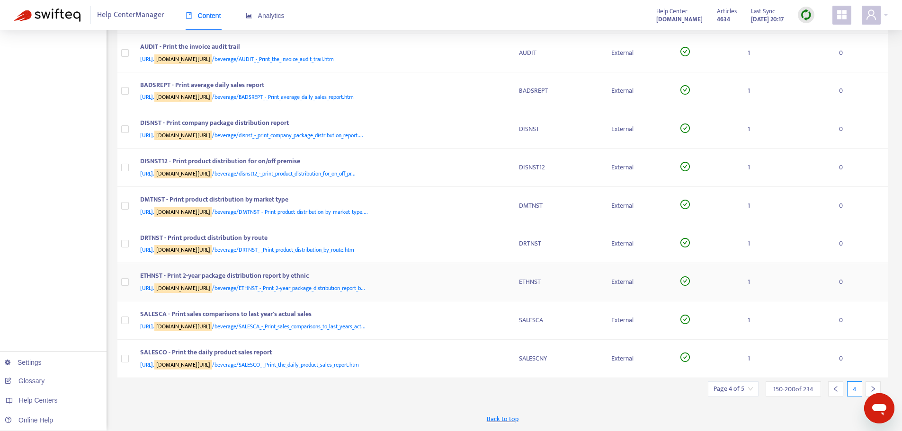
click at [511, 278] on td "ETHNST" at bounding box center [557, 282] width 92 height 38
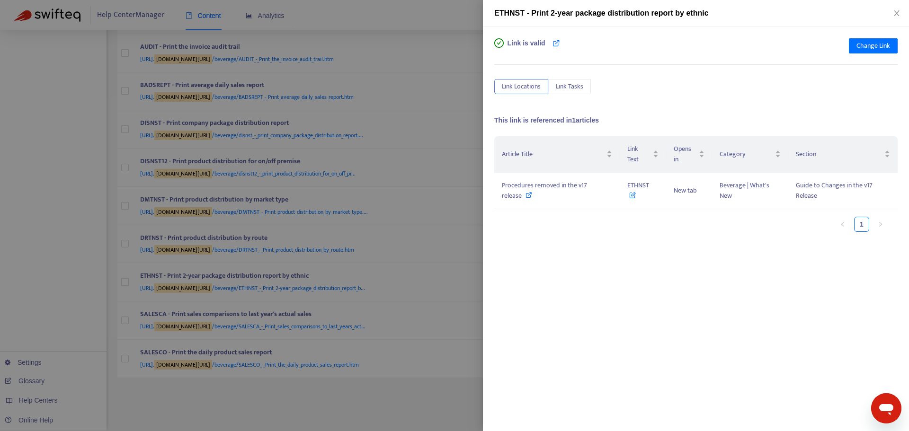
click at [480, 209] on div at bounding box center [454, 215] width 909 height 431
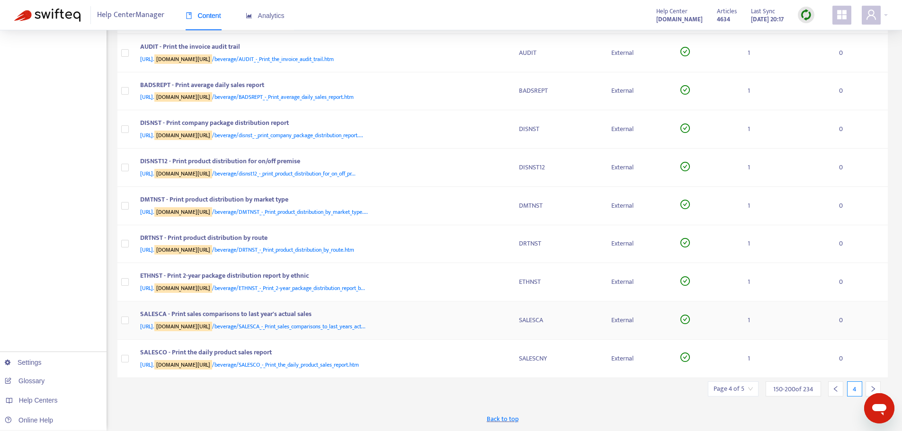
click at [509, 322] on td "SALESCA - Print sales comparisons to last year's actual sales [URL]. [DOMAIN_NA…" at bounding box center [322, 321] width 379 height 38
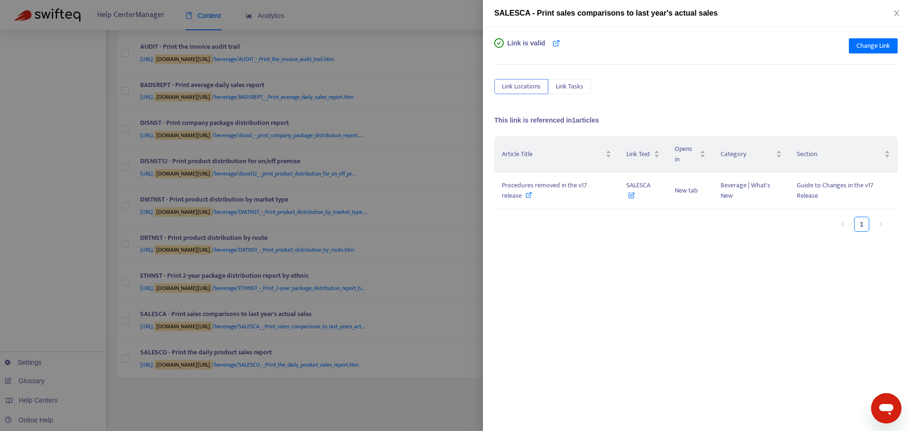
click at [475, 234] on div at bounding box center [454, 215] width 909 height 431
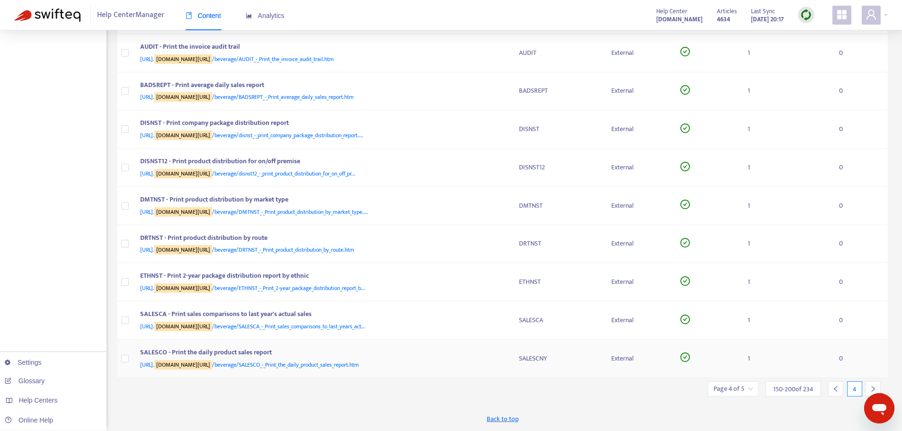
click at [509, 356] on td "SALESCO - Print the daily product sales report [URL]. [DOMAIN_NAME][URL] /bever…" at bounding box center [322, 359] width 379 height 38
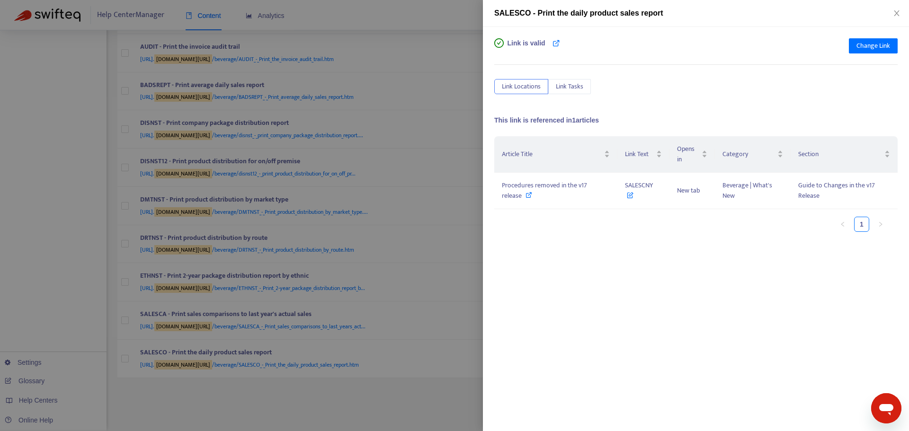
click at [472, 230] on div at bounding box center [454, 215] width 909 height 431
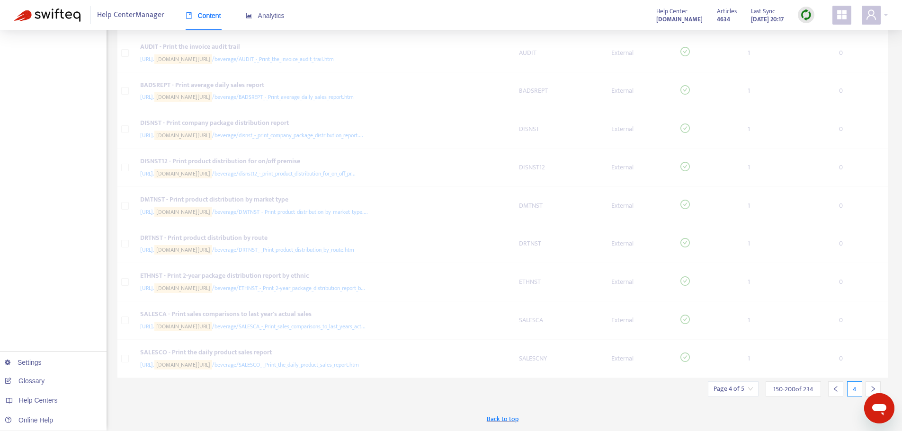
click at [874, 383] on div at bounding box center [873, 389] width 15 height 15
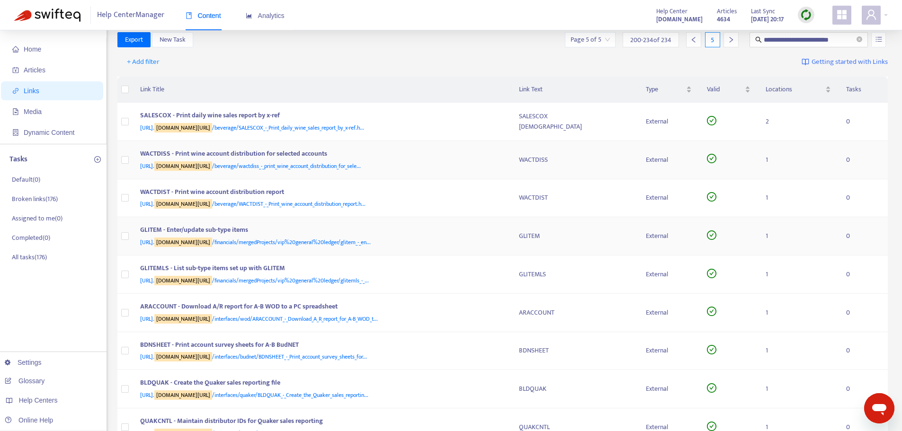
scroll to position [0, 0]
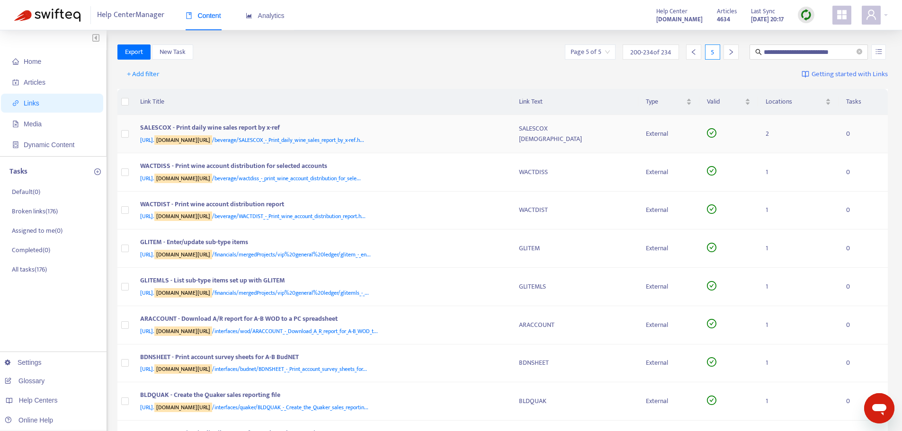
click at [485, 125] on div "SALESCOX - Print daily wine sales report by x-ref" at bounding box center [320, 129] width 360 height 12
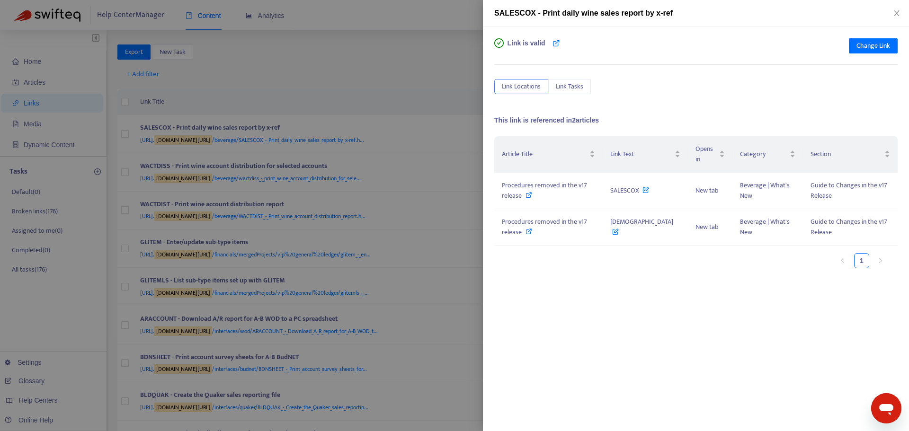
click at [439, 112] on div at bounding box center [454, 215] width 909 height 431
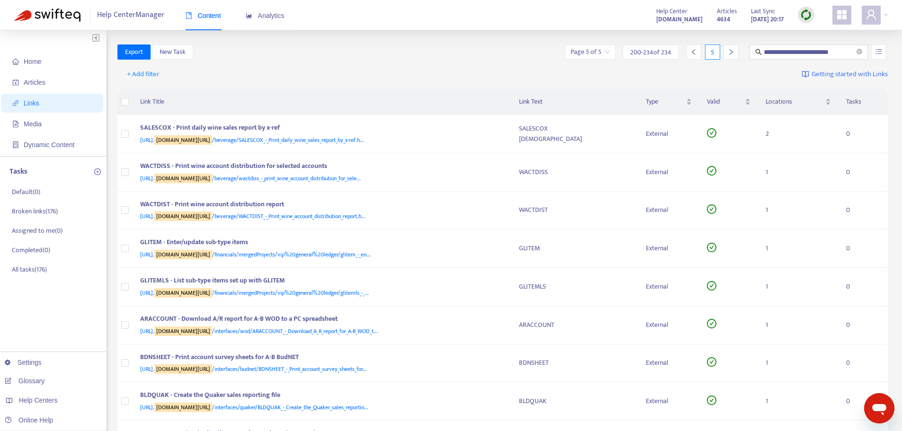
click at [494, 176] on div "[URL]. [DOMAIN_NAME][URL] /beverage/wactdiss_-_print_wine_account_distribution_…" at bounding box center [320, 178] width 360 height 10
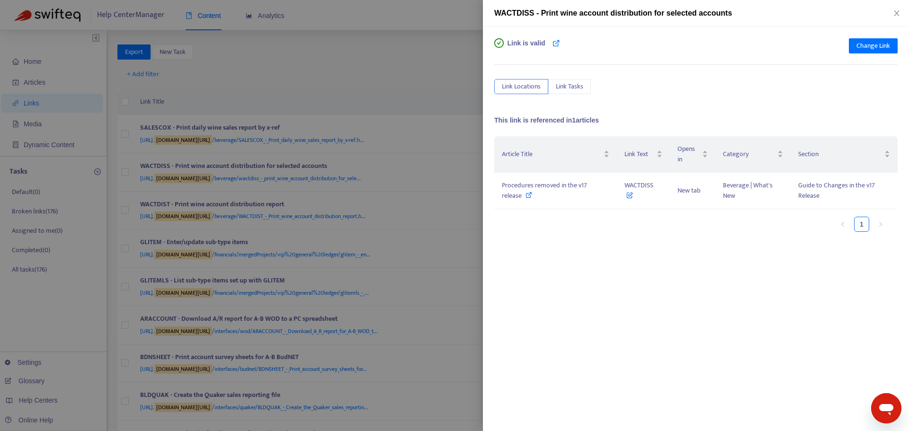
click at [454, 91] on div at bounding box center [454, 215] width 909 height 431
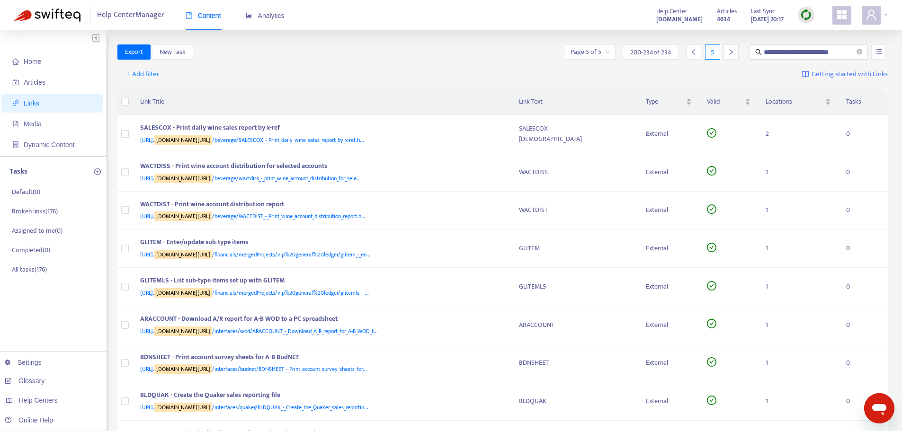
click at [505, 218] on td "WACTDIST - Print wine account distribution report [URL]. [DOMAIN_NAME][URL] /be…" at bounding box center [322, 211] width 379 height 38
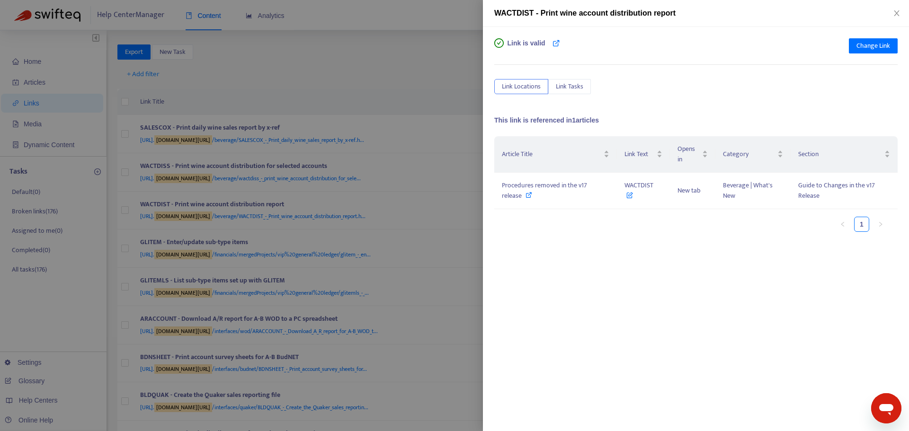
click at [442, 87] on div at bounding box center [454, 215] width 909 height 431
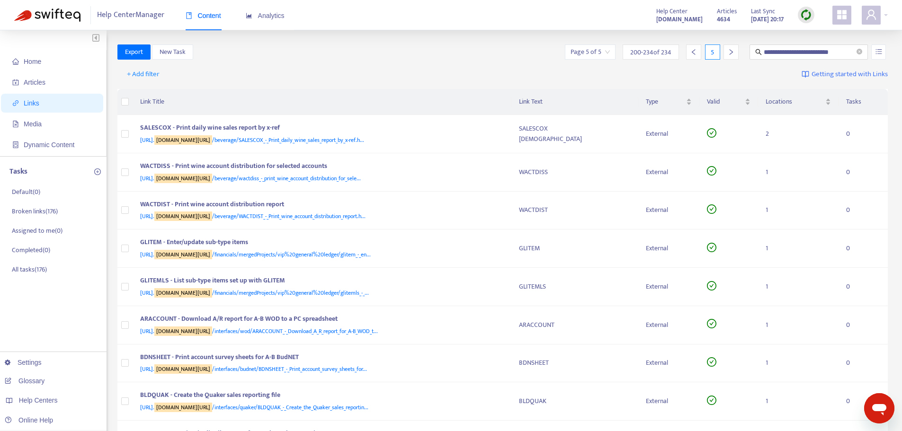
click at [496, 254] on div "[URL]. [DOMAIN_NAME][URL] /financials/mergedProjects/vip%20general%20ledger/gli…" at bounding box center [320, 255] width 360 height 10
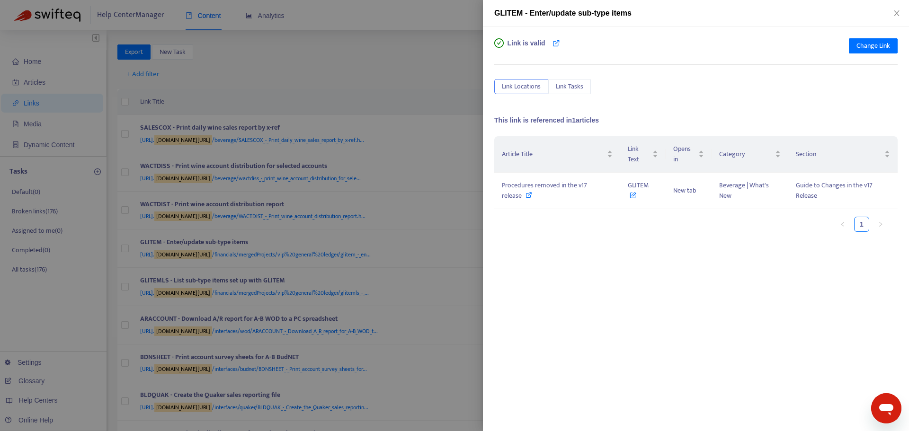
click at [456, 103] on div at bounding box center [454, 215] width 909 height 431
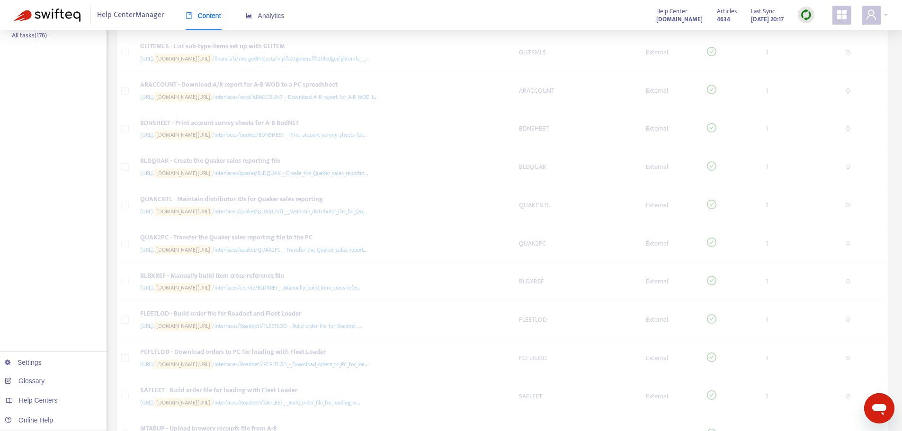
scroll to position [237, 0]
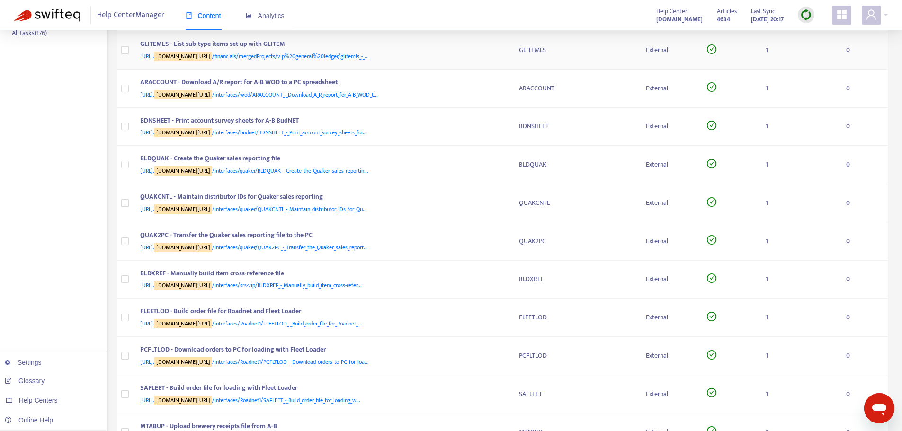
click at [491, 61] on div "[URL]. [DOMAIN_NAME][URL] /financials/mergedProjects/vip%20general%20ledger/gli…" at bounding box center [320, 56] width 360 height 10
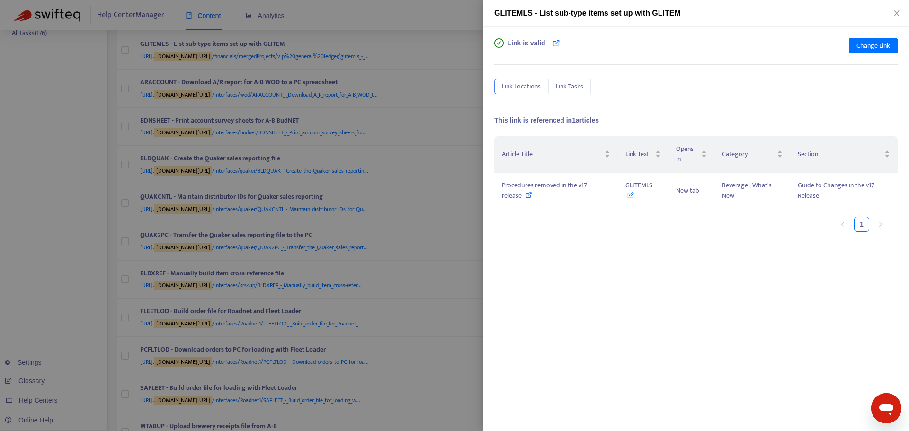
click at [470, 54] on div at bounding box center [454, 215] width 909 height 431
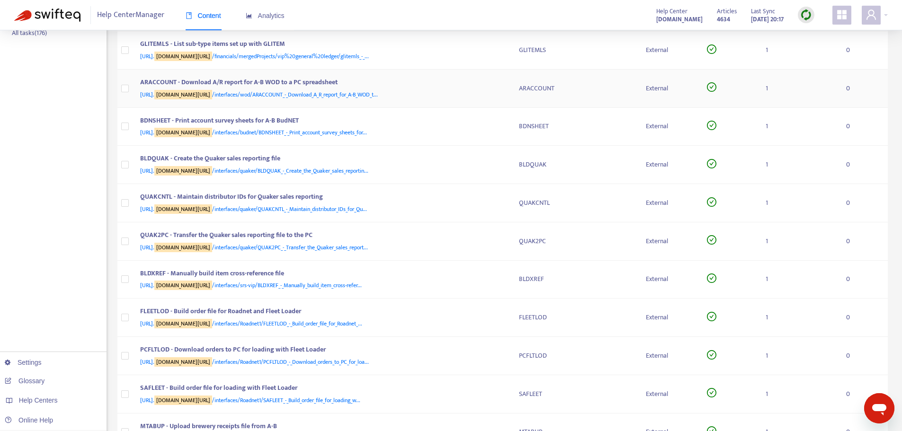
click at [509, 92] on td "ARACCOUNT - Download A/R report for A-B WOD to a PC spreadsheet [URL]. [DOMAIN_…" at bounding box center [322, 89] width 379 height 38
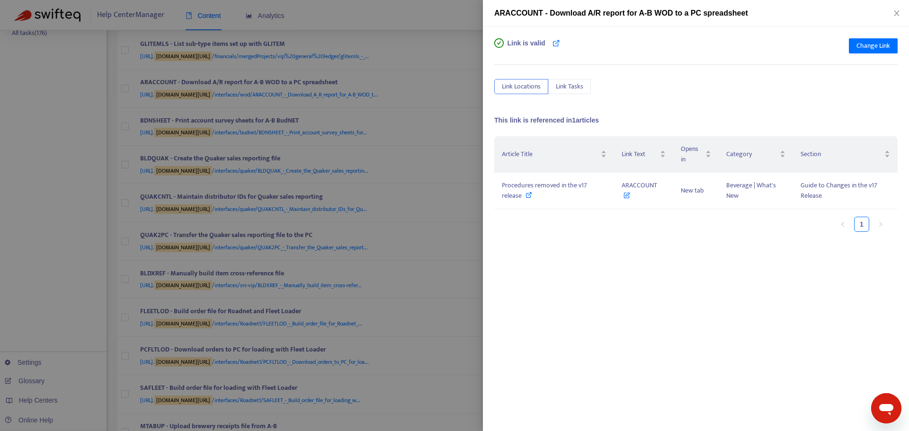
click at [476, 64] on div at bounding box center [454, 215] width 909 height 431
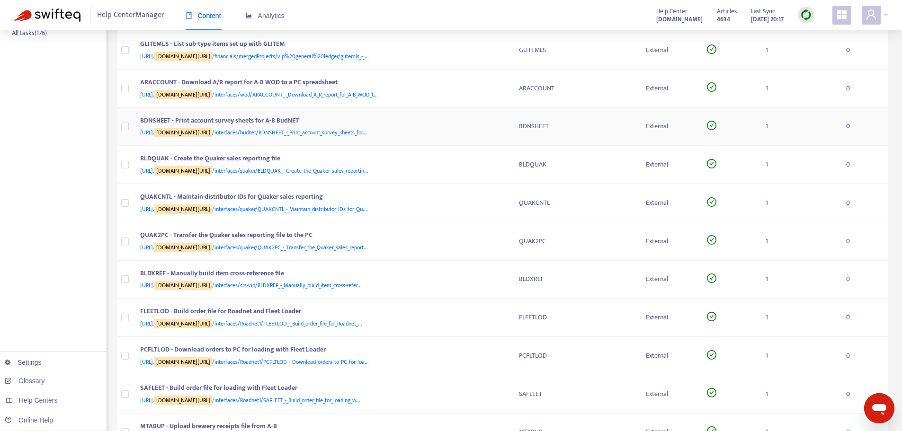
click at [502, 129] on div "BDNSHEET - Print account survey sheets for A-B BudNET [URL]. [DOMAIN_NAME][URL]…" at bounding box center [322, 127] width 364 height 23
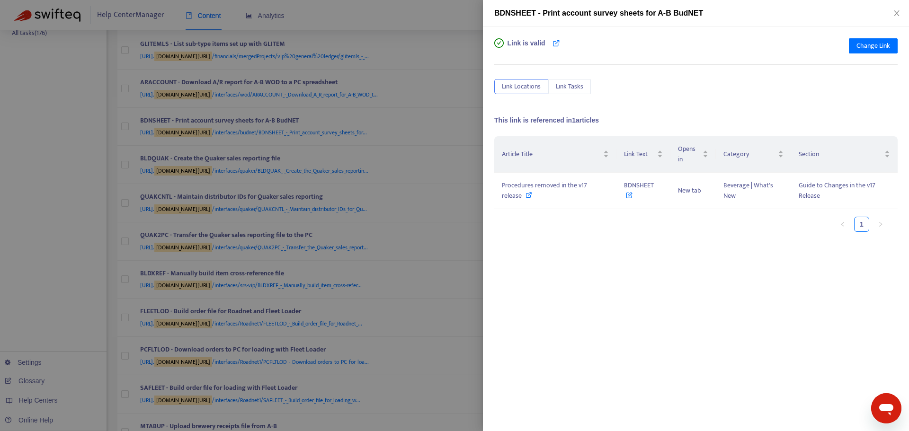
click at [480, 90] on div at bounding box center [454, 215] width 909 height 431
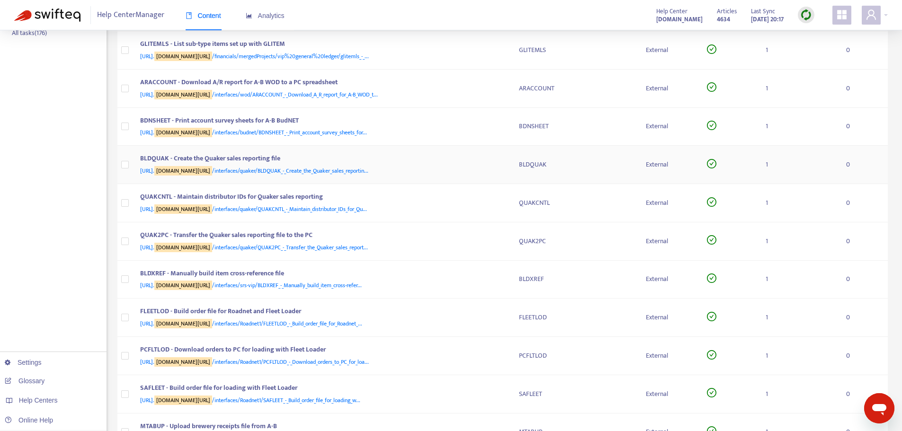
click at [502, 158] on div "BLDQUAK - Create the Quaker sales reporting file [URL]. [DOMAIN_NAME][URL] /int…" at bounding box center [322, 164] width 364 height 23
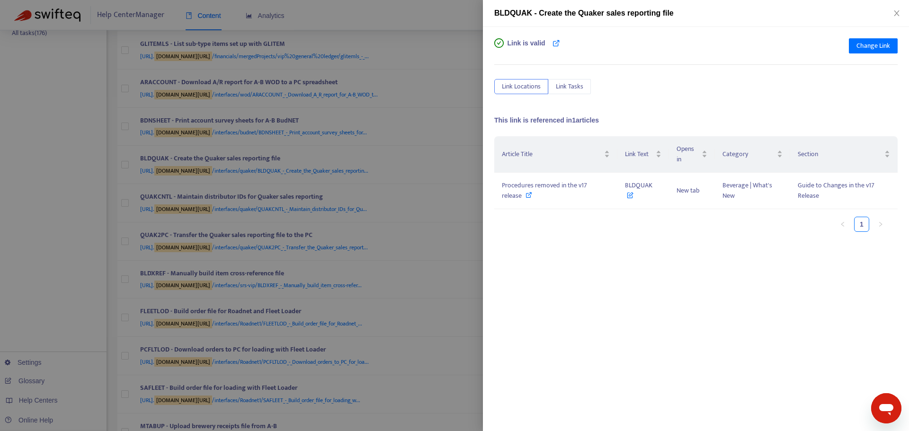
click at [448, 83] on div at bounding box center [454, 215] width 909 height 431
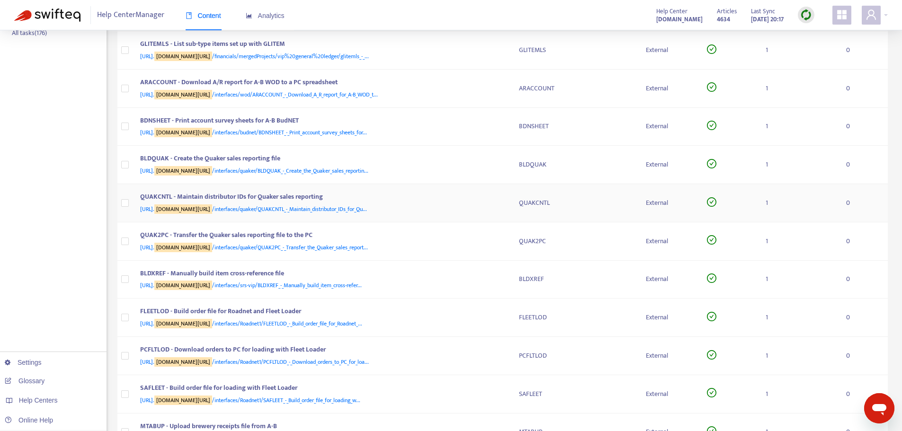
click at [502, 205] on div "QUAKCNTL - Maintain distributor IDs for Quaker sales reporting [URL]. [DOMAIN_N…" at bounding box center [322, 203] width 364 height 23
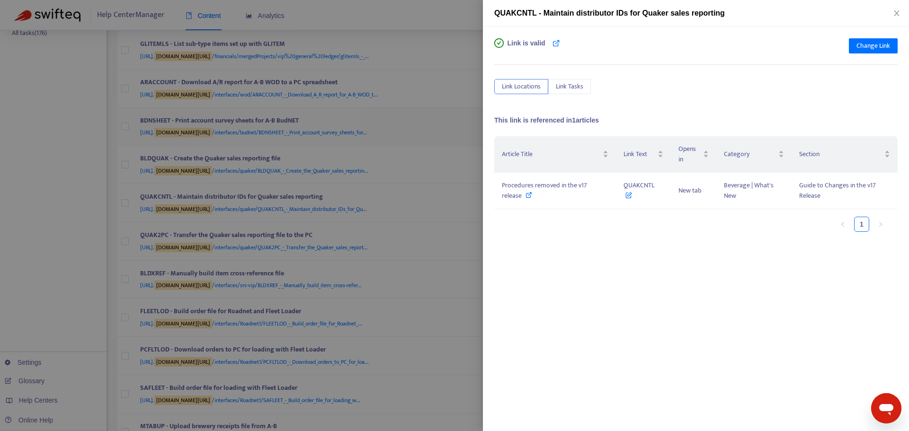
click at [466, 141] on div at bounding box center [454, 215] width 909 height 431
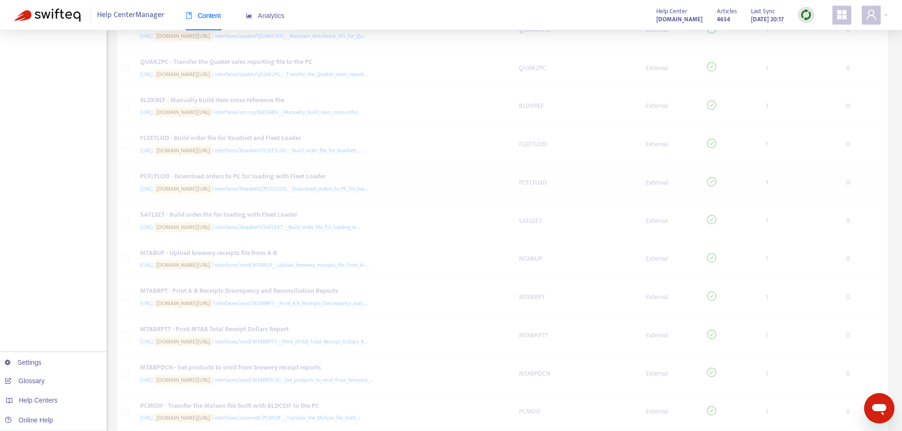
scroll to position [426, 0]
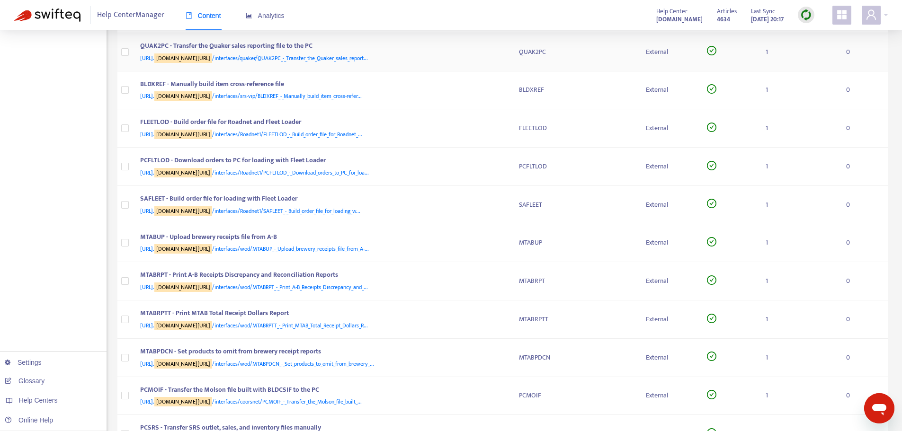
click at [489, 59] on div "[URL]. [DOMAIN_NAME][URL] /interfaces/quaker/QUAK2PC_-_Transfer_the_Quaker_sale…" at bounding box center [320, 58] width 360 height 10
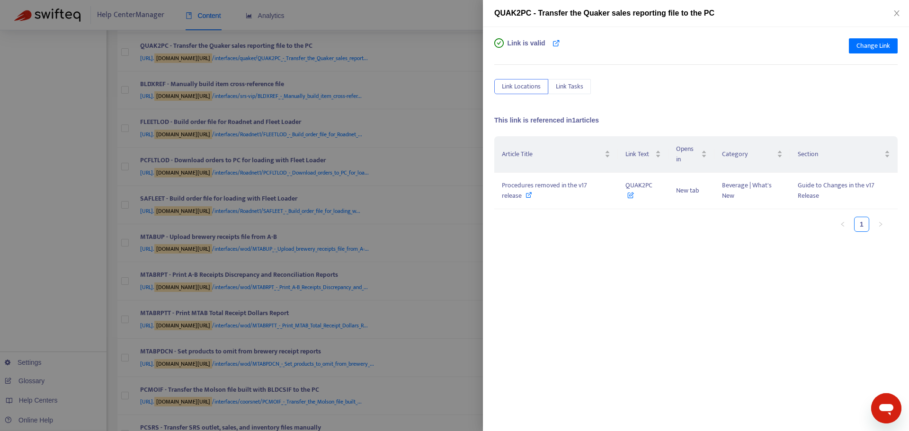
click at [462, 90] on div at bounding box center [454, 215] width 909 height 431
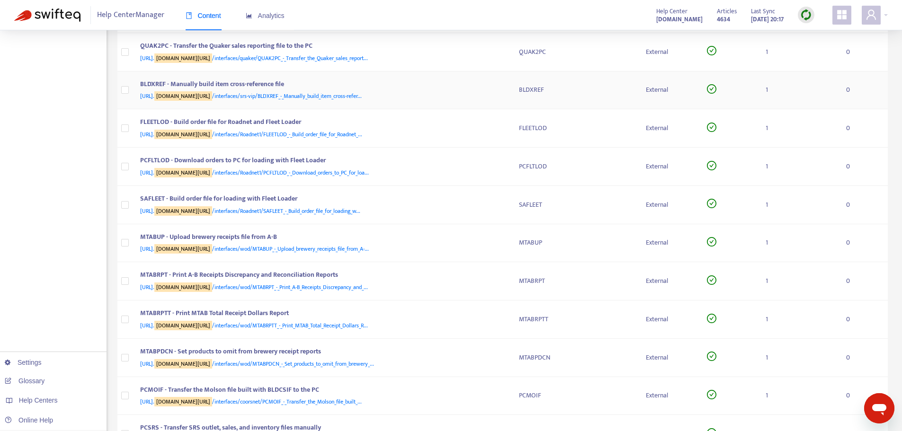
click at [499, 95] on div "[URL]. [DOMAIN_NAME][URL] /interfaces/srs-vip/BLDXREF_-_Manually_build_item_cro…" at bounding box center [320, 96] width 360 height 10
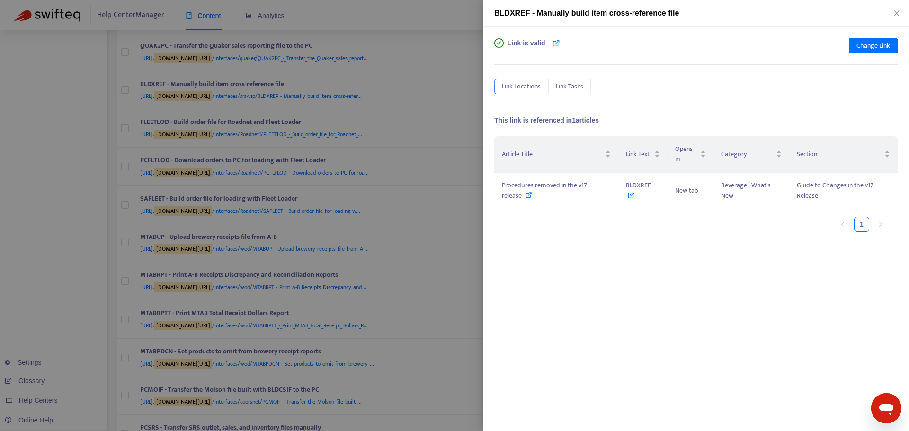
click at [461, 86] on div at bounding box center [454, 215] width 909 height 431
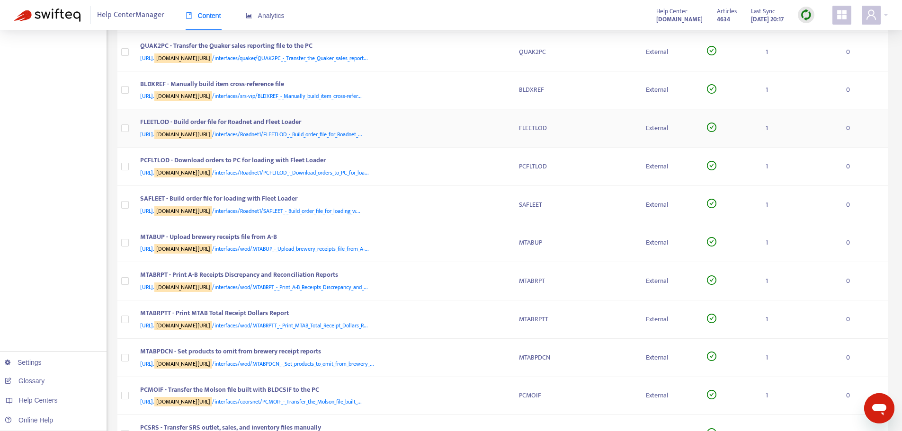
click at [499, 136] on div "[URL]. [DOMAIN_NAME][URL] /interfaces/Roadnet1/FLEETLOD_-_Build_order_file_for_…" at bounding box center [320, 134] width 360 height 10
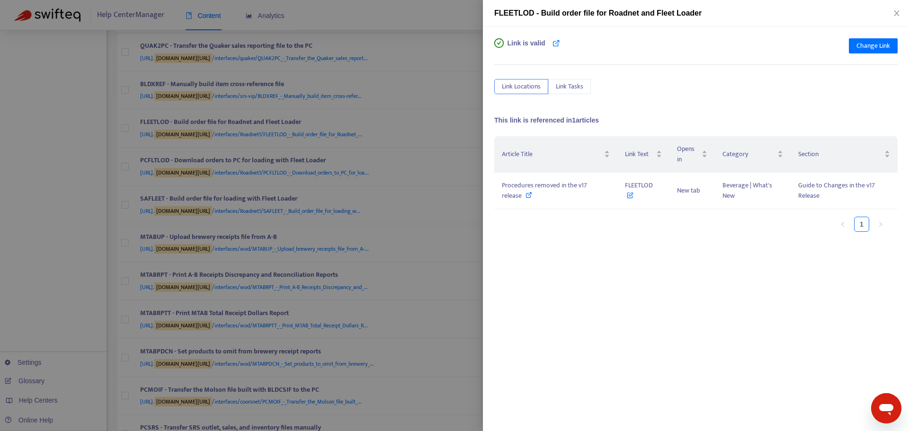
click at [462, 108] on div at bounding box center [454, 215] width 909 height 431
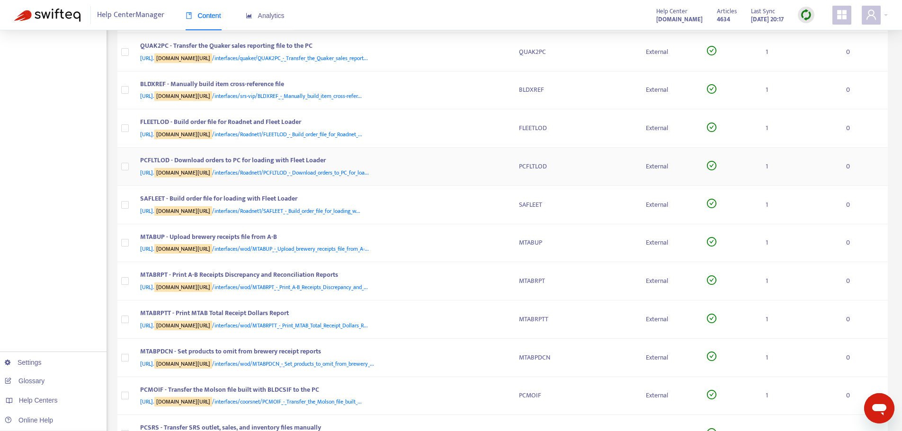
click at [490, 168] on div "[URL]. [DOMAIN_NAME][URL] /interfaces/Roadnet1/PCFLTLOD_-_Download_orders_to_PC…" at bounding box center [320, 173] width 360 height 10
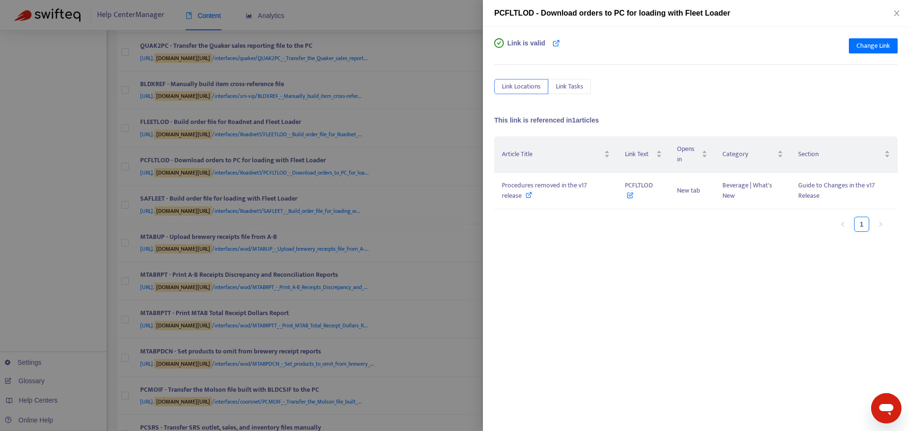
click at [462, 118] on div at bounding box center [454, 215] width 909 height 431
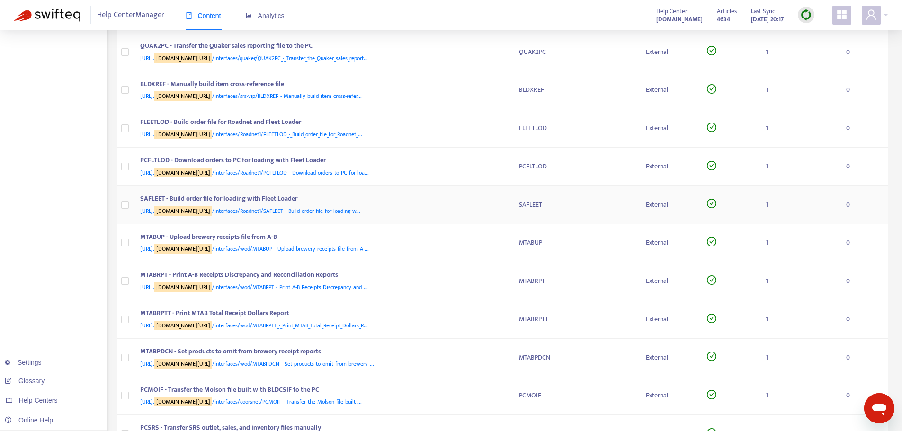
click at [484, 208] on div "[URL]. [DOMAIN_NAME][URL] /interfaces/Roadnet1/SAFLEET_-_Build_order_file_for_l…" at bounding box center [320, 211] width 360 height 10
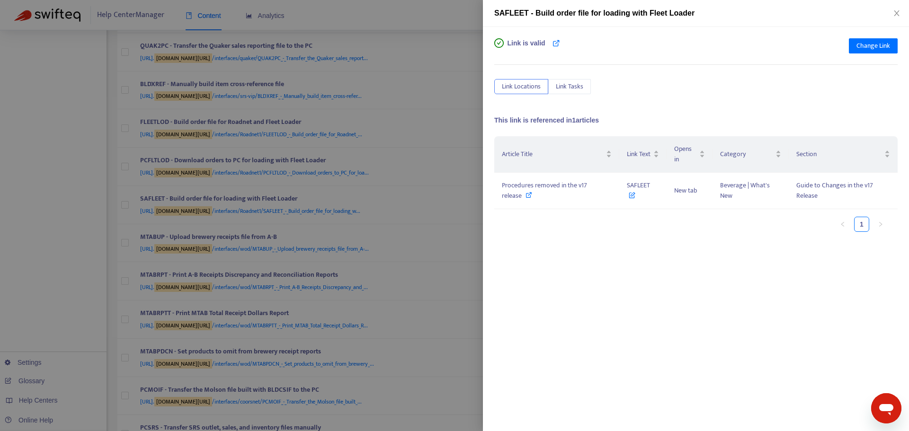
click at [465, 166] on div at bounding box center [454, 215] width 909 height 431
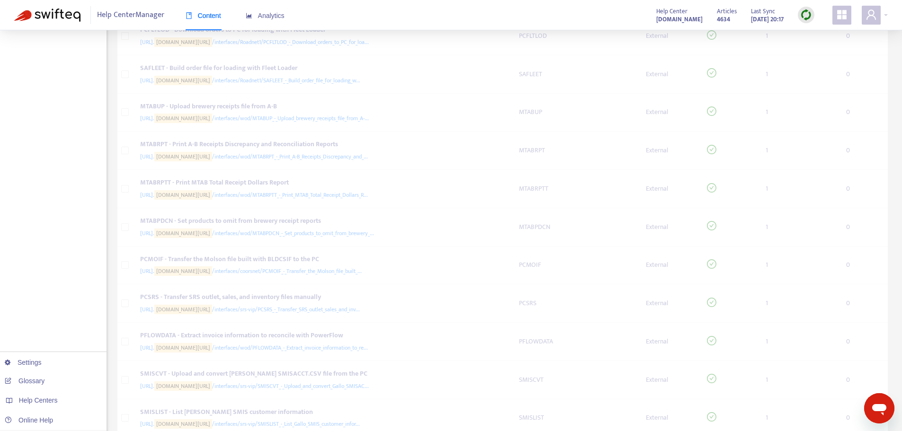
scroll to position [568, 0]
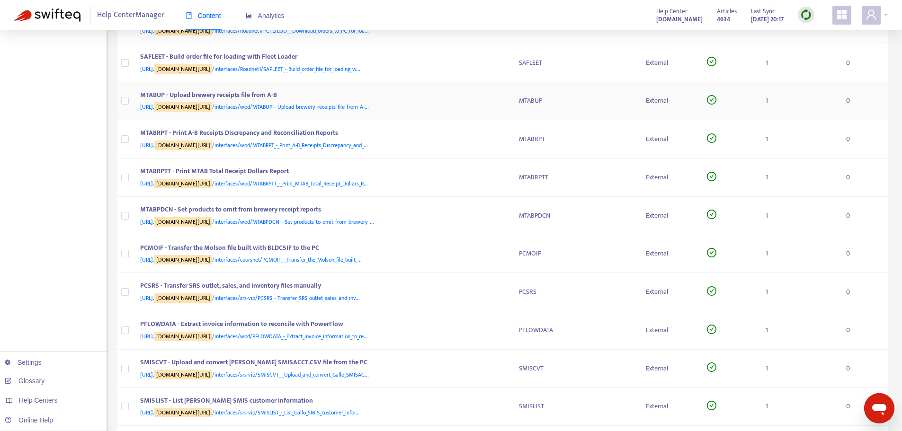
click at [491, 102] on div "[URL]. [DOMAIN_NAME][URL] /interfaces/wod/MTABUP_-_Upload_brewery_receipts_file…" at bounding box center [320, 107] width 360 height 10
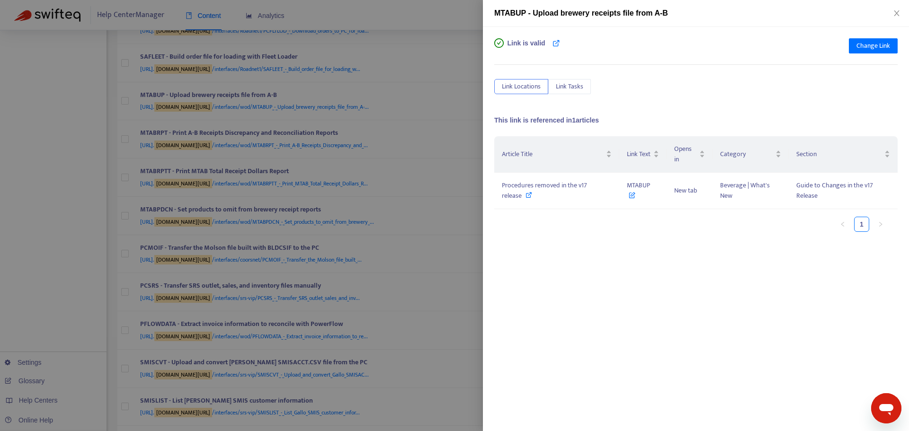
click at [464, 99] on div at bounding box center [454, 215] width 909 height 431
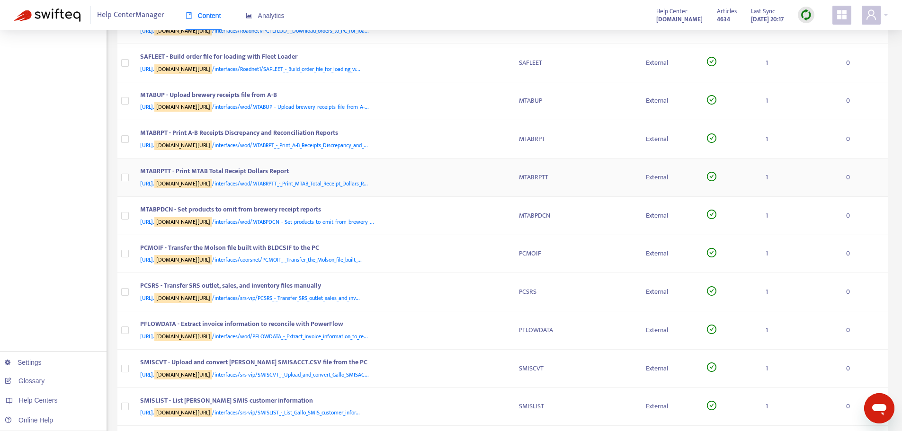
click at [500, 176] on div "MTABRPTT - Print MTAB Total Receipt Dollars Report" at bounding box center [320, 172] width 360 height 12
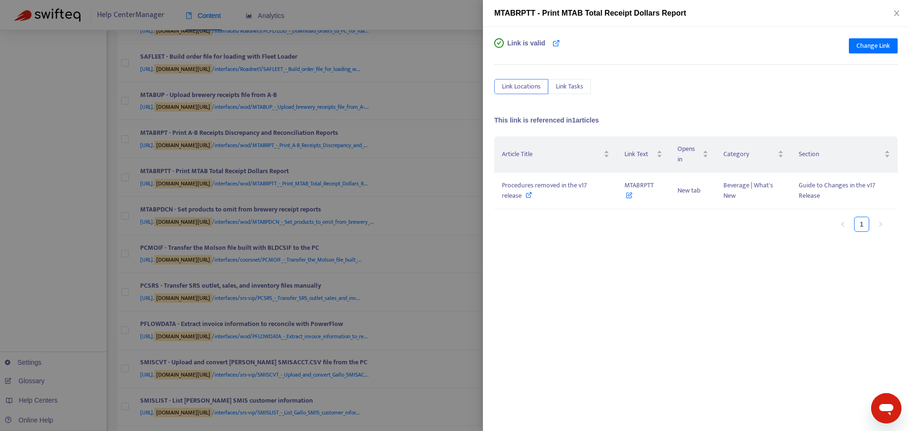
click at [462, 129] on div at bounding box center [454, 215] width 909 height 431
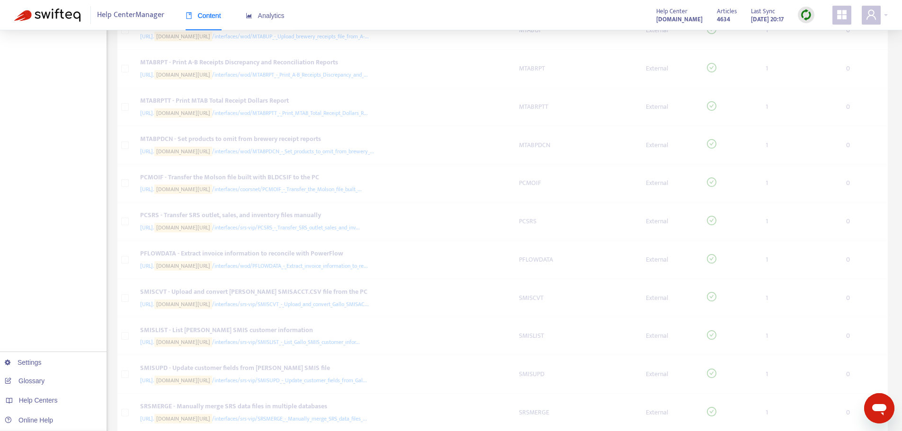
scroll to position [663, 0]
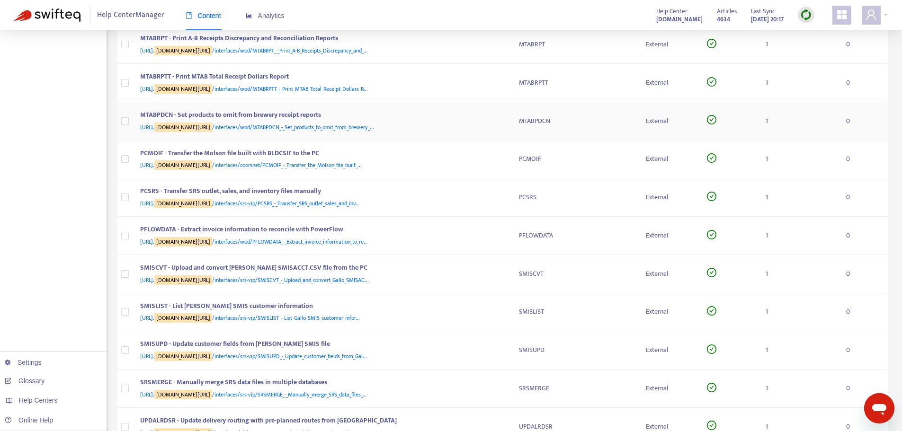
click at [493, 119] on div "MTABPDCN - Set products to omit from brewery receipt reports" at bounding box center [320, 116] width 360 height 12
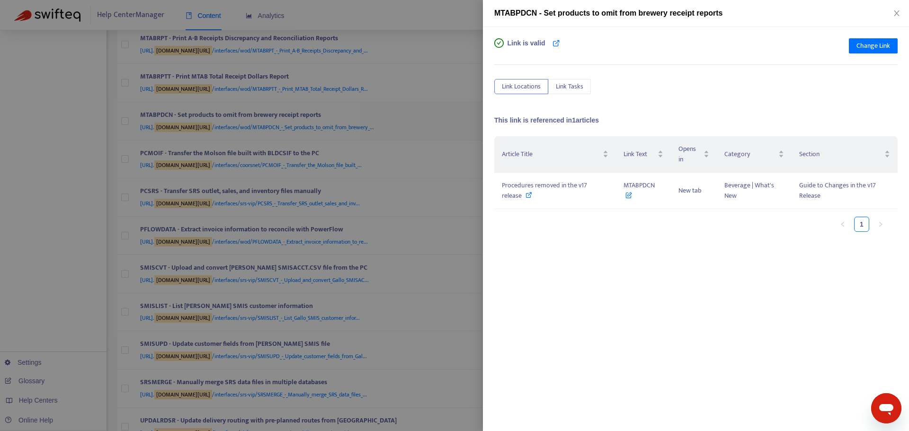
click at [461, 129] on div at bounding box center [454, 215] width 909 height 431
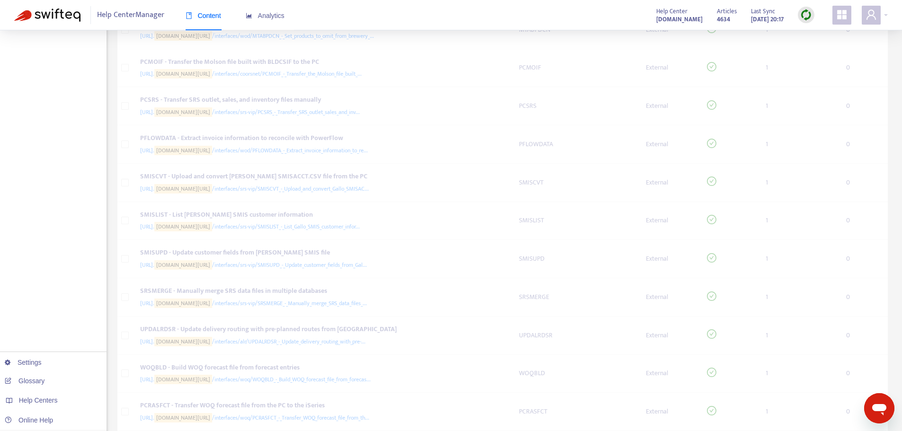
scroll to position [758, 0]
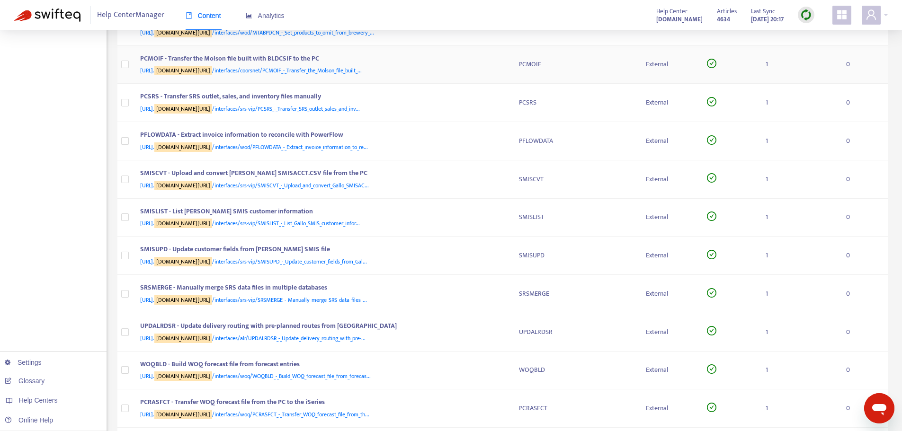
click at [500, 70] on div "[URL]. [DOMAIN_NAME][URL] /interfaces/coorsnet/PCMOIF_-_Transfer_the_Molson_fil…" at bounding box center [320, 70] width 360 height 10
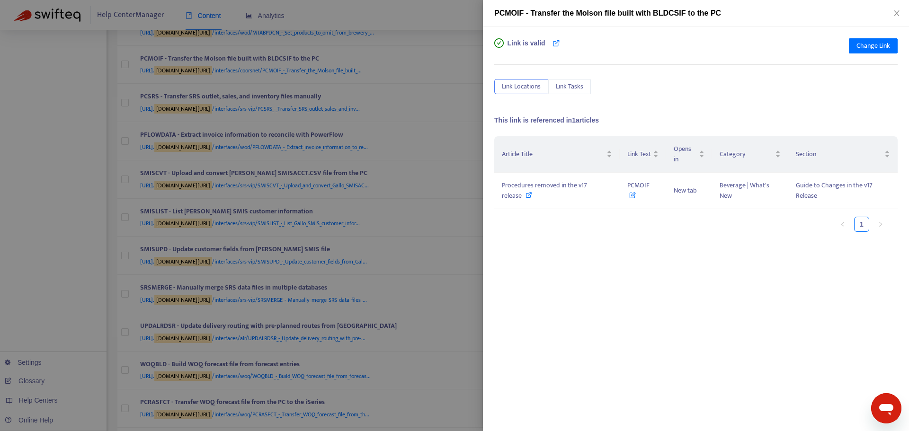
click at [463, 138] on div at bounding box center [454, 215] width 909 height 431
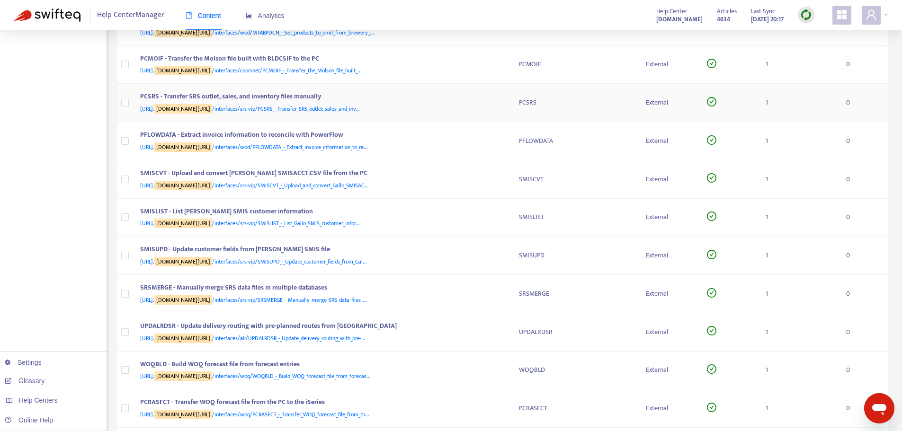
click at [499, 103] on div "PCSRS - Transfer SRS outlet, sales, and inventory files manually" at bounding box center [320, 97] width 360 height 12
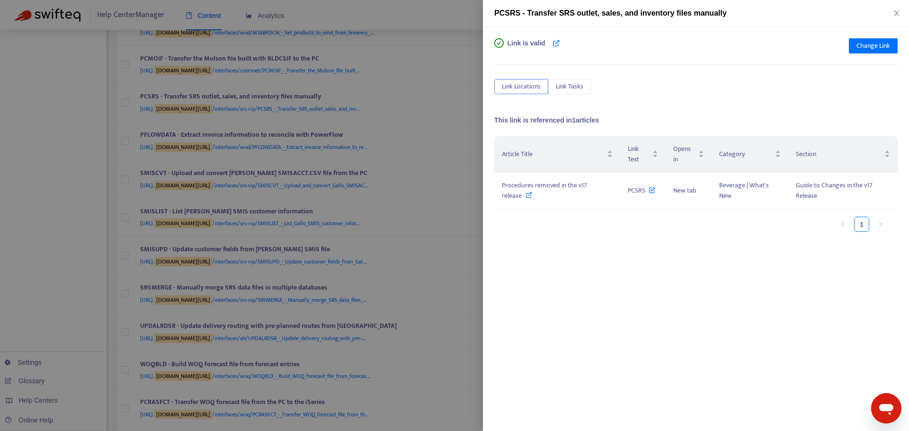
click at [464, 125] on div at bounding box center [454, 215] width 909 height 431
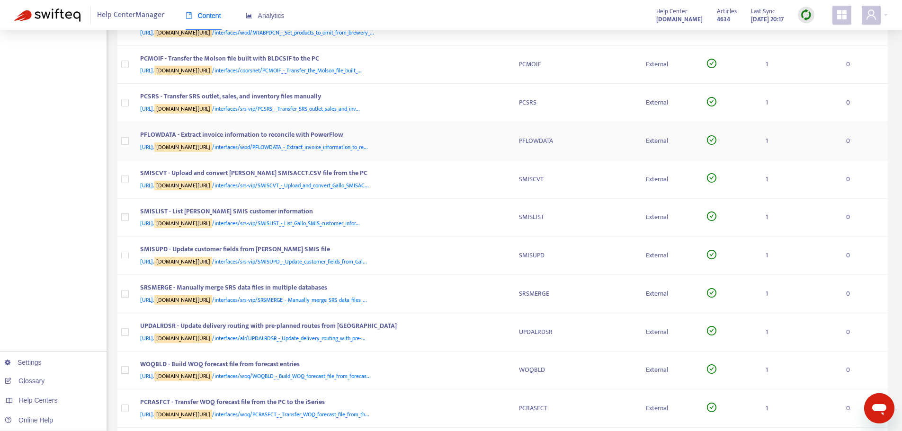
click at [499, 137] on div "PFLOWDATA - Extract invoice information to reconcile with PowerFlow" at bounding box center [320, 136] width 360 height 12
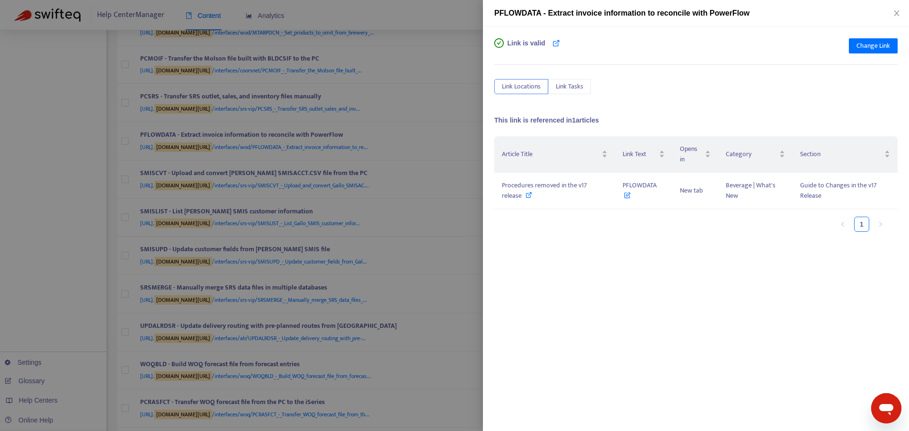
click at [471, 124] on div at bounding box center [454, 215] width 909 height 431
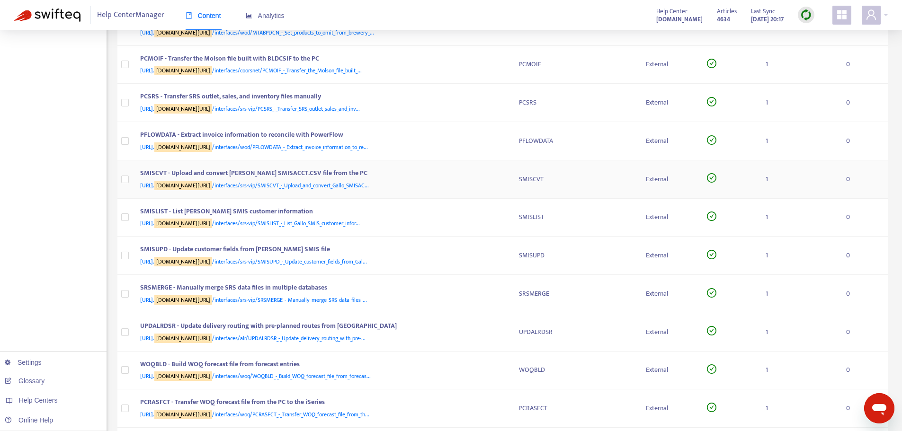
click at [498, 180] on div "[URL]. [DOMAIN_NAME][URL] /interfaces/srs-vip/SMISCVT_-_Upload_and_convert_Gall…" at bounding box center [320, 185] width 360 height 10
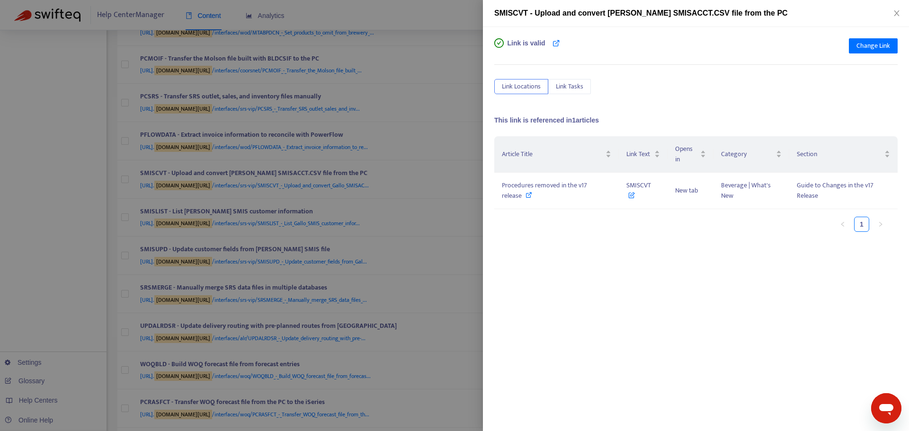
click at [465, 159] on div at bounding box center [454, 215] width 909 height 431
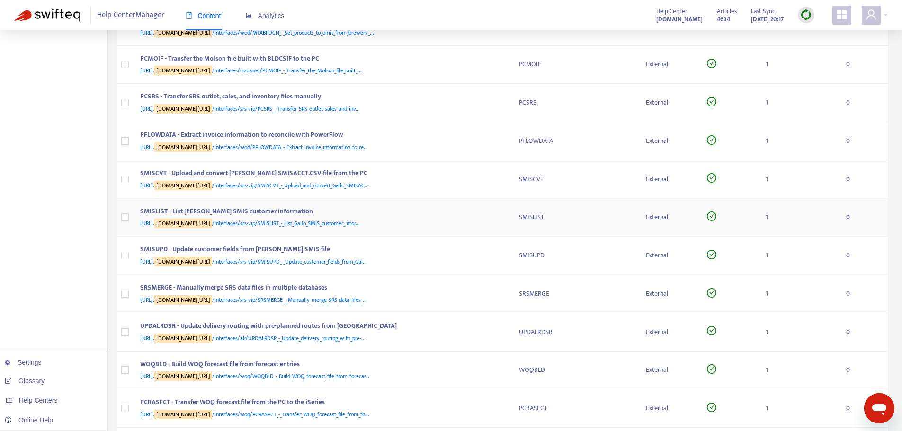
click at [500, 215] on div "SMISLIST - List [PERSON_NAME] SMIS customer information" at bounding box center [320, 212] width 360 height 12
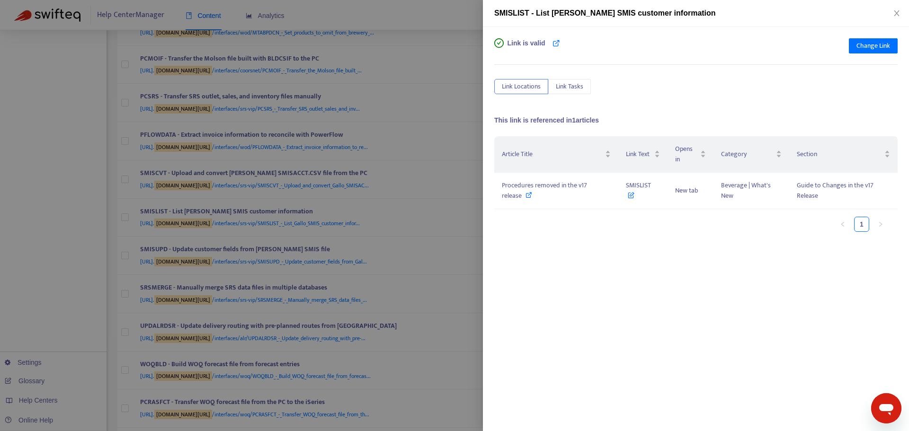
click at [464, 184] on div at bounding box center [454, 215] width 909 height 431
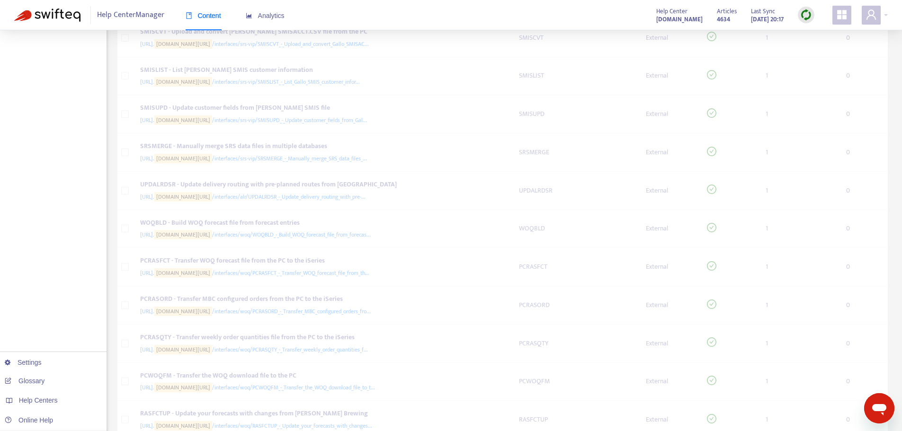
scroll to position [900, 0]
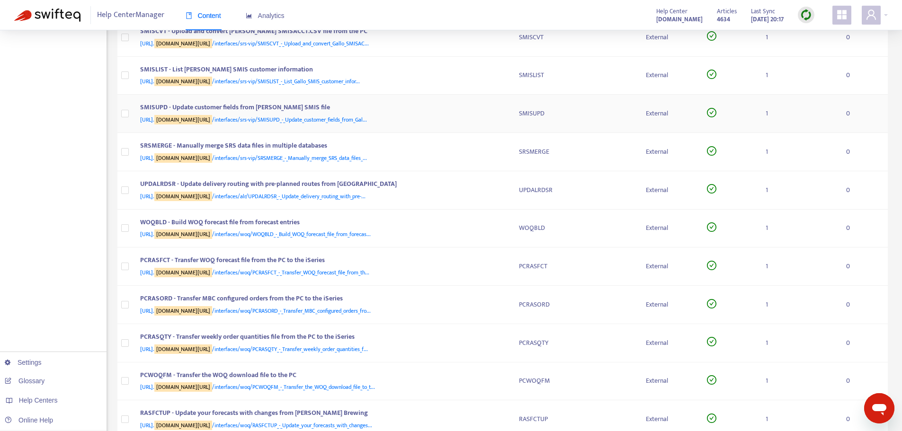
click at [507, 117] on td "SMISUPD - Update customer fields from [PERSON_NAME] SMIS file [URL]. [DOMAIN_NA…" at bounding box center [322, 114] width 379 height 38
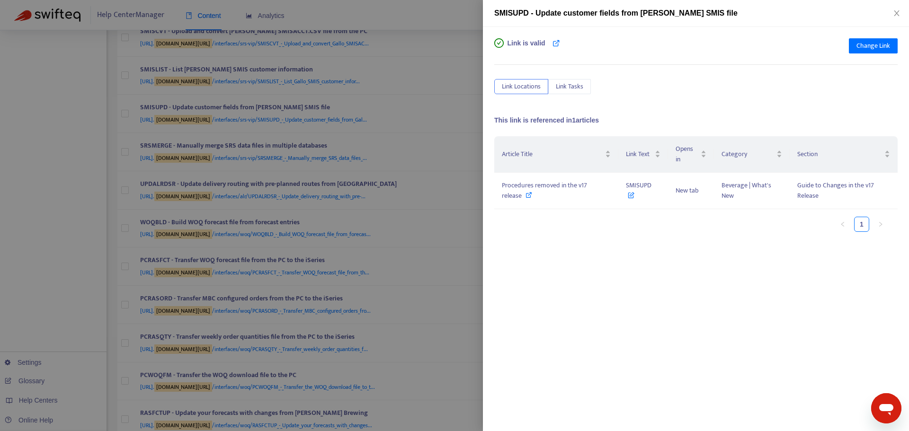
click at [460, 145] on div at bounding box center [454, 215] width 909 height 431
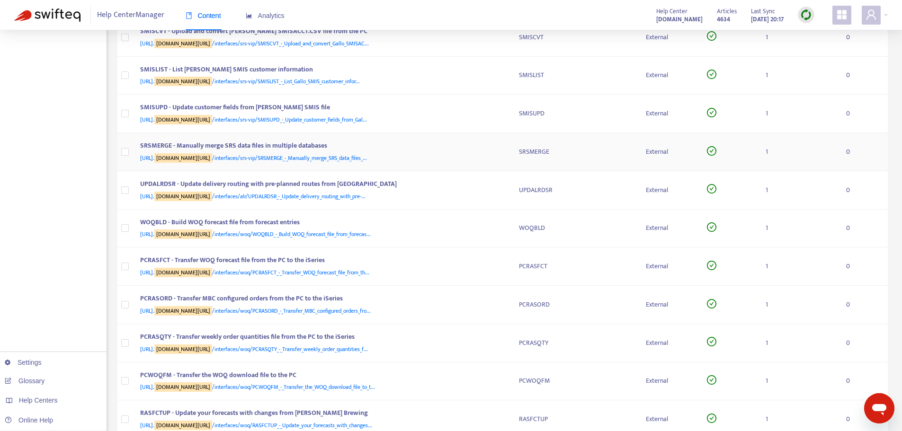
click at [502, 151] on div "SRSMERGE - Manually merge SRS data files in multiple databases [URL]. [DOMAIN_N…" at bounding box center [322, 152] width 364 height 23
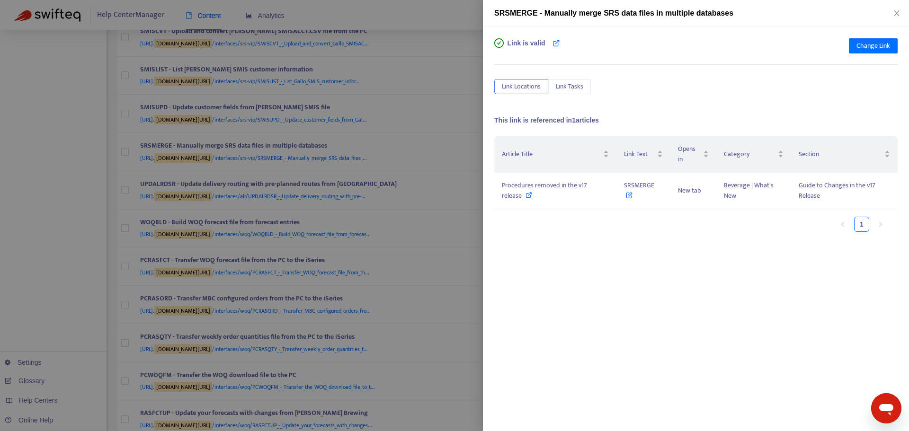
click at [476, 138] on div at bounding box center [454, 215] width 909 height 431
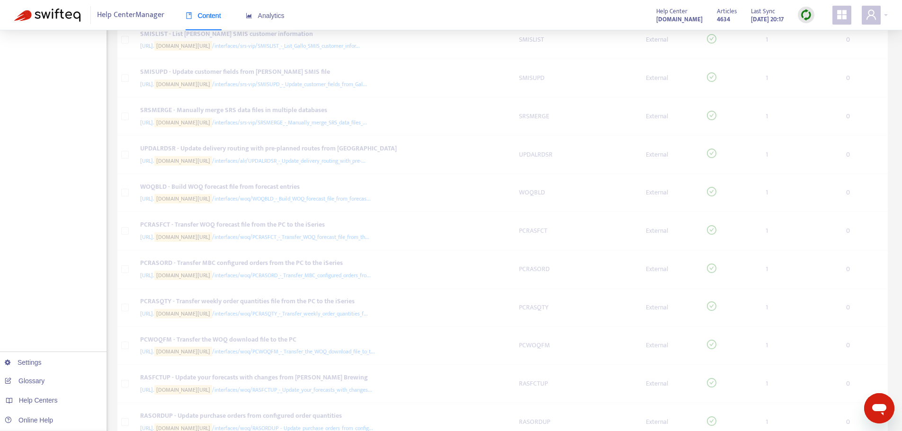
scroll to position [1037, 0]
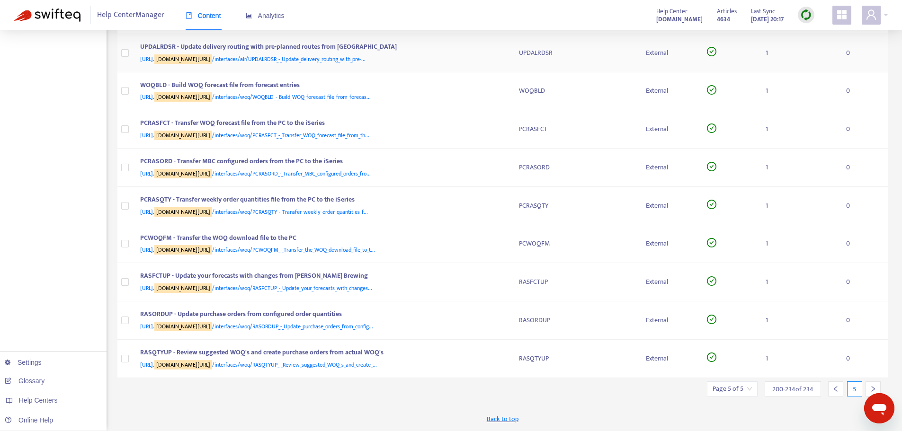
click at [492, 62] on div "[URL]. [DOMAIN_NAME][URL] /interfaces/alr/UPDALRDSR_-_Update_delivery_routing_w…" at bounding box center [320, 59] width 360 height 10
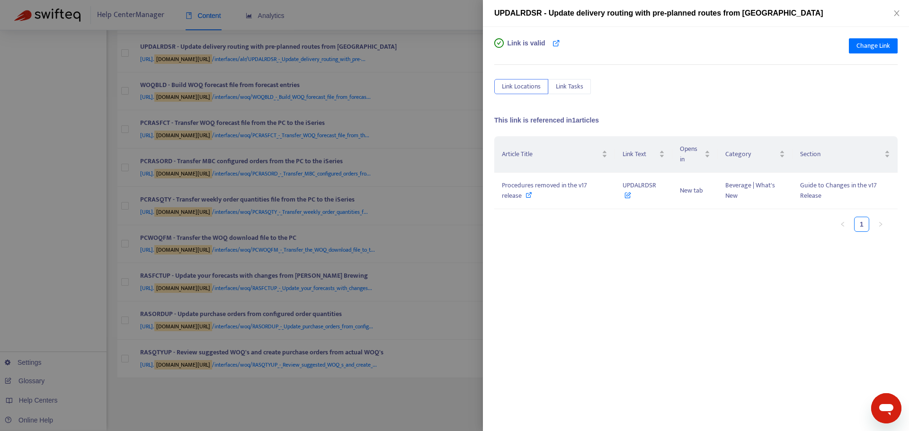
click at [478, 114] on div at bounding box center [454, 215] width 909 height 431
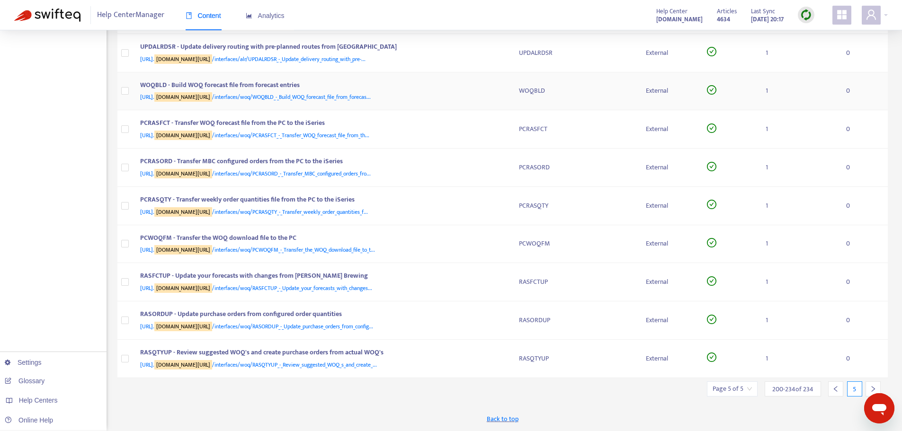
click at [502, 92] on div "WOQBLD - Build WOQ forecast file from forecast entries [URL]. [DOMAIN_NAME][URL…" at bounding box center [322, 91] width 364 height 23
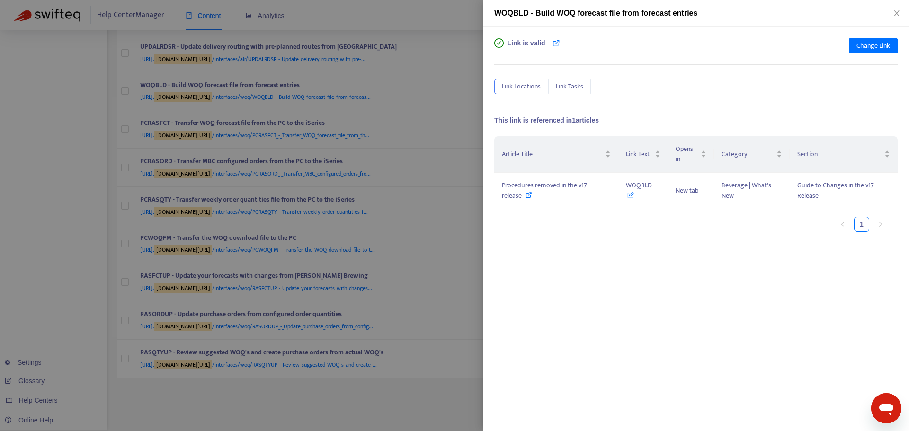
click at [464, 127] on div at bounding box center [454, 215] width 909 height 431
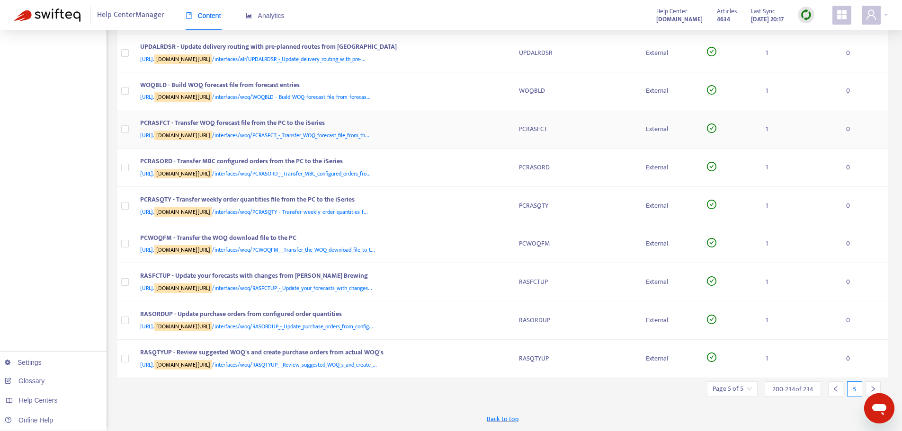
click at [502, 128] on div "PCRASFCT - Transfer WOQ forecast file from the PC to the iSeries [URL]. [DOMAIN…" at bounding box center [322, 129] width 364 height 23
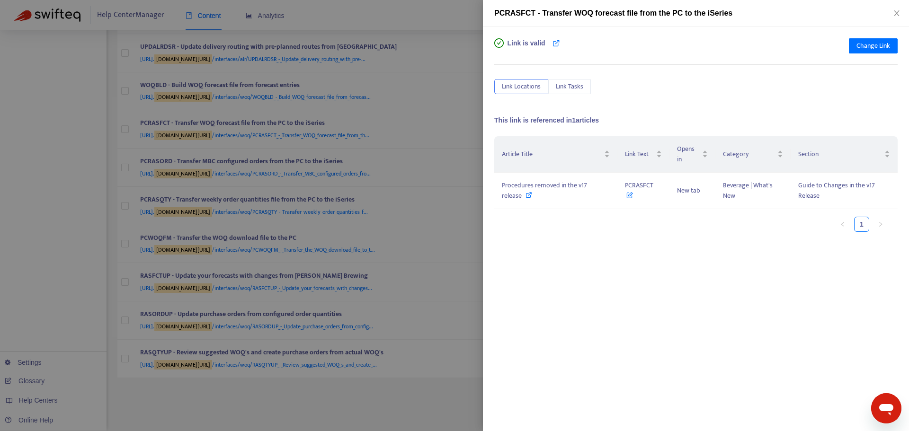
click at [469, 166] on div at bounding box center [454, 215] width 909 height 431
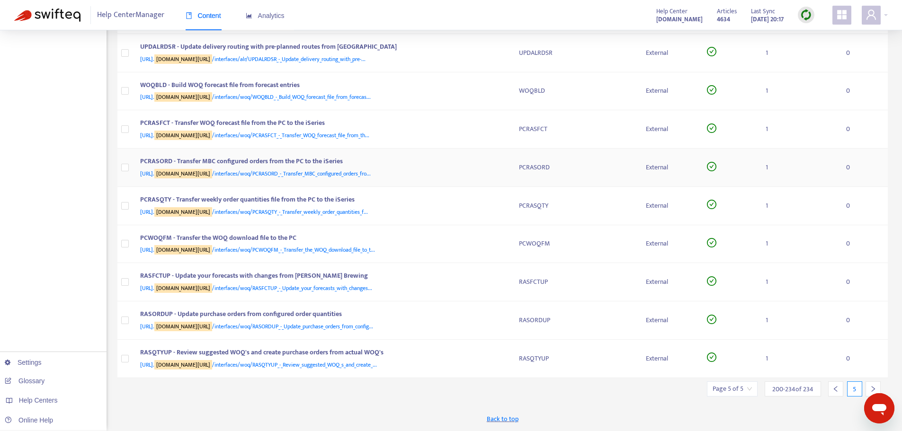
click at [494, 162] on div "PCRASORD - Transfer MBC configured orders from the PC to the iSeries" at bounding box center [320, 162] width 360 height 12
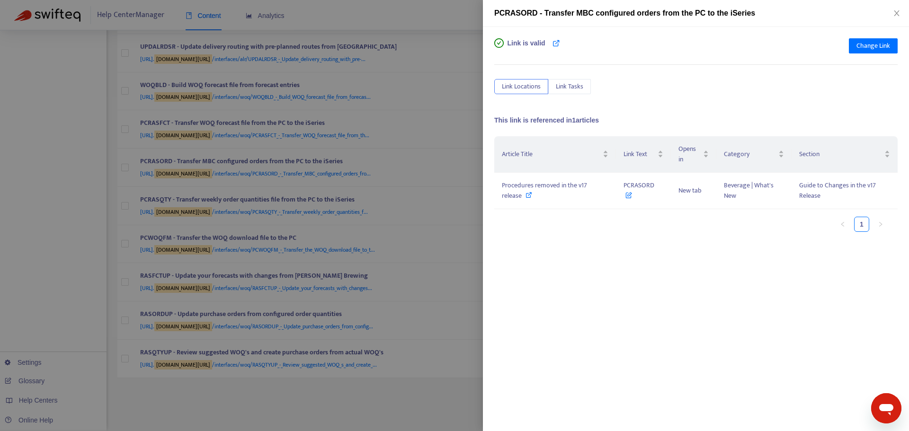
click at [463, 179] on div at bounding box center [454, 215] width 909 height 431
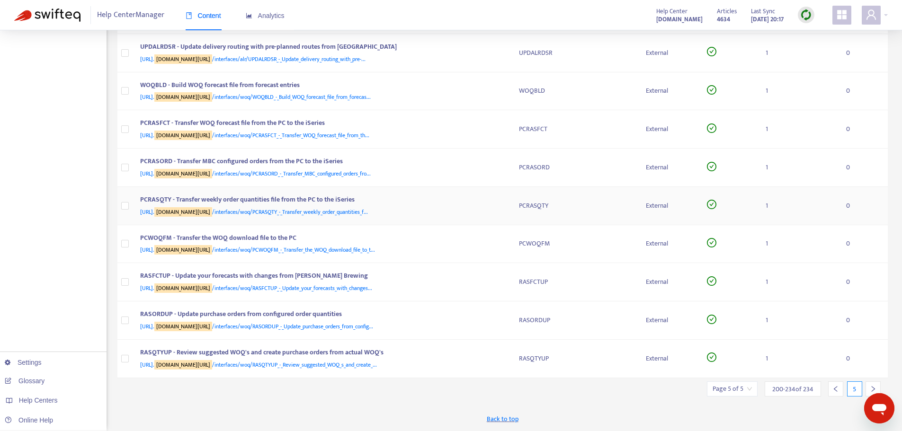
click at [493, 209] on div "[URL]. [DOMAIN_NAME][URL] /interfaces/woq/PCRASQTY_-_Transfer_weekly_order_quan…" at bounding box center [320, 212] width 360 height 10
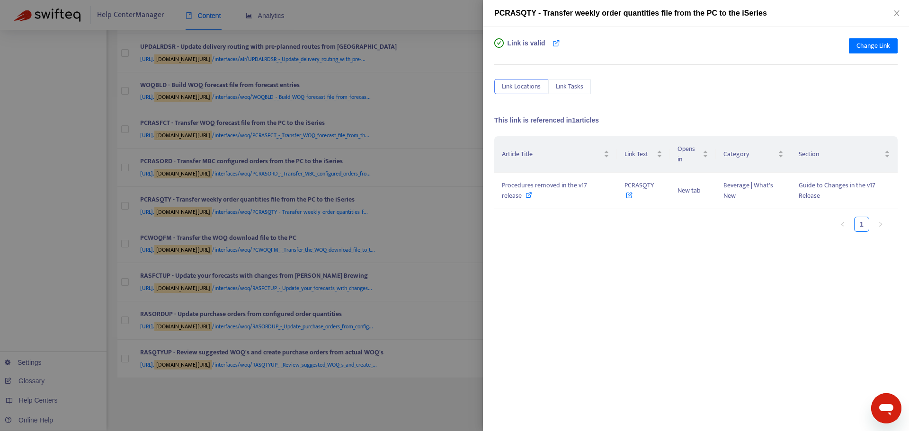
click at [474, 193] on div at bounding box center [454, 215] width 909 height 431
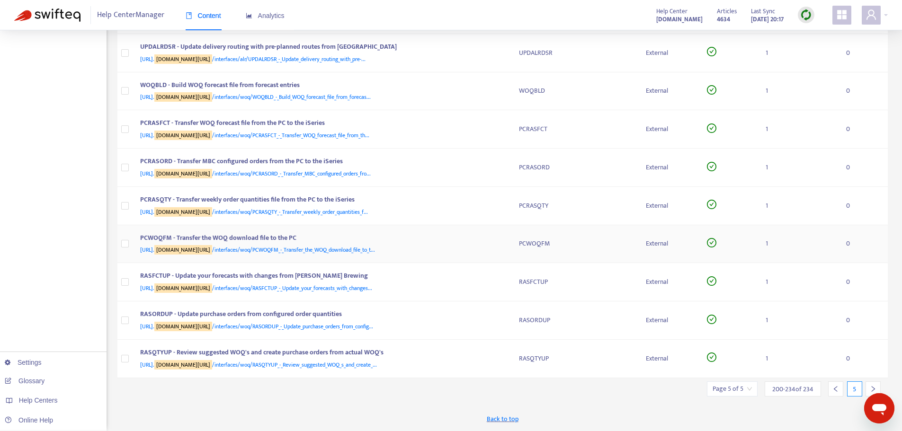
click at [483, 242] on div "PCWOQFM - Transfer the WOQ download file to the PC" at bounding box center [320, 239] width 360 height 12
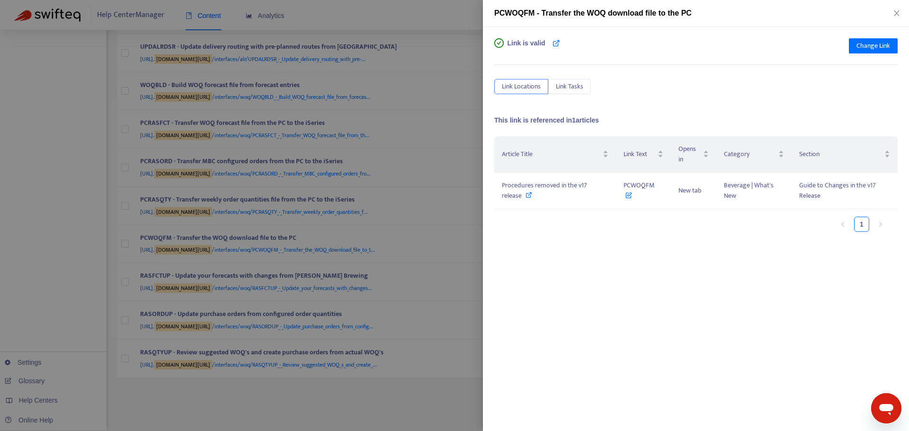
click at [470, 225] on div at bounding box center [454, 215] width 909 height 431
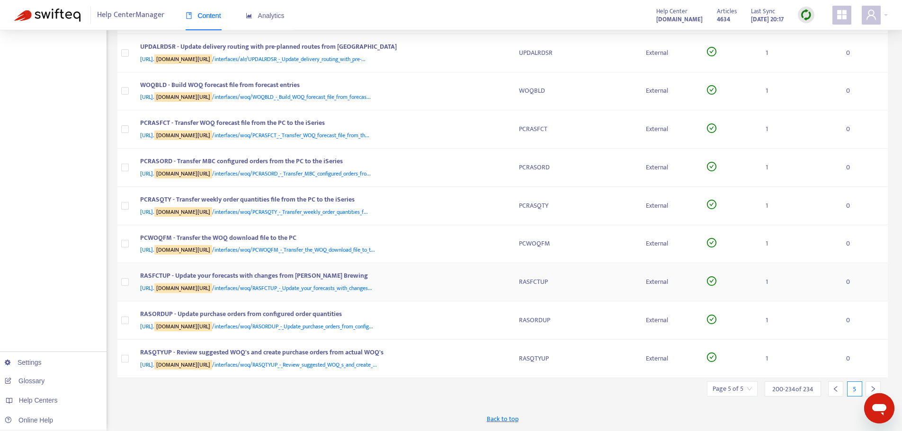
click at [488, 286] on div "[URL]. [DOMAIN_NAME][URL] /interfaces/woq/RASFCTUP_-_Update_your_forecasts_with…" at bounding box center [320, 288] width 360 height 10
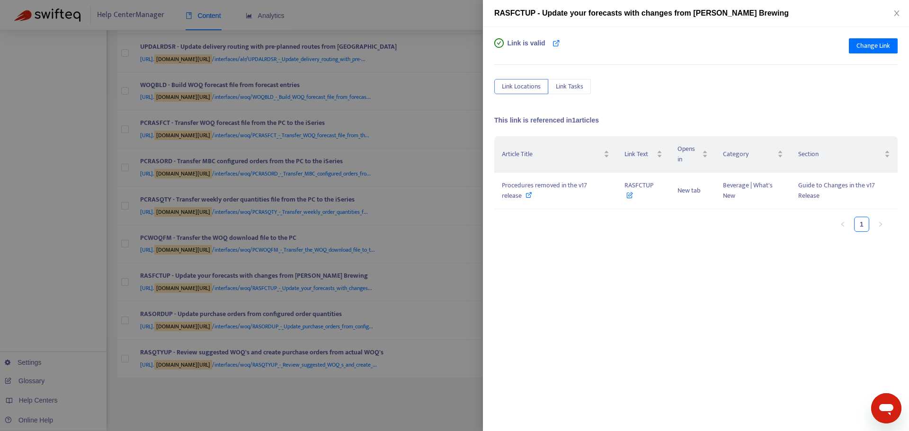
click at [464, 243] on div at bounding box center [454, 215] width 909 height 431
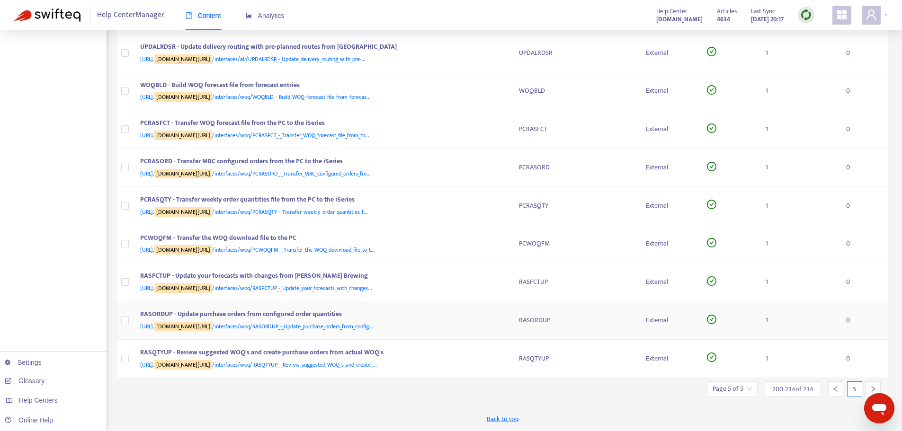
click at [477, 324] on div "[URL]. [DOMAIN_NAME][URL] /interfaces/woq/RASORDUP_-_Update_purchase_orders_fro…" at bounding box center [320, 327] width 360 height 10
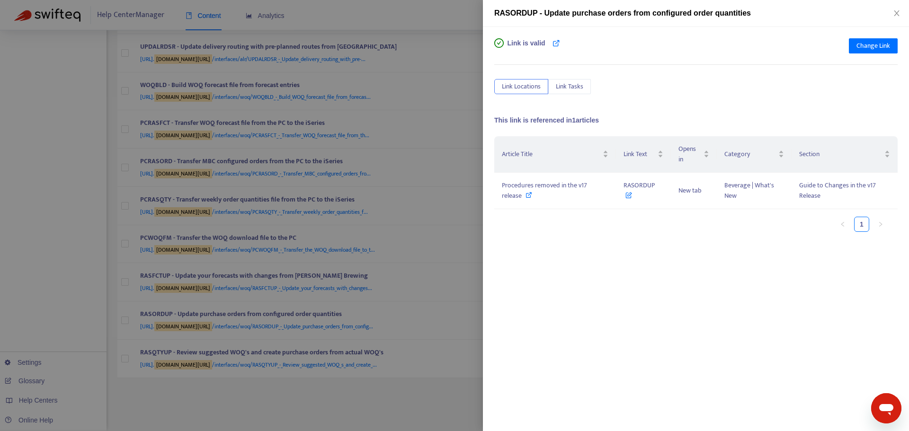
click at [463, 280] on div at bounding box center [454, 215] width 909 height 431
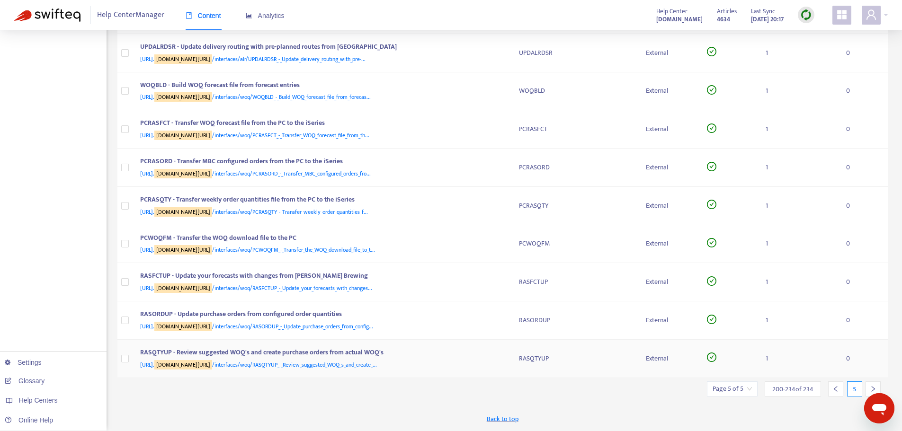
click at [478, 359] on div "RASQTYUP - Review suggested WOQ's and create purchase orders from actual WOQ's" at bounding box center [320, 354] width 360 height 12
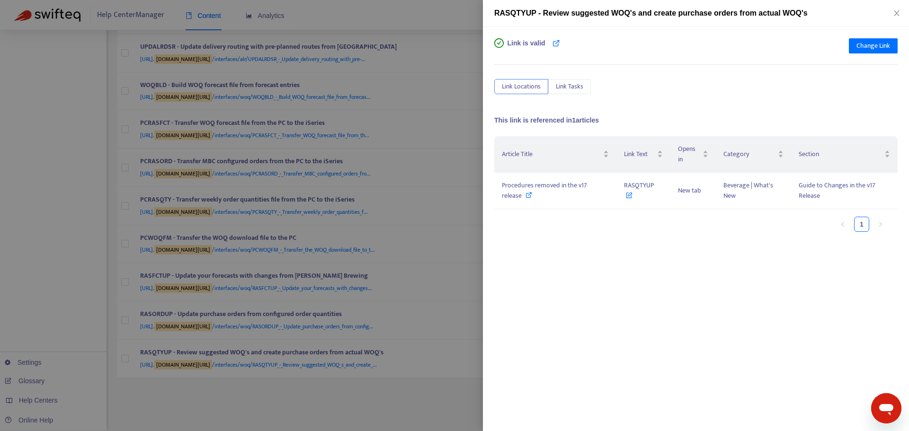
click at [475, 247] on div at bounding box center [454, 215] width 909 height 431
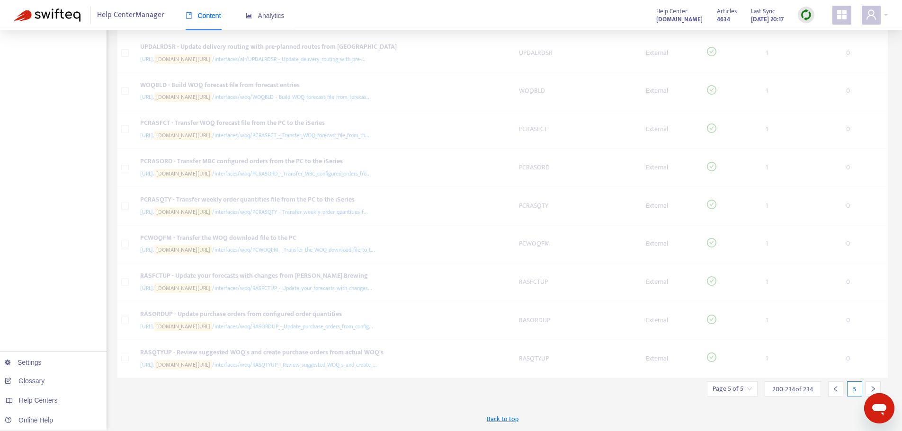
click at [832, 386] on div at bounding box center [835, 389] width 15 height 15
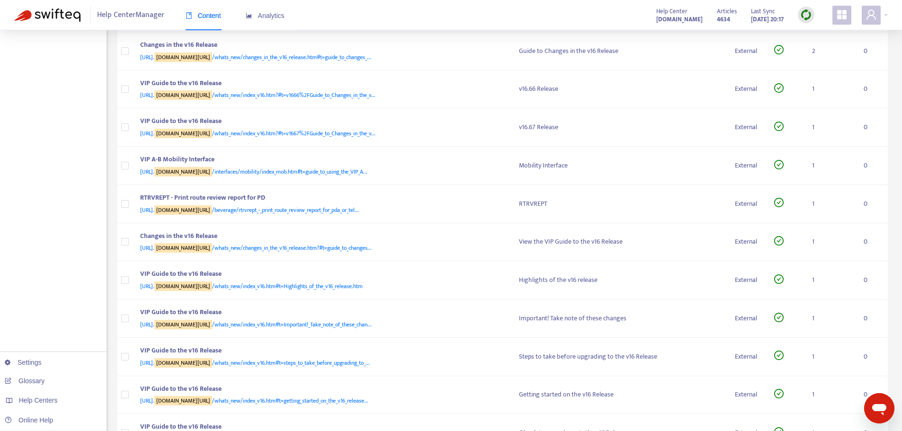
scroll to position [332, 0]
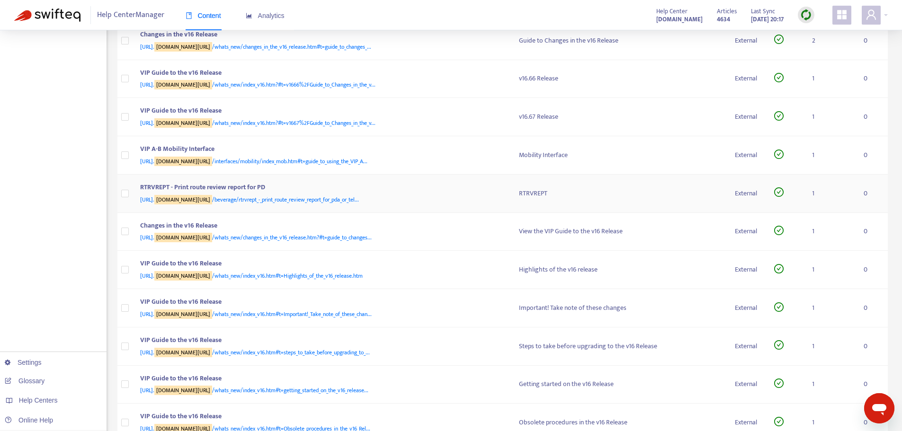
click at [437, 196] on div "[URL]. [DOMAIN_NAME][URL] /beverage/rtrvrept_-_print_route_review_report_for_pd…" at bounding box center [320, 200] width 360 height 10
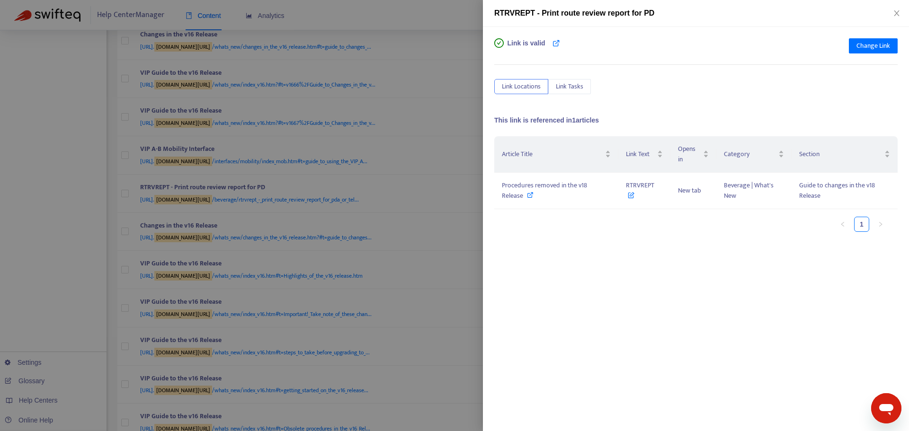
click at [429, 193] on div at bounding box center [454, 215] width 909 height 431
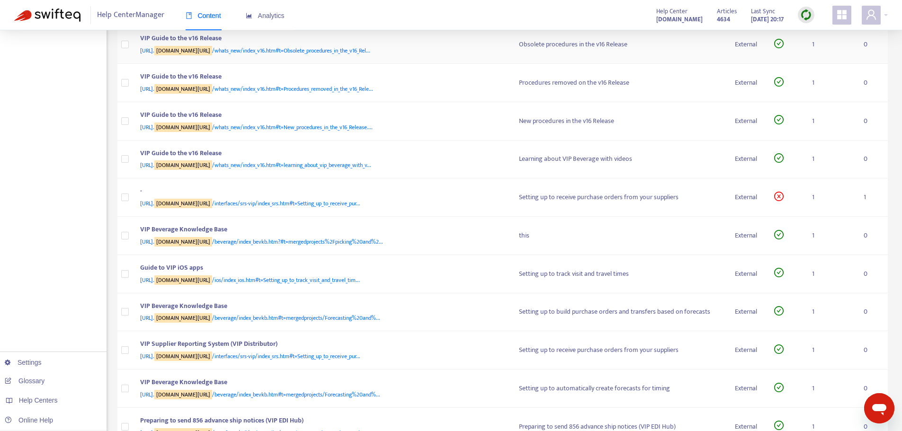
scroll to position [710, 0]
click at [482, 233] on div "VIP Beverage Knowledge Base" at bounding box center [320, 230] width 360 height 12
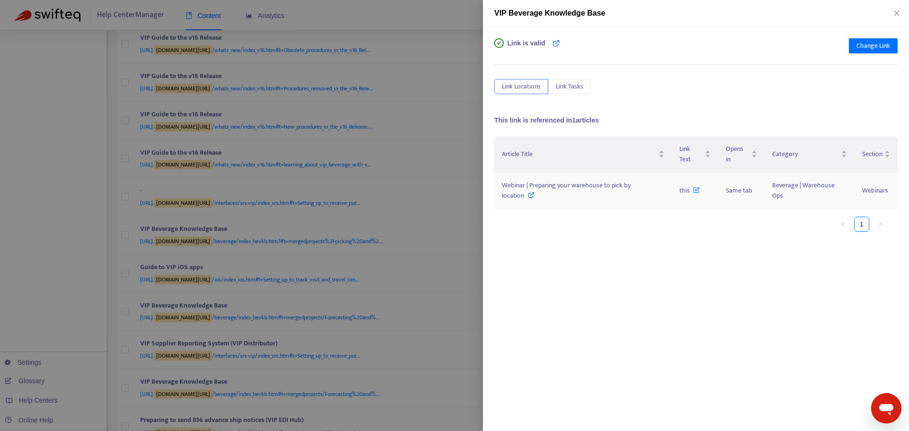
click at [529, 193] on icon at bounding box center [531, 195] width 7 height 7
click at [458, 230] on div at bounding box center [454, 215] width 909 height 431
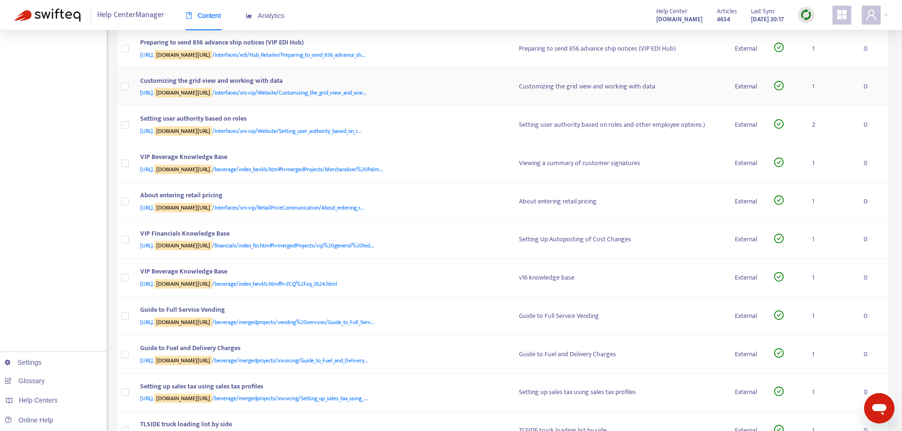
scroll to position [1089, 0]
click at [468, 198] on div "About entering retail pricing" at bounding box center [320, 195] width 360 height 12
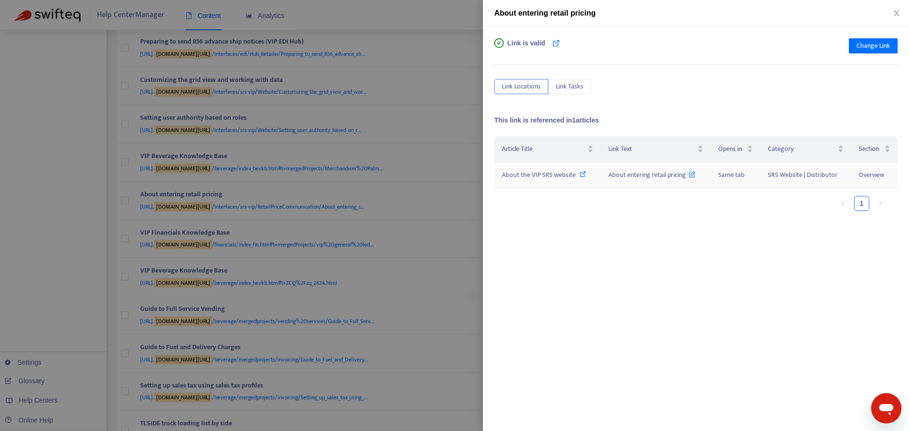
click at [586, 174] on div "About the VIP SRS website" at bounding box center [547, 175] width 91 height 10
click at [464, 233] on div at bounding box center [454, 215] width 909 height 431
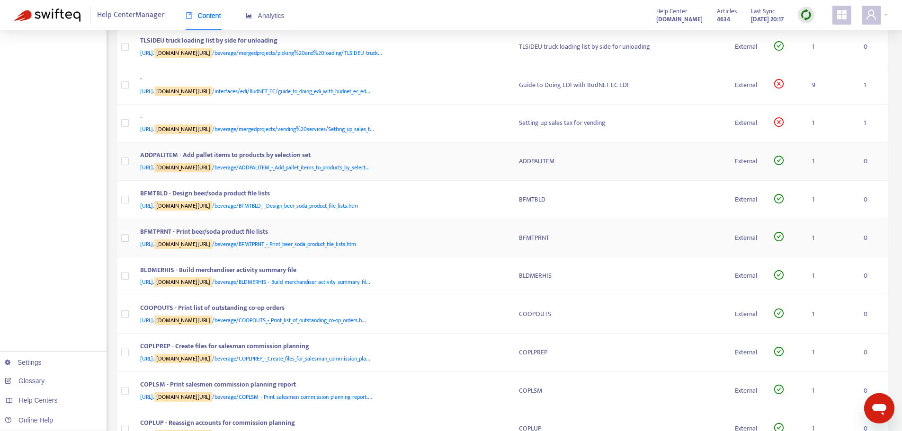
scroll to position [1516, 0]
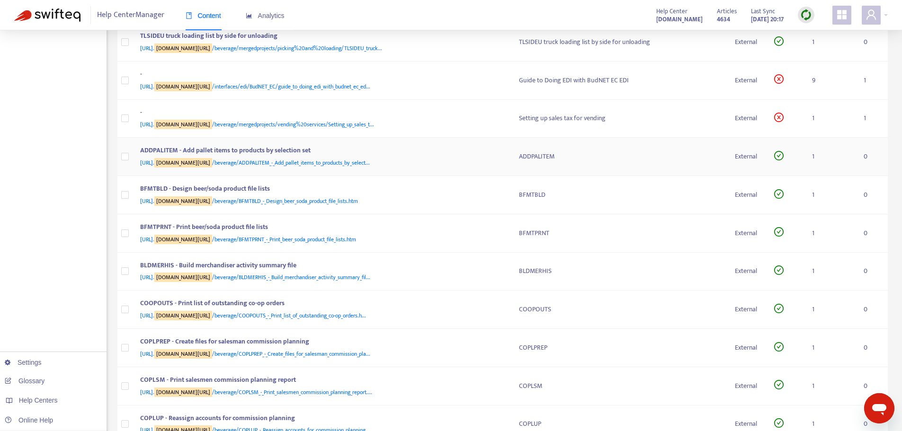
click at [505, 153] on td "ADDPALITEM - Add pallet items to products by selection set [URL]. [DOMAIN_NAME]…" at bounding box center [322, 157] width 379 height 38
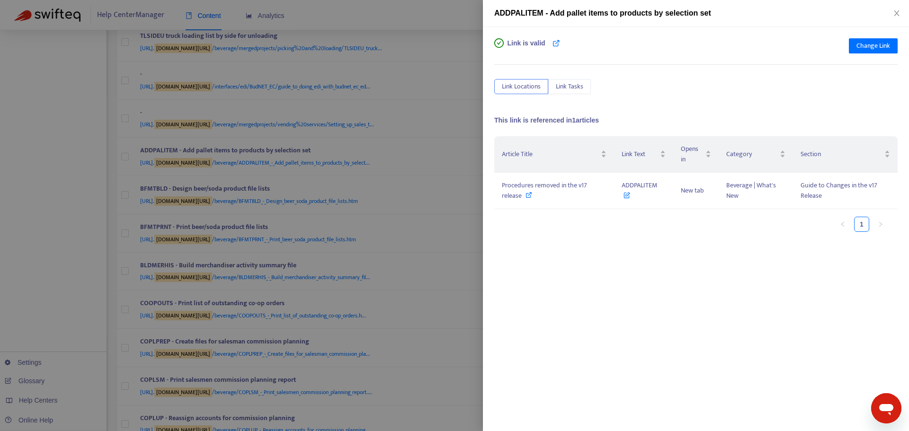
click at [446, 137] on div at bounding box center [454, 215] width 909 height 431
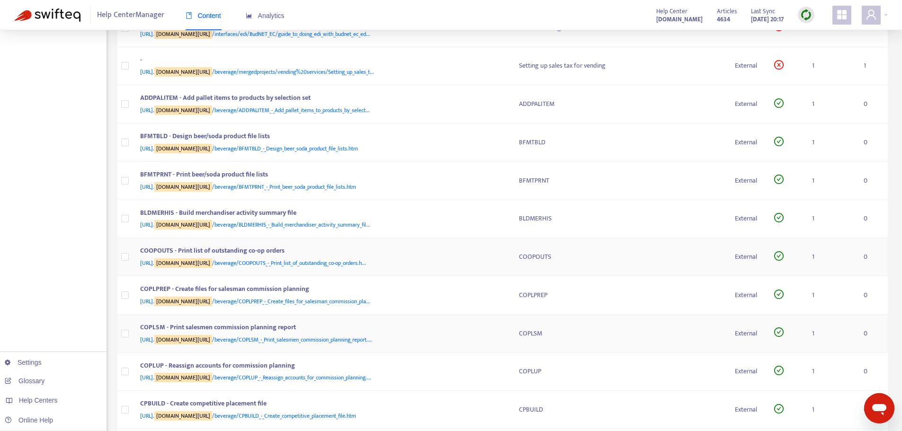
scroll to position [1658, 0]
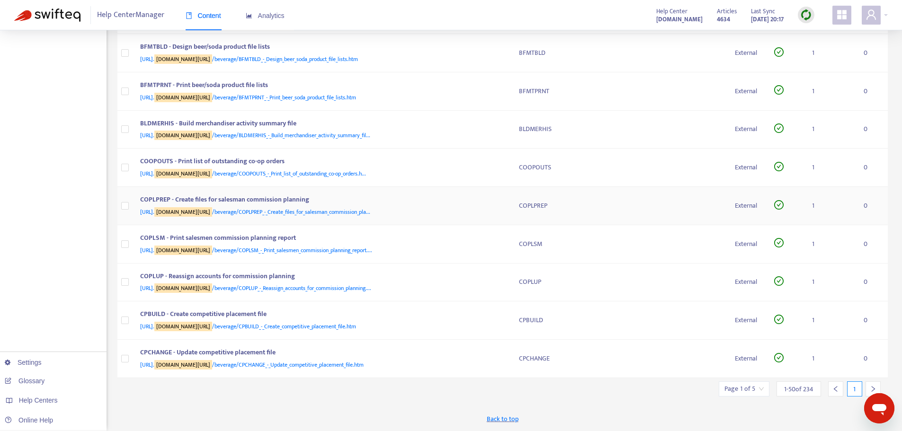
click at [486, 215] on div "[URL]. [DOMAIN_NAME][URL] /beverage/COPLPREP_-_Create_files_for_salesman_commis…" at bounding box center [320, 212] width 360 height 10
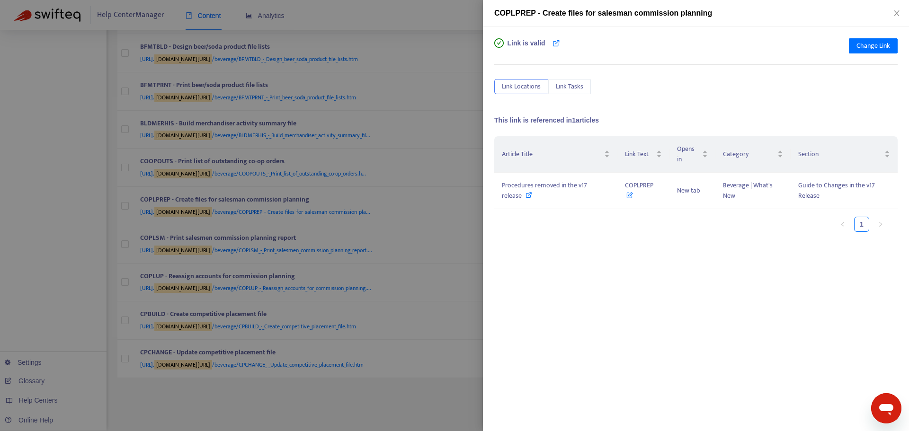
click at [473, 199] on div at bounding box center [454, 215] width 909 height 431
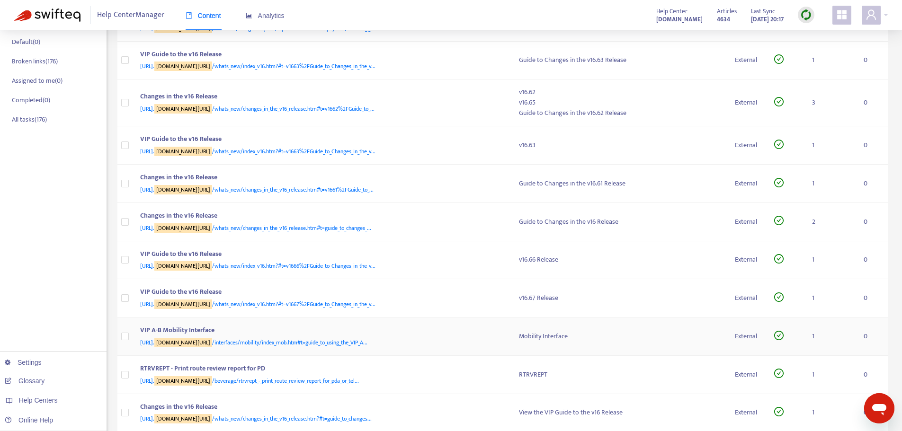
scroll to position [237, 0]
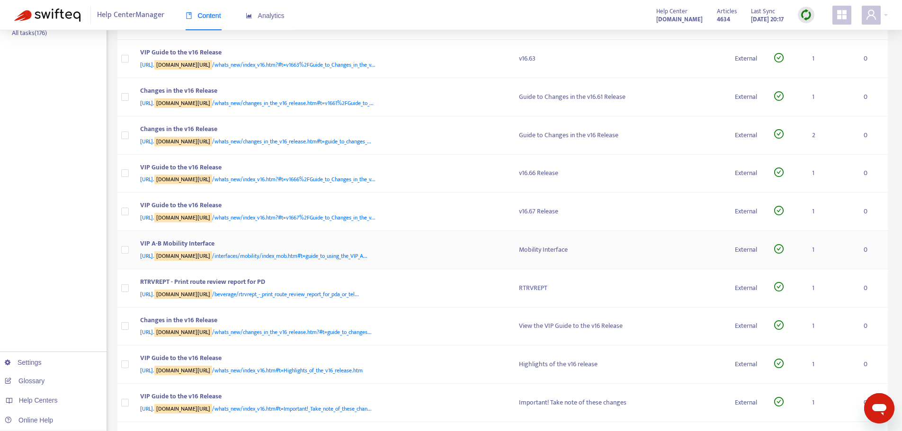
click at [498, 250] on div "VIP A-B Mobility Interface" at bounding box center [320, 245] width 360 height 12
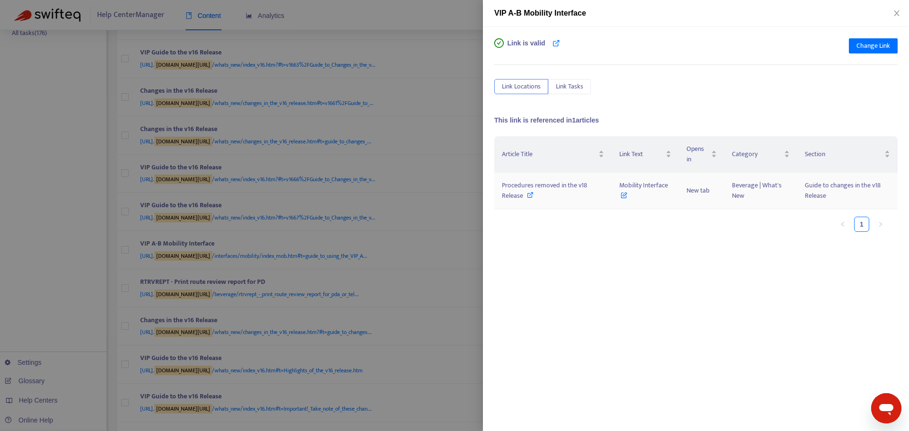
click at [528, 193] on icon at bounding box center [530, 195] width 7 height 7
click at [460, 228] on div at bounding box center [454, 215] width 909 height 431
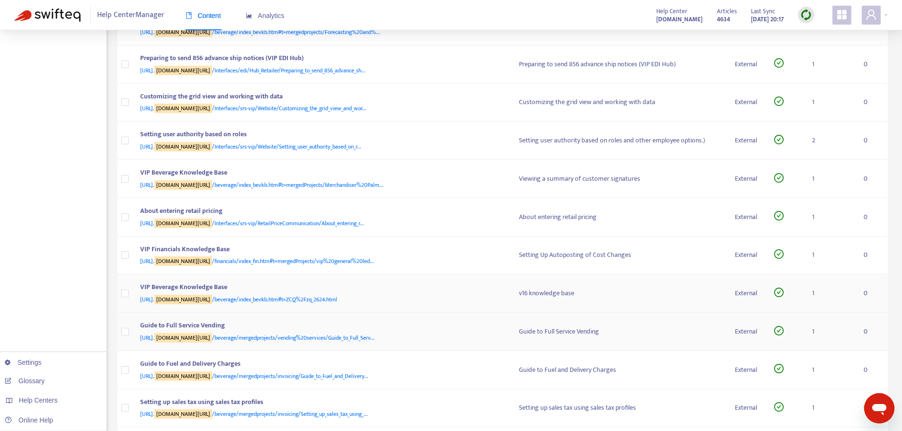
scroll to position [1089, 0]
